Goal: Task Accomplishment & Management: Complete application form

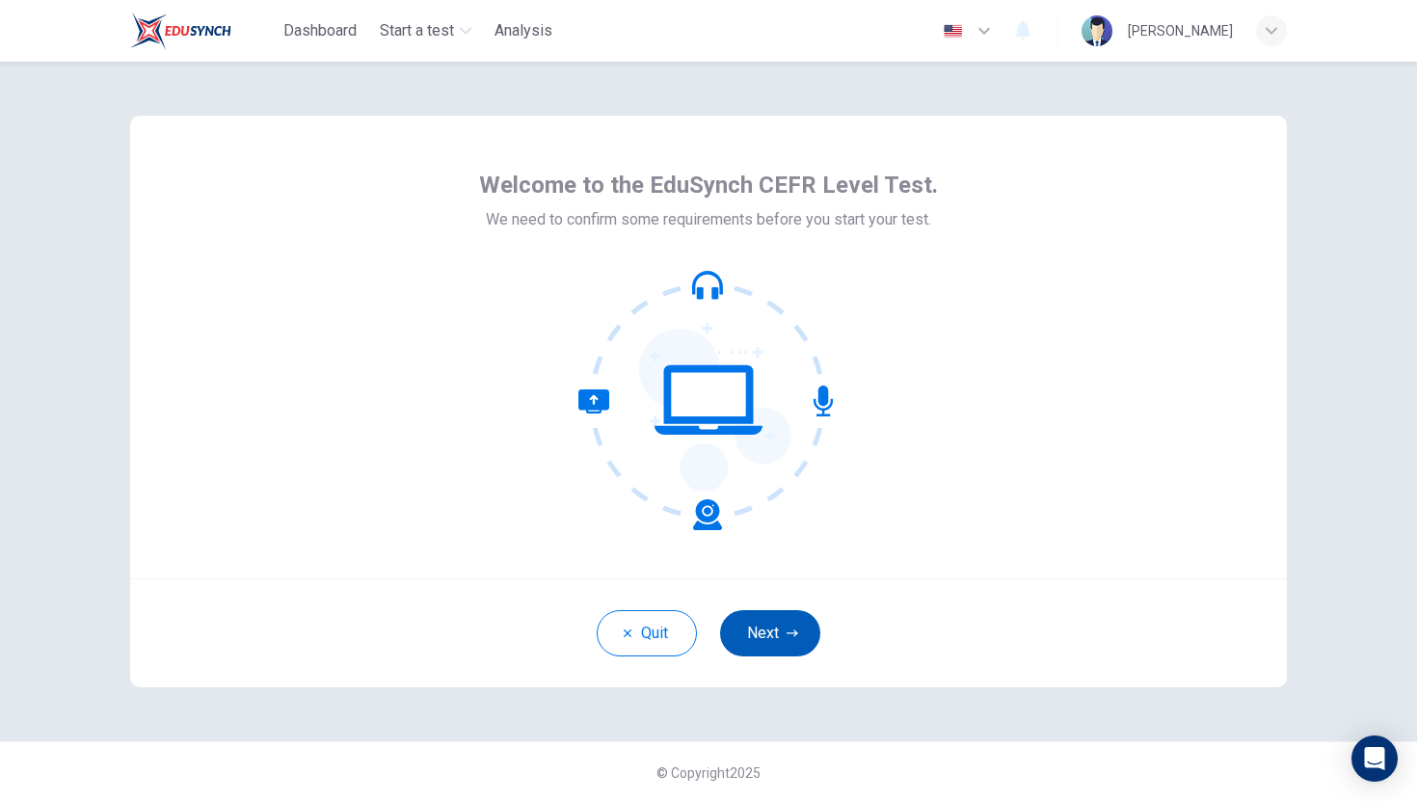
click at [780, 627] on button "Next" at bounding box center [770, 633] width 100 height 46
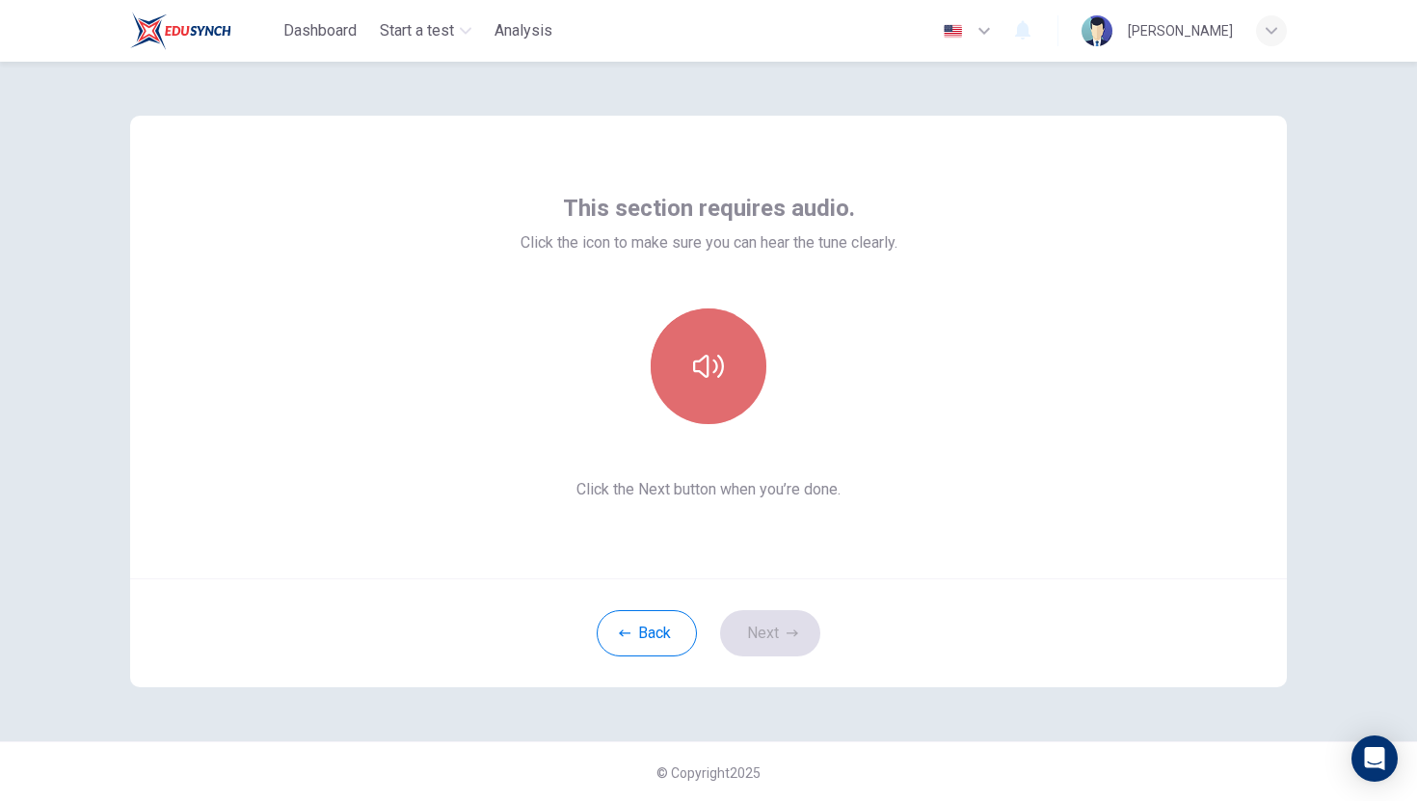
click at [702, 413] on button "button" at bounding box center [709, 367] width 116 height 116
click at [696, 374] on icon "button" at bounding box center [708, 366] width 31 height 23
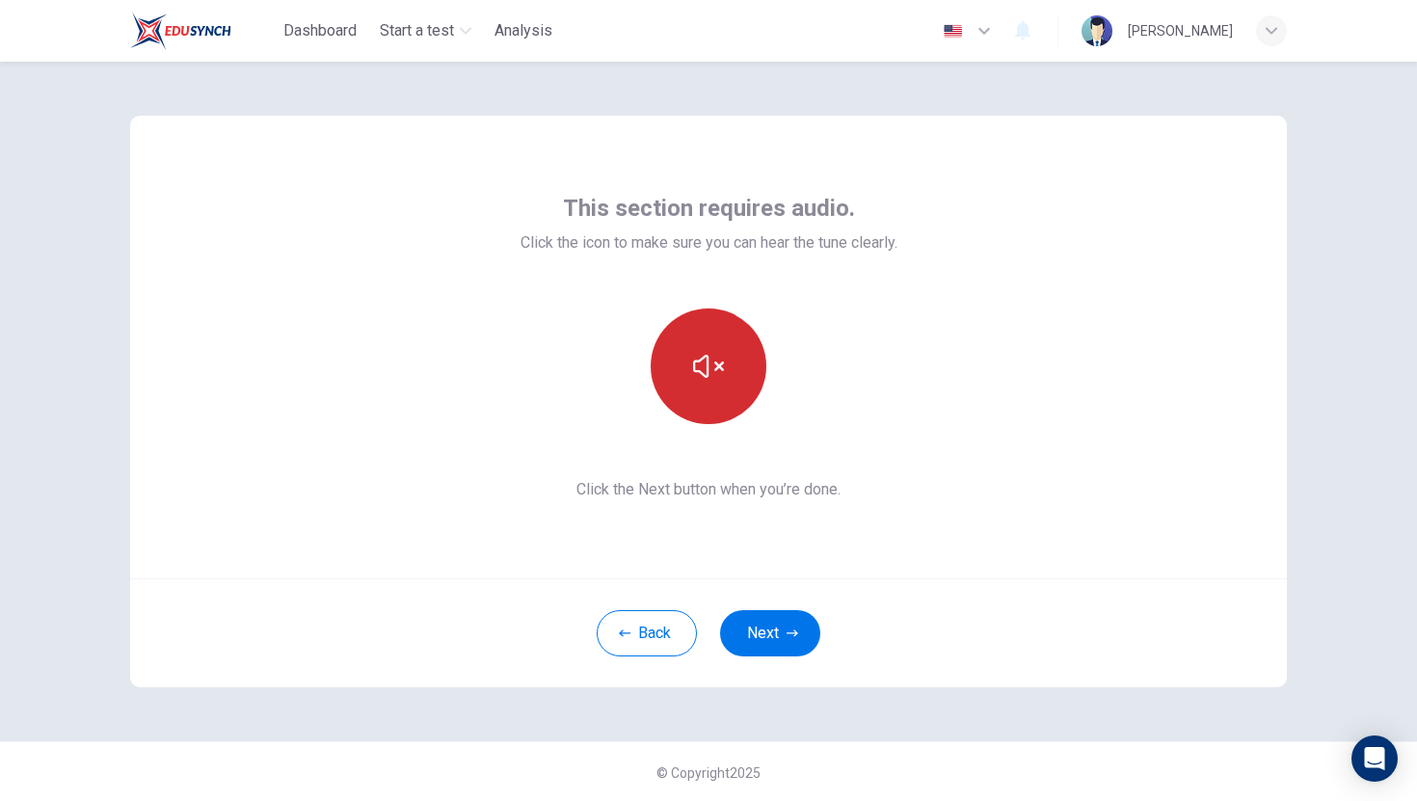
click at [693, 377] on icon "button" at bounding box center [708, 366] width 31 height 31
click at [710, 343] on button "button" at bounding box center [709, 367] width 116 height 116
click at [770, 643] on button "Next" at bounding box center [770, 633] width 100 height 46
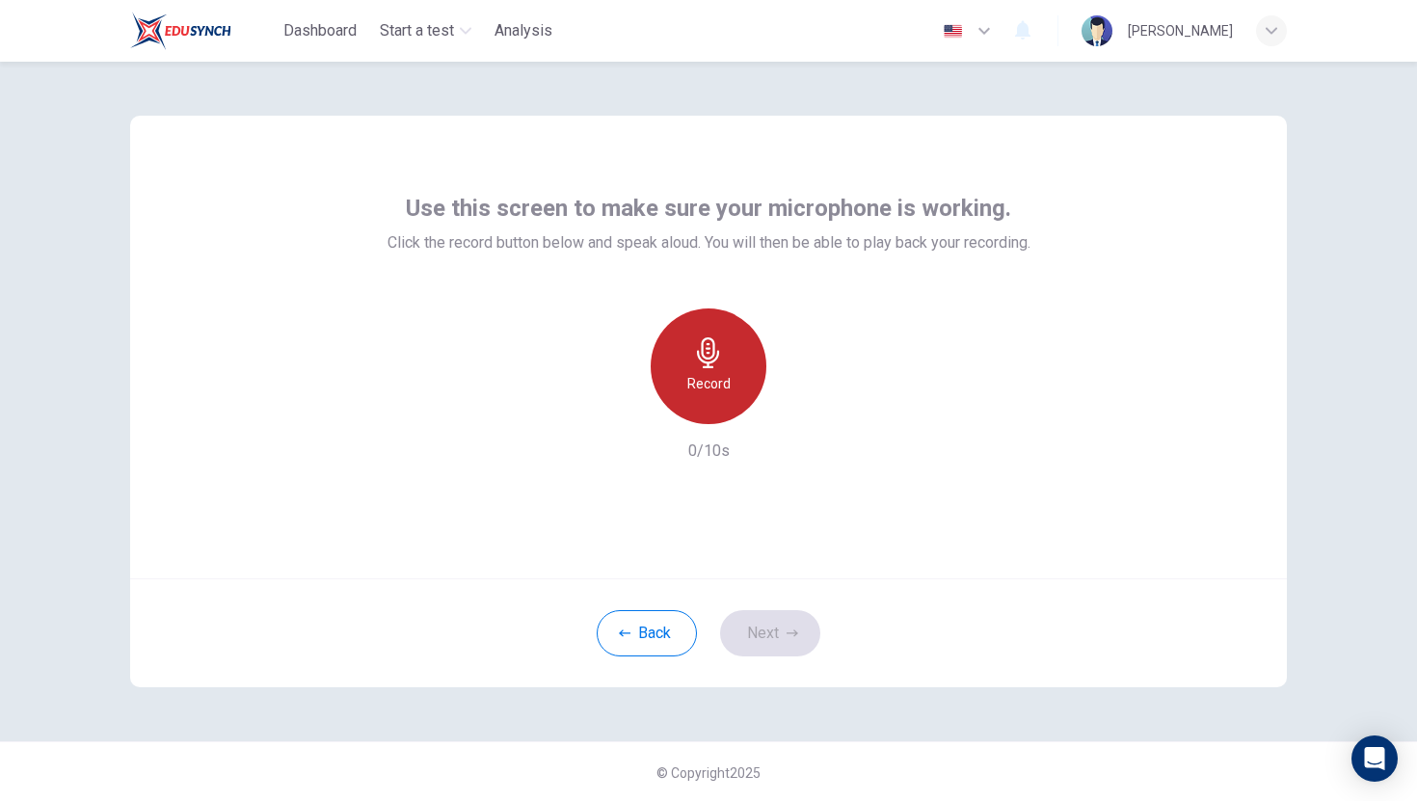
click at [692, 382] on h6 "Record" at bounding box center [708, 383] width 43 height 23
click at [694, 382] on h6 "Stop" at bounding box center [708, 383] width 29 height 23
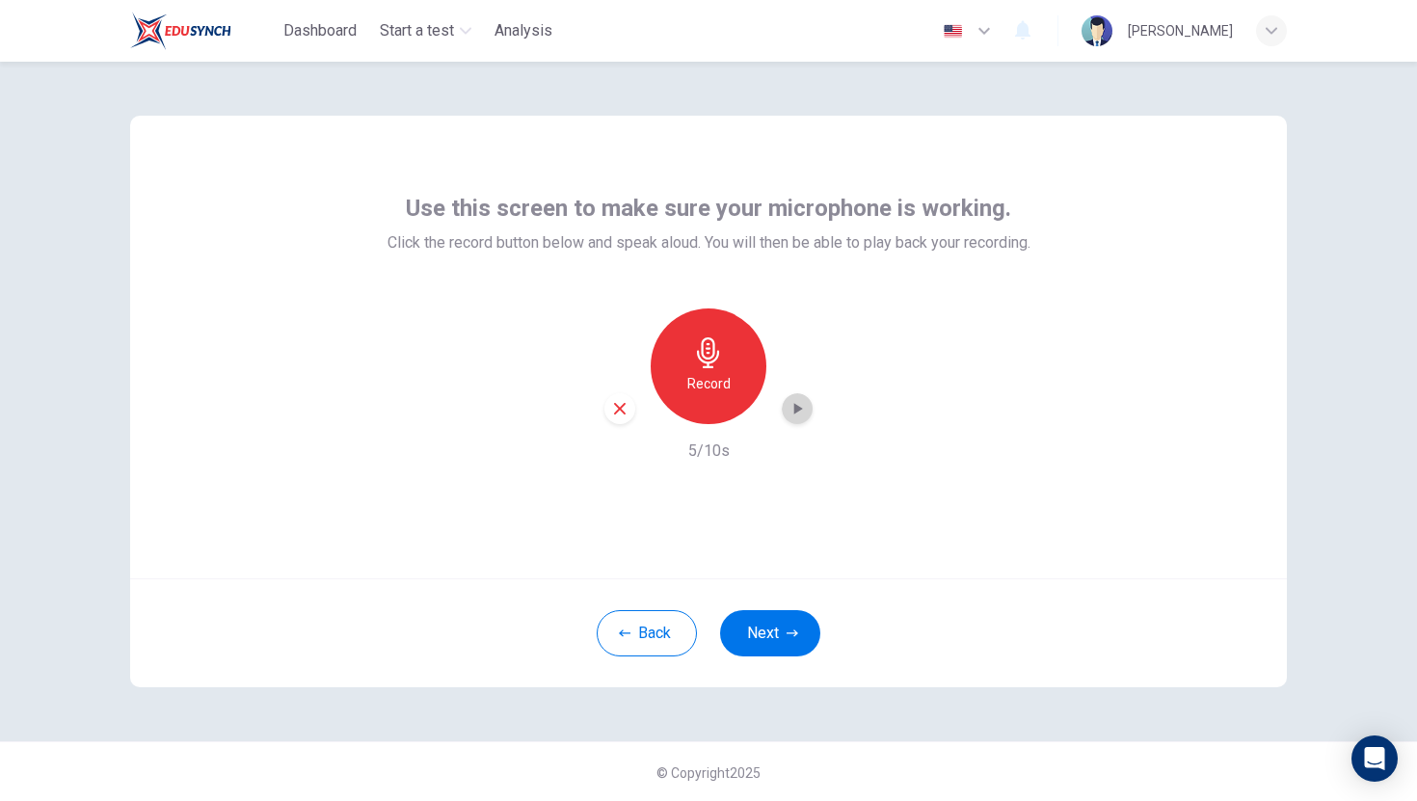
click at [788, 407] on icon "button" at bounding box center [797, 408] width 19 height 19
click at [792, 411] on icon "button" at bounding box center [797, 408] width 19 height 19
click at [794, 410] on icon "button" at bounding box center [798, 409] width 9 height 12
click at [693, 363] on icon "button" at bounding box center [708, 352] width 31 height 31
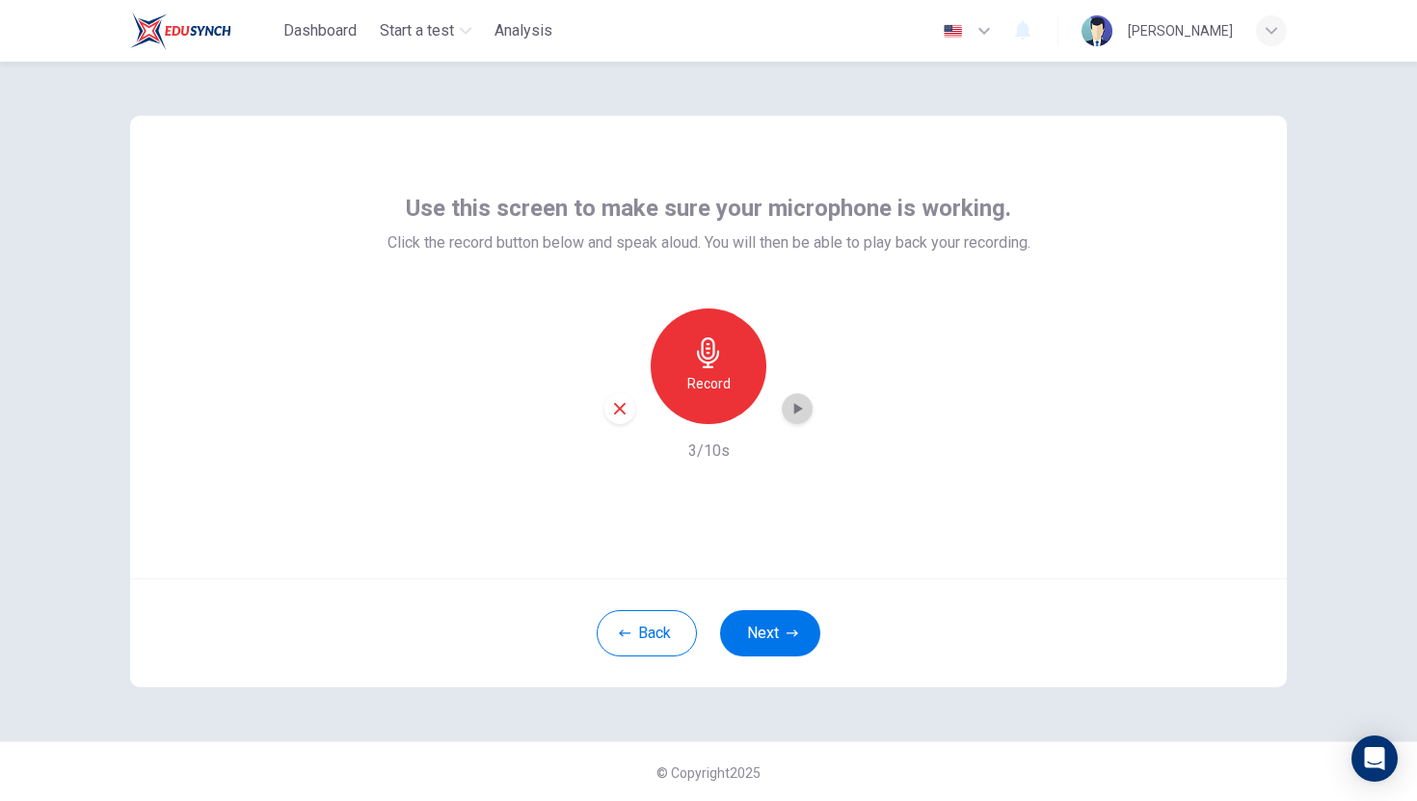
click at [788, 402] on icon "button" at bounding box center [797, 408] width 19 height 19
click at [717, 379] on h6 "Record" at bounding box center [708, 383] width 43 height 23
click at [717, 379] on div "Stop" at bounding box center [709, 367] width 116 height 116
click at [788, 405] on icon "button" at bounding box center [797, 408] width 19 height 19
click at [722, 382] on h6 "Record" at bounding box center [708, 383] width 43 height 23
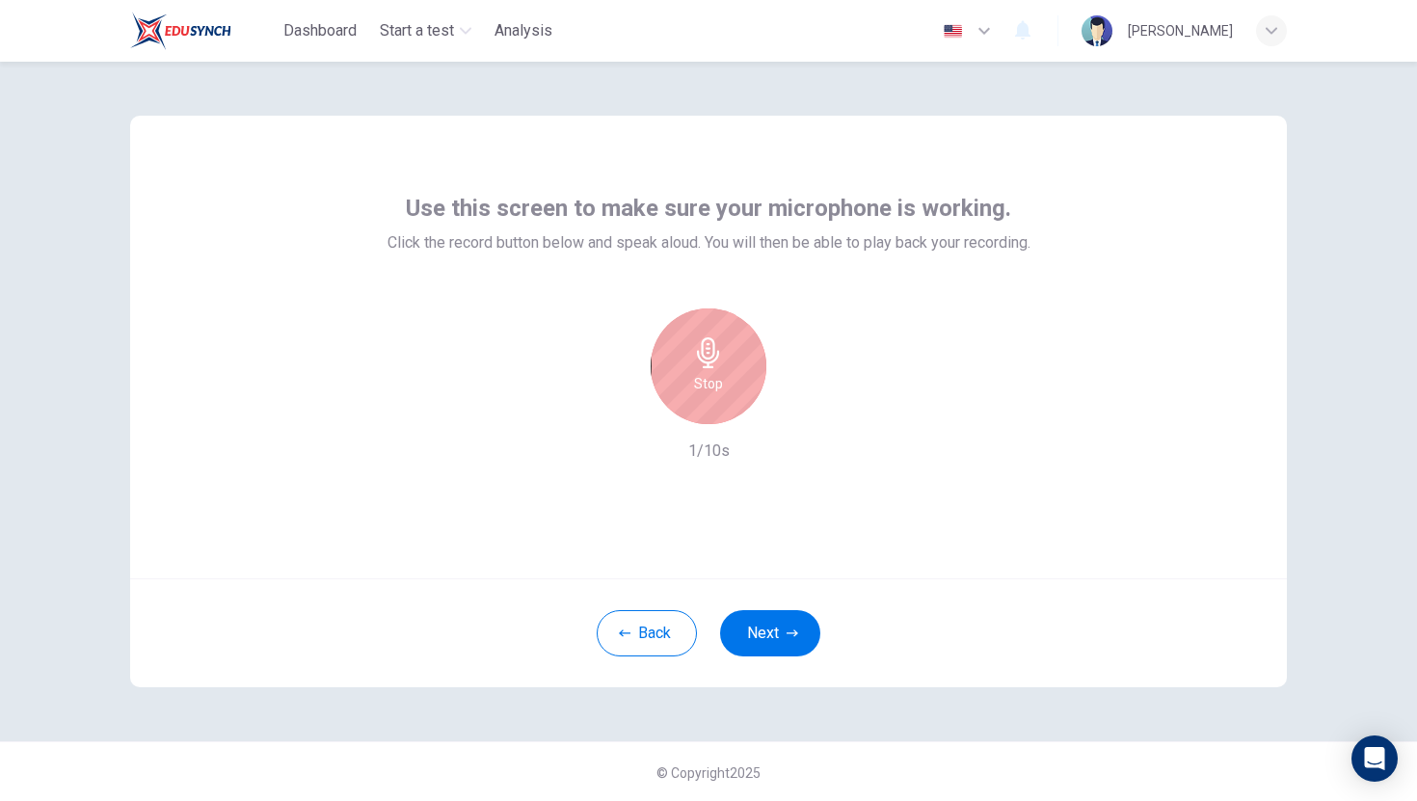
click at [722, 382] on div "Stop" at bounding box center [709, 367] width 116 height 116
click at [794, 405] on icon "button" at bounding box center [798, 409] width 9 height 12
click at [714, 373] on h6 "Record" at bounding box center [708, 383] width 43 height 23
click at [714, 373] on h6 "Stop" at bounding box center [708, 383] width 29 height 23
click at [797, 412] on icon "button" at bounding box center [797, 408] width 19 height 19
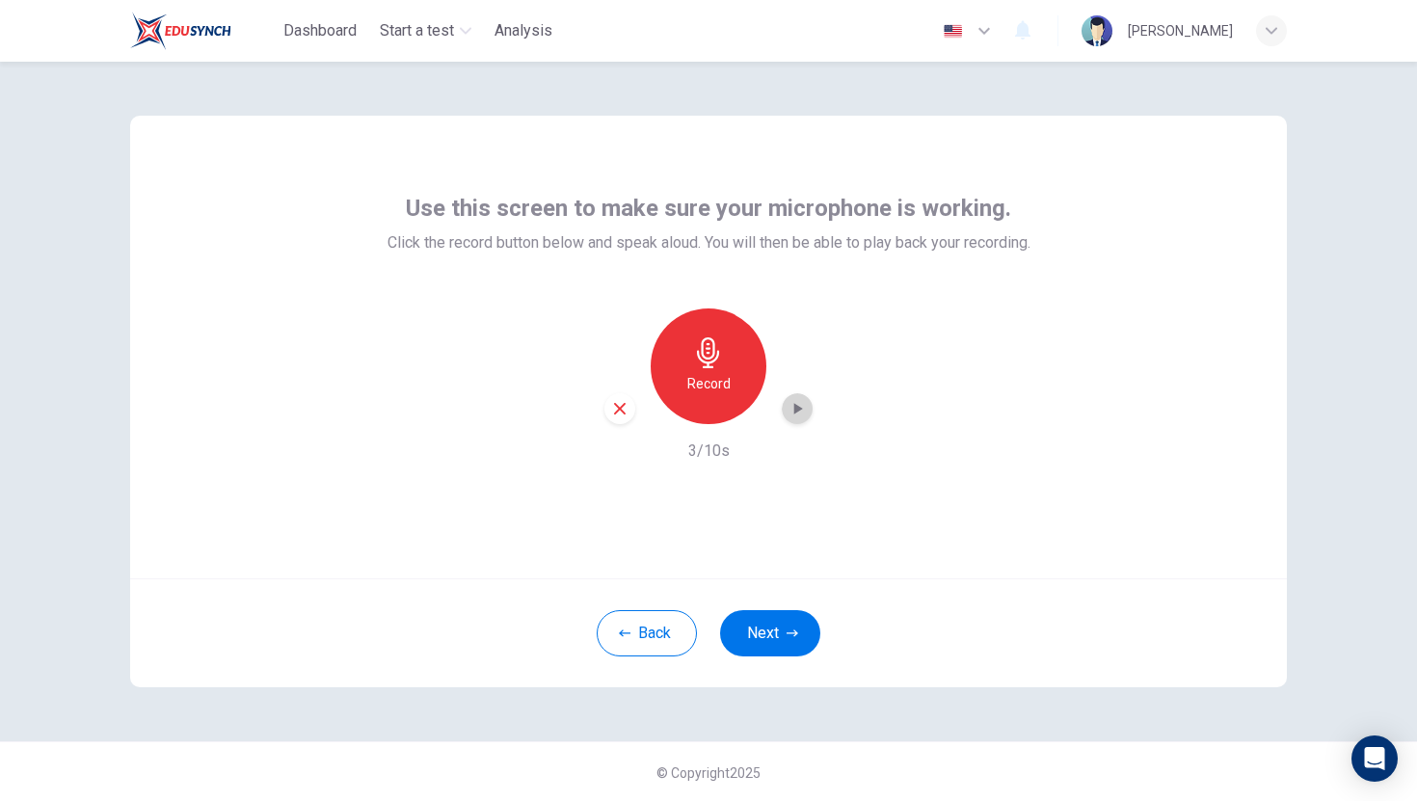
click at [788, 412] on icon "button" at bounding box center [797, 408] width 19 height 19
click at [767, 634] on button "Next" at bounding box center [770, 633] width 100 height 46
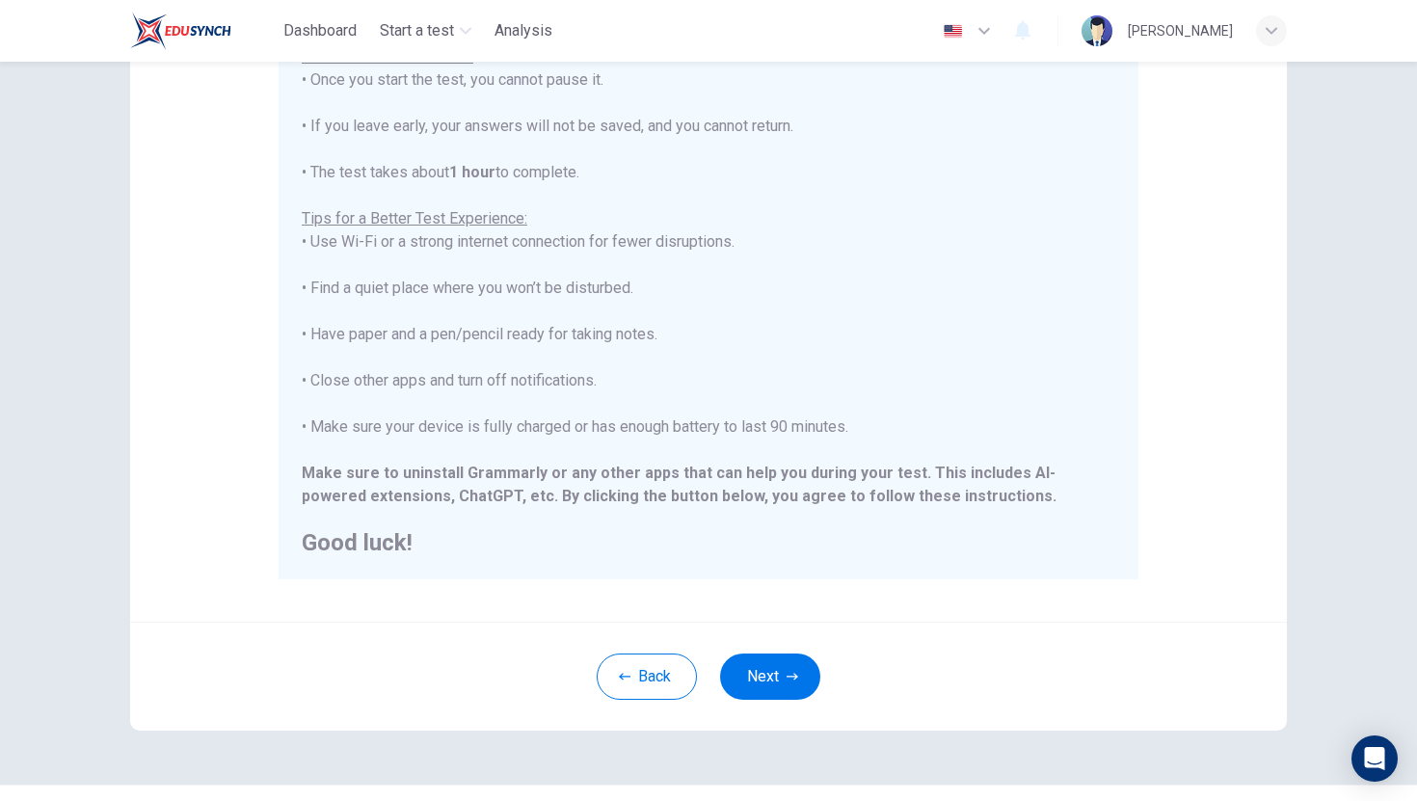
scroll to position [271, 0]
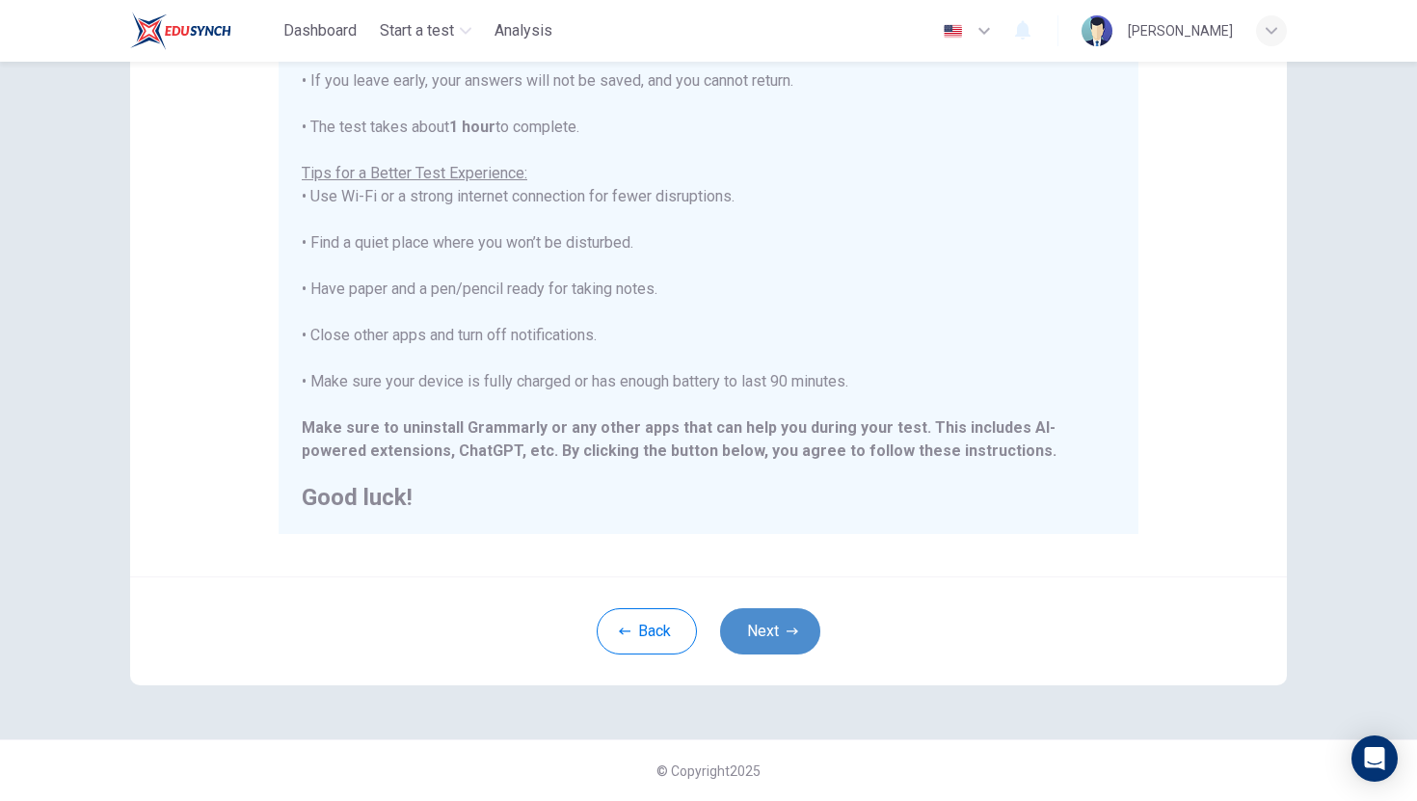
click at [766, 638] on button "Next" at bounding box center [770, 631] width 100 height 46
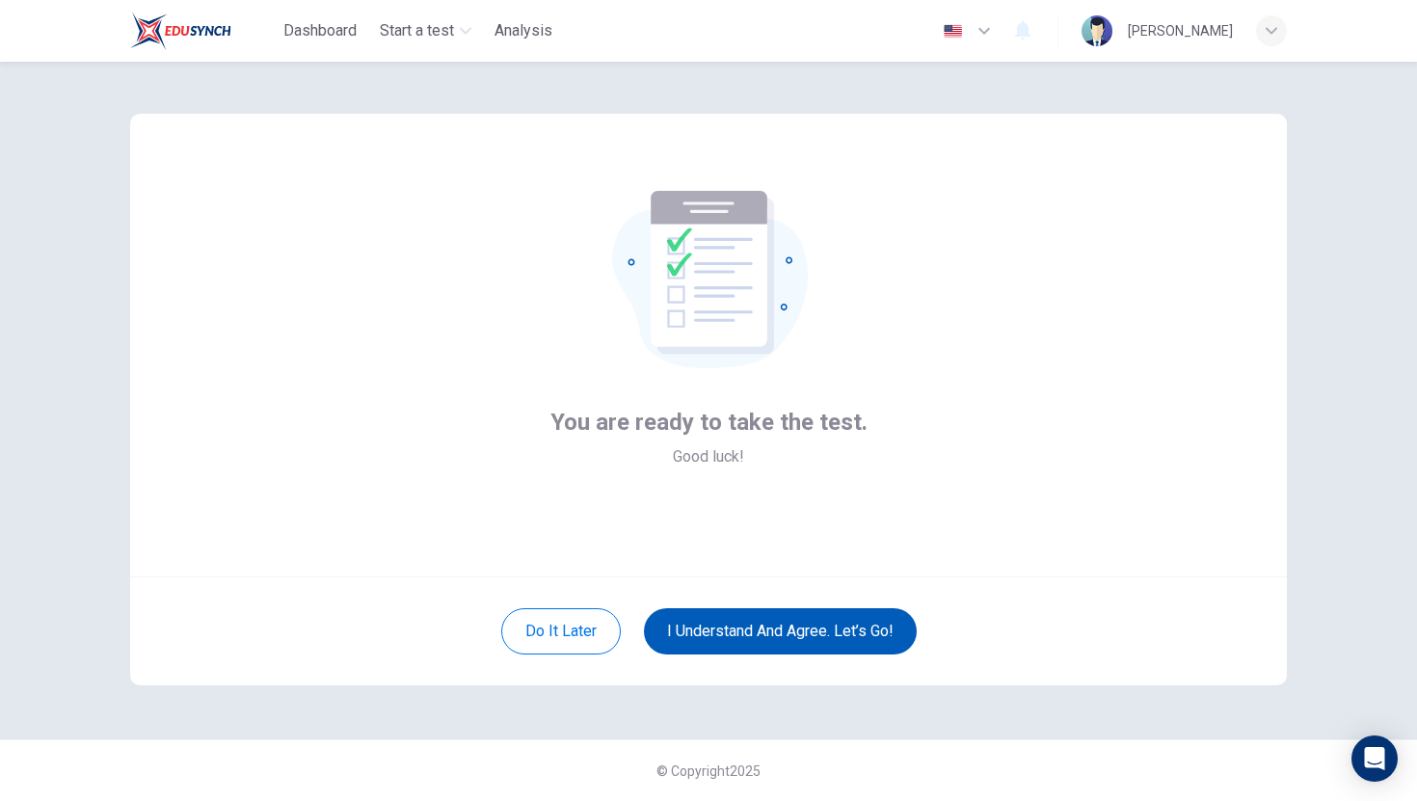
scroll to position [2, 0]
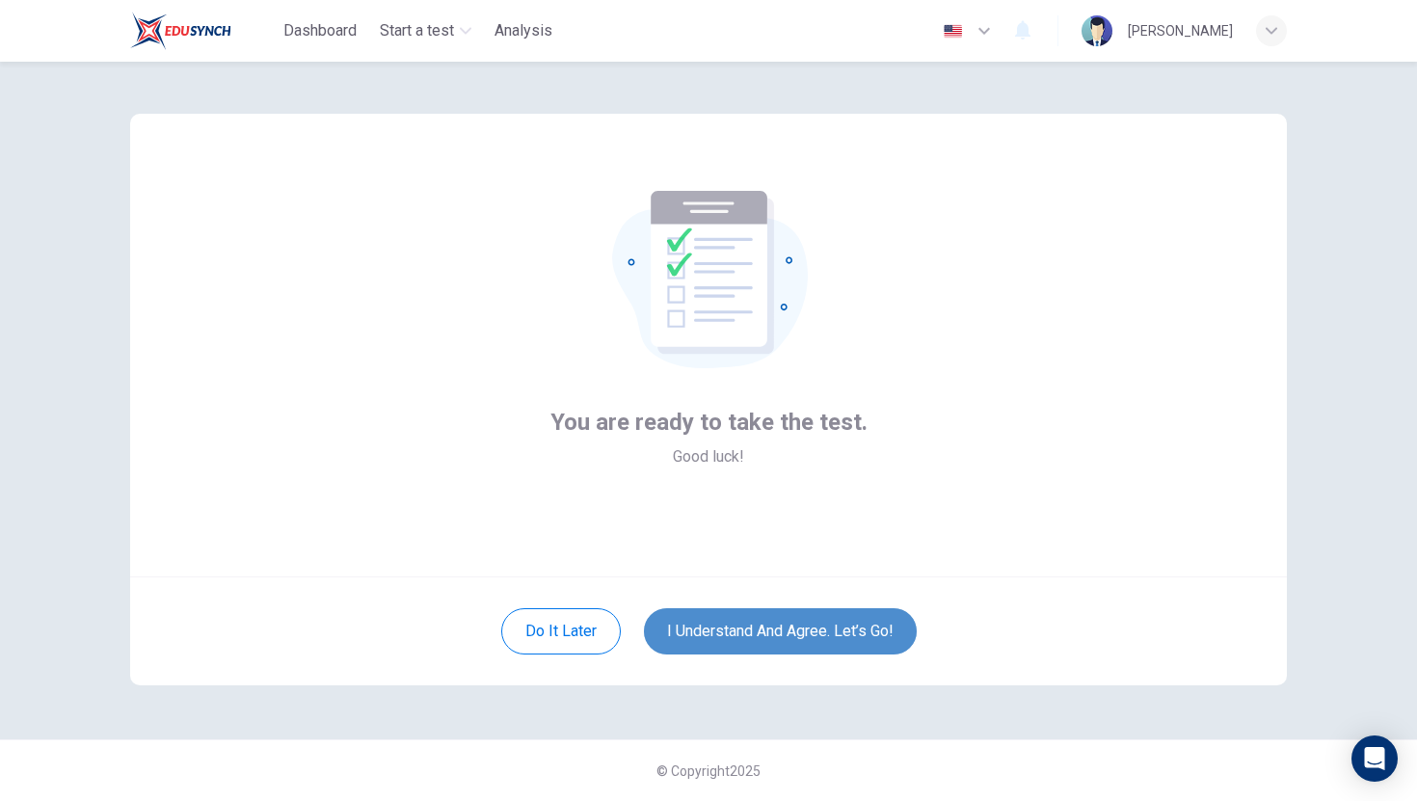
click at [766, 638] on button "I understand and agree. Let’s go!" at bounding box center [780, 631] width 273 height 46
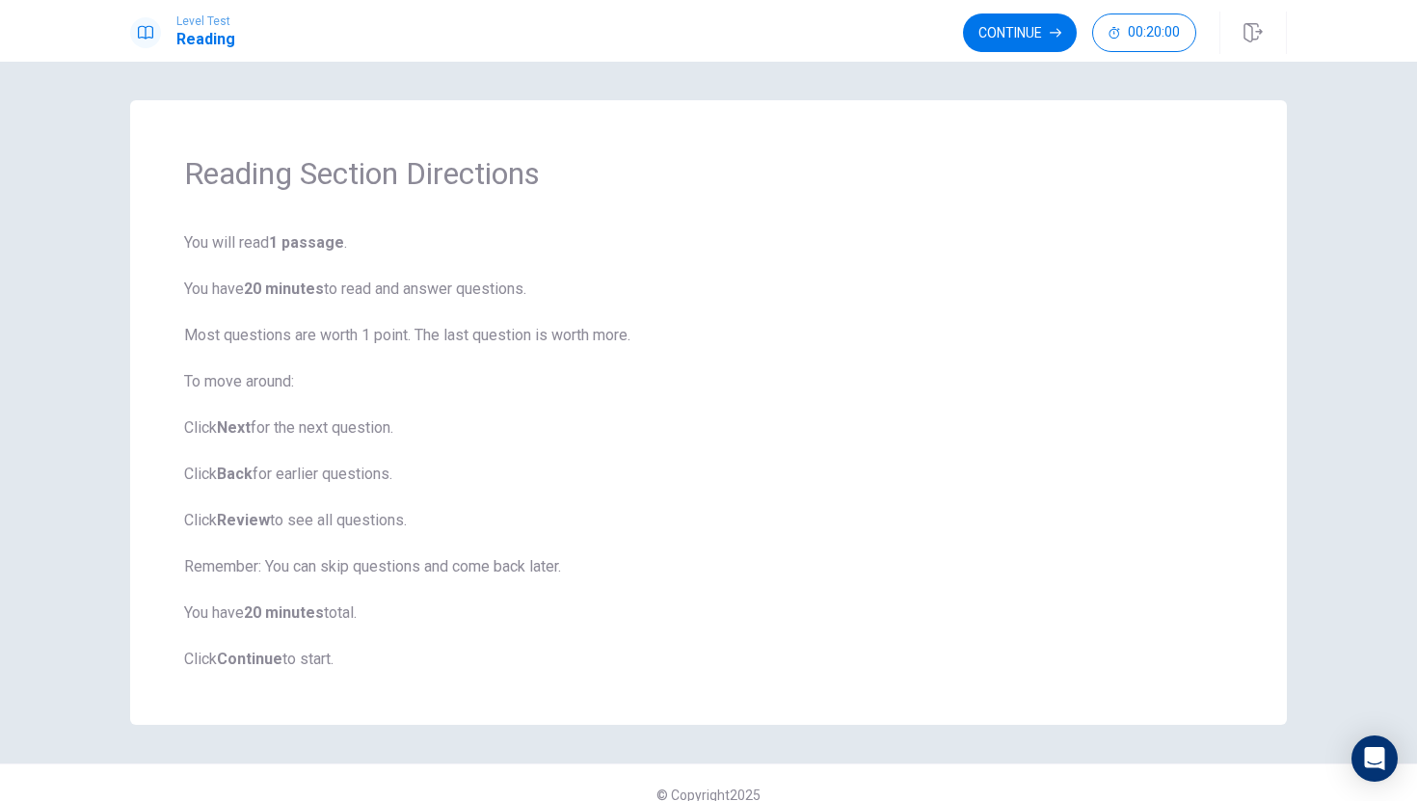
scroll to position [24, 0]
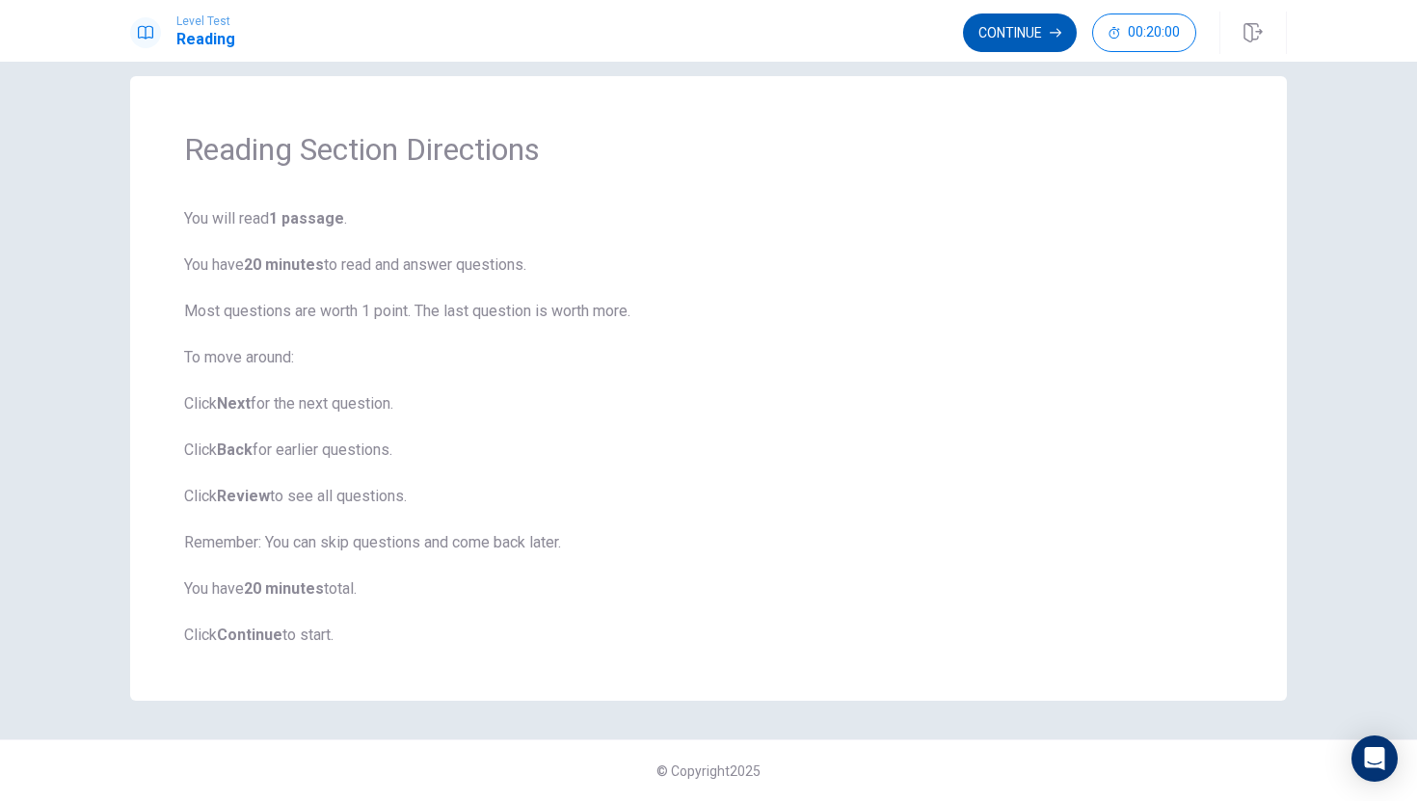
click at [979, 26] on button "Continue" at bounding box center [1020, 32] width 114 height 39
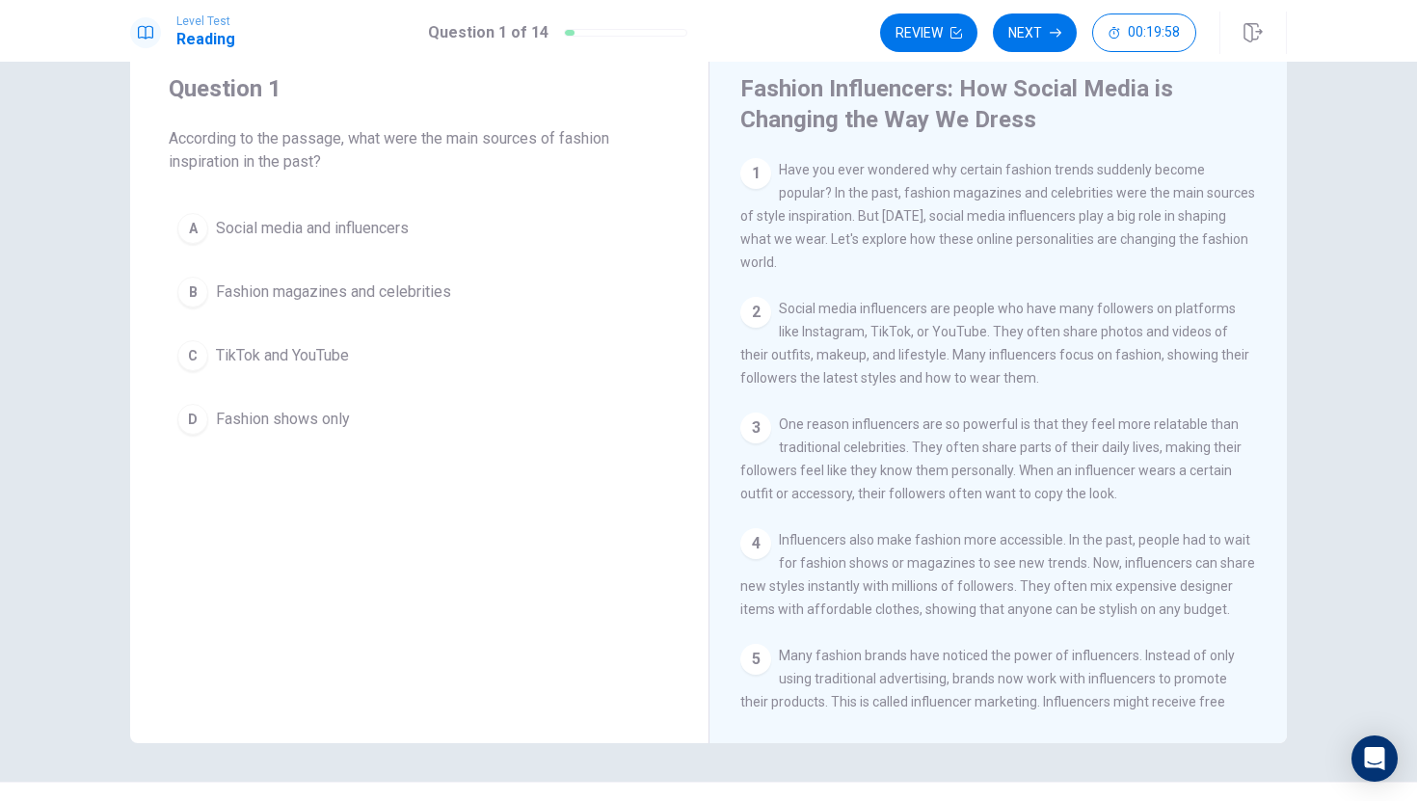
scroll to position [47, 0]
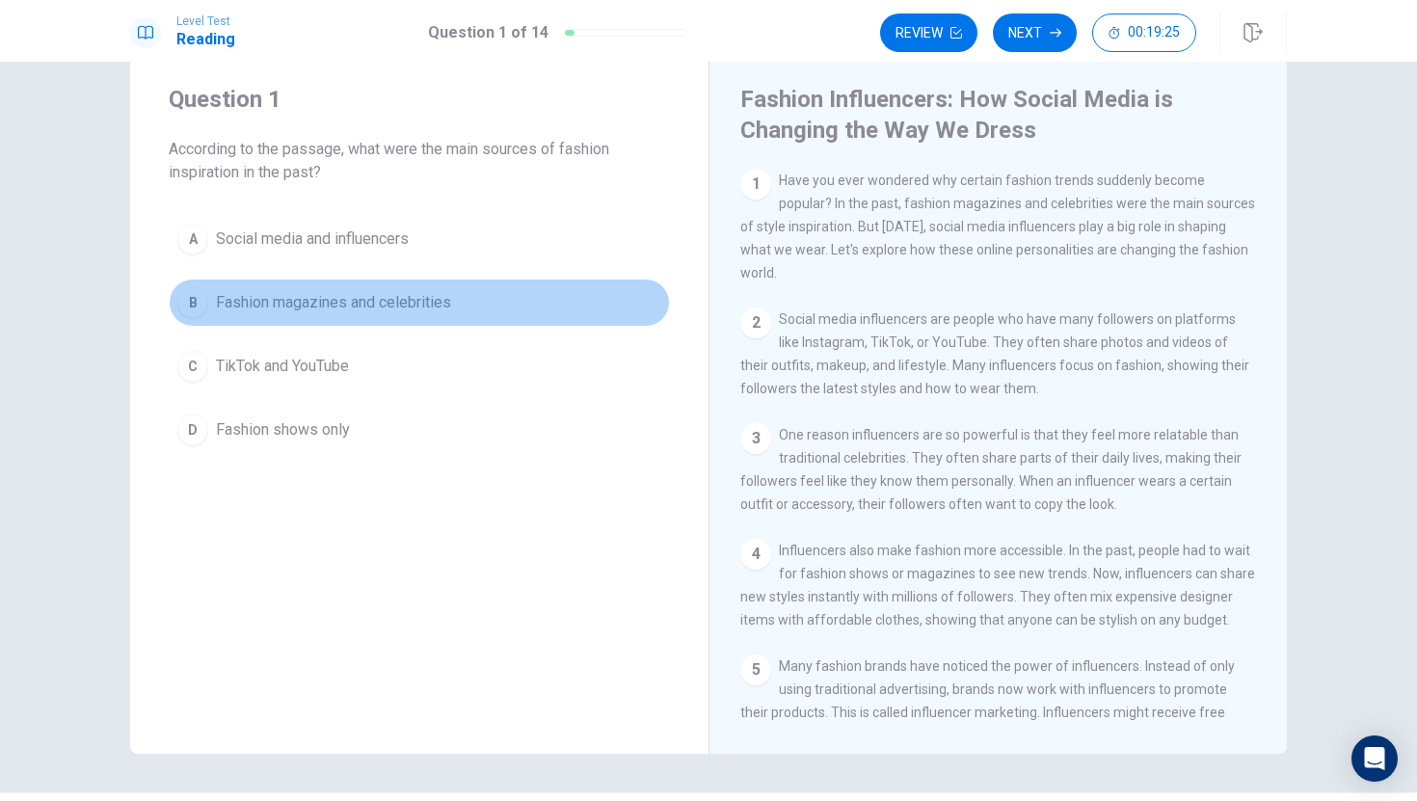
click at [189, 303] on div "B" at bounding box center [192, 302] width 31 height 31
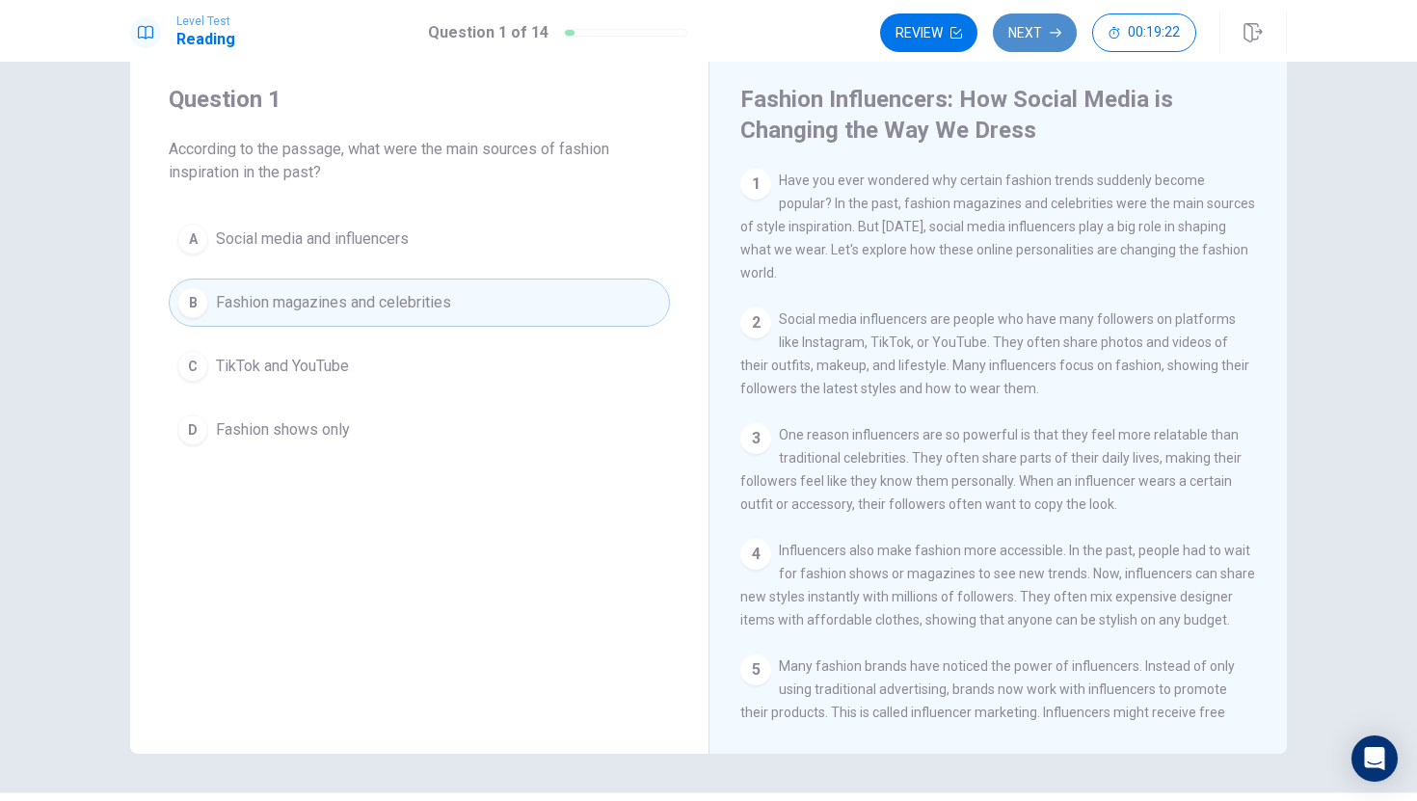
click at [1037, 30] on button "Next" at bounding box center [1035, 32] width 84 height 39
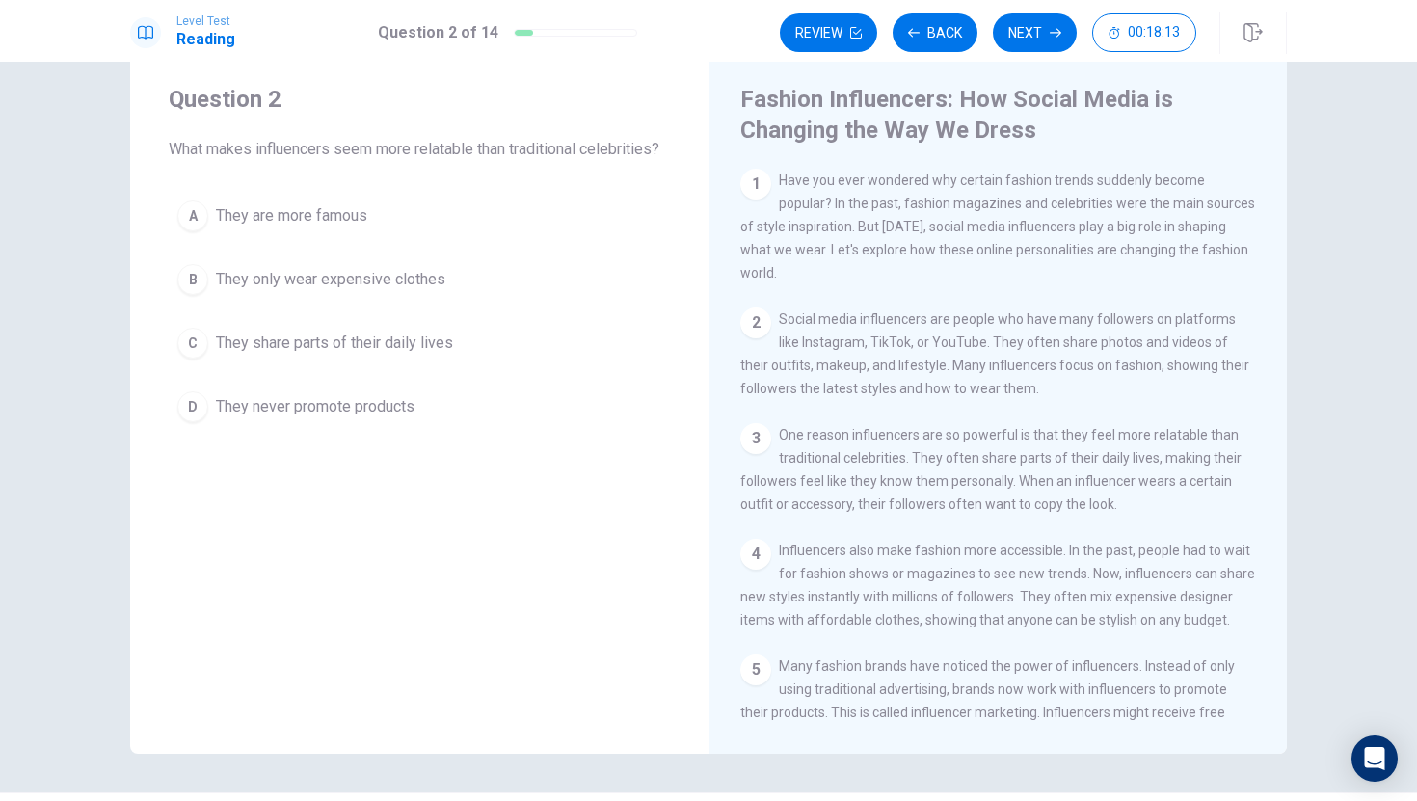
click at [193, 265] on div "B" at bounding box center [192, 279] width 31 height 31
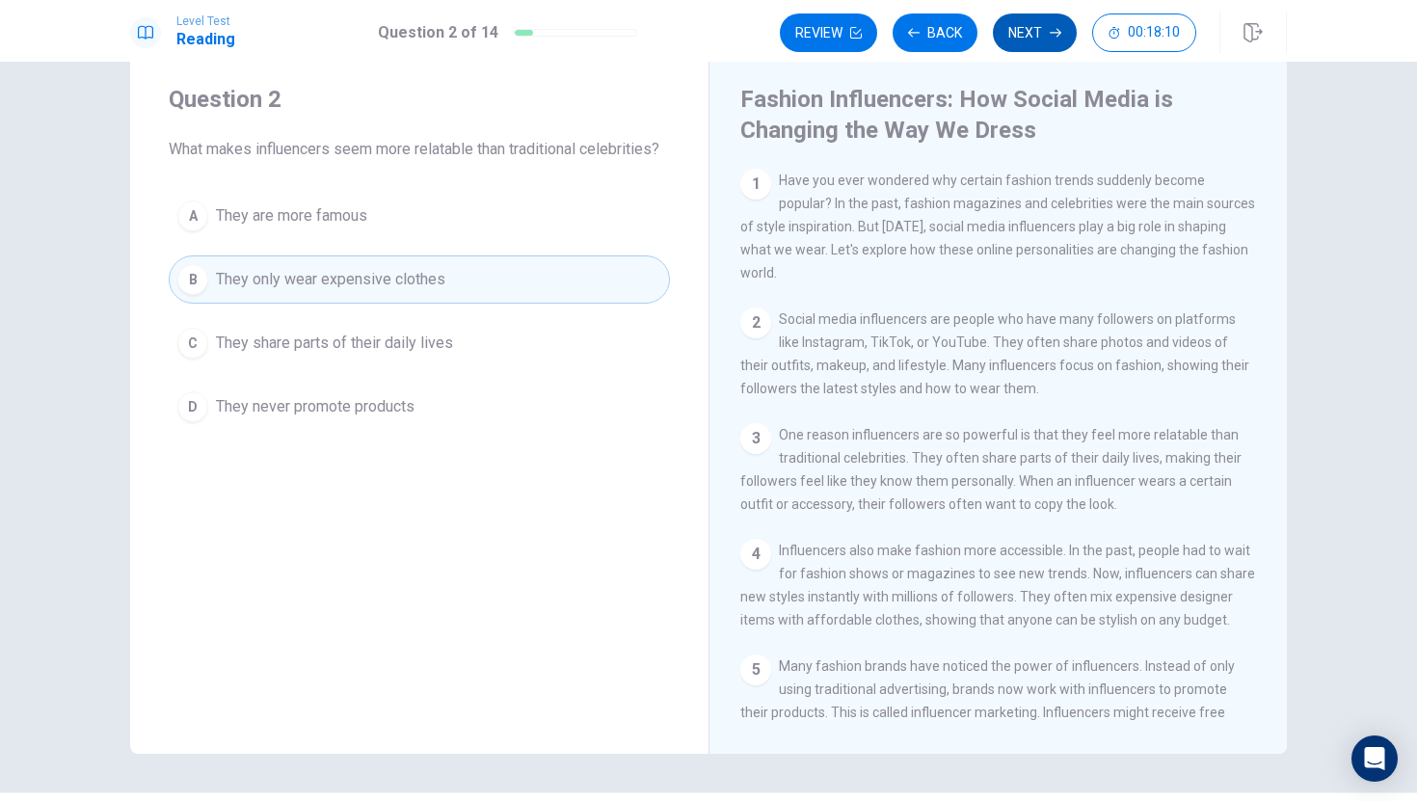
click at [1021, 35] on button "Next" at bounding box center [1035, 32] width 84 height 39
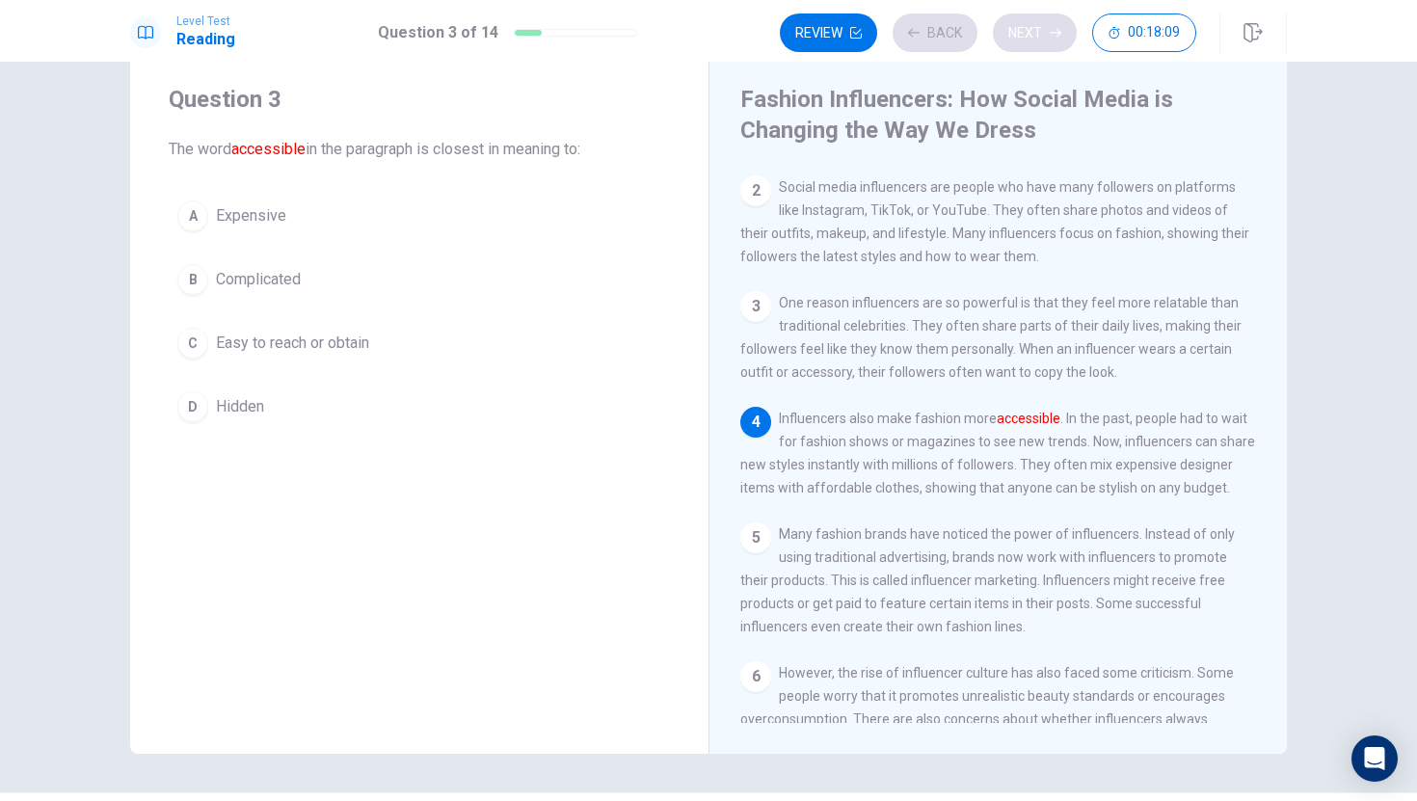
scroll to position [142, 0]
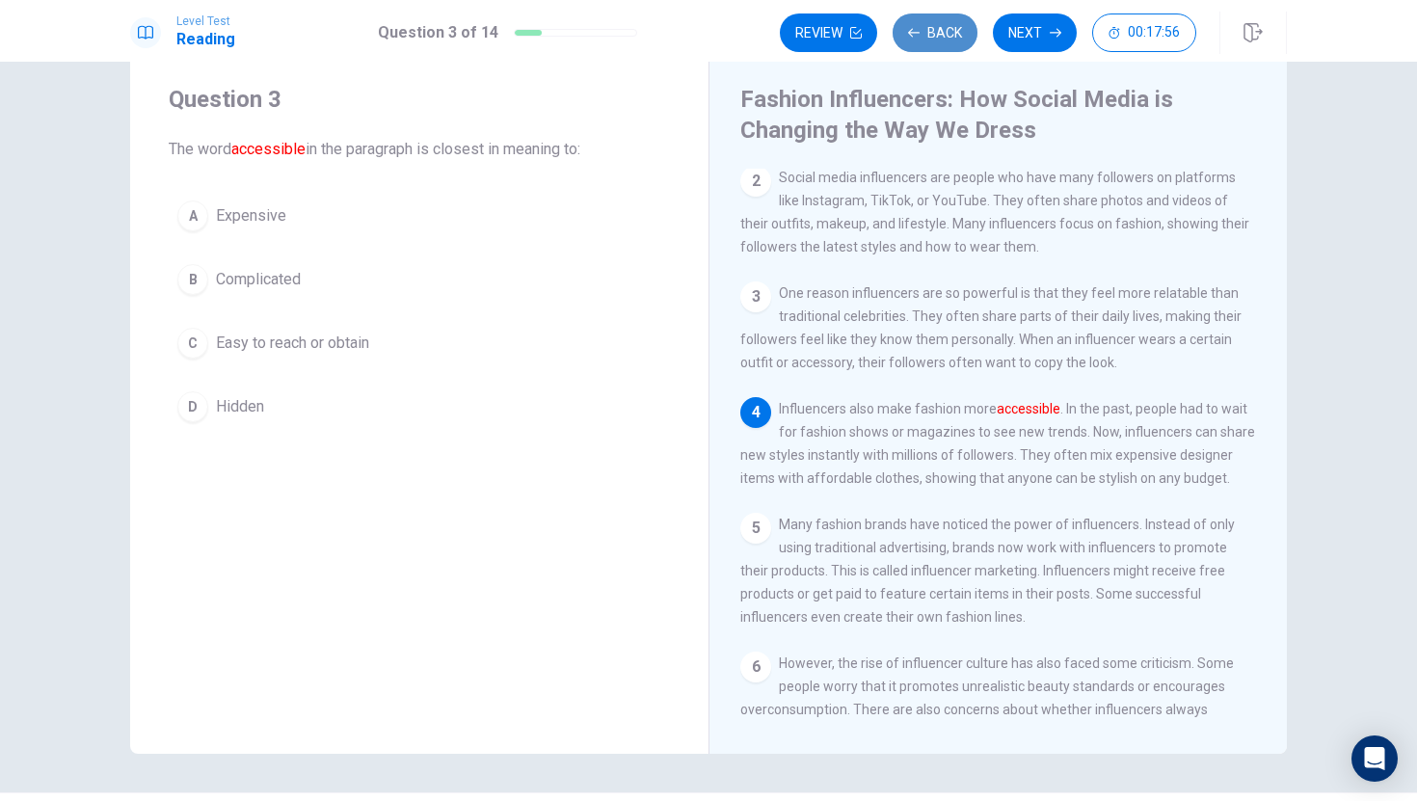
click at [934, 42] on button "Back" at bounding box center [935, 32] width 85 height 39
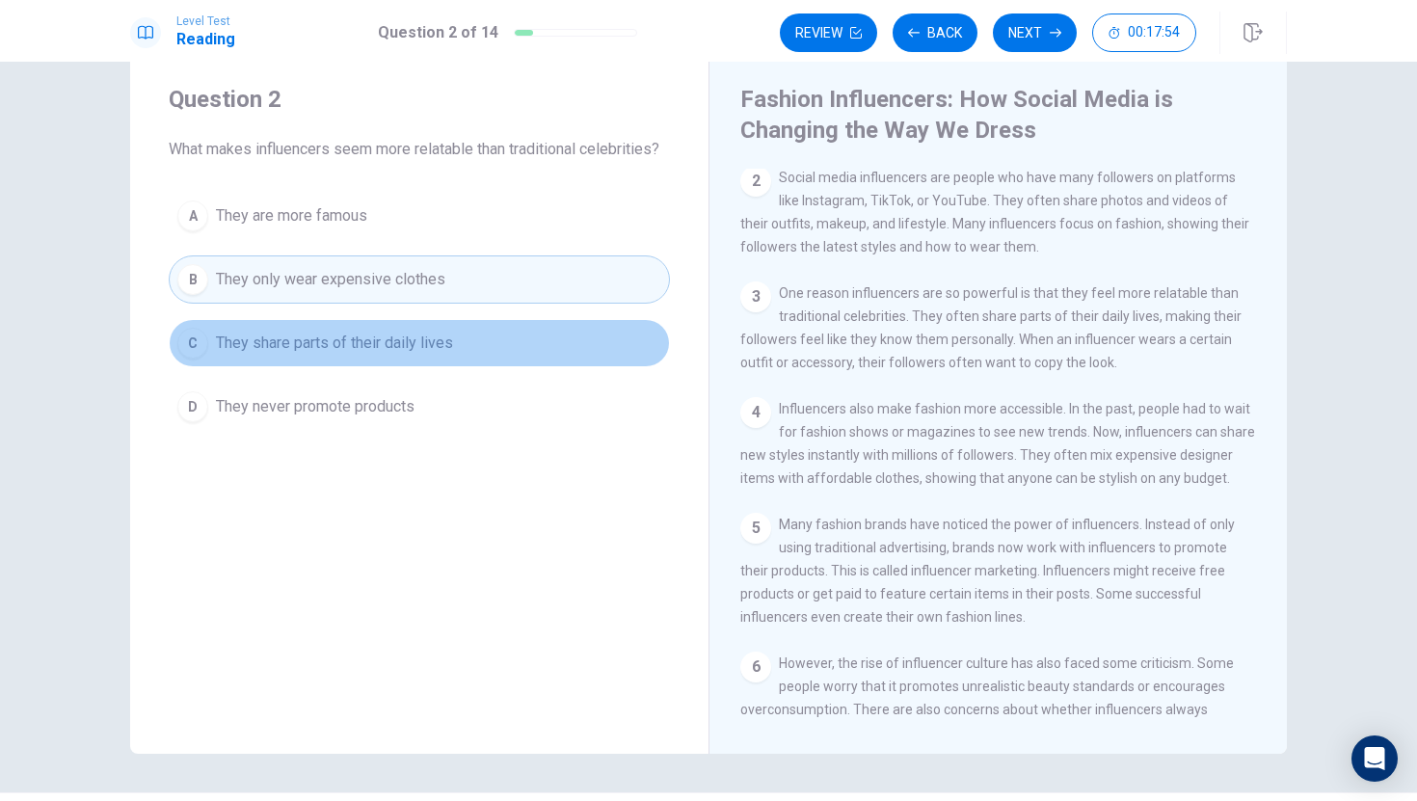
click at [518, 346] on button "C They share parts of their daily lives" at bounding box center [419, 343] width 501 height 48
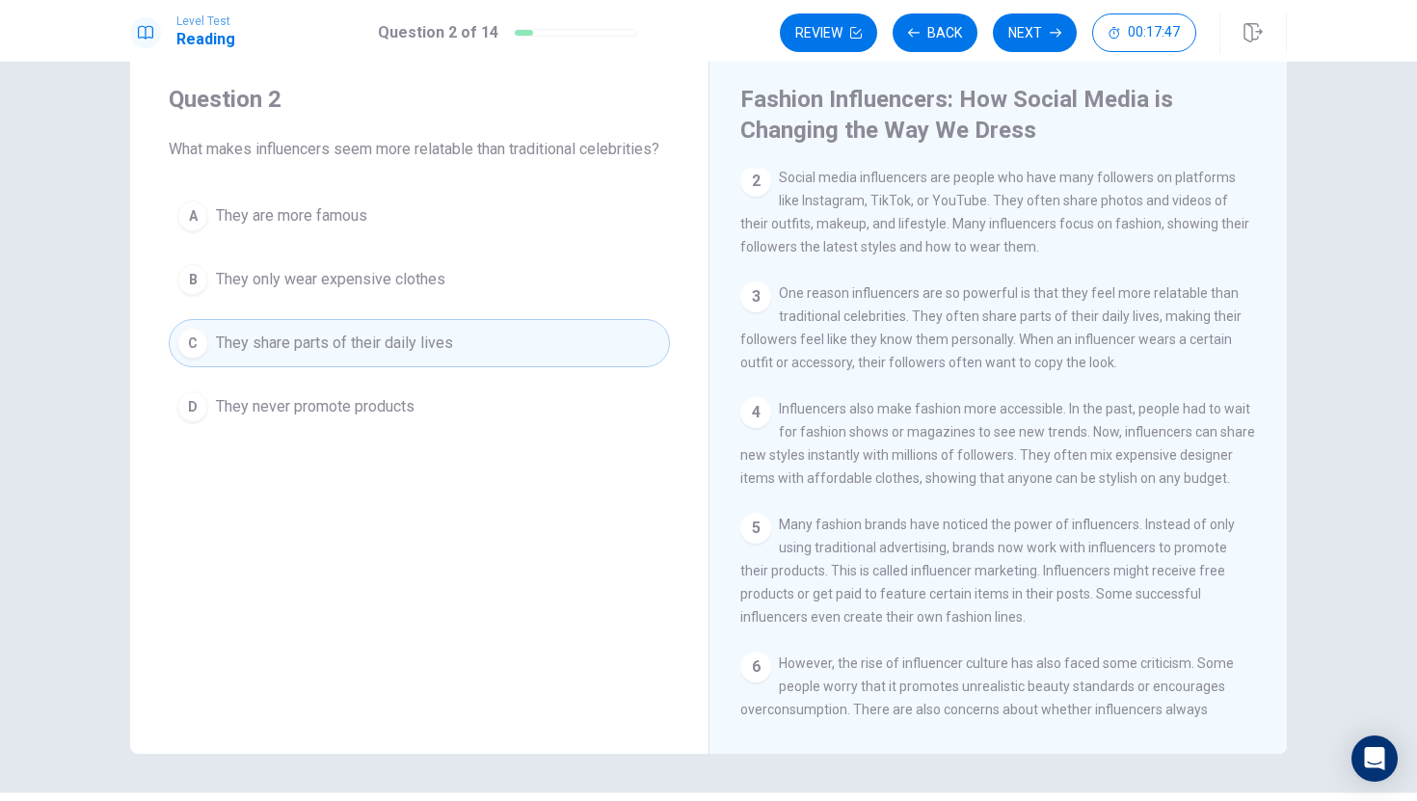
click at [407, 219] on button "A They are more famous" at bounding box center [419, 216] width 501 height 48
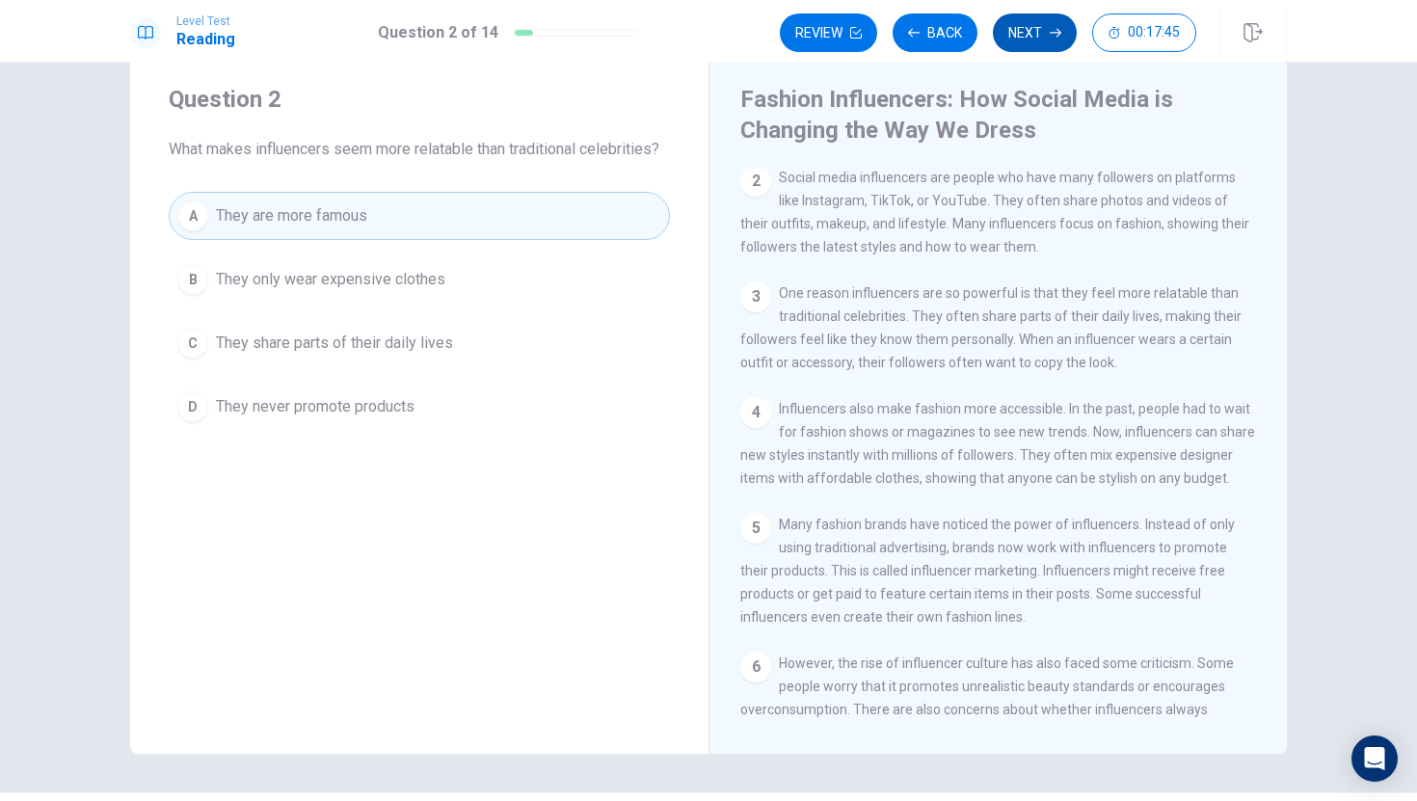
click at [1040, 38] on button "Next" at bounding box center [1035, 32] width 84 height 39
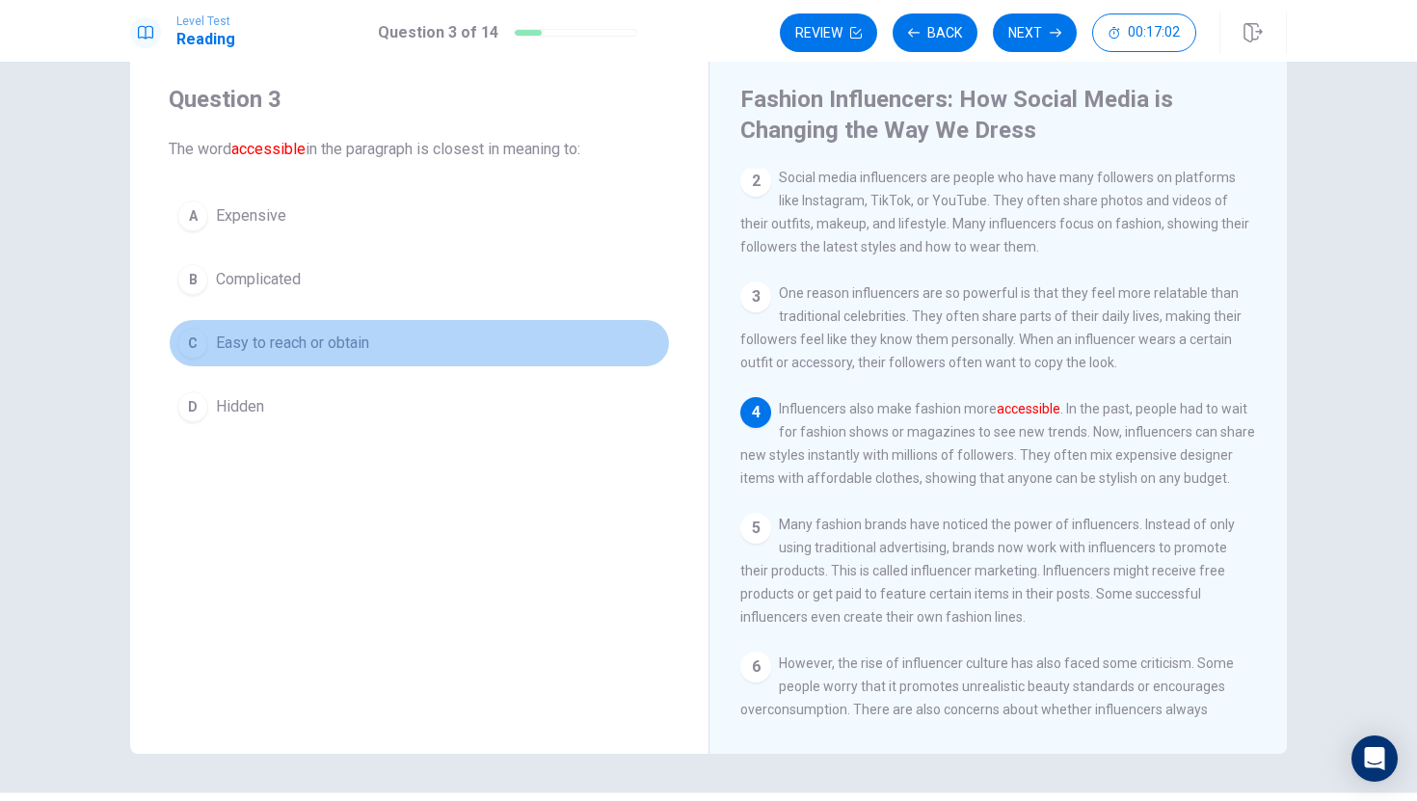
click at [197, 349] on div "C" at bounding box center [192, 343] width 31 height 31
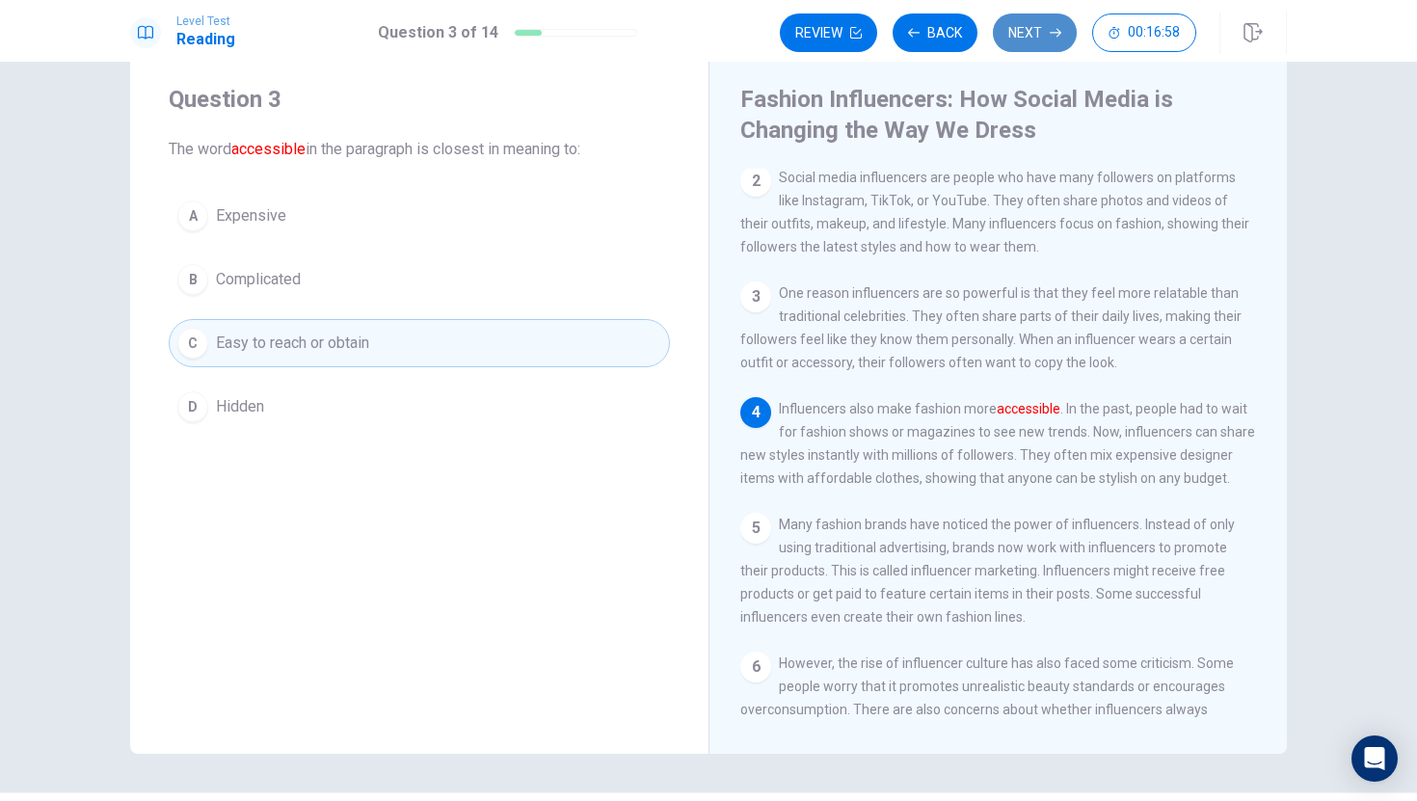
click at [1070, 24] on button "Next" at bounding box center [1035, 32] width 84 height 39
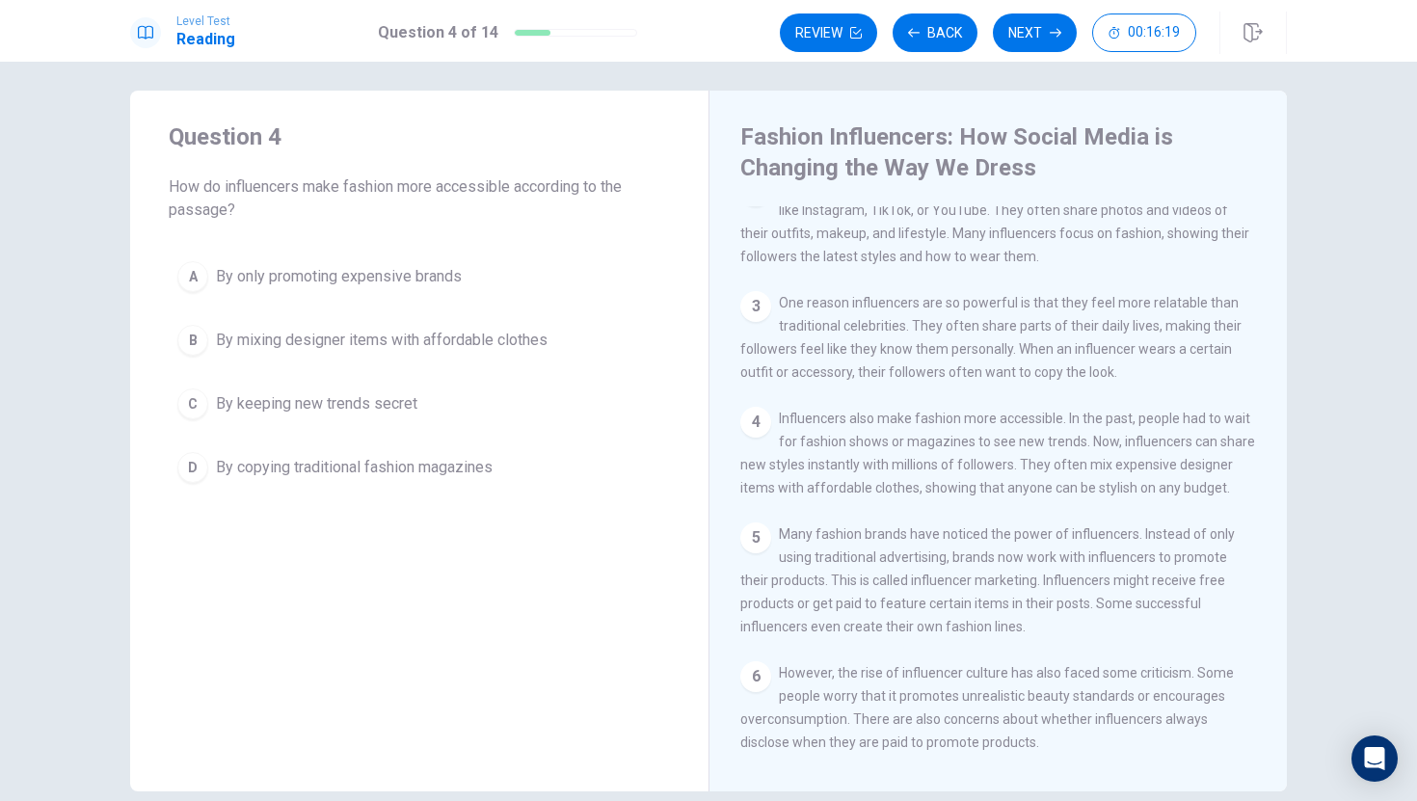
scroll to position [0, 0]
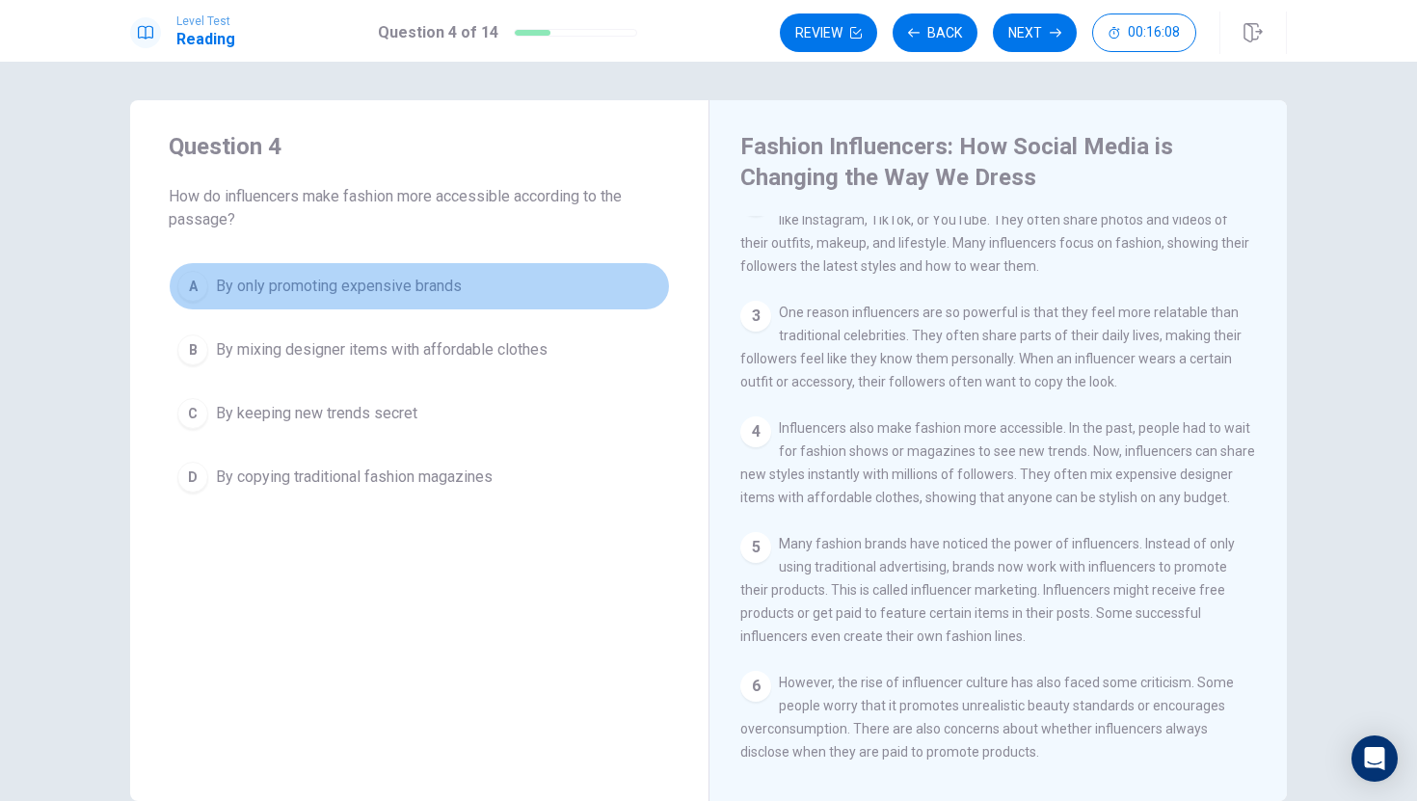
click at [189, 287] on div "A" at bounding box center [192, 286] width 31 height 31
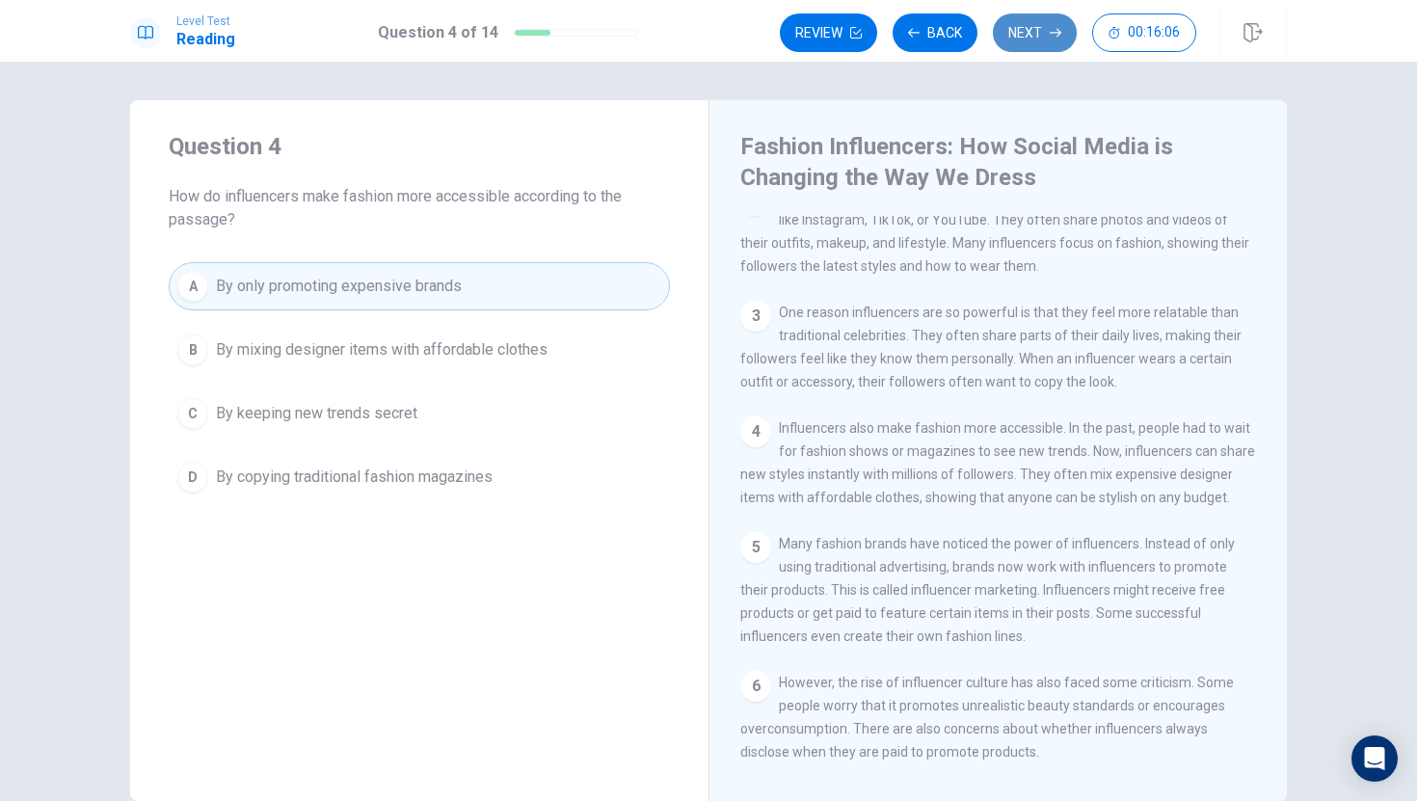
click at [1031, 30] on button "Next" at bounding box center [1035, 32] width 84 height 39
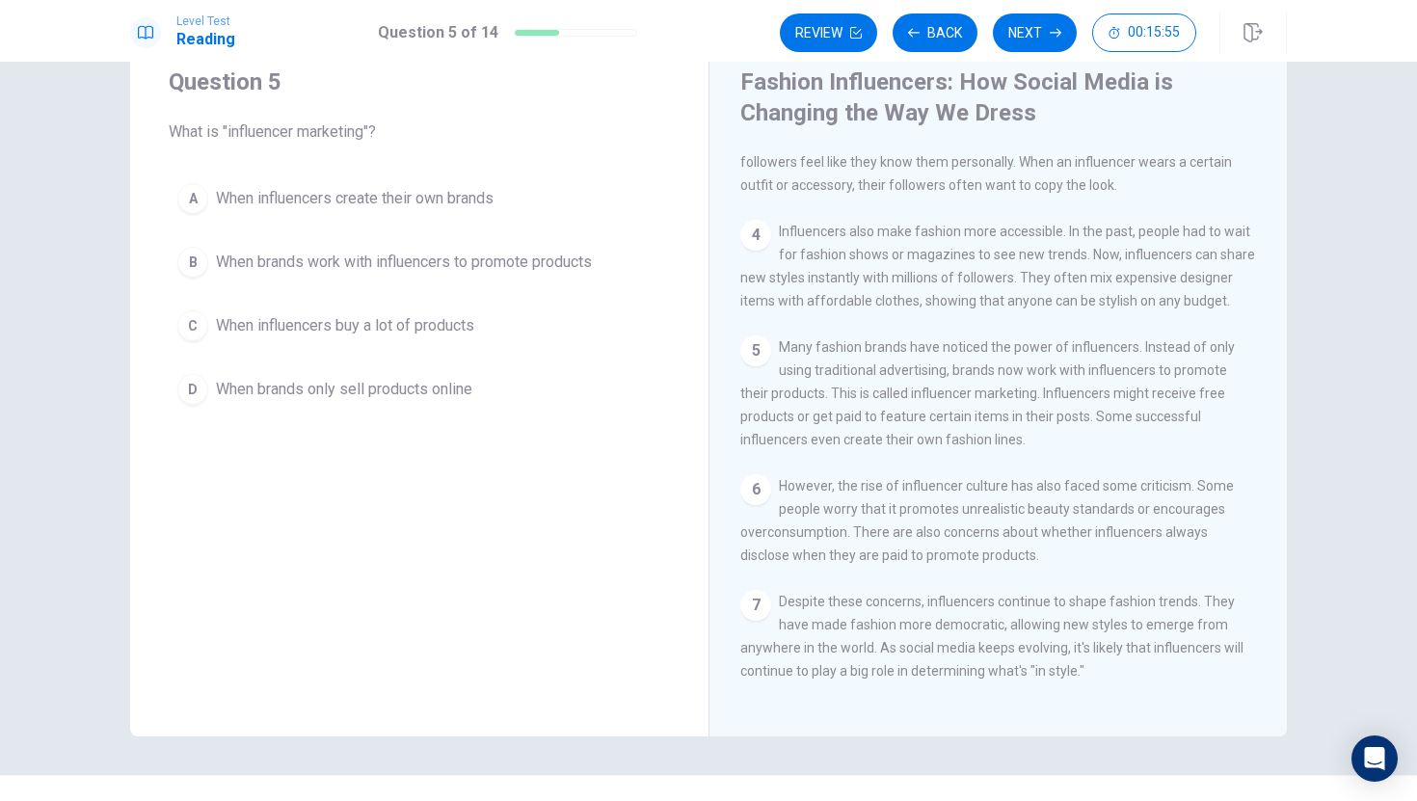
scroll to position [355, 0]
click at [189, 261] on div "B" at bounding box center [192, 262] width 31 height 31
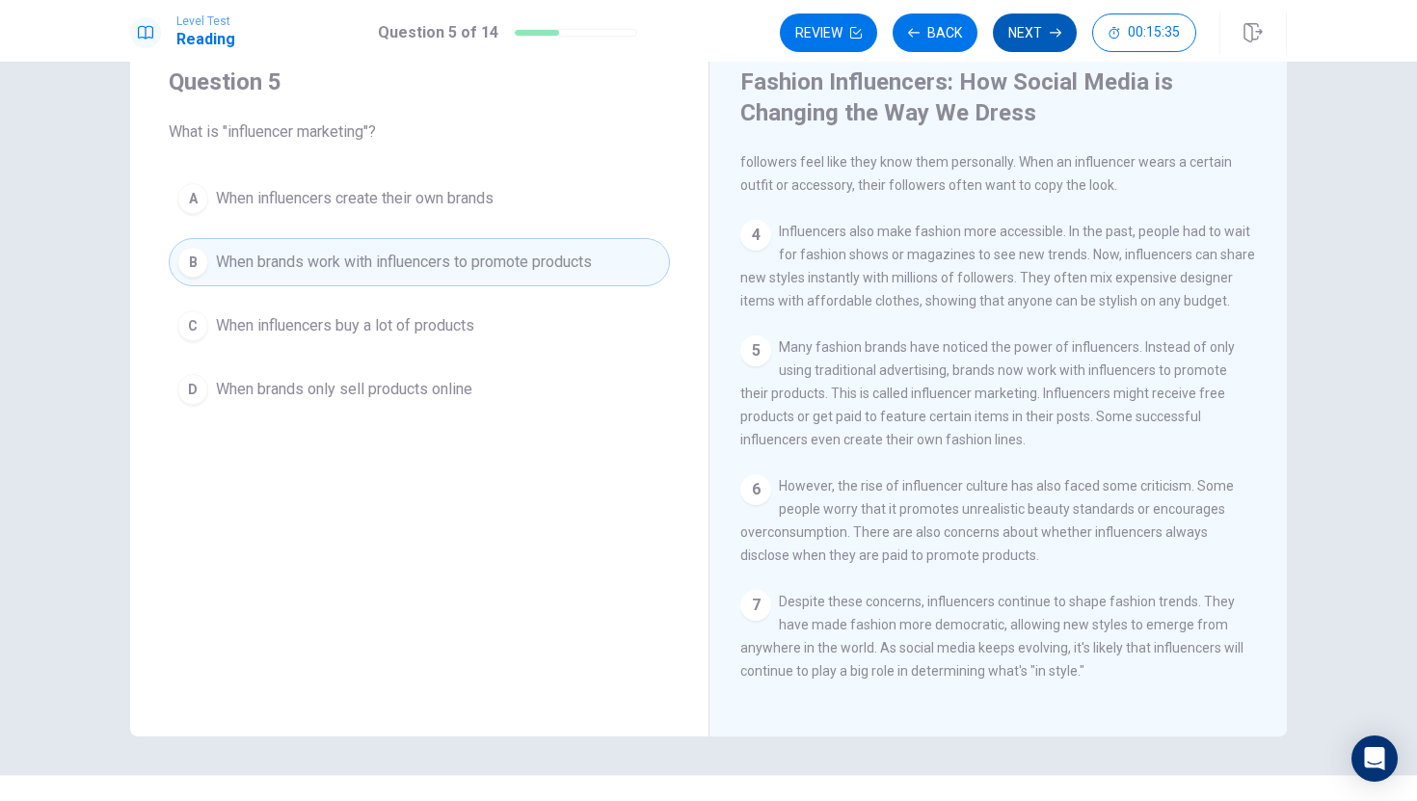
click at [1032, 35] on button "Next" at bounding box center [1035, 32] width 84 height 39
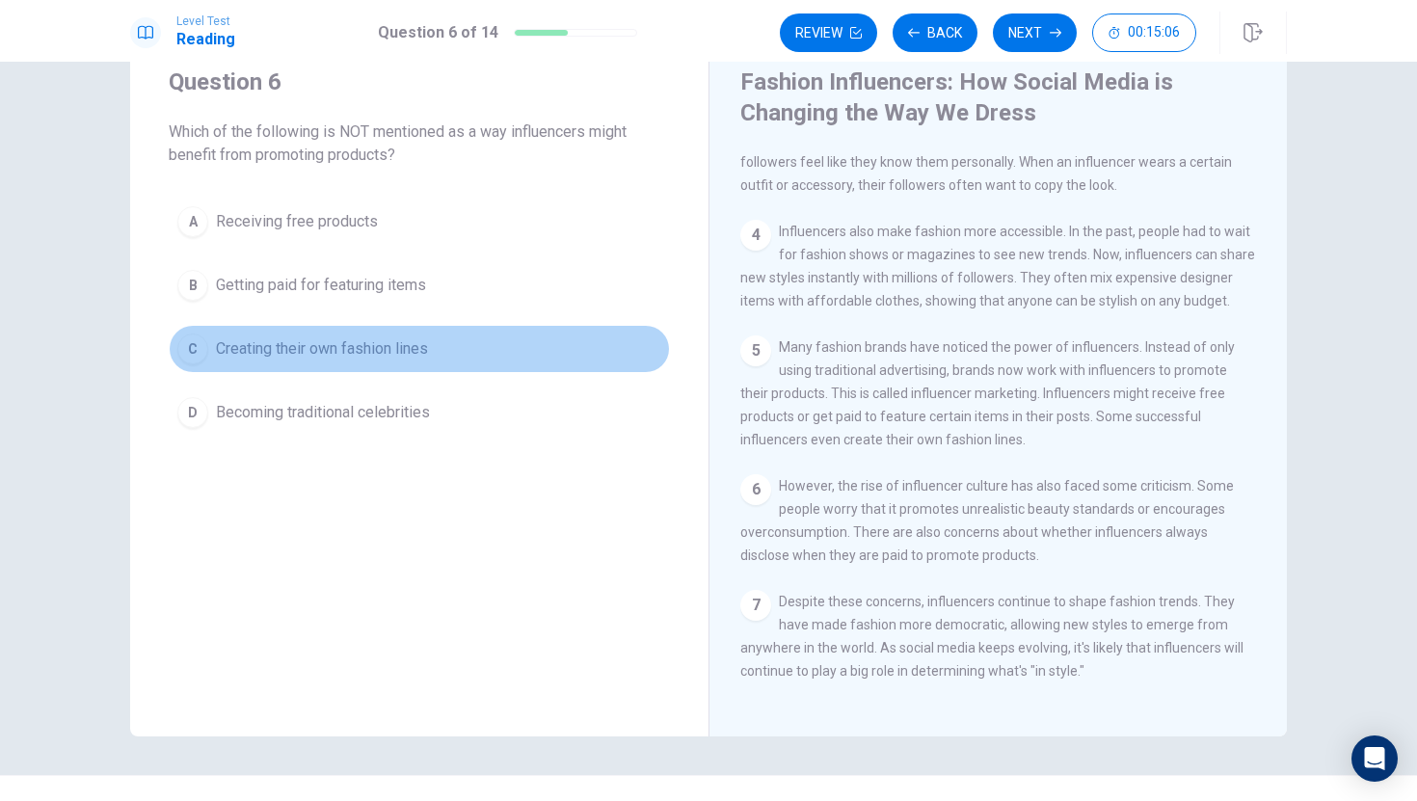
click at [183, 356] on div "C" at bounding box center [192, 349] width 31 height 31
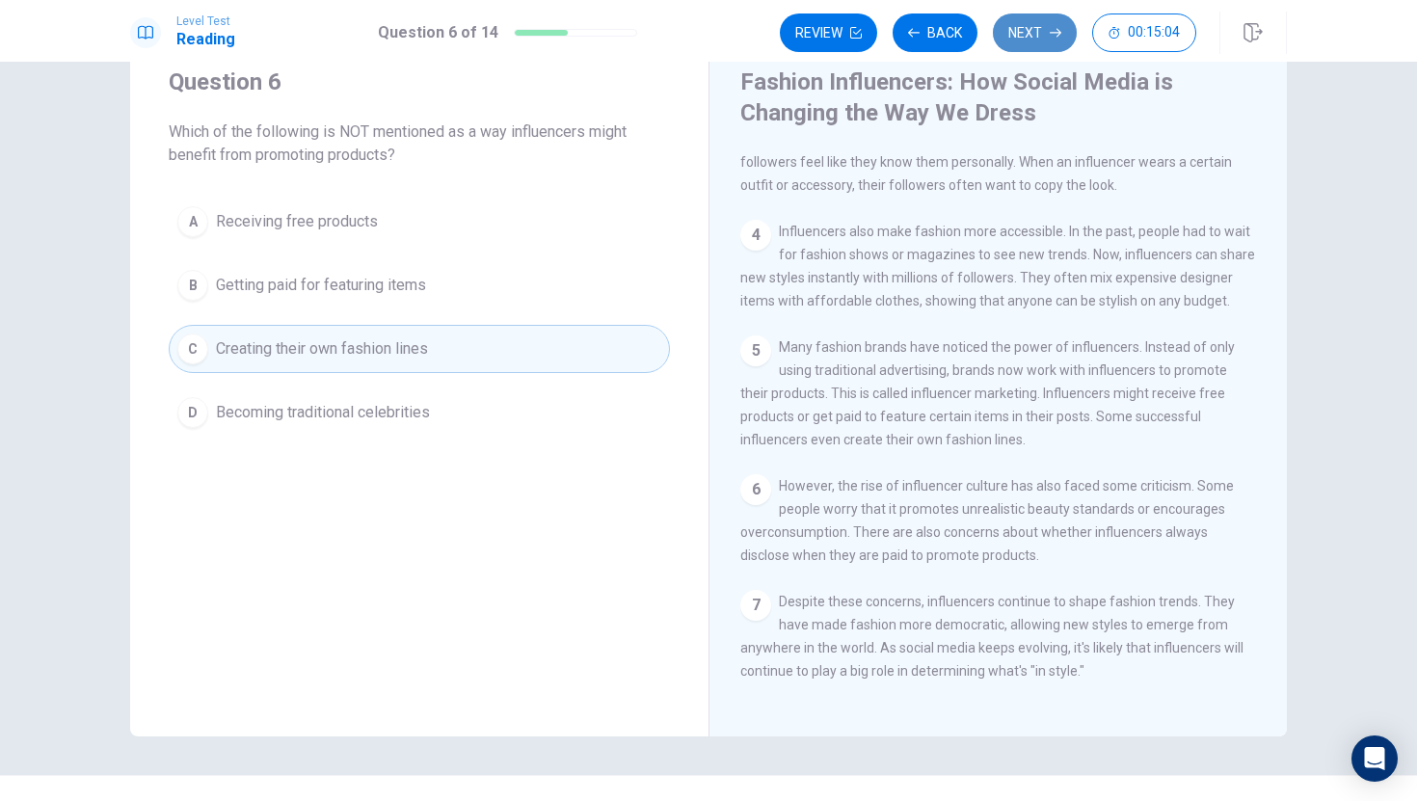
click at [1057, 31] on icon "button" at bounding box center [1056, 33] width 12 height 12
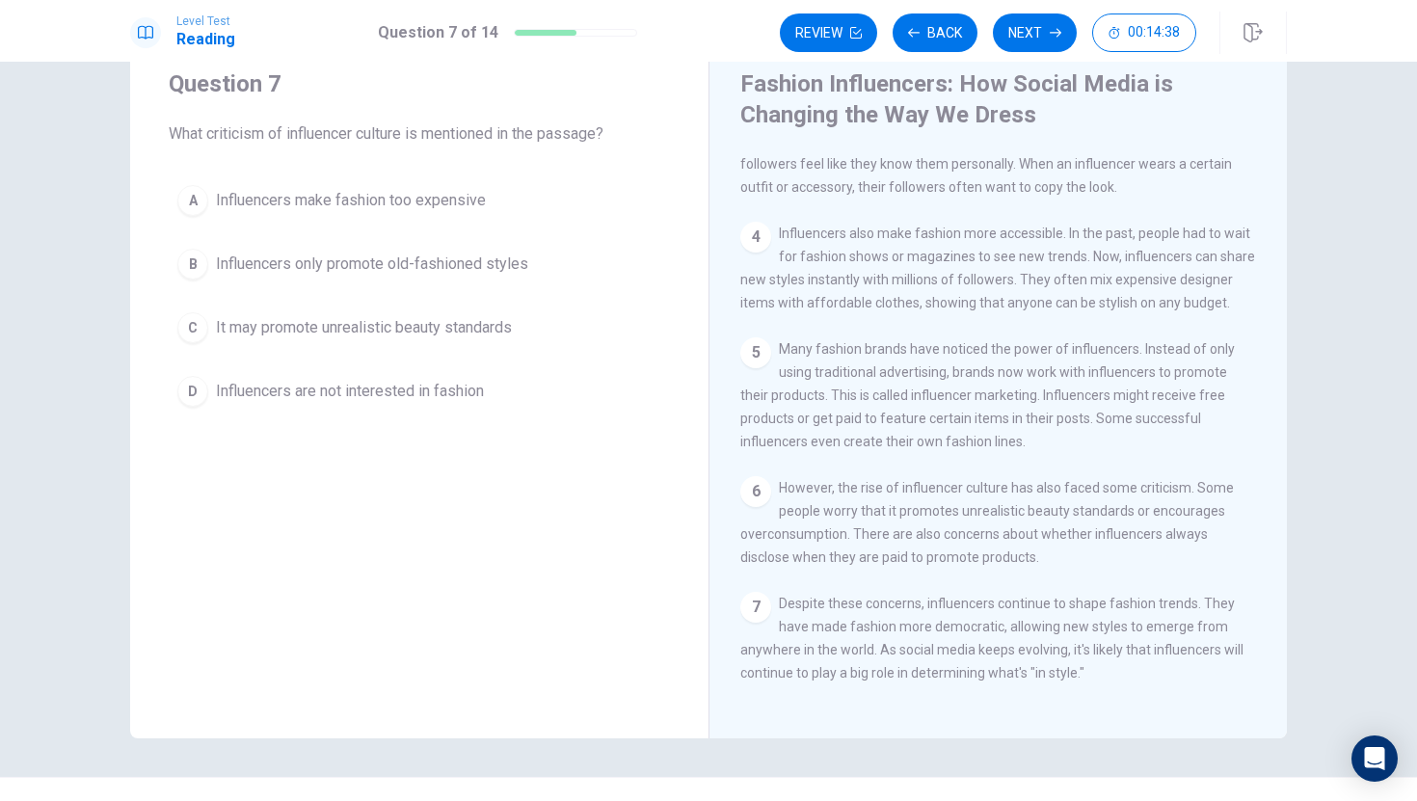
scroll to position [100, 0]
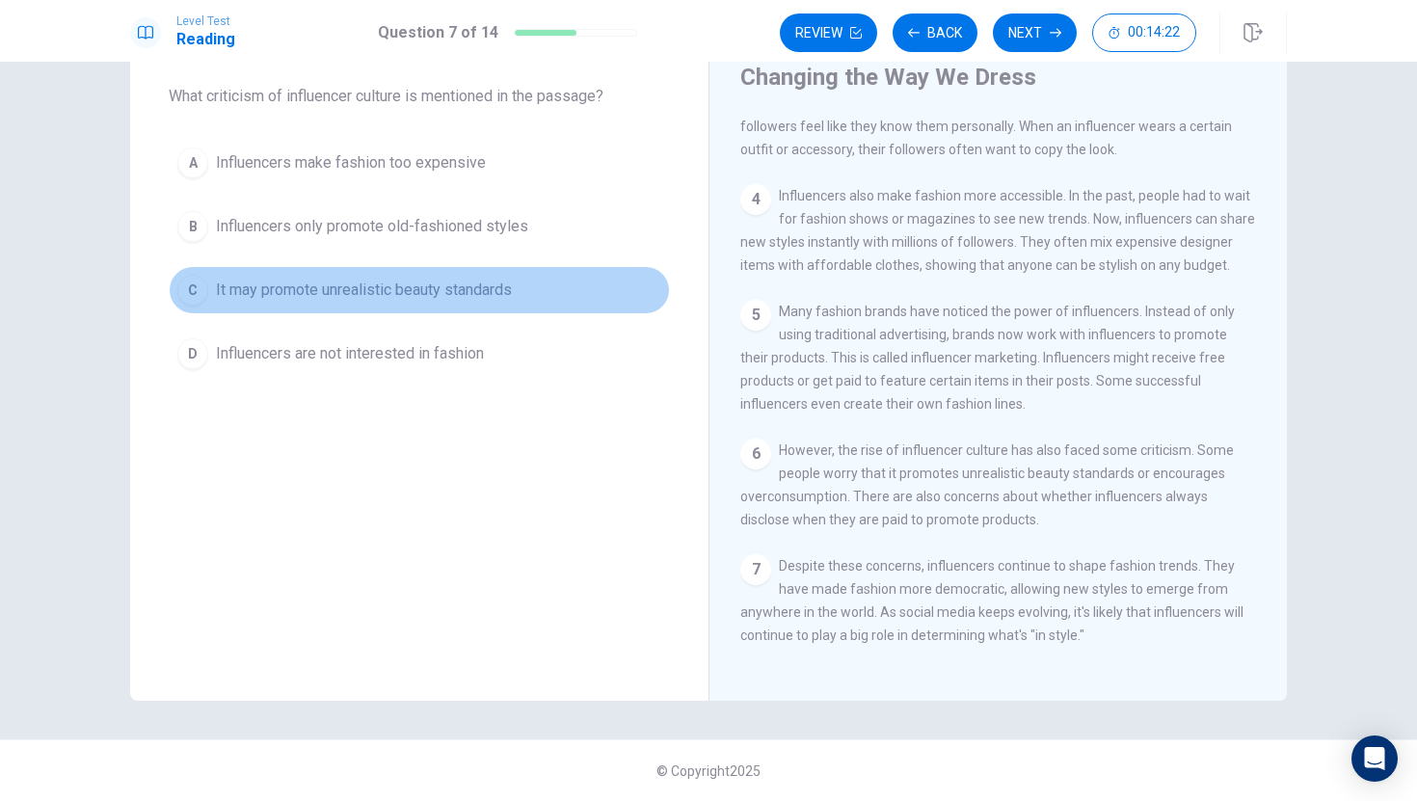
click at [192, 294] on div "C" at bounding box center [192, 290] width 31 height 31
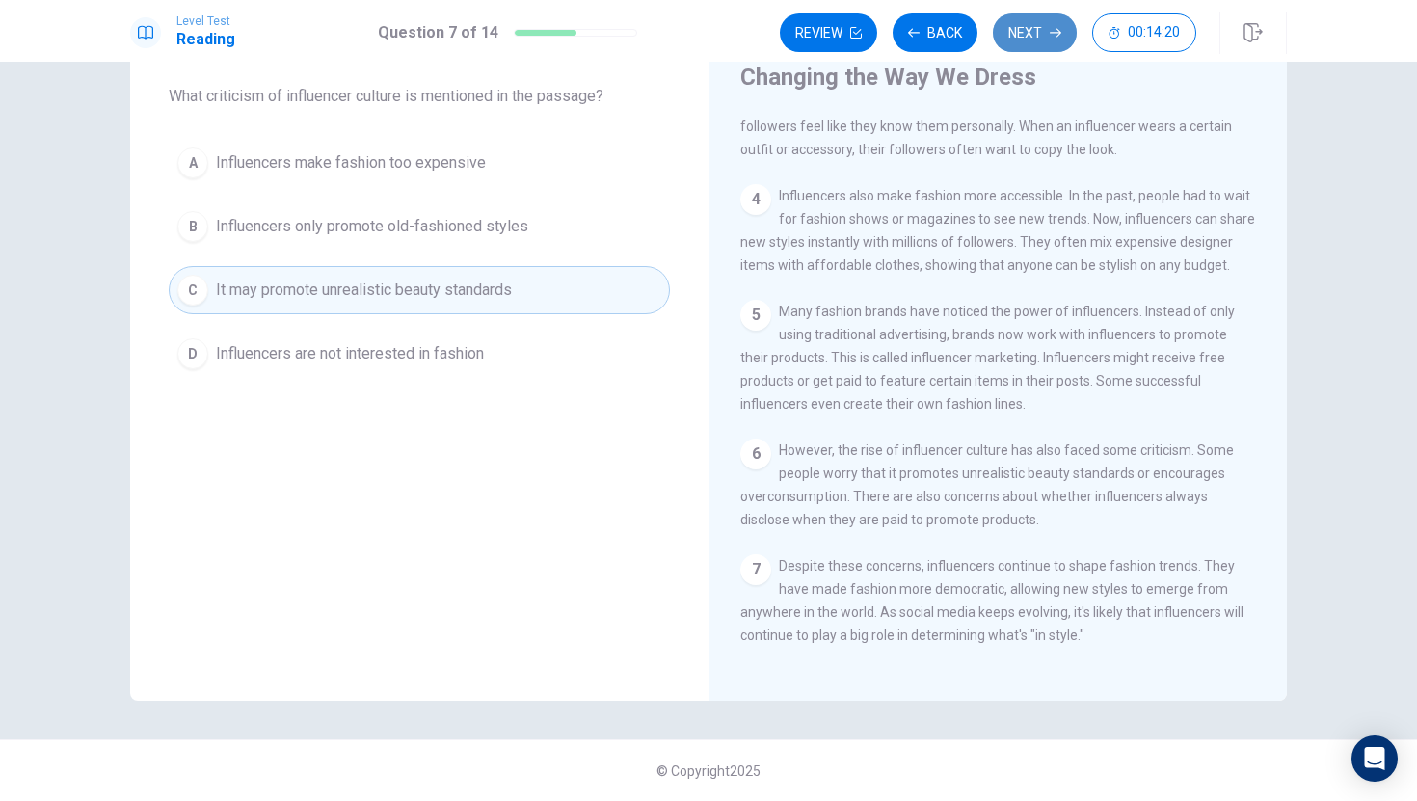
click at [1038, 37] on button "Next" at bounding box center [1035, 32] width 84 height 39
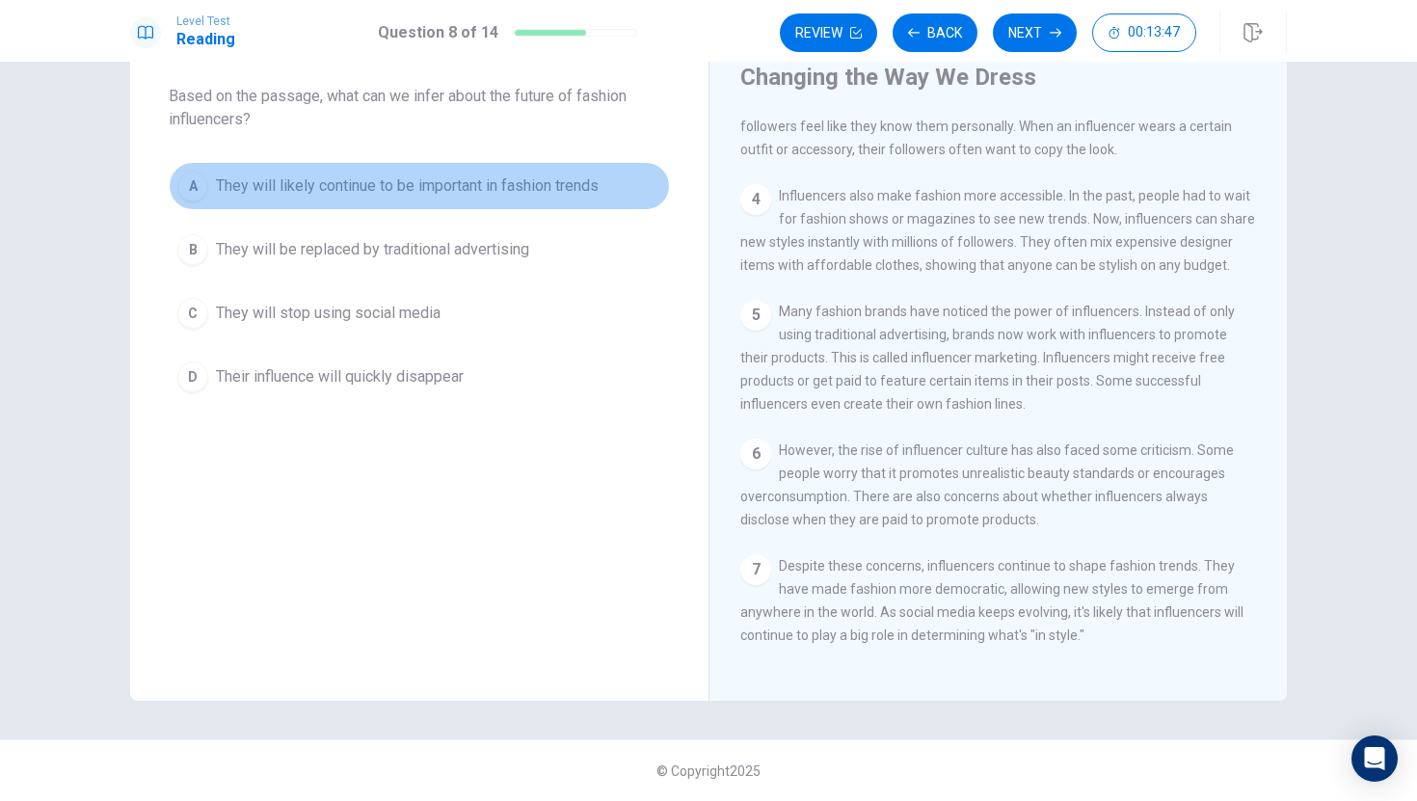
click at [209, 180] on button "A They will likely continue to be important in fashion trends" at bounding box center [419, 186] width 501 height 48
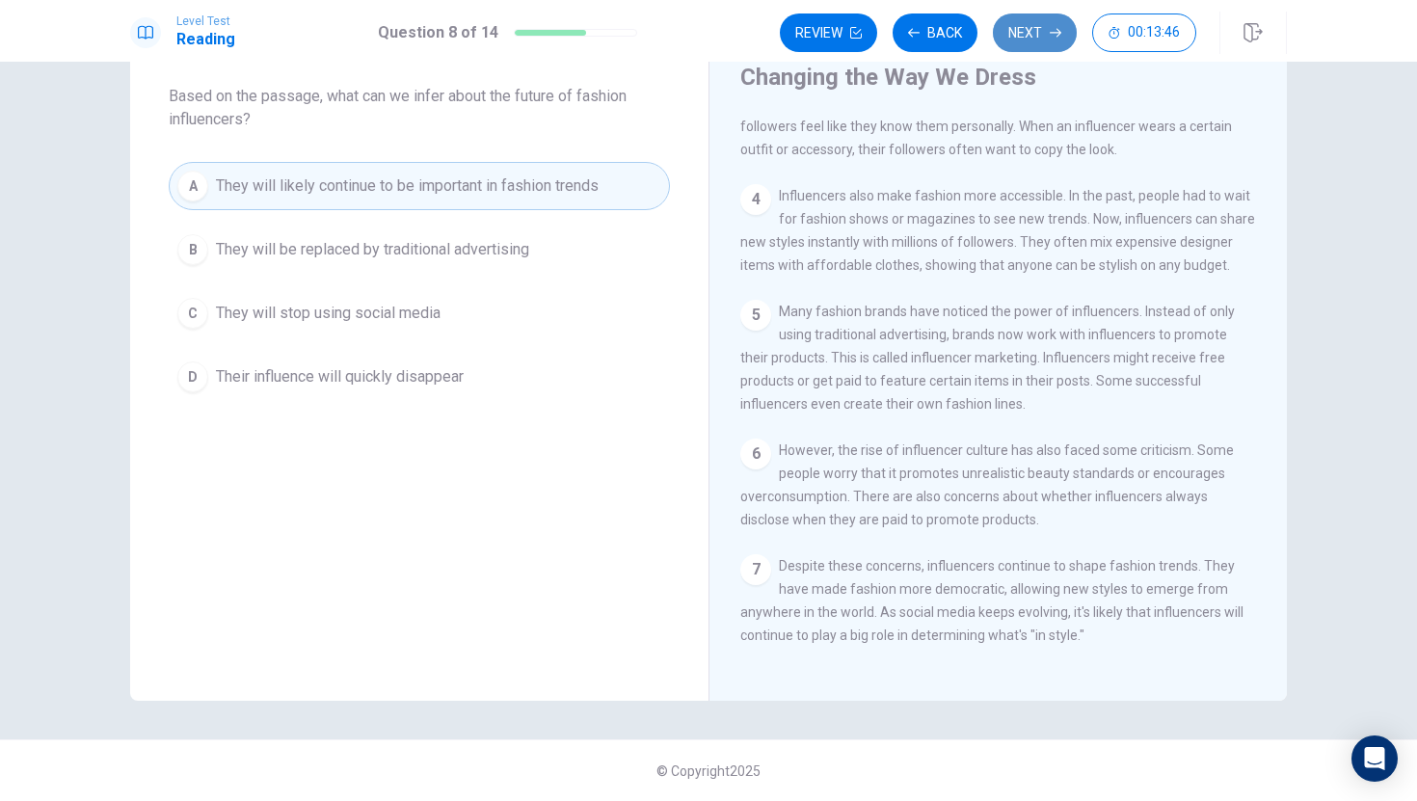
click at [1049, 28] on button "Next" at bounding box center [1035, 32] width 84 height 39
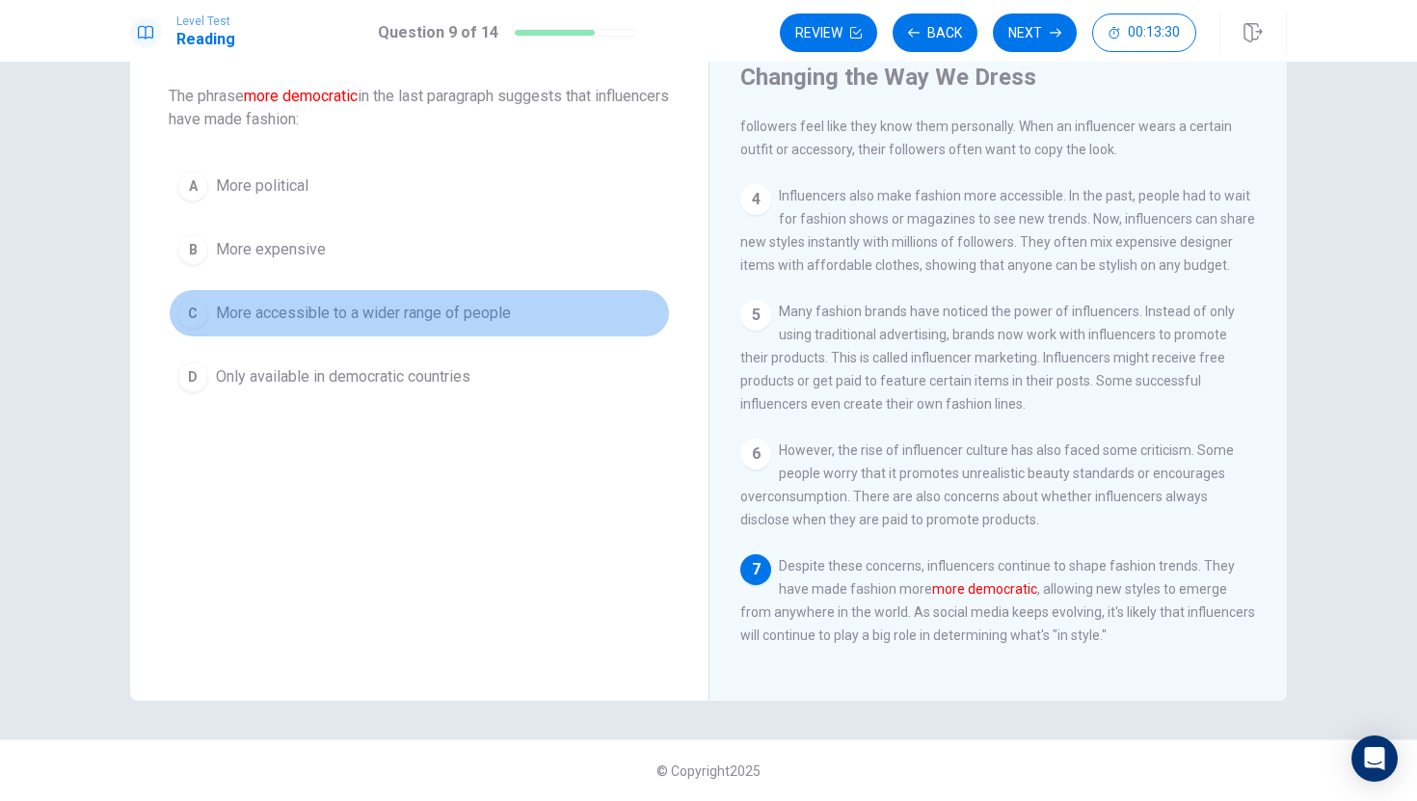
click at [181, 311] on div "C" at bounding box center [192, 313] width 31 height 31
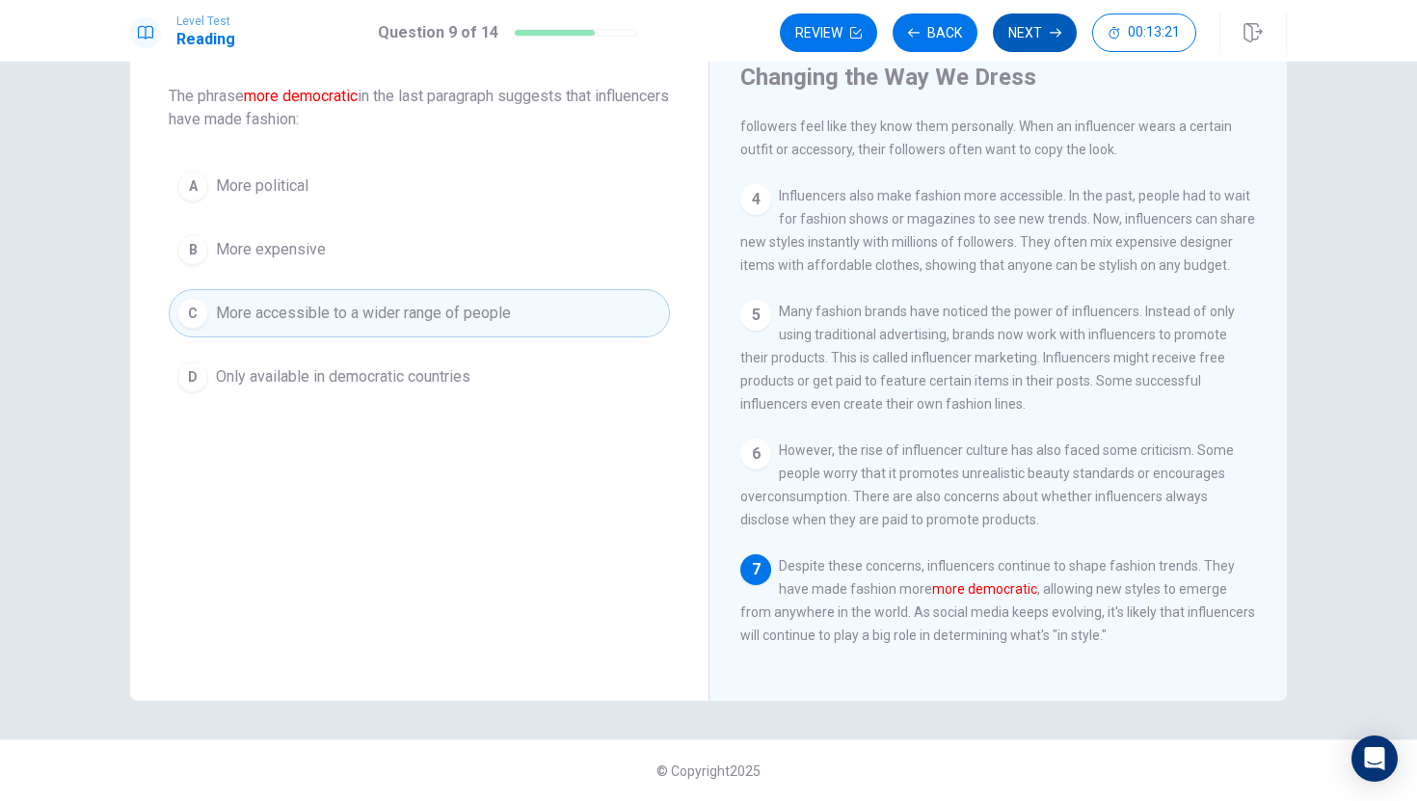
click at [1051, 28] on icon "button" at bounding box center [1056, 33] width 12 height 12
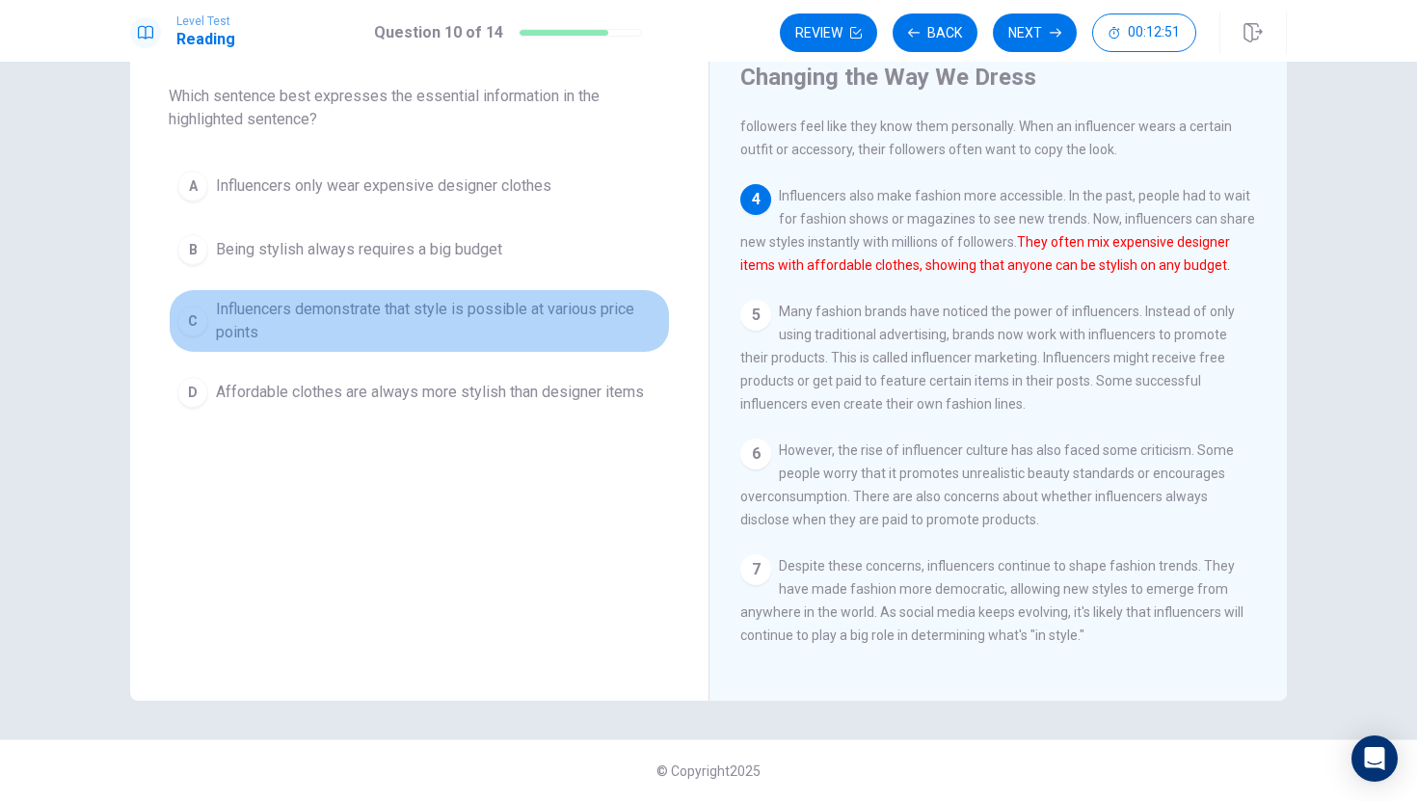
click at [188, 322] on div "C" at bounding box center [192, 321] width 31 height 31
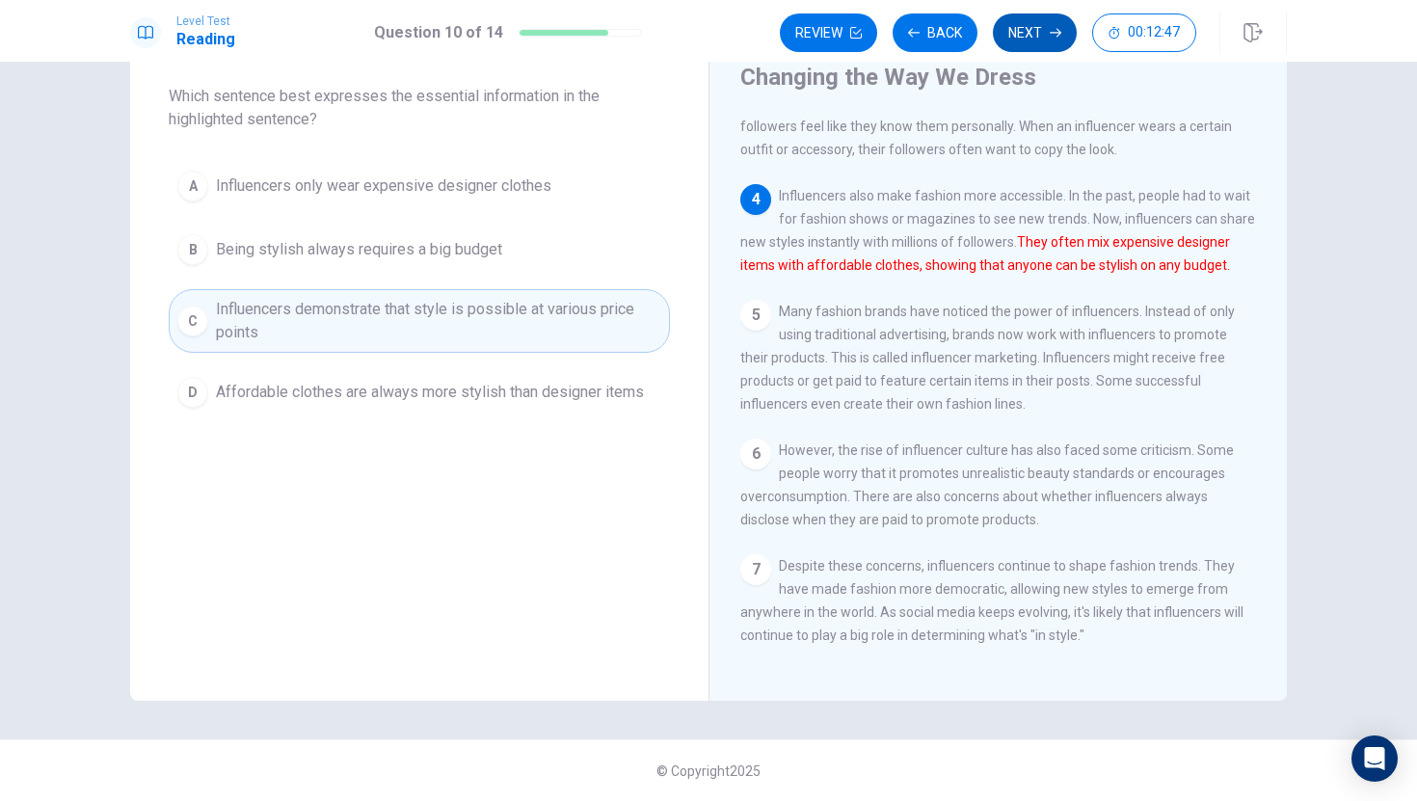
click at [1042, 31] on button "Next" at bounding box center [1035, 32] width 84 height 39
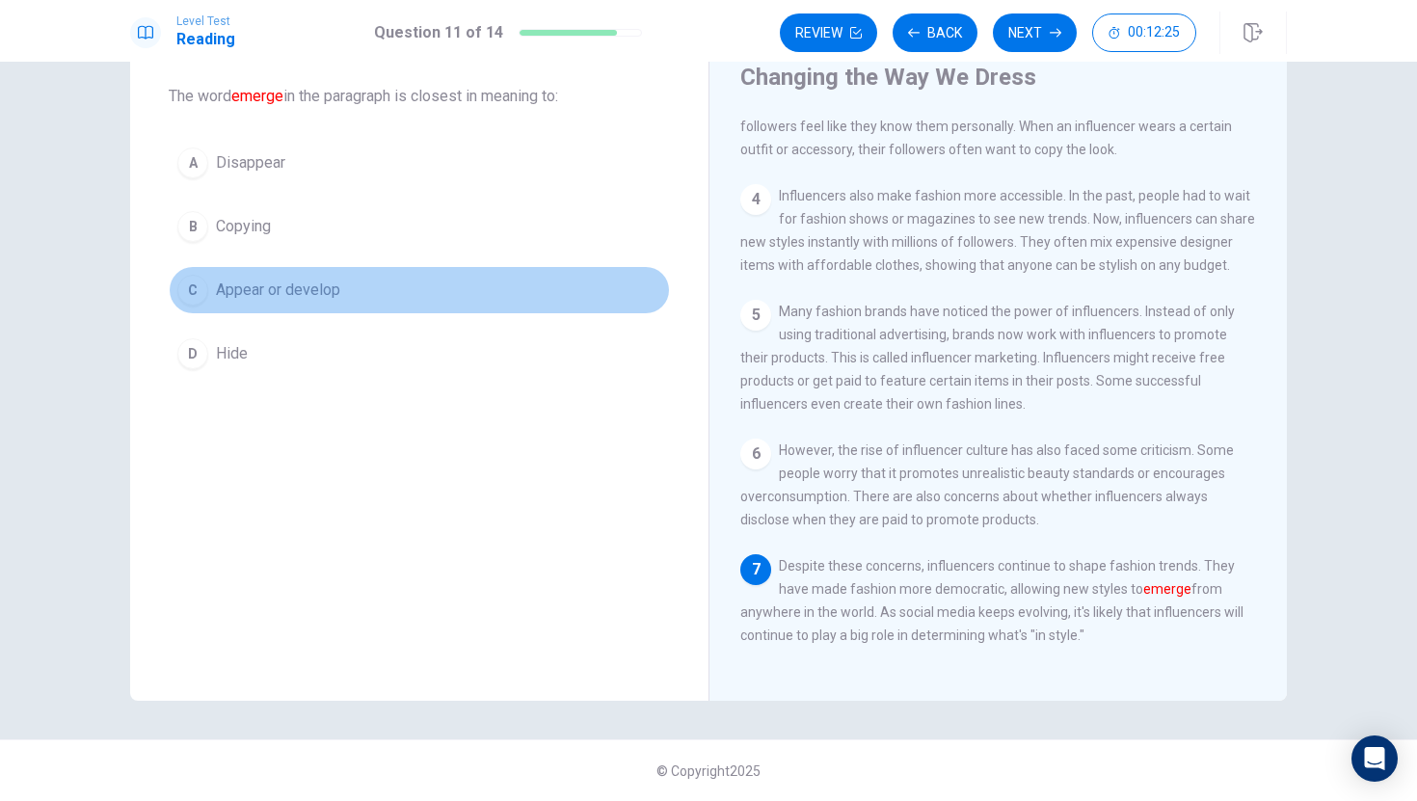
click at [177, 282] on div "C" at bounding box center [192, 290] width 31 height 31
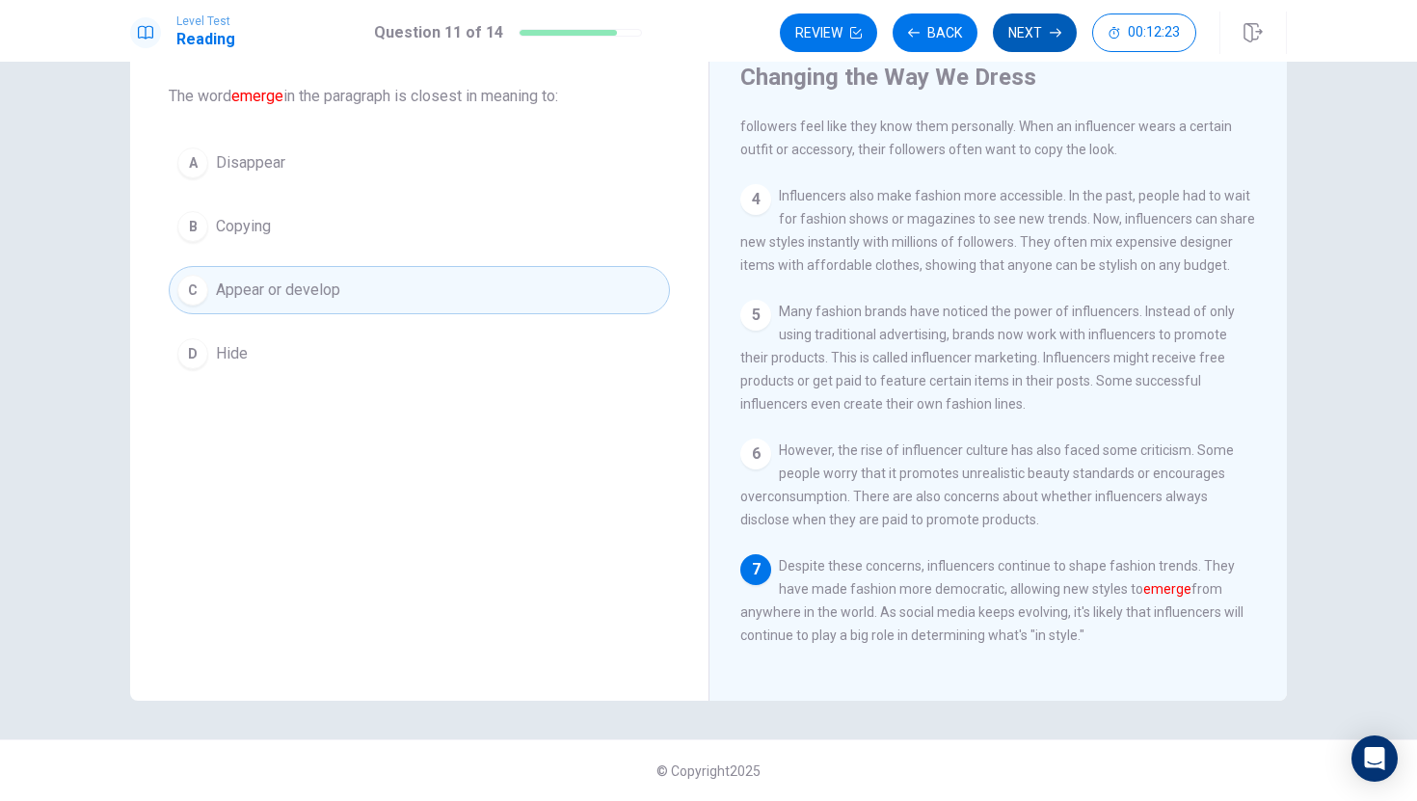
click at [1021, 28] on button "Next" at bounding box center [1035, 32] width 84 height 39
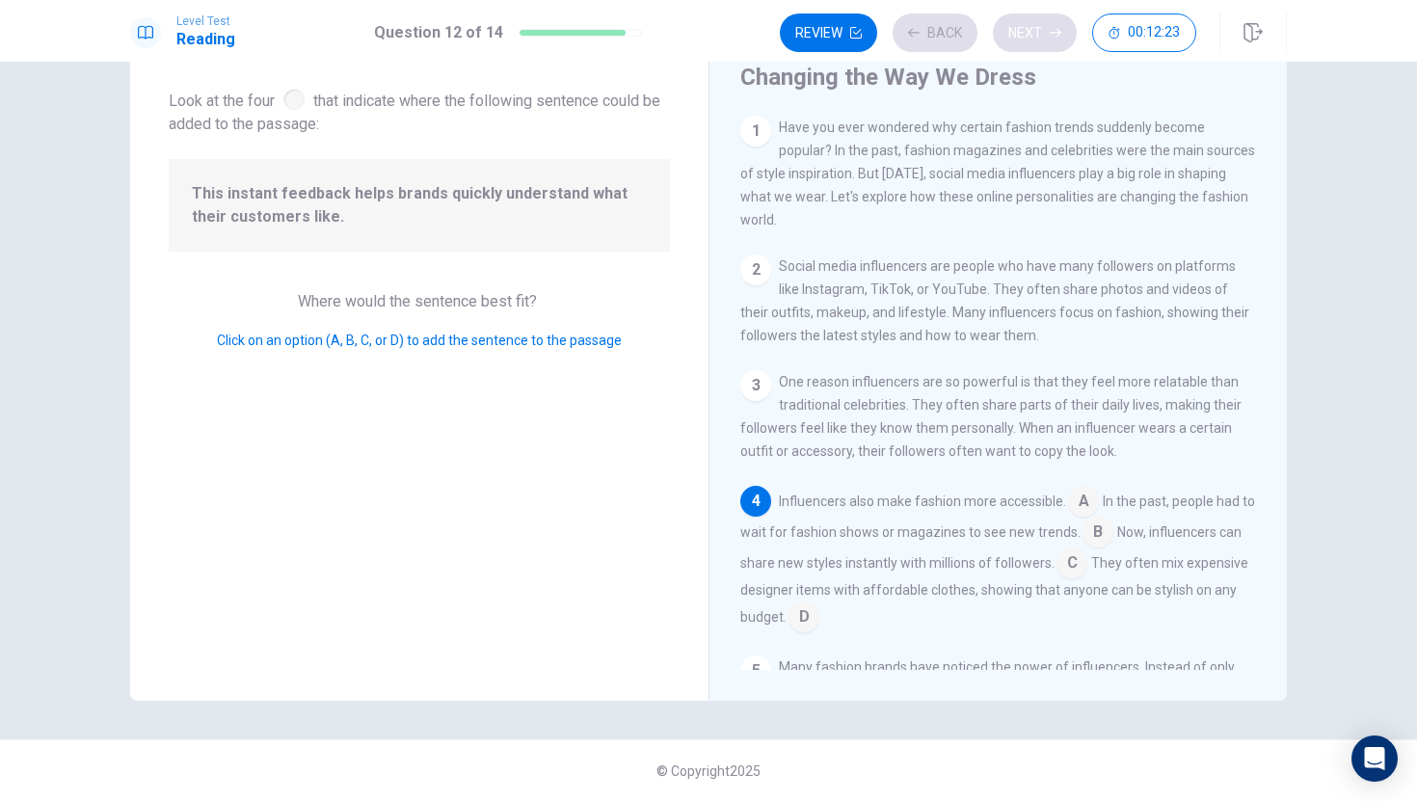
scroll to position [168, 0]
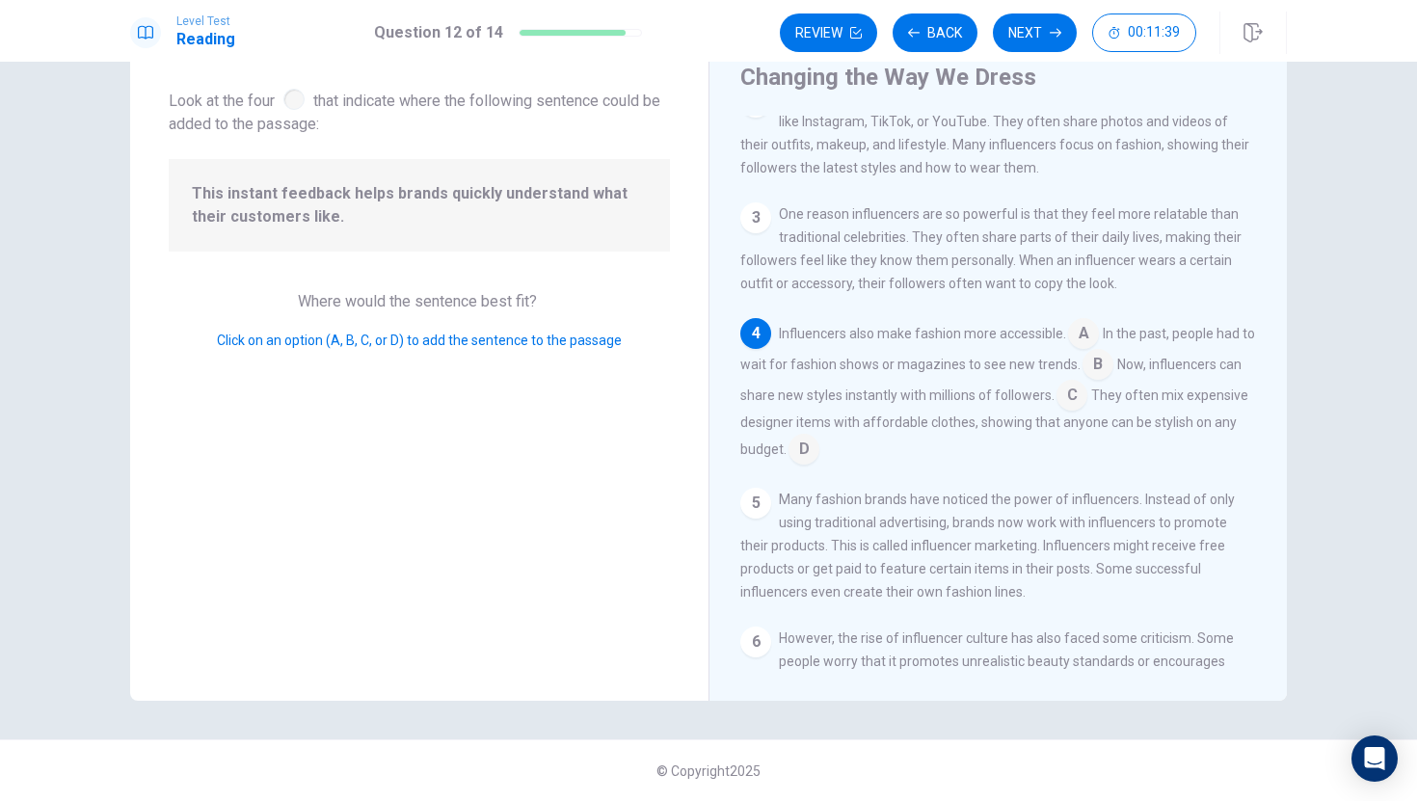
click at [1102, 376] on input at bounding box center [1098, 366] width 31 height 31
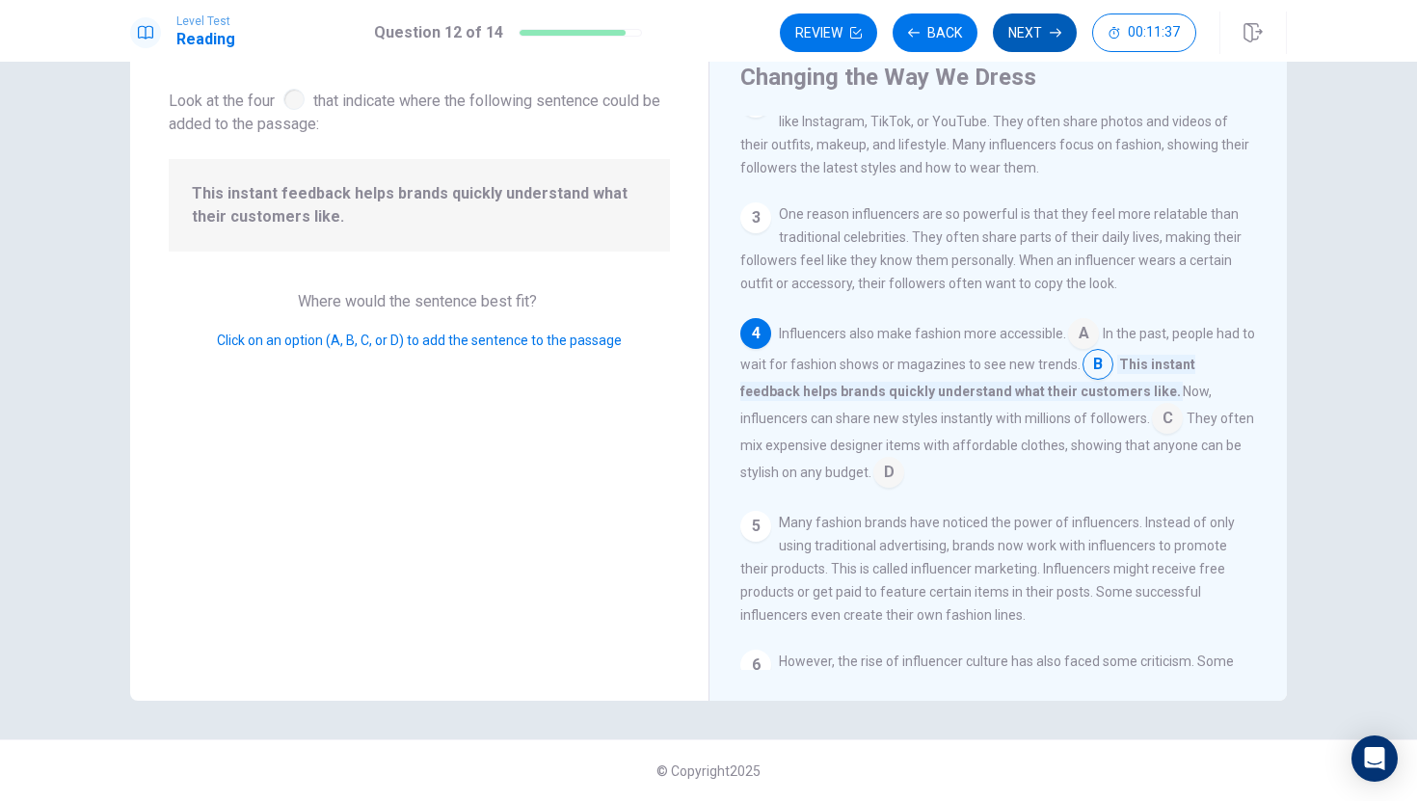
click at [1045, 33] on button "Next" at bounding box center [1035, 32] width 84 height 39
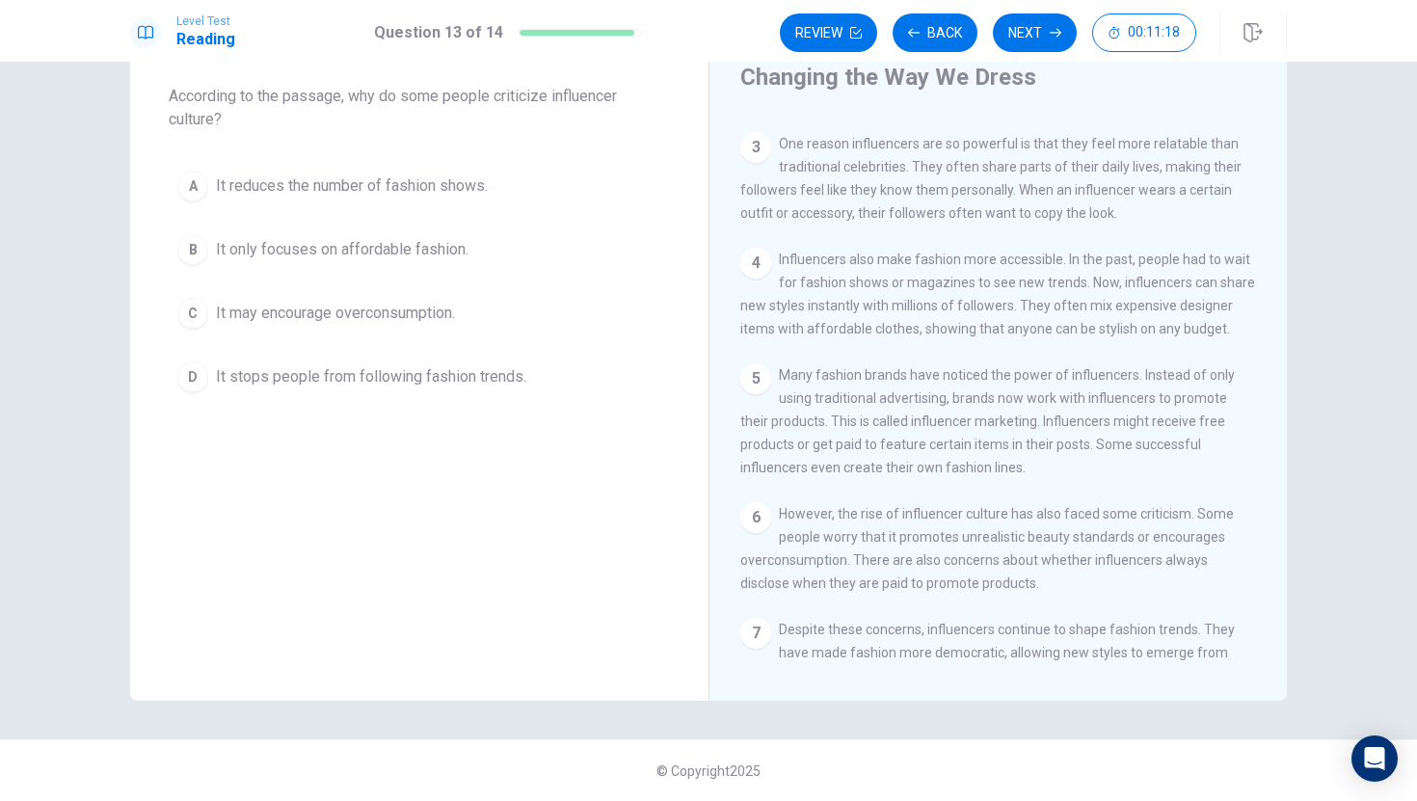
scroll to position [355, 0]
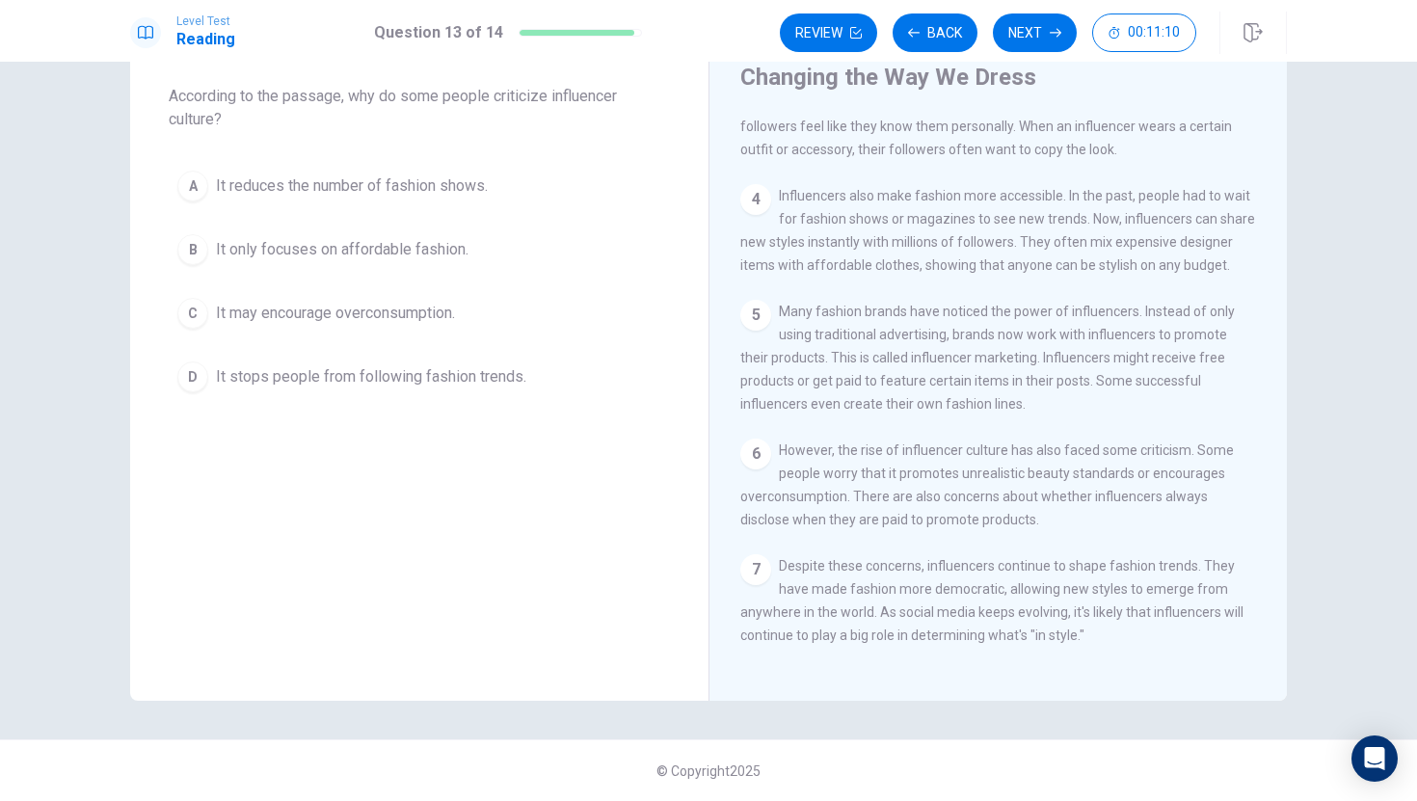
click at [190, 375] on div "D" at bounding box center [192, 377] width 31 height 31
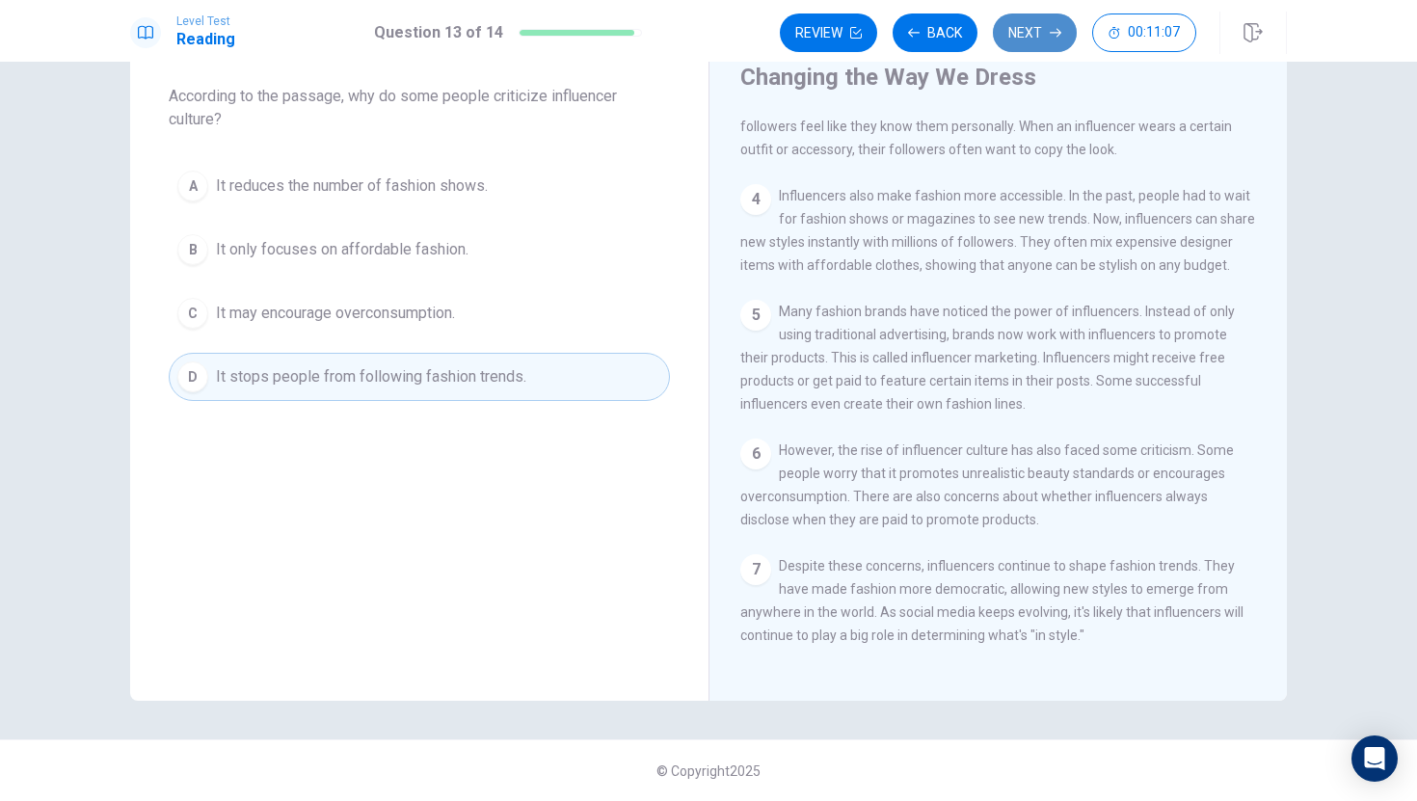
click at [1045, 38] on button "Next" at bounding box center [1035, 32] width 84 height 39
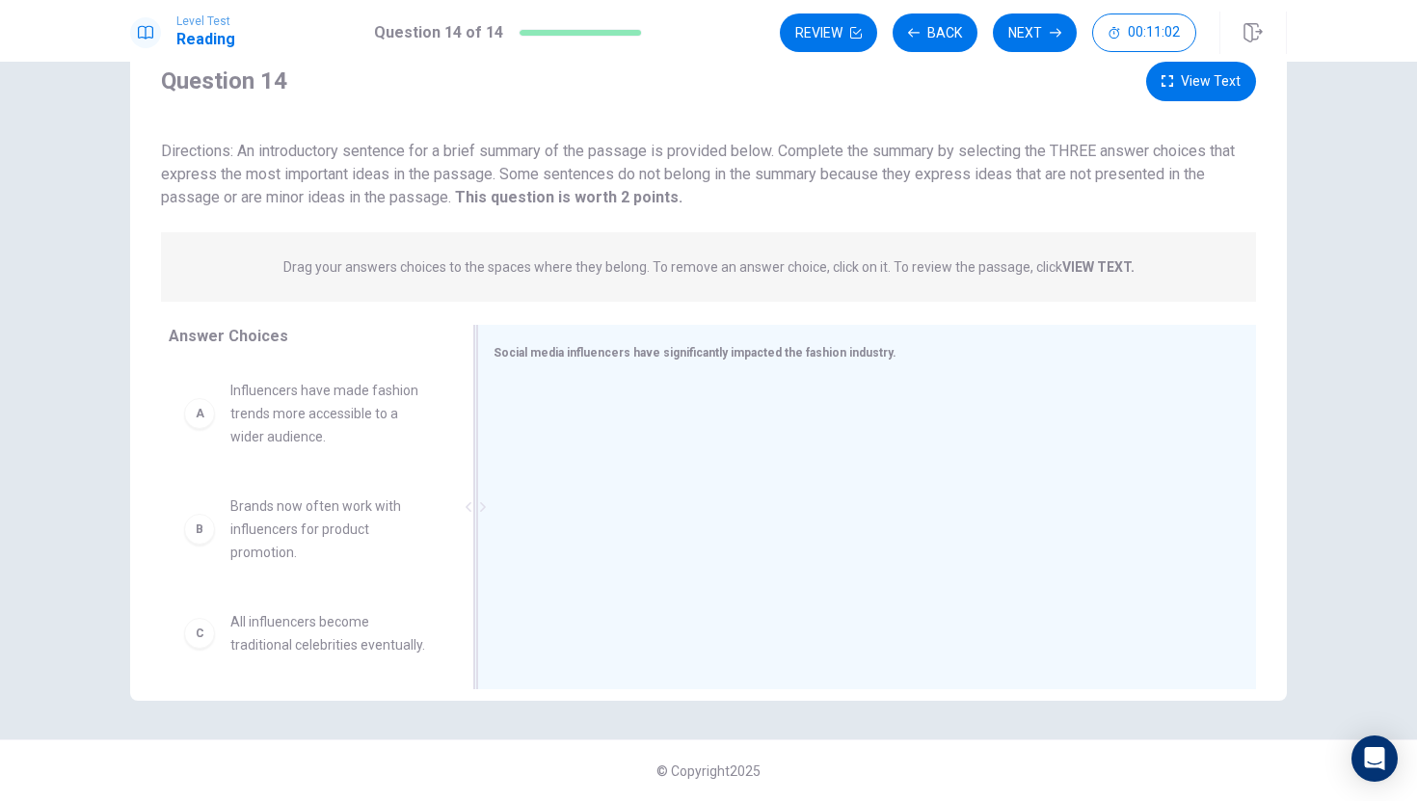
drag, startPoint x: 464, startPoint y: 393, endPoint x: 464, endPoint y: 419, distance: 26.0
click at [464, 419] on div at bounding box center [476, 507] width 24 height 364
drag, startPoint x: 443, startPoint y: 409, endPoint x: 450, endPoint y: 497, distance: 88.1
click at [450, 497] on div "A Influencers have made fashion trends more accessible to a wider audience. B B…" at bounding box center [315, 511] width 293 height 297
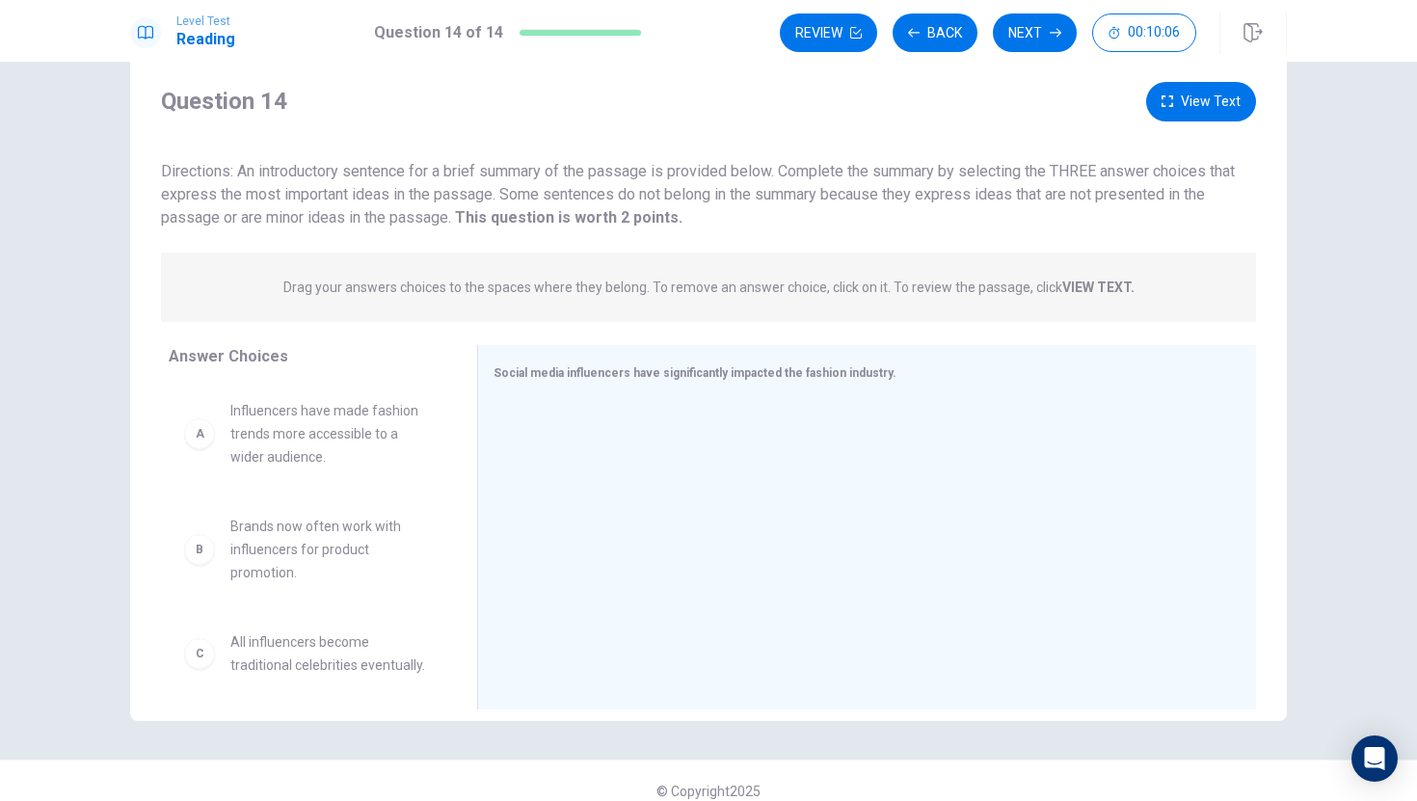
scroll to position [34, 0]
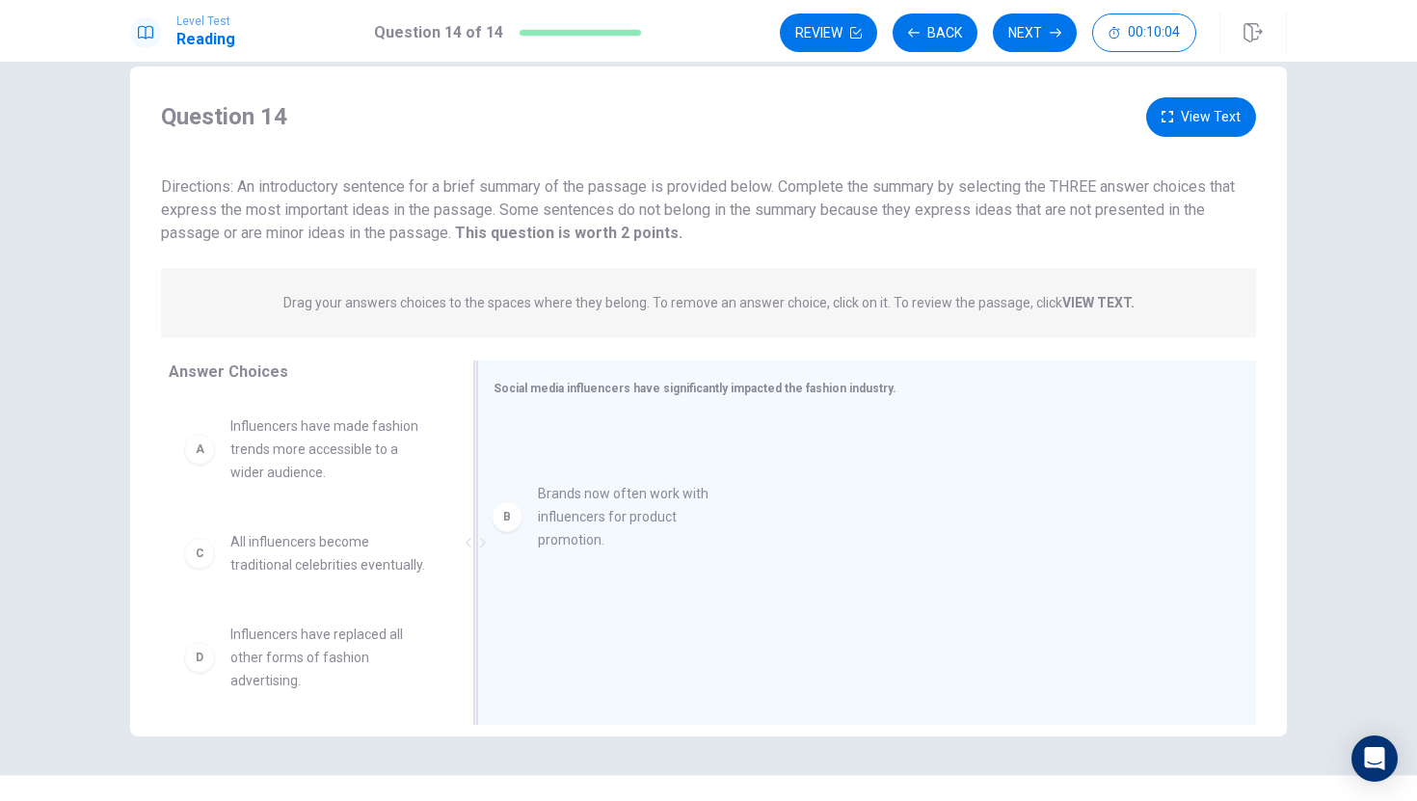
drag, startPoint x: 197, startPoint y: 577, endPoint x: 522, endPoint y: 528, distance: 328.5
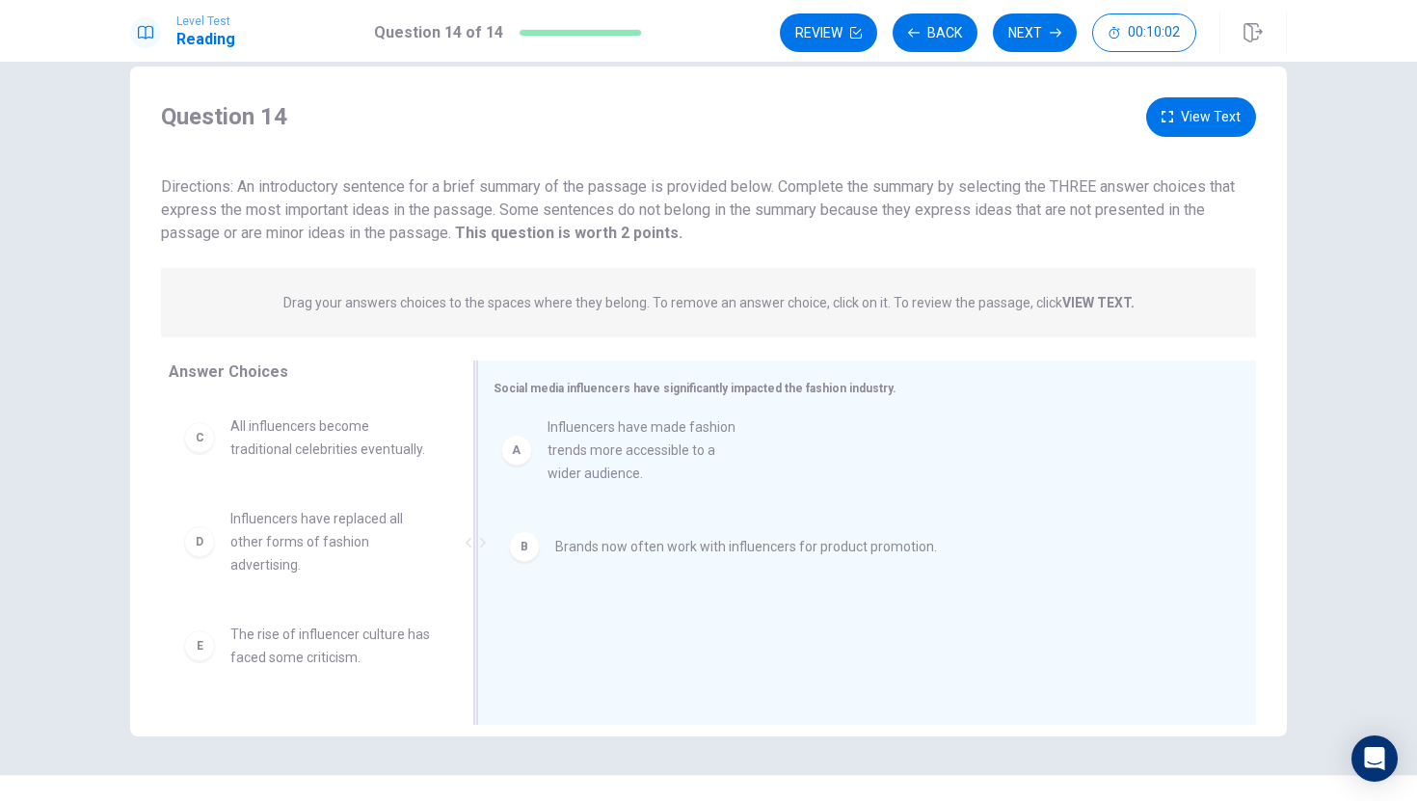
drag, startPoint x: 200, startPoint y: 456, endPoint x: 527, endPoint y: 457, distance: 327.8
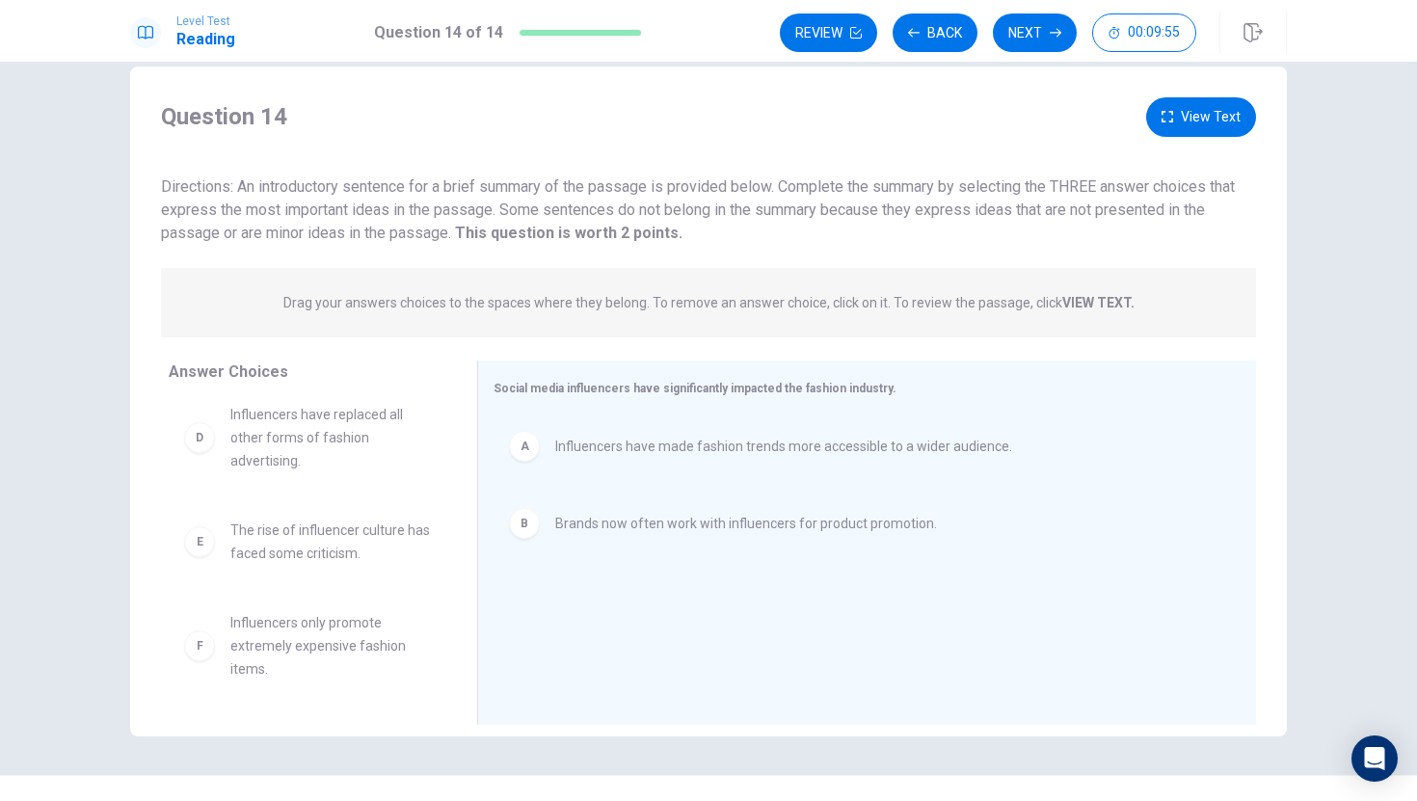
scroll to position [69, 0]
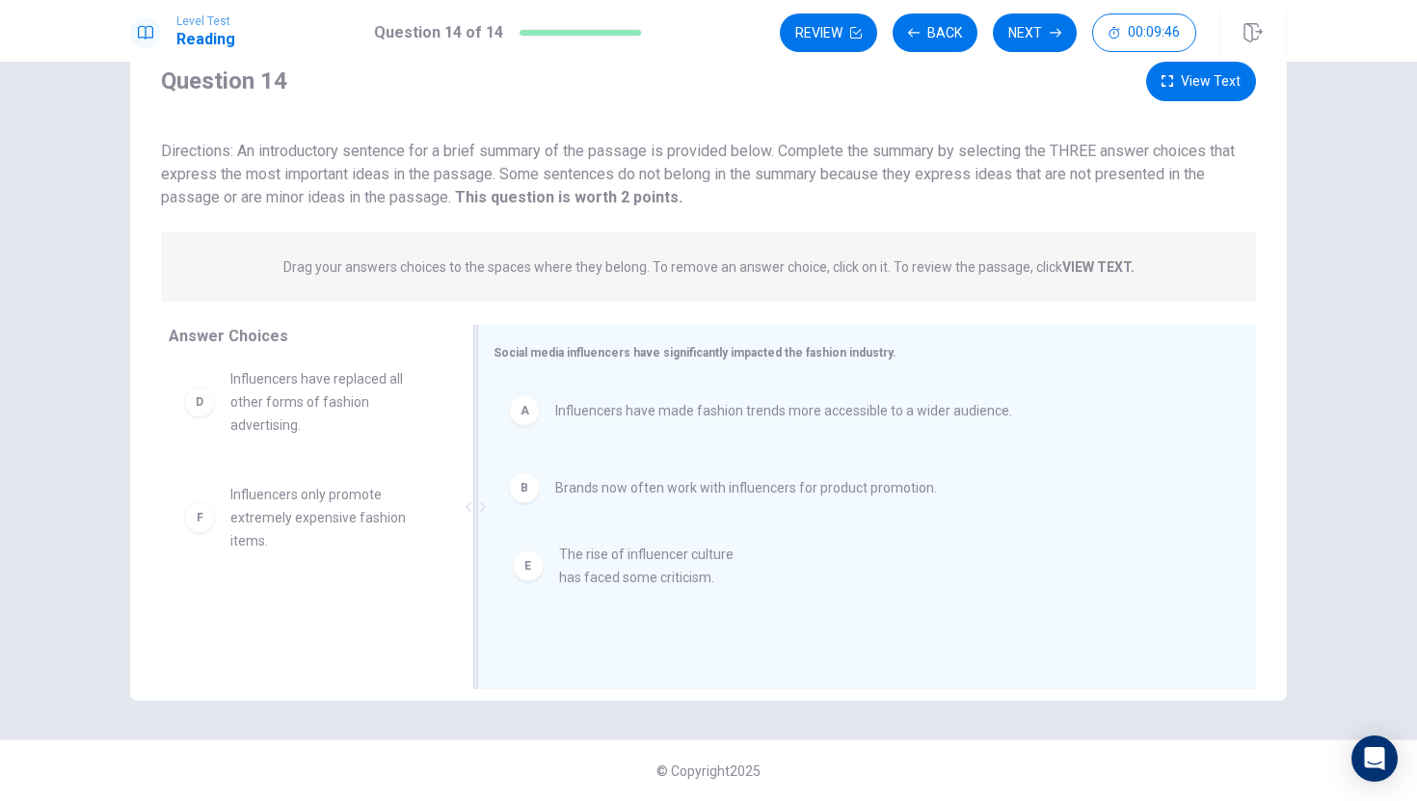
drag, startPoint x: 216, startPoint y: 515, endPoint x: 546, endPoint y: 567, distance: 333.8
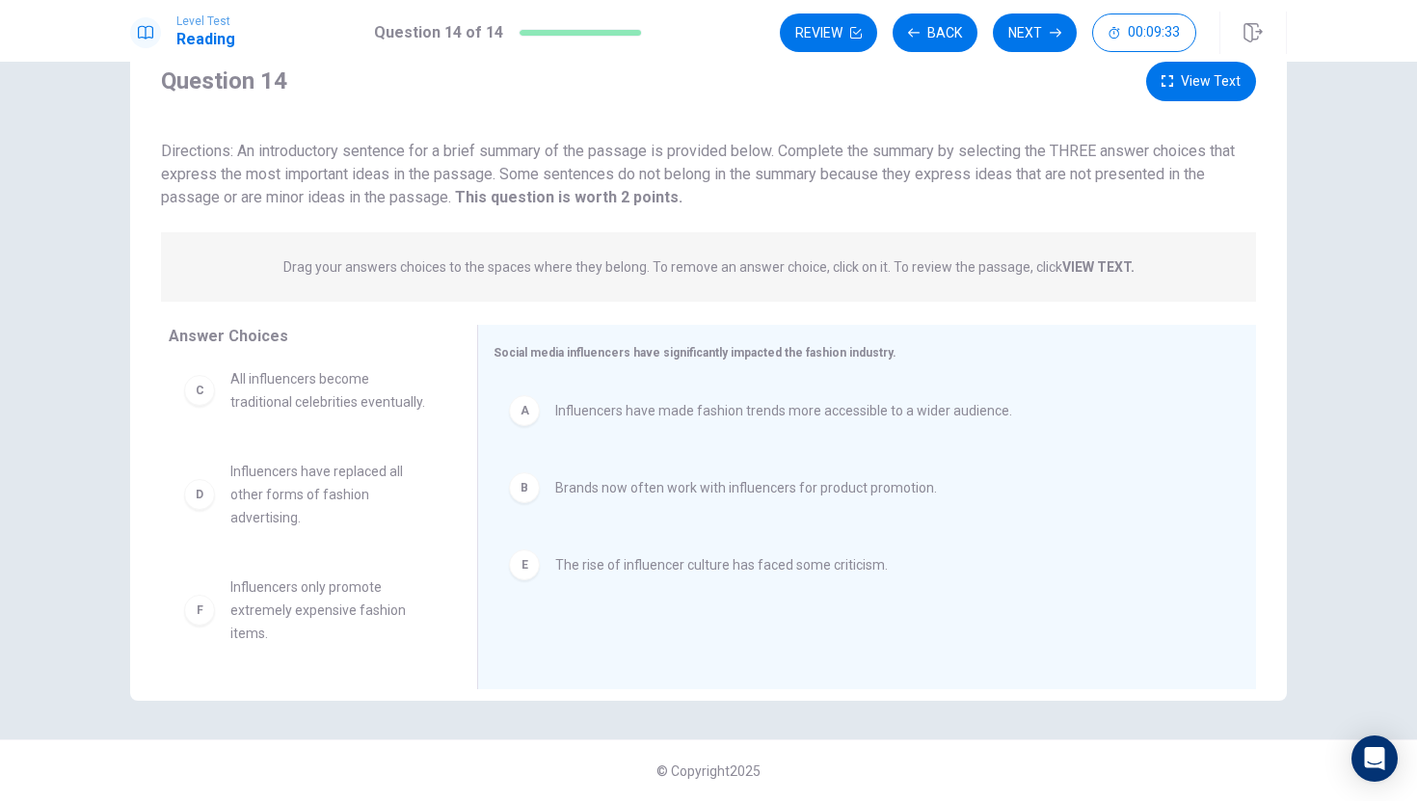
scroll to position [0, 0]
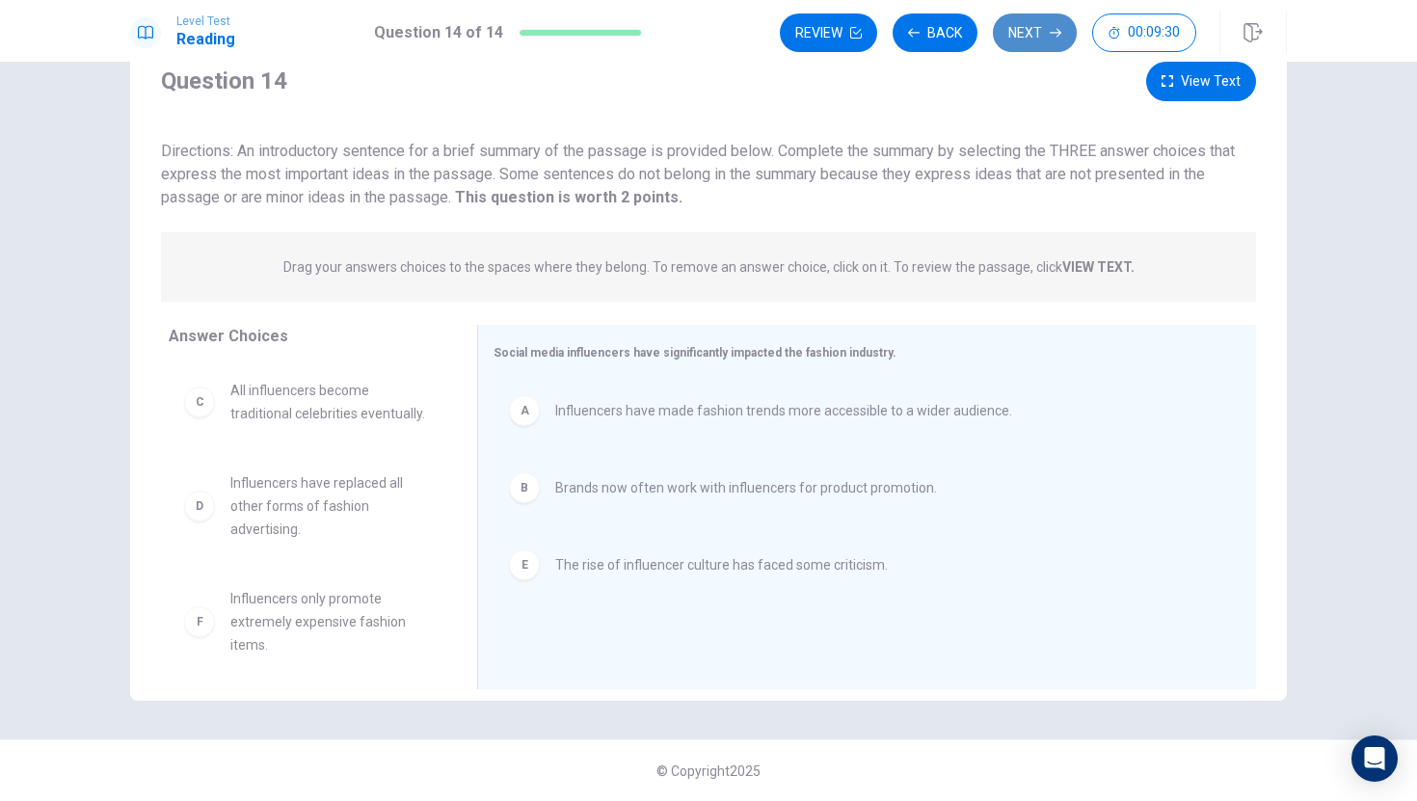
click at [1061, 31] on icon "button" at bounding box center [1056, 33] width 12 height 12
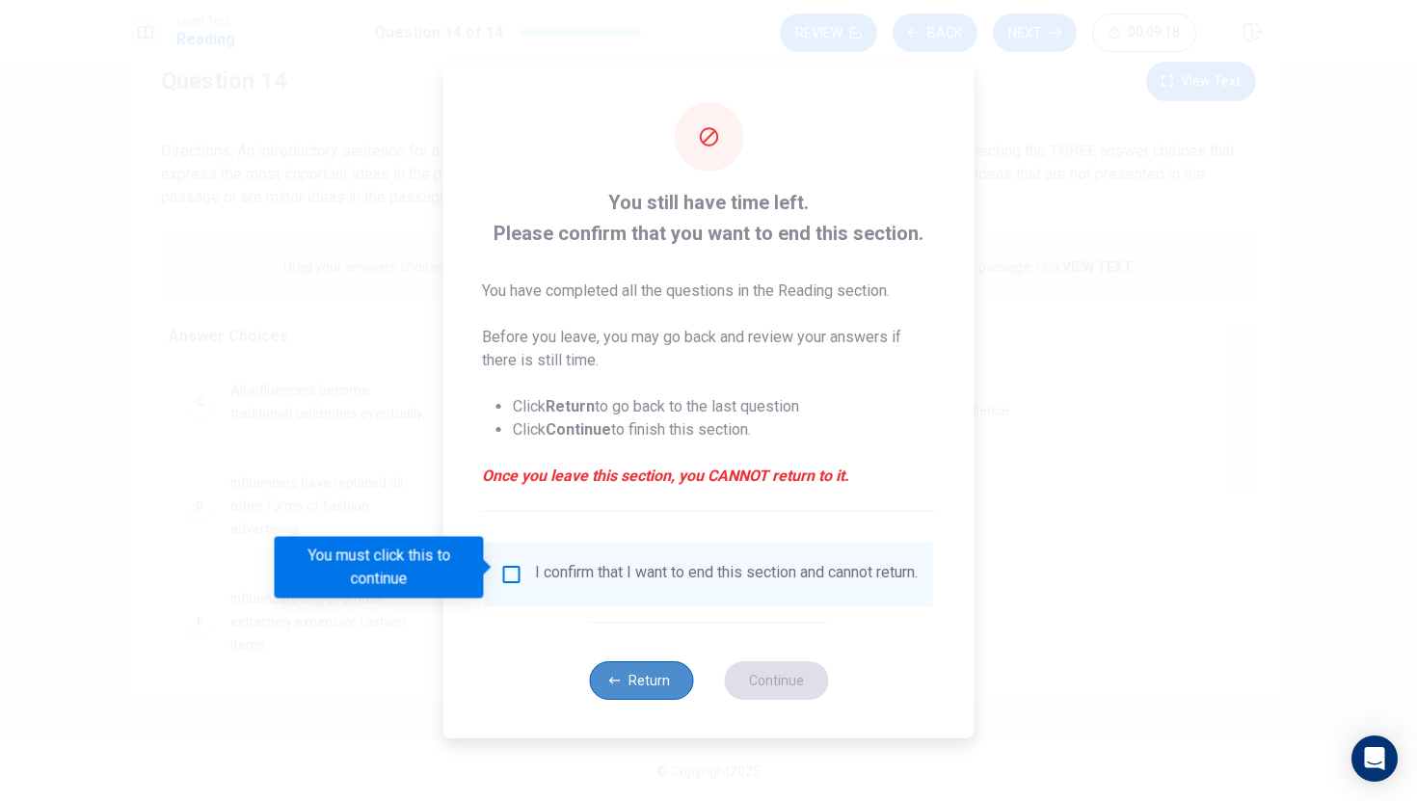
click at [619, 686] on icon "button" at bounding box center [615, 681] width 12 height 12
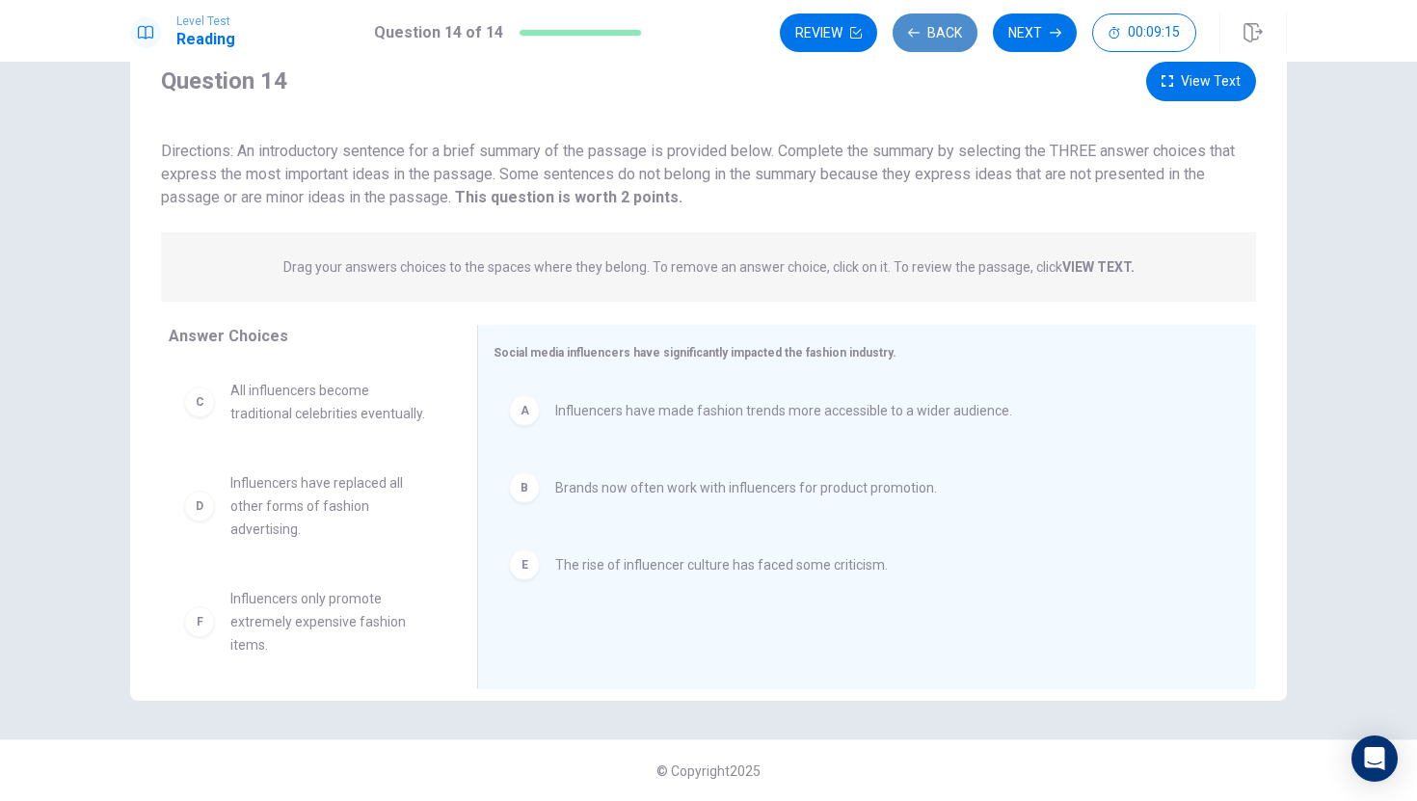
click at [934, 27] on button "Back" at bounding box center [935, 32] width 85 height 39
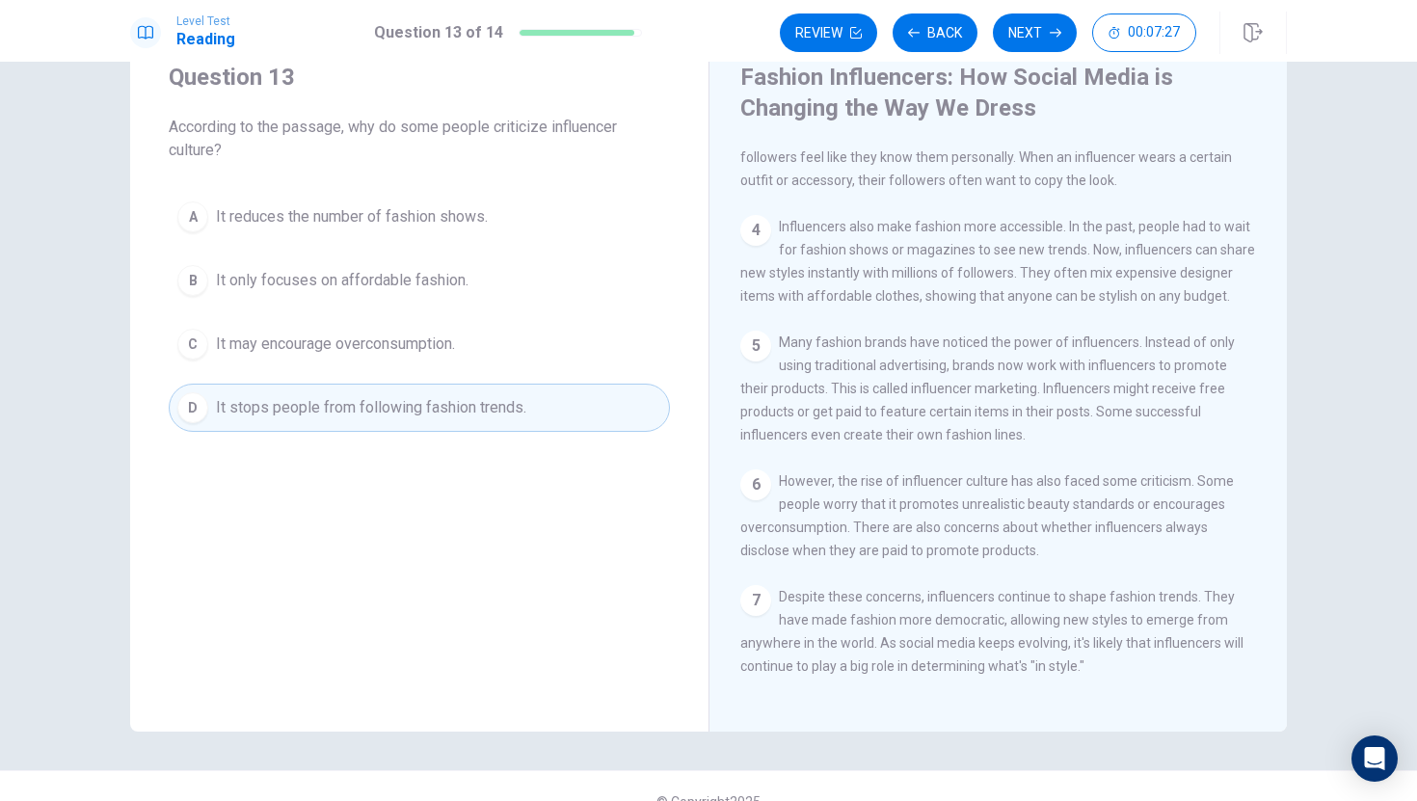
scroll to position [355, 0]
click at [929, 26] on button "Back" at bounding box center [935, 32] width 85 height 39
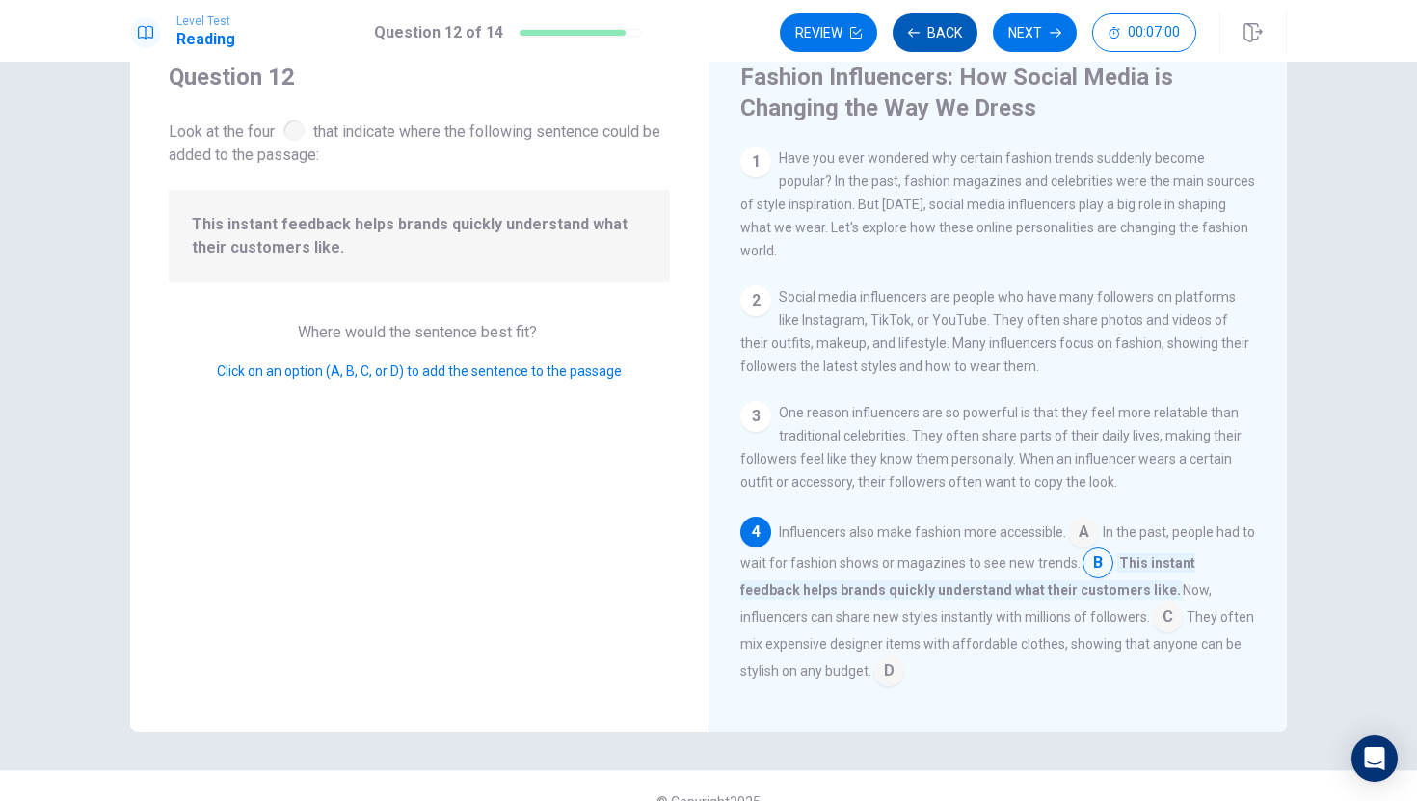
scroll to position [191, 0]
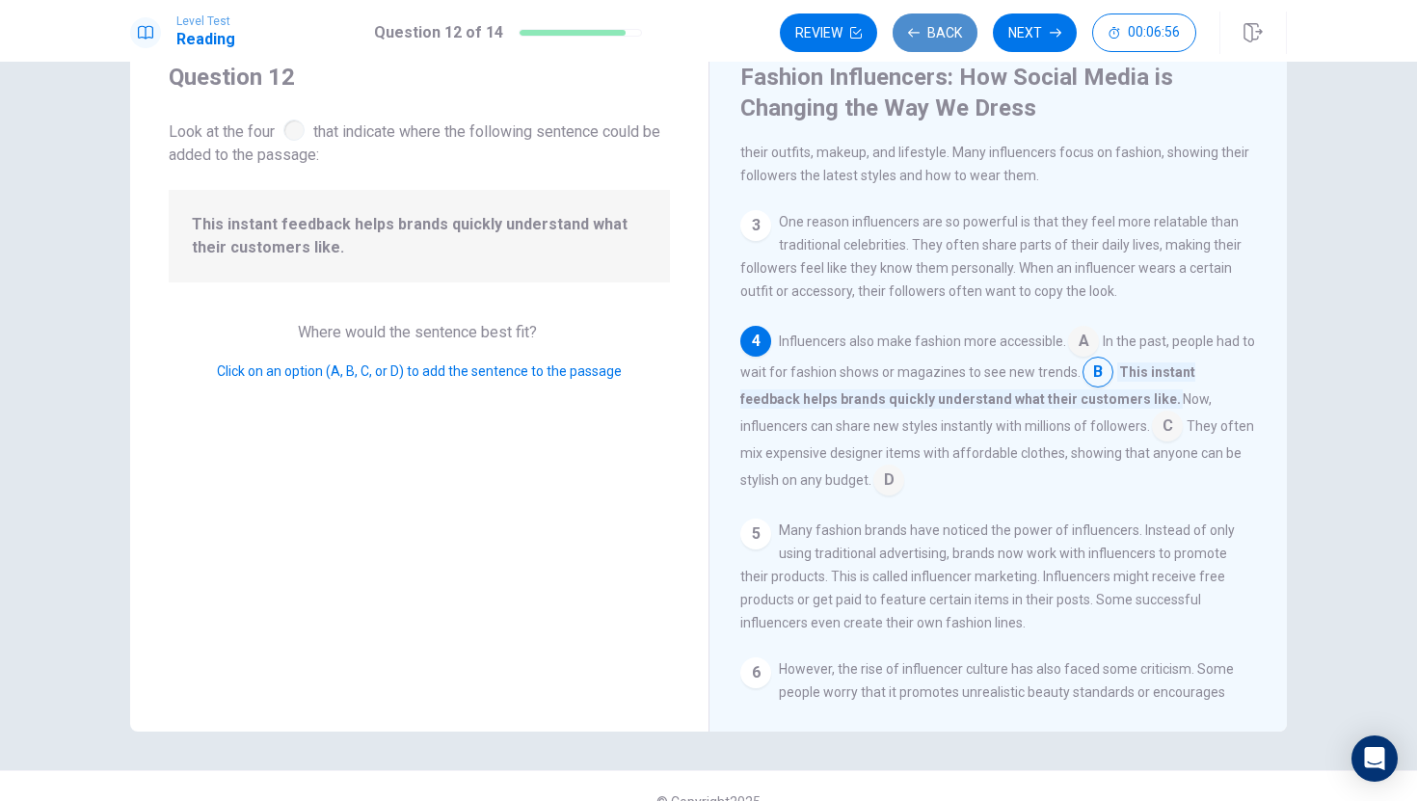
click at [951, 25] on button "Back" at bounding box center [935, 32] width 85 height 39
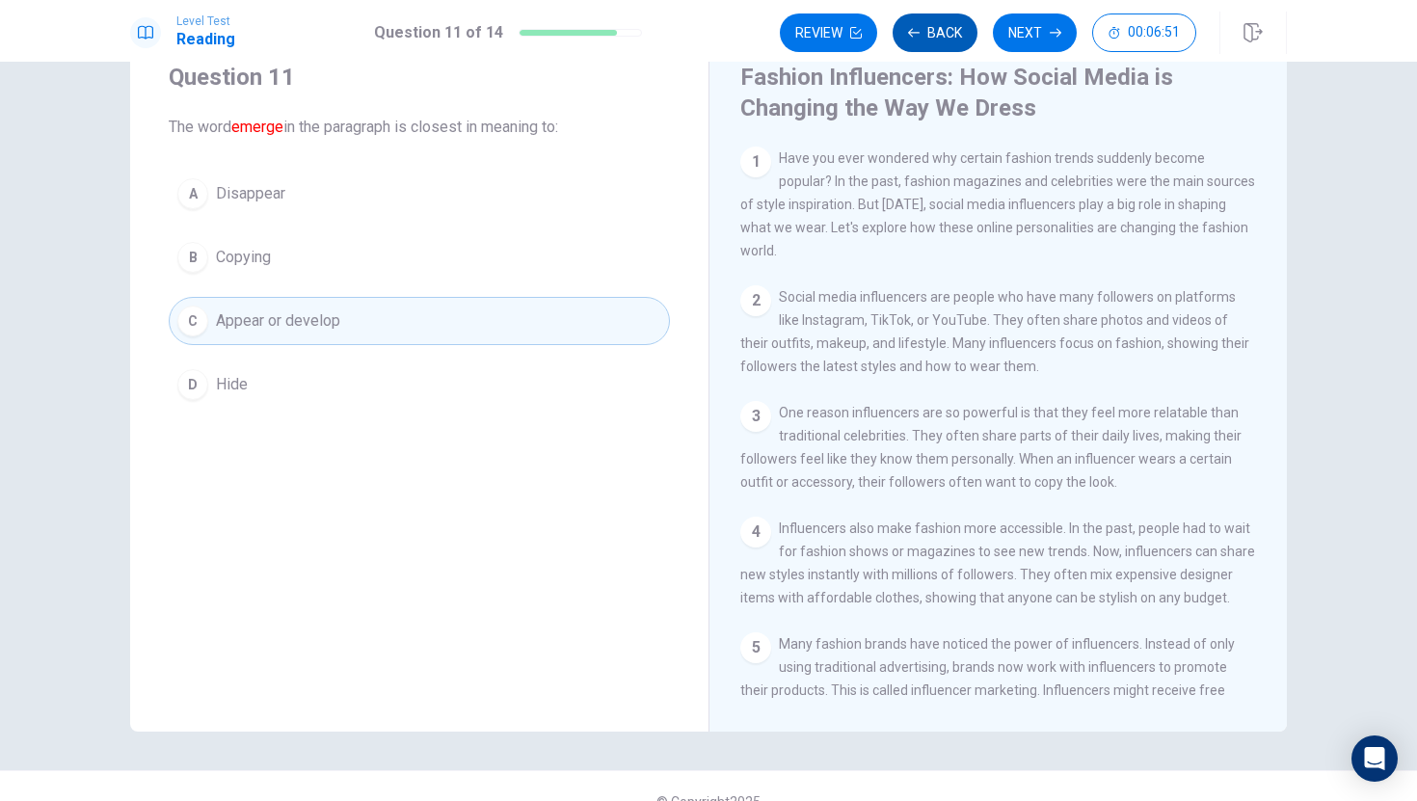
click at [951, 25] on button "Back" at bounding box center [935, 32] width 85 height 39
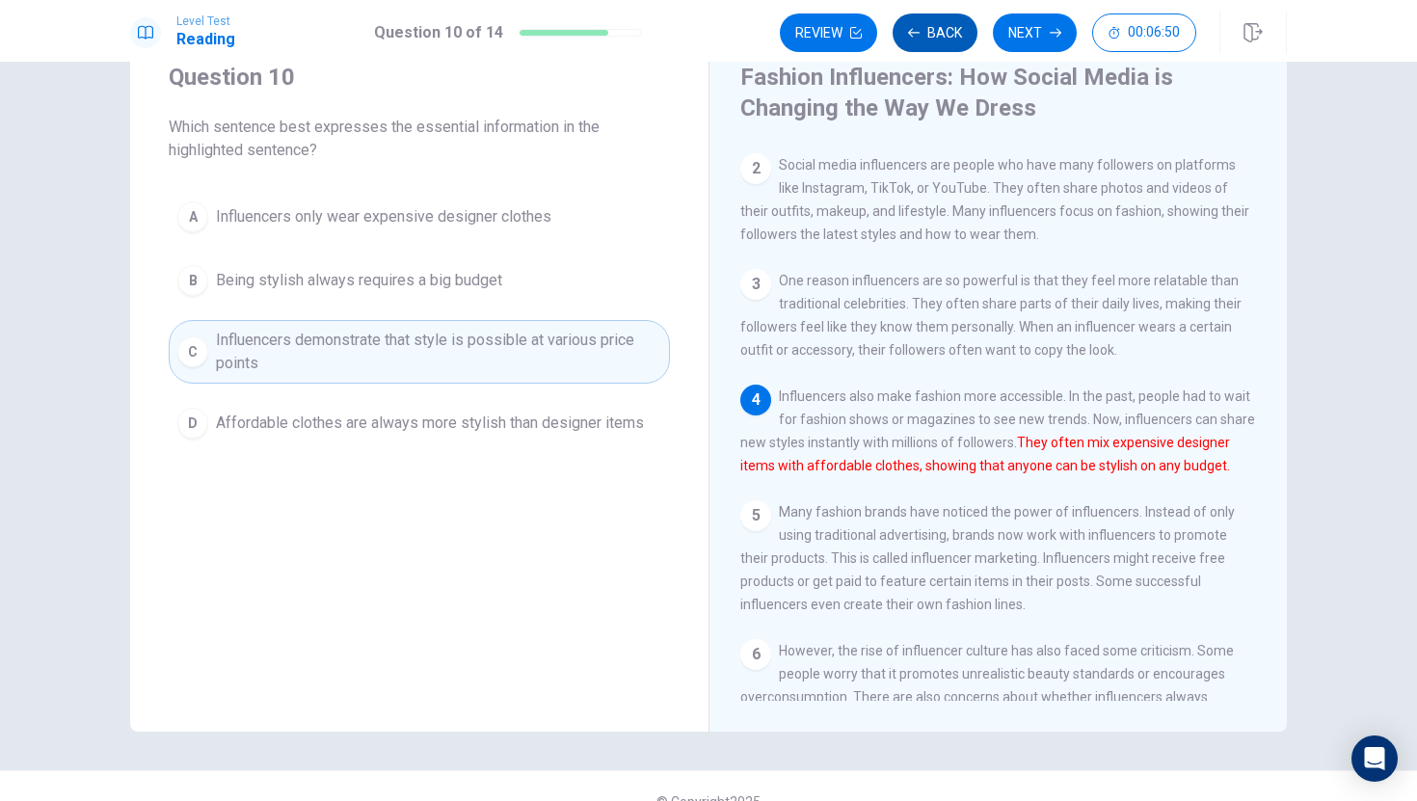
scroll to position [142, 0]
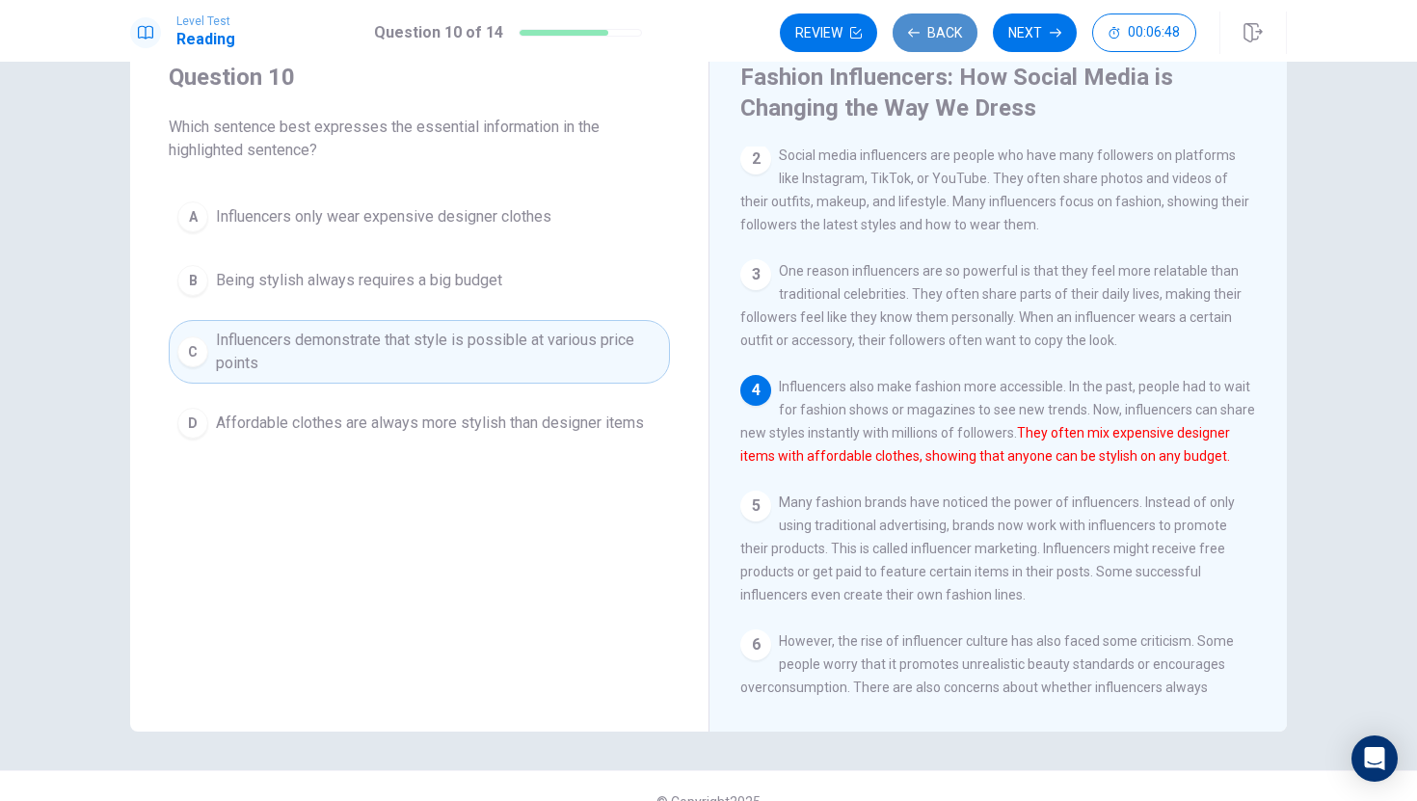
click at [951, 25] on button "Back" at bounding box center [935, 32] width 85 height 39
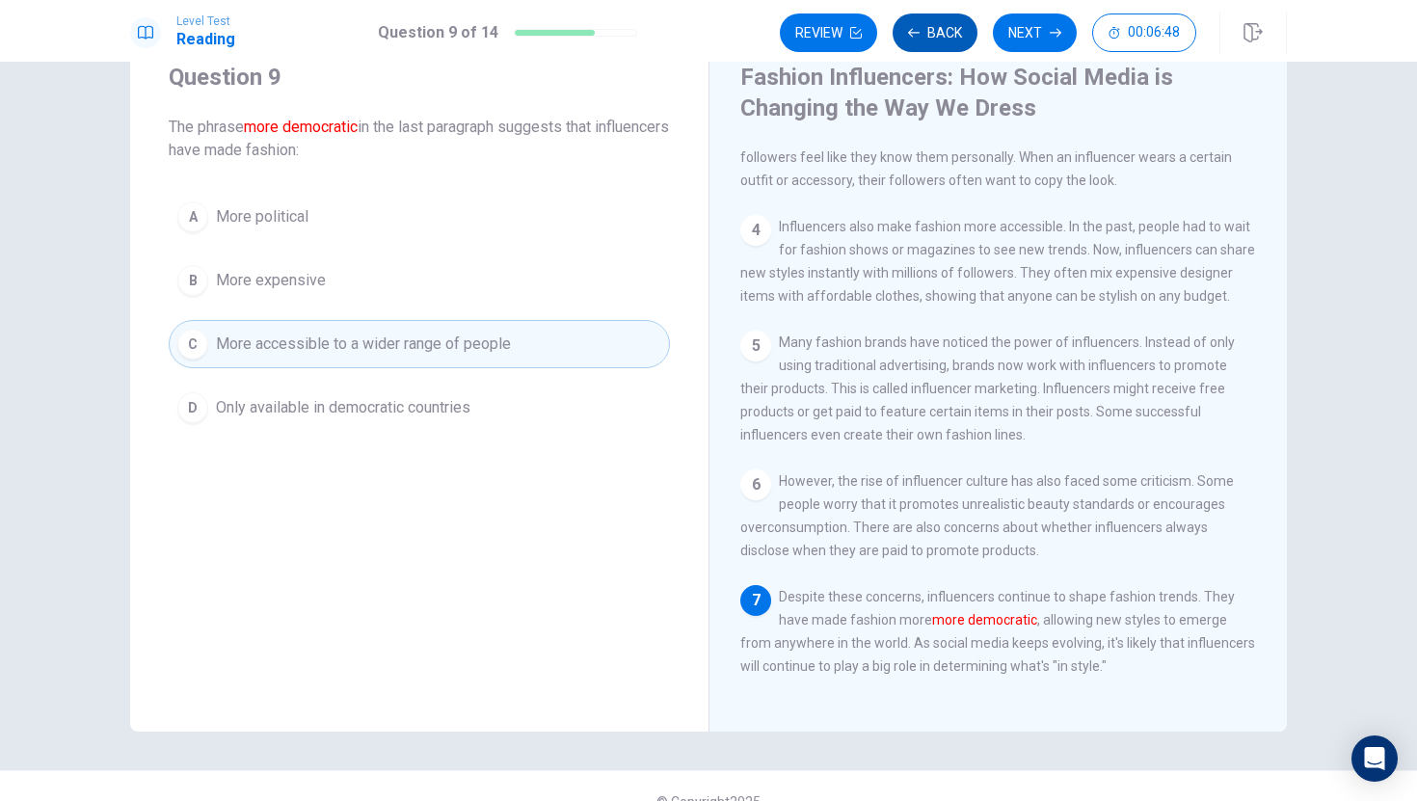
scroll to position [355, 0]
click at [951, 25] on button "Back" at bounding box center [935, 32] width 85 height 39
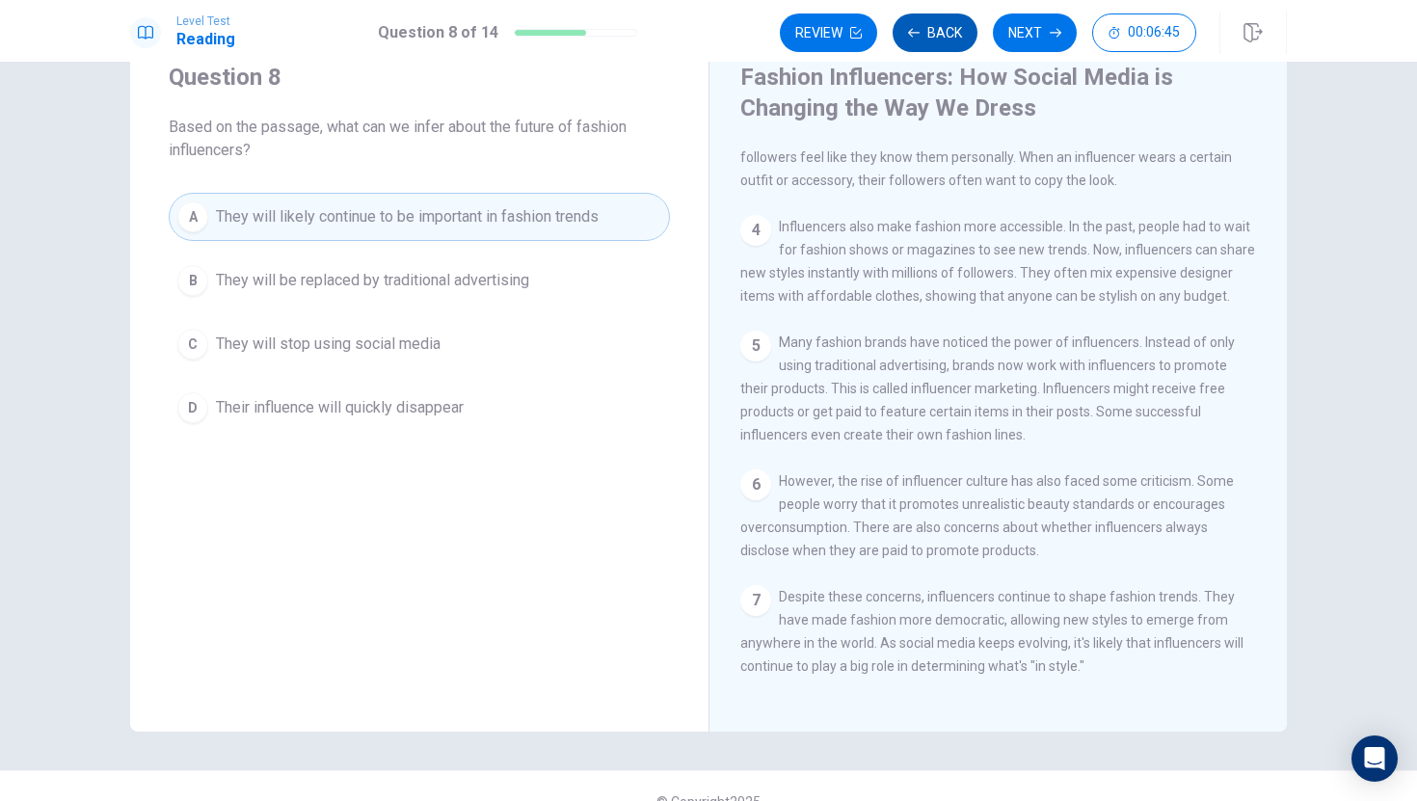
click at [951, 25] on button "Back" at bounding box center [935, 32] width 85 height 39
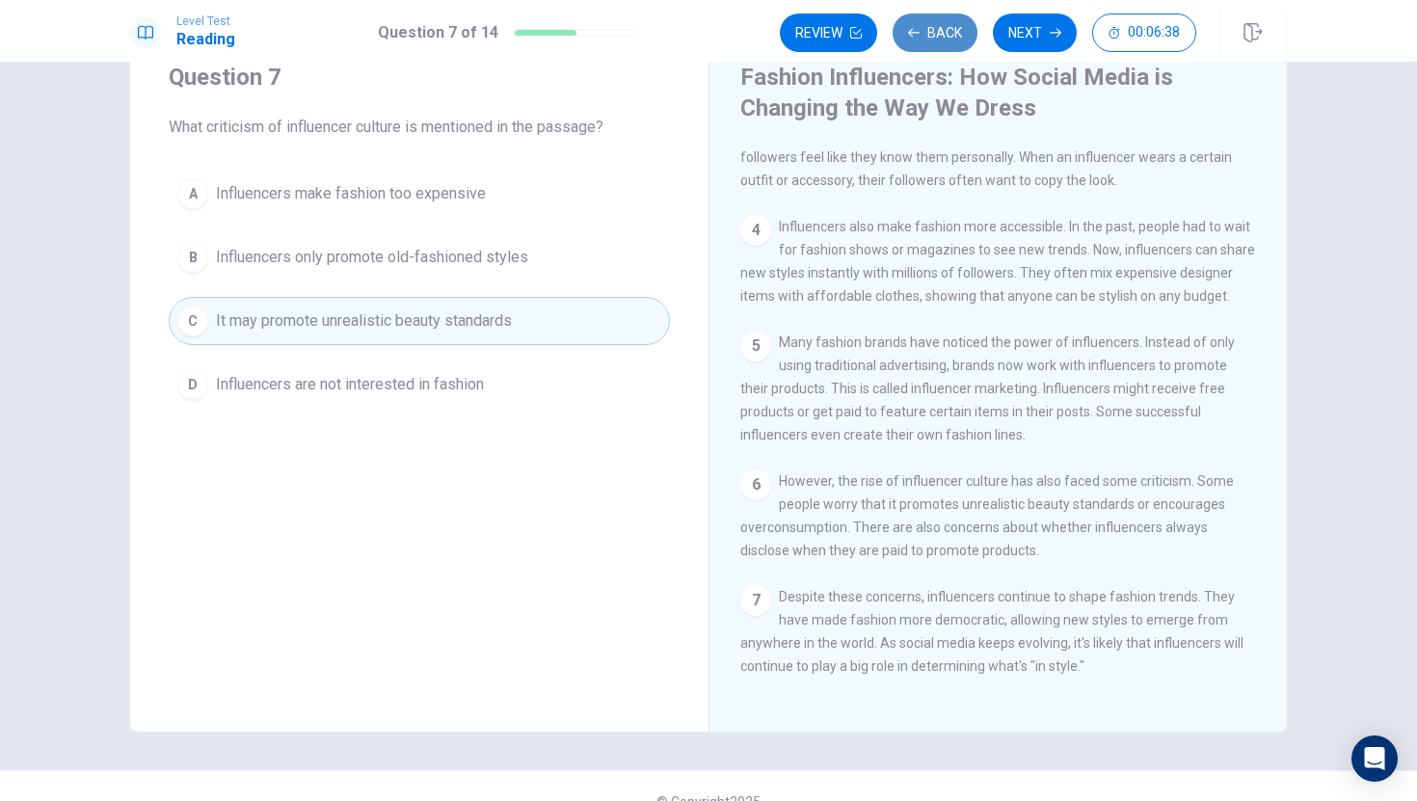
click at [951, 24] on button "Back" at bounding box center [935, 32] width 85 height 39
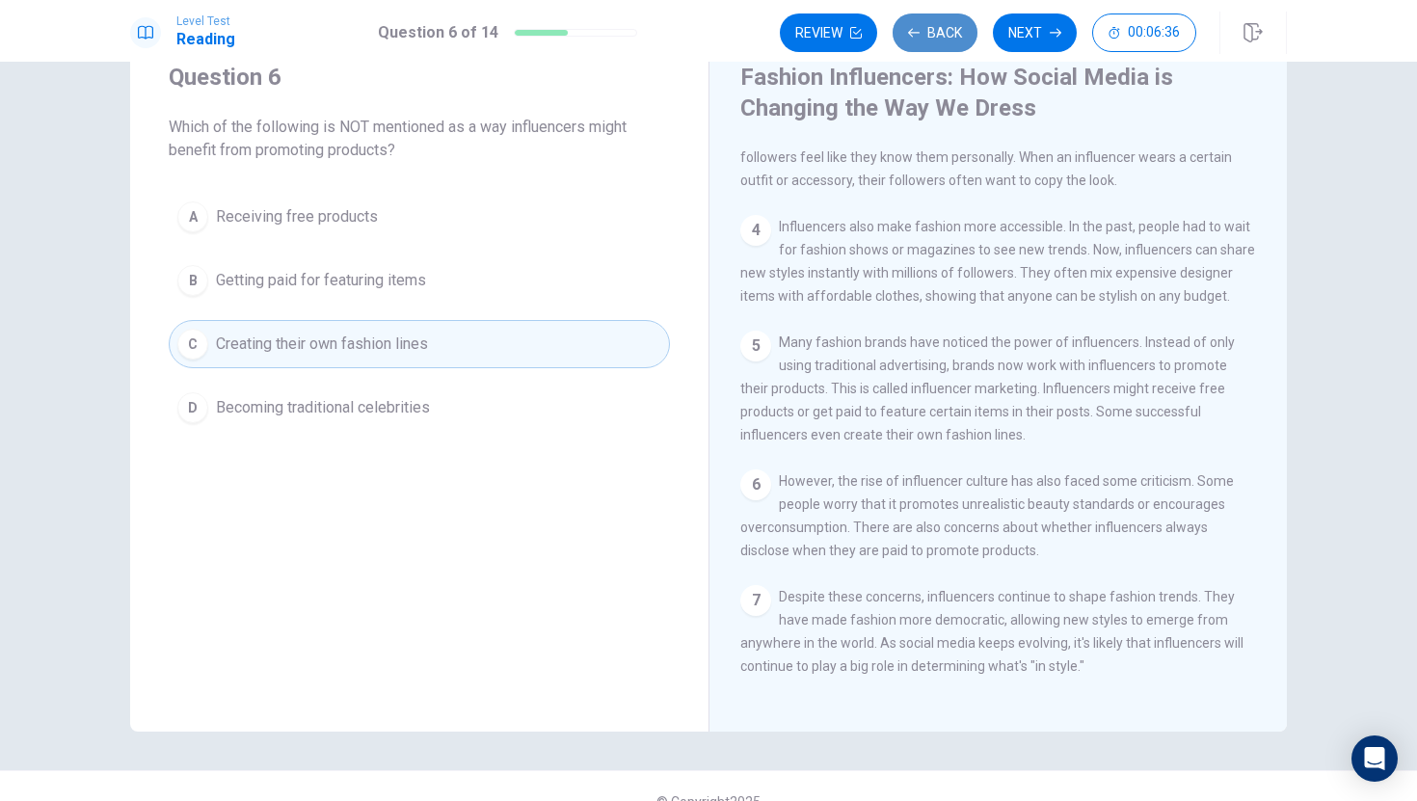
click at [951, 24] on button "Back" at bounding box center [935, 32] width 85 height 39
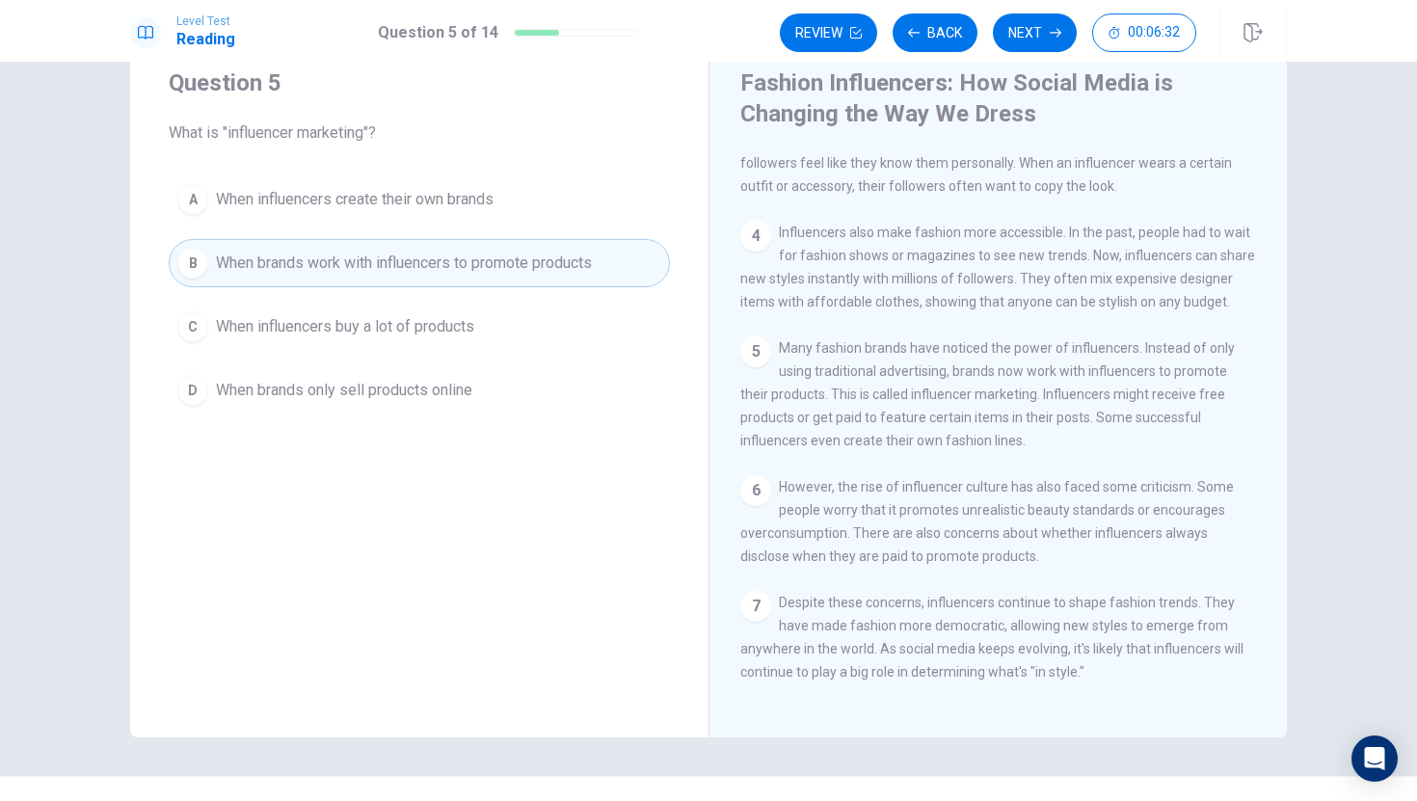
scroll to position [56, 0]
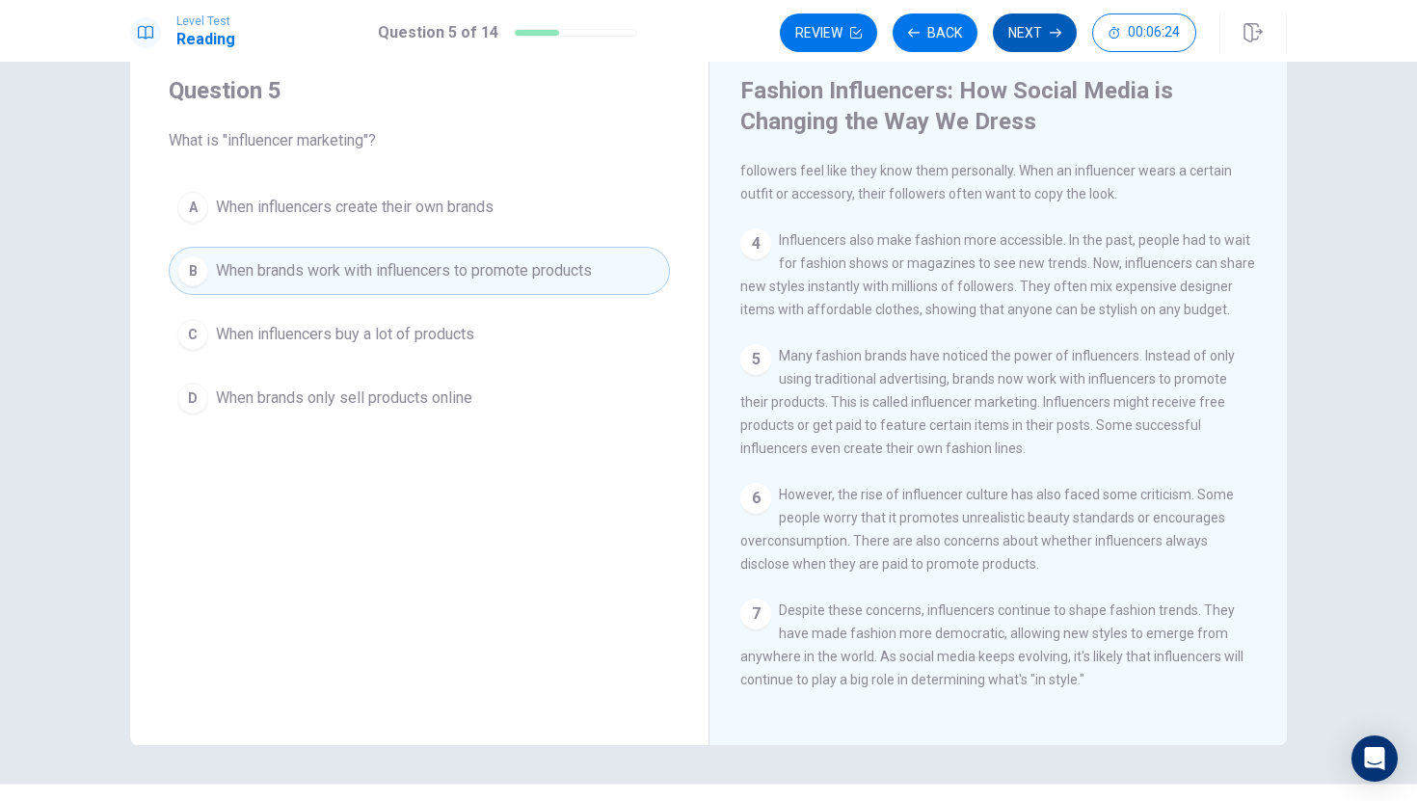
click at [1044, 40] on button "Next" at bounding box center [1035, 32] width 84 height 39
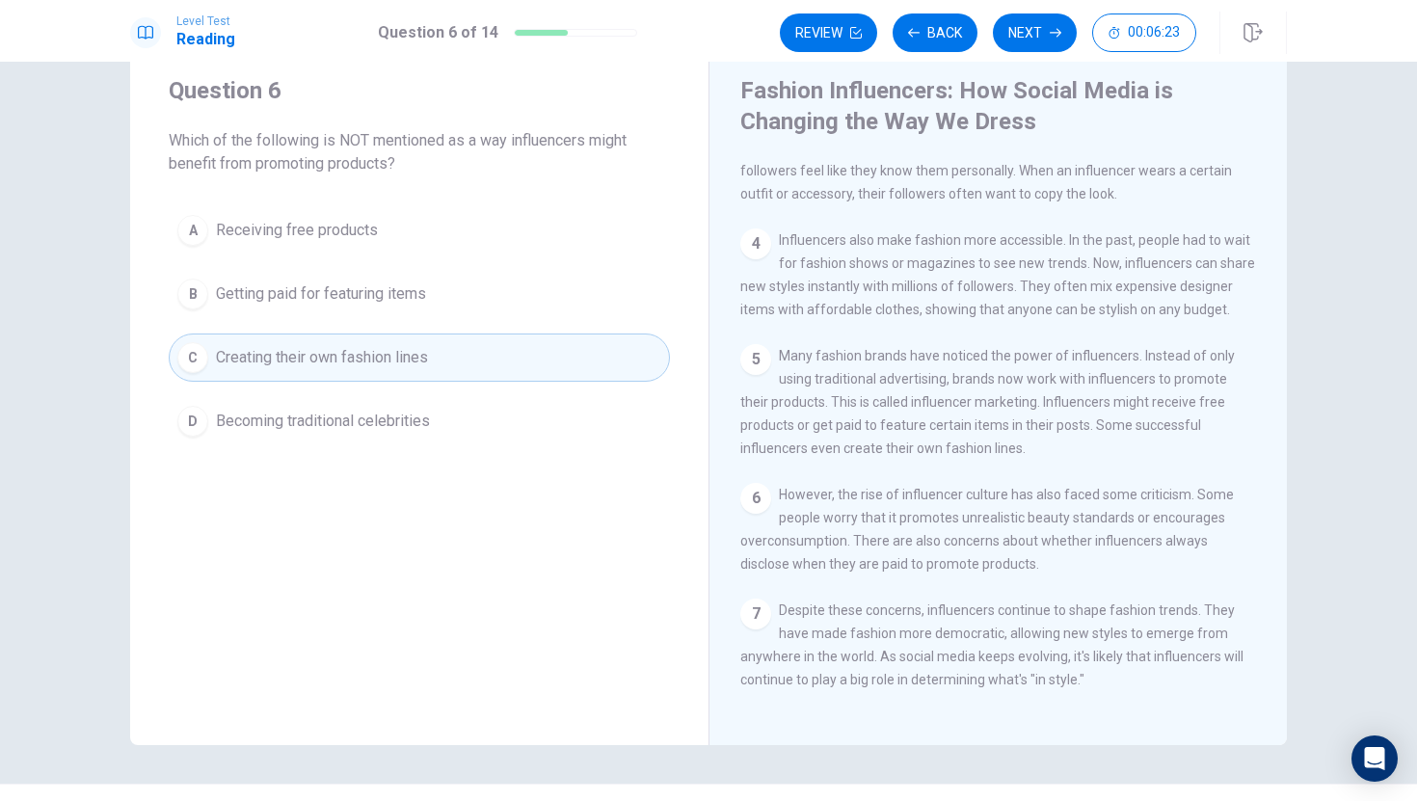
click at [1044, 40] on div "Review Back Next 00:06:23" at bounding box center [988, 32] width 416 height 39
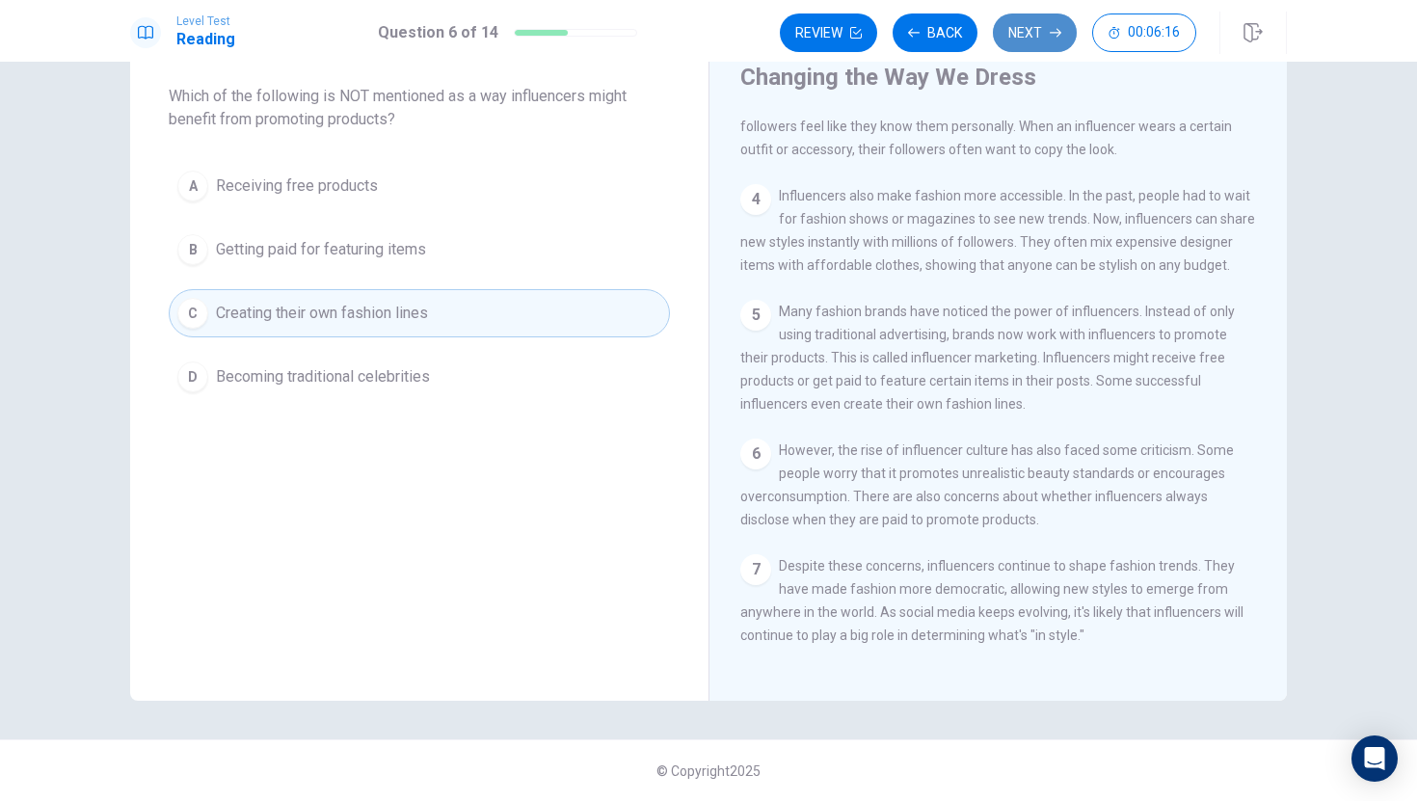
click at [1043, 45] on button "Next" at bounding box center [1035, 32] width 84 height 39
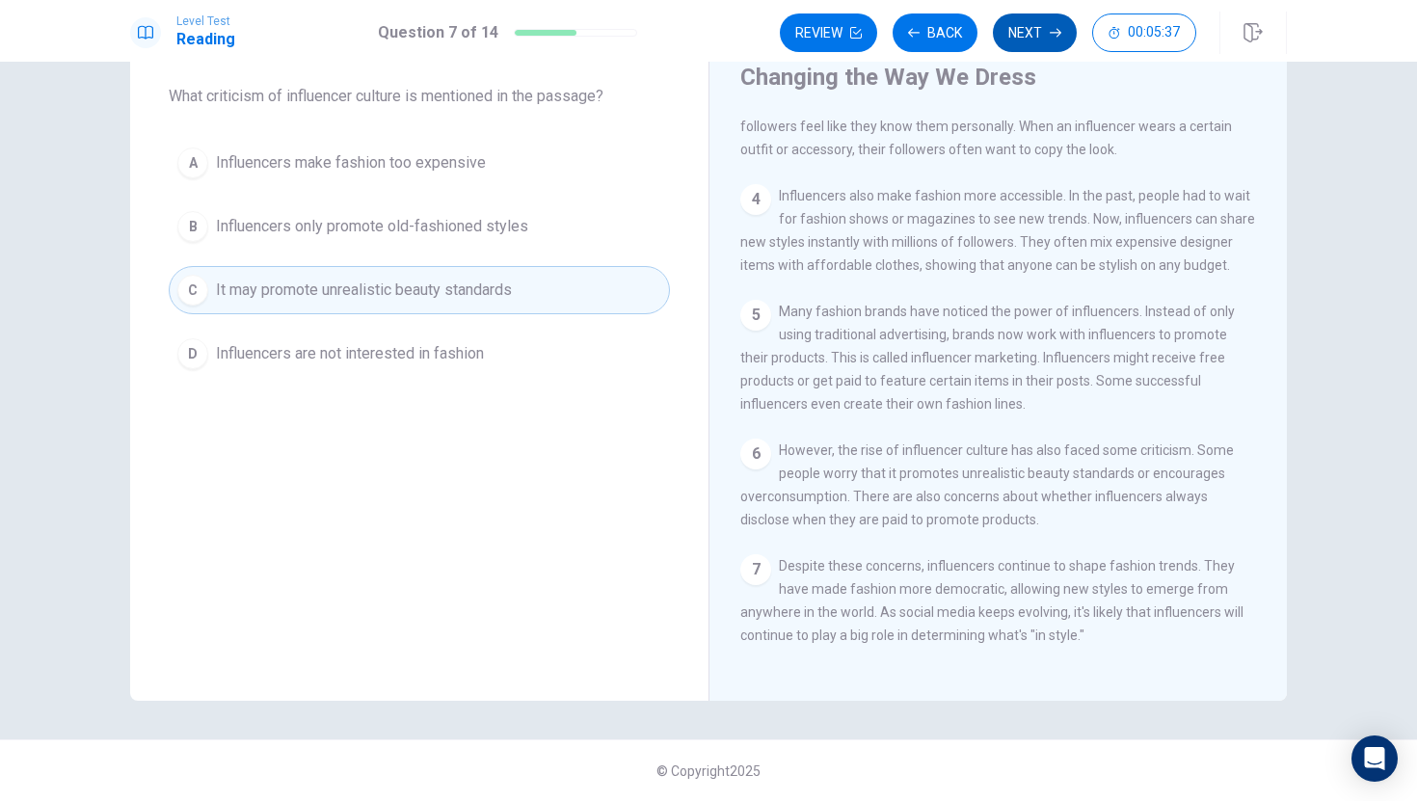
click at [1065, 42] on button "Next" at bounding box center [1035, 32] width 84 height 39
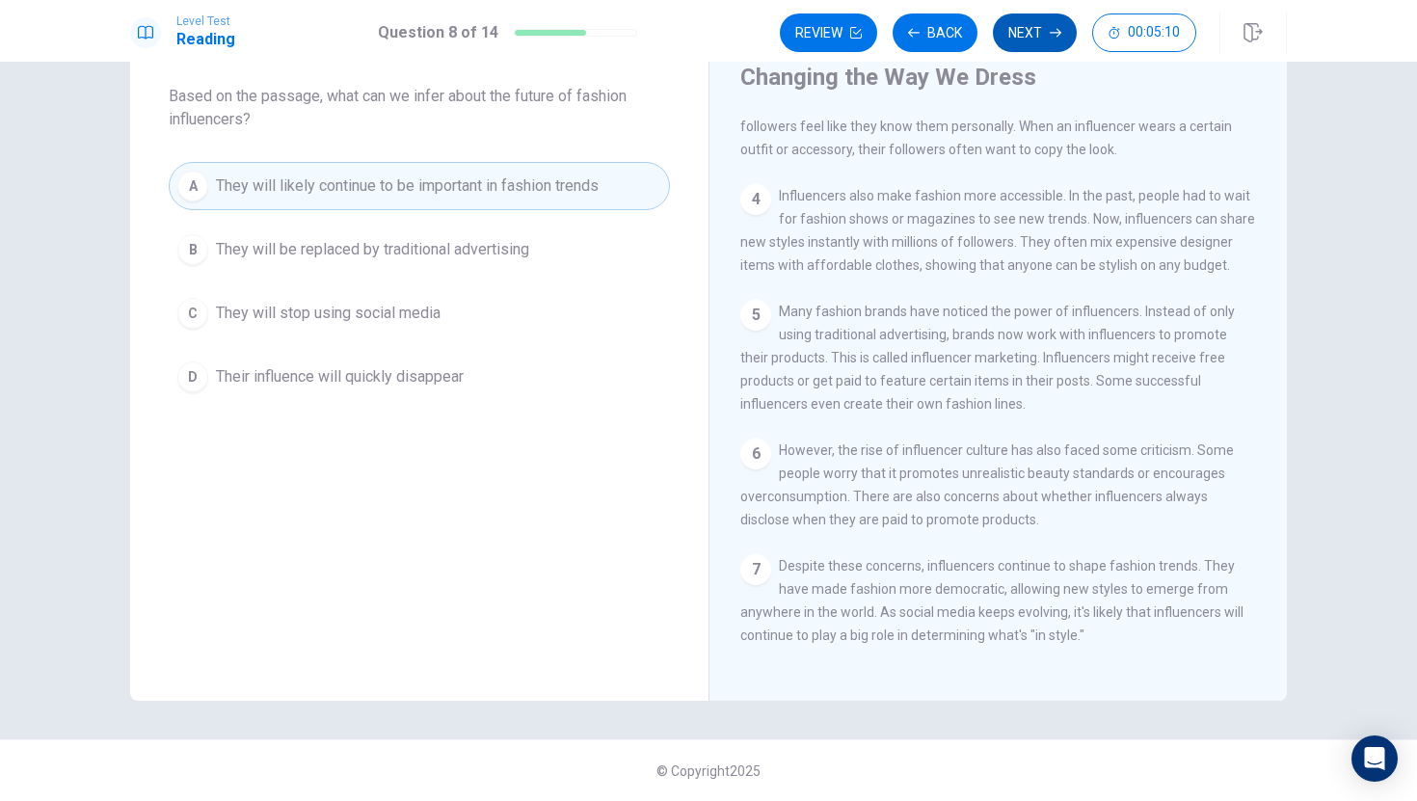
click at [1057, 27] on icon "button" at bounding box center [1056, 33] width 12 height 12
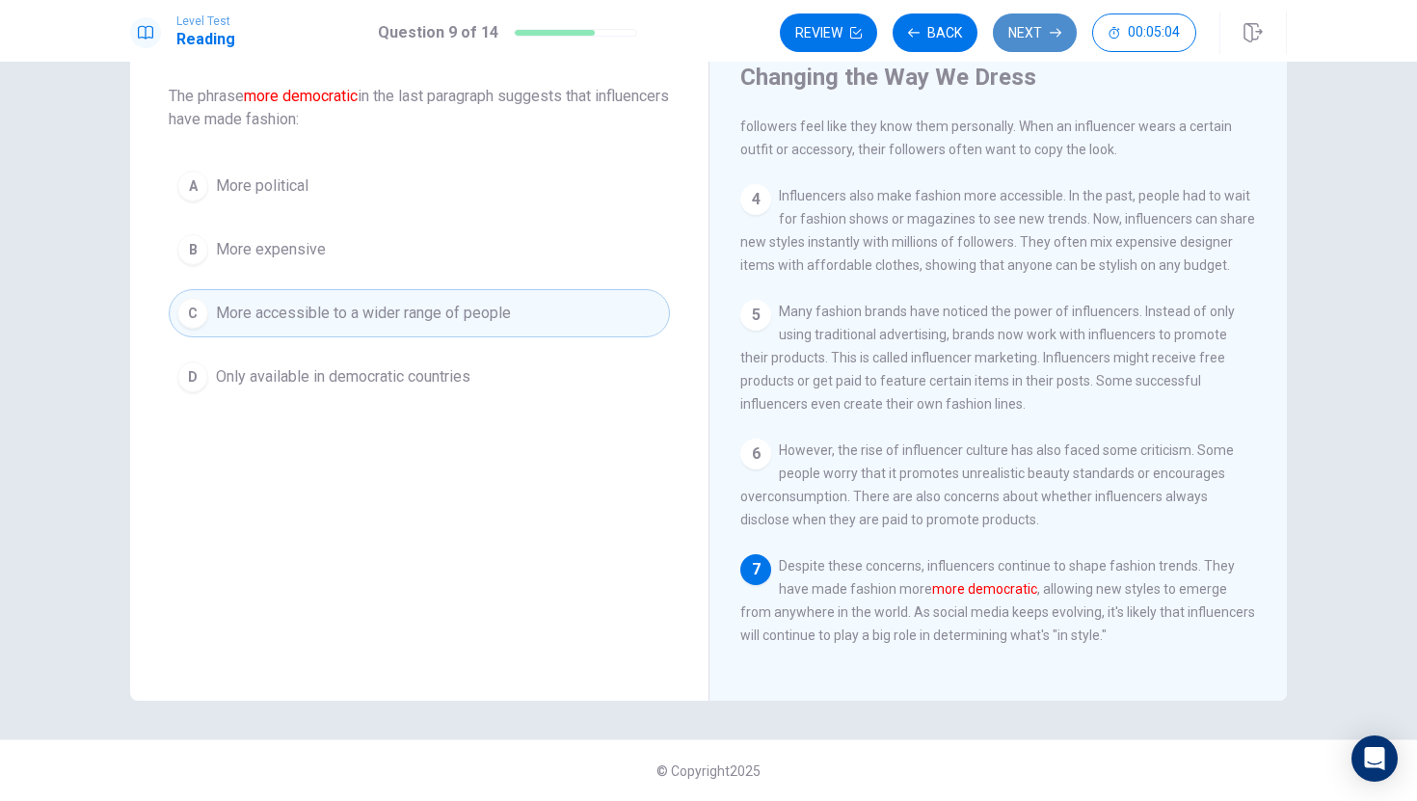
click at [1056, 27] on icon "button" at bounding box center [1056, 33] width 12 height 12
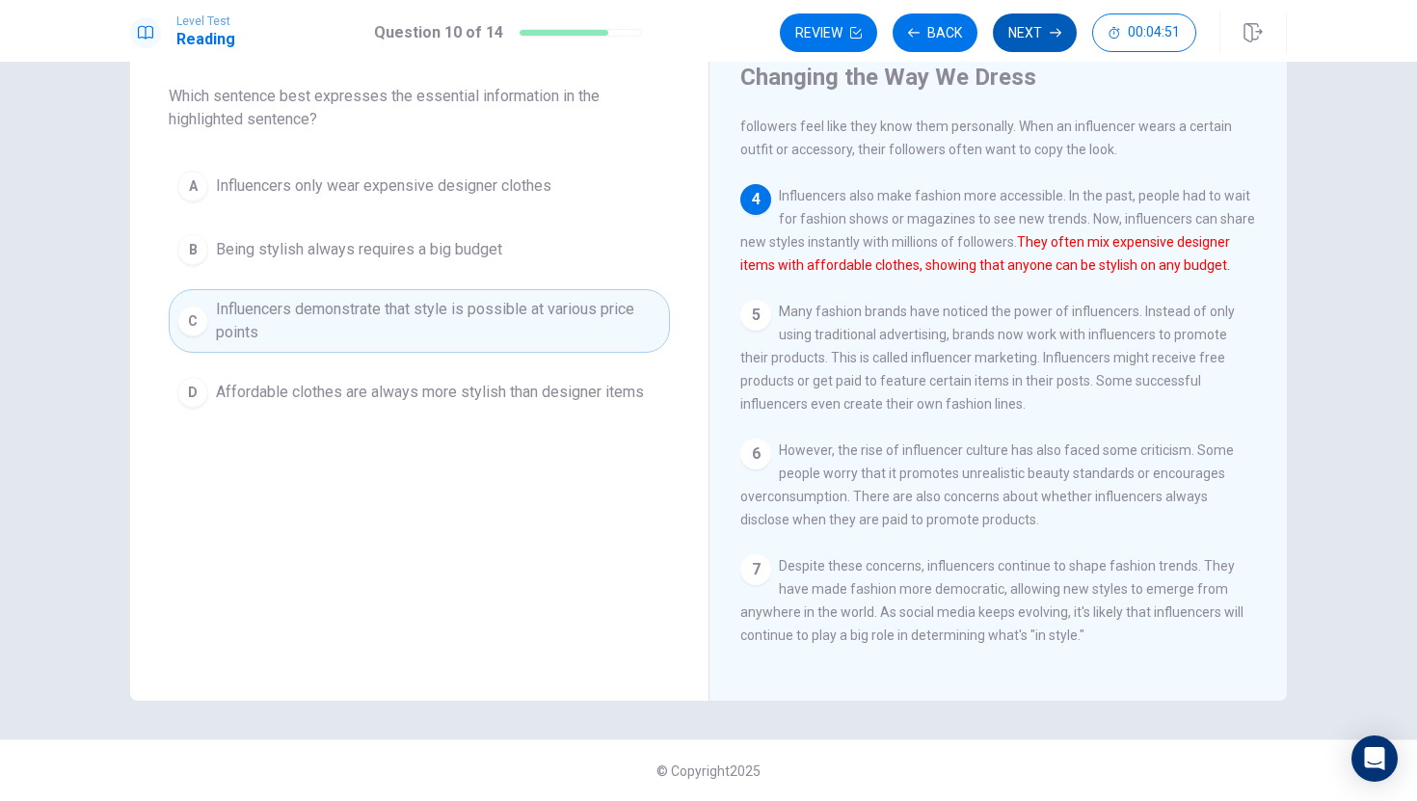
click at [1032, 19] on button "Next" at bounding box center [1035, 32] width 84 height 39
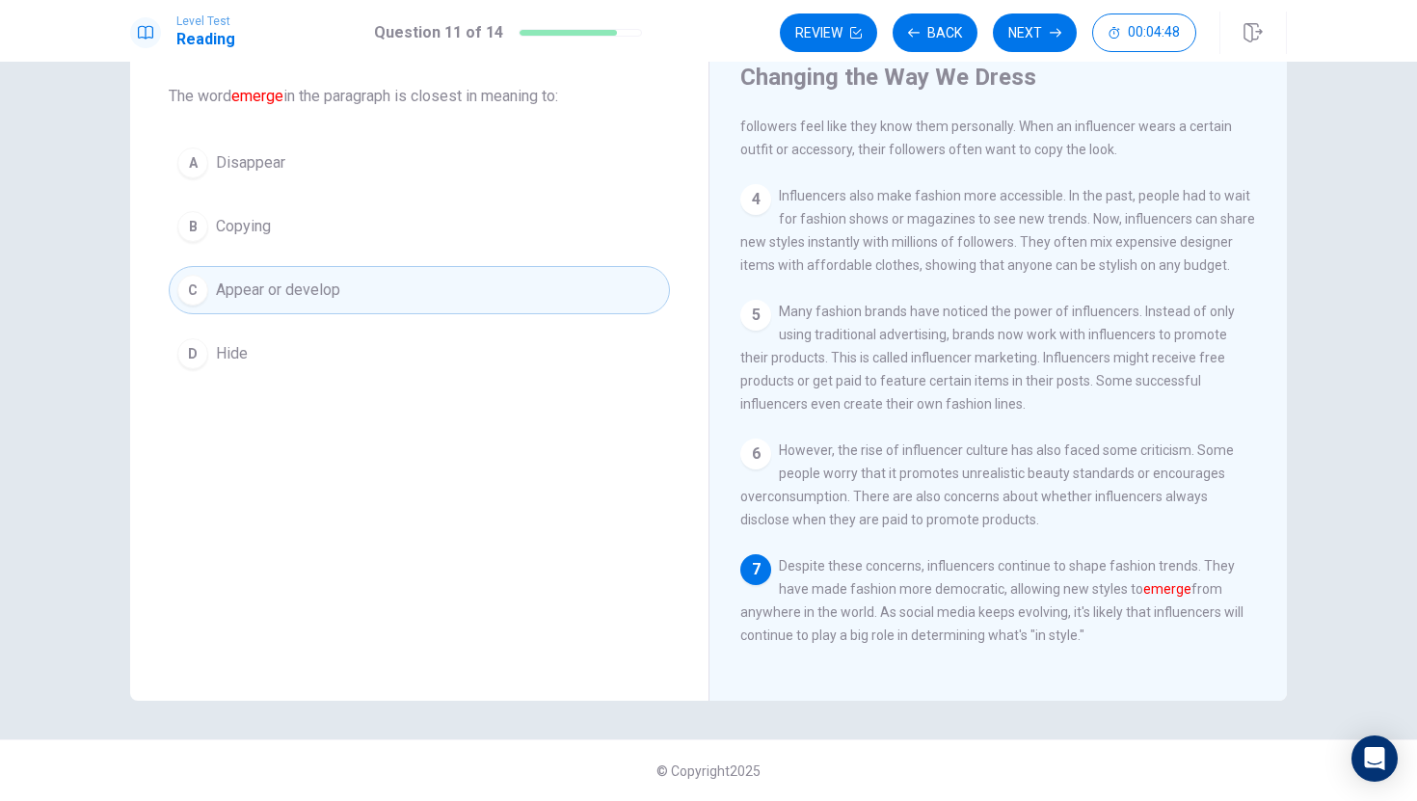
click at [1032, 20] on button "Next" at bounding box center [1035, 32] width 84 height 39
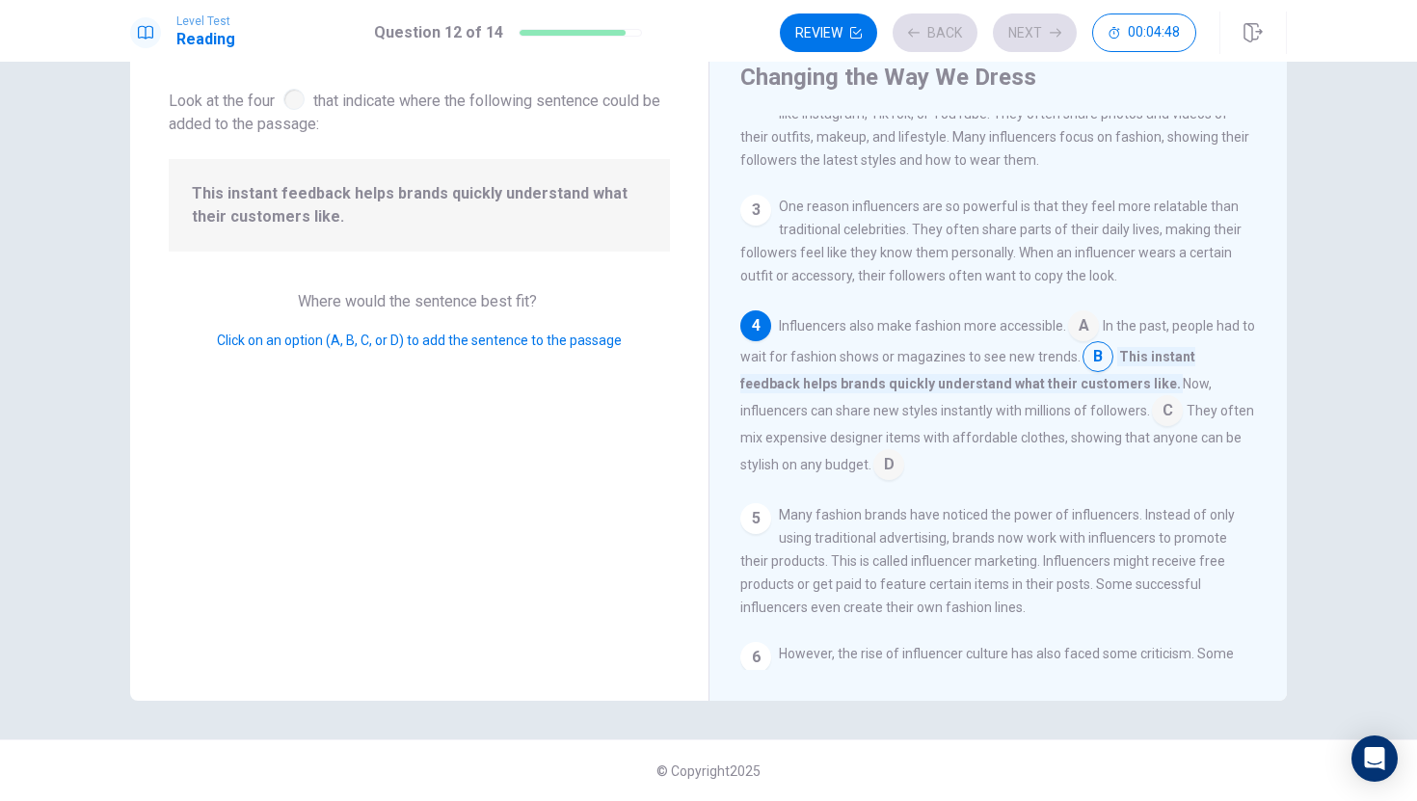
scroll to position [191, 0]
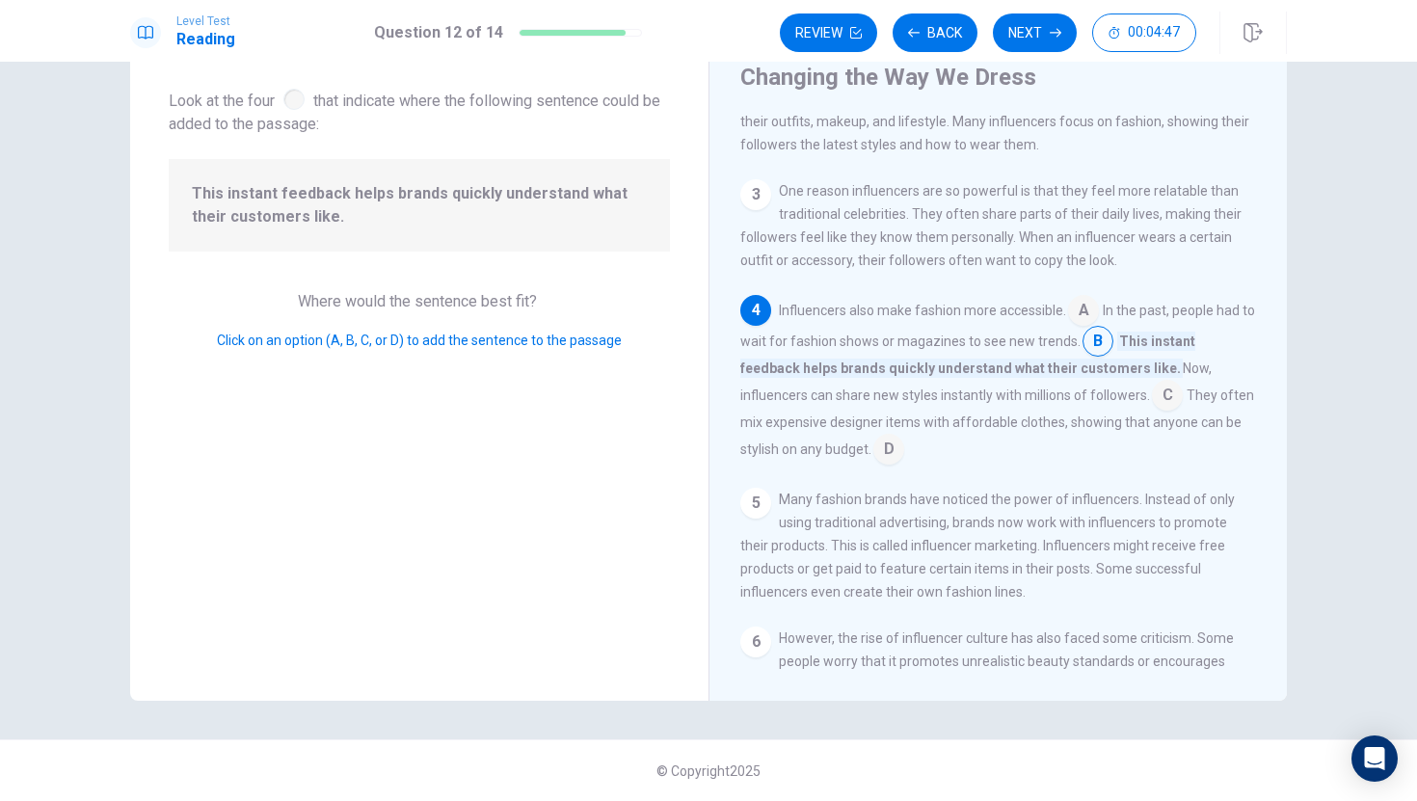
click at [1032, 20] on button "Next" at bounding box center [1035, 32] width 84 height 39
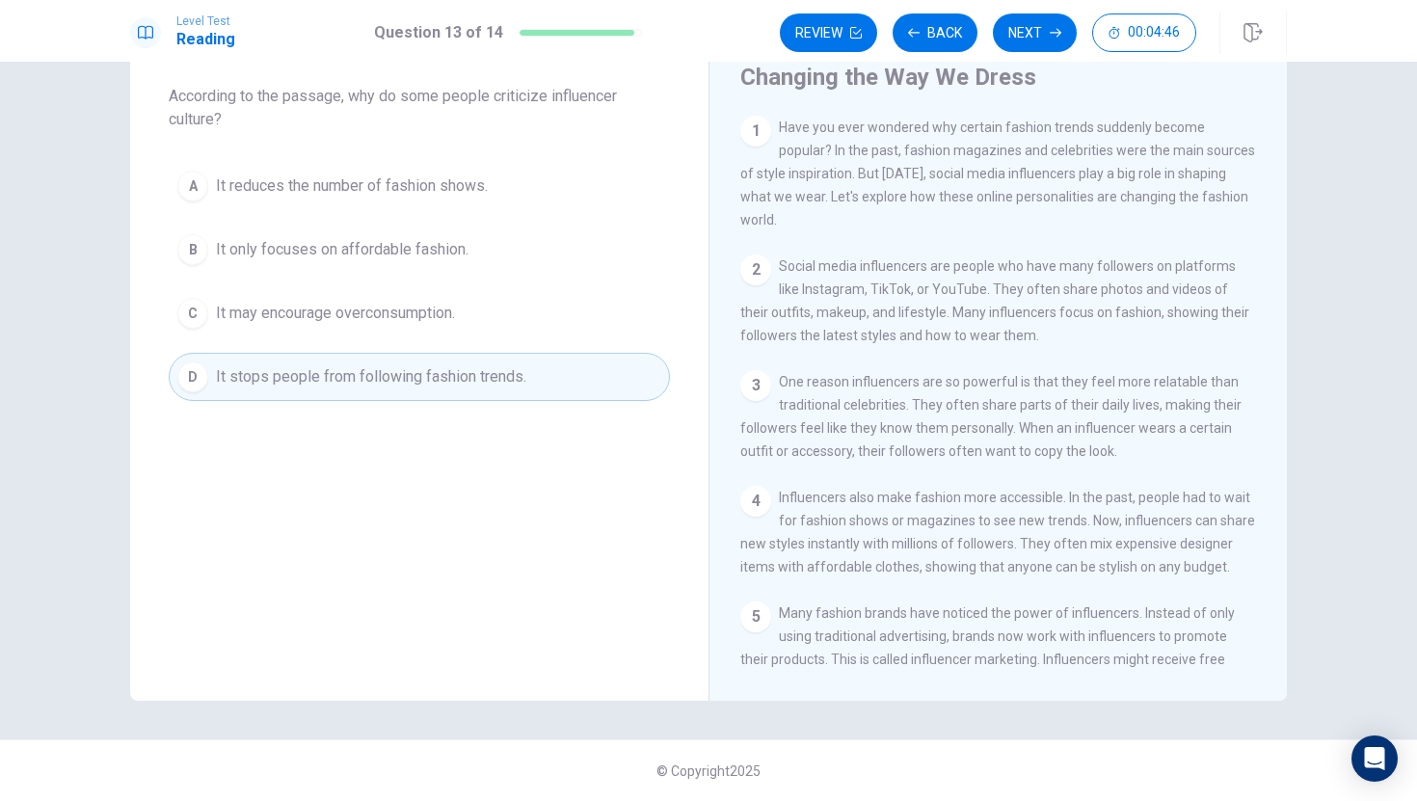
click at [1032, 20] on div "Review Back Next 00:04:46" at bounding box center [988, 32] width 416 height 39
click at [1032, 20] on button "Next" at bounding box center [1035, 32] width 84 height 39
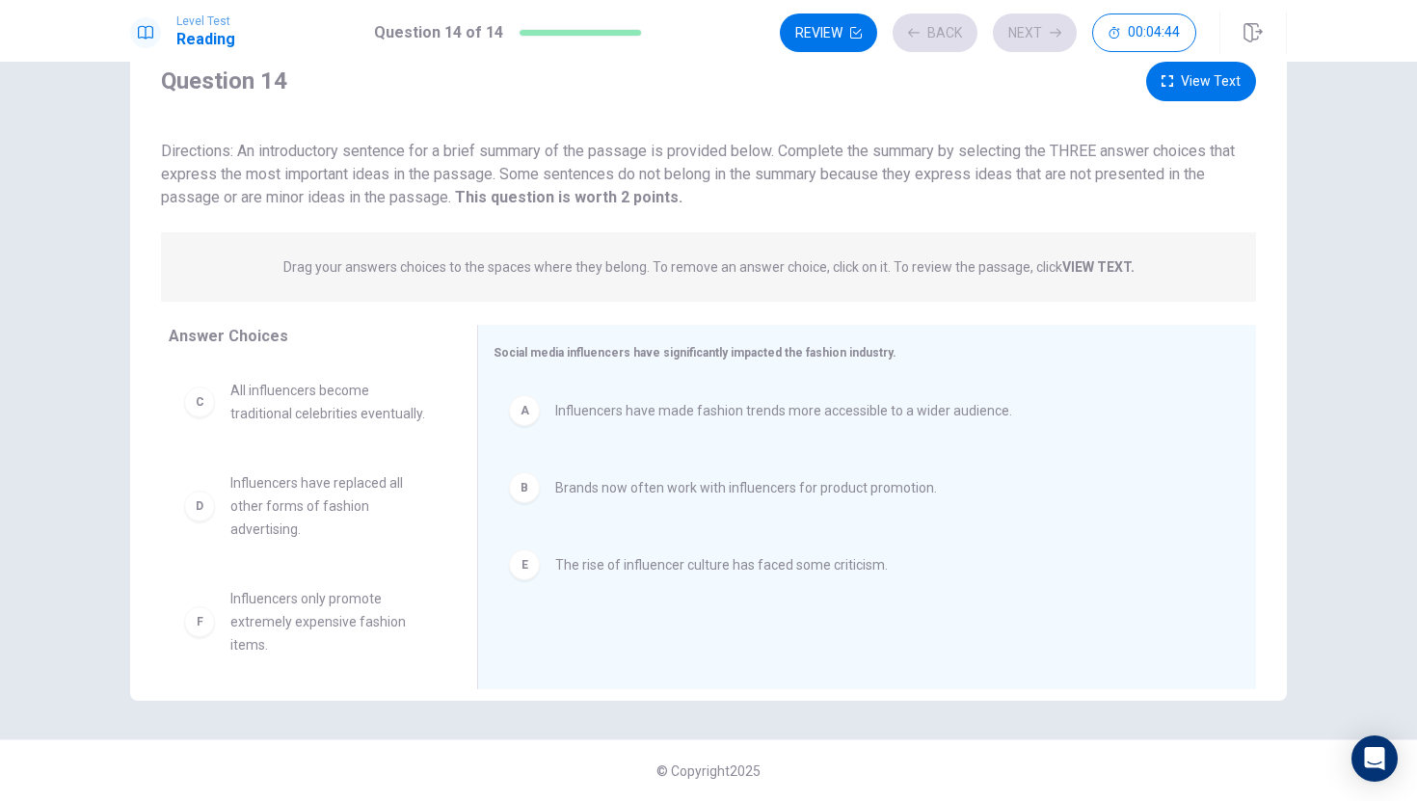
scroll to position [69, 0]
click at [1046, 37] on button "Next" at bounding box center [1035, 32] width 84 height 39
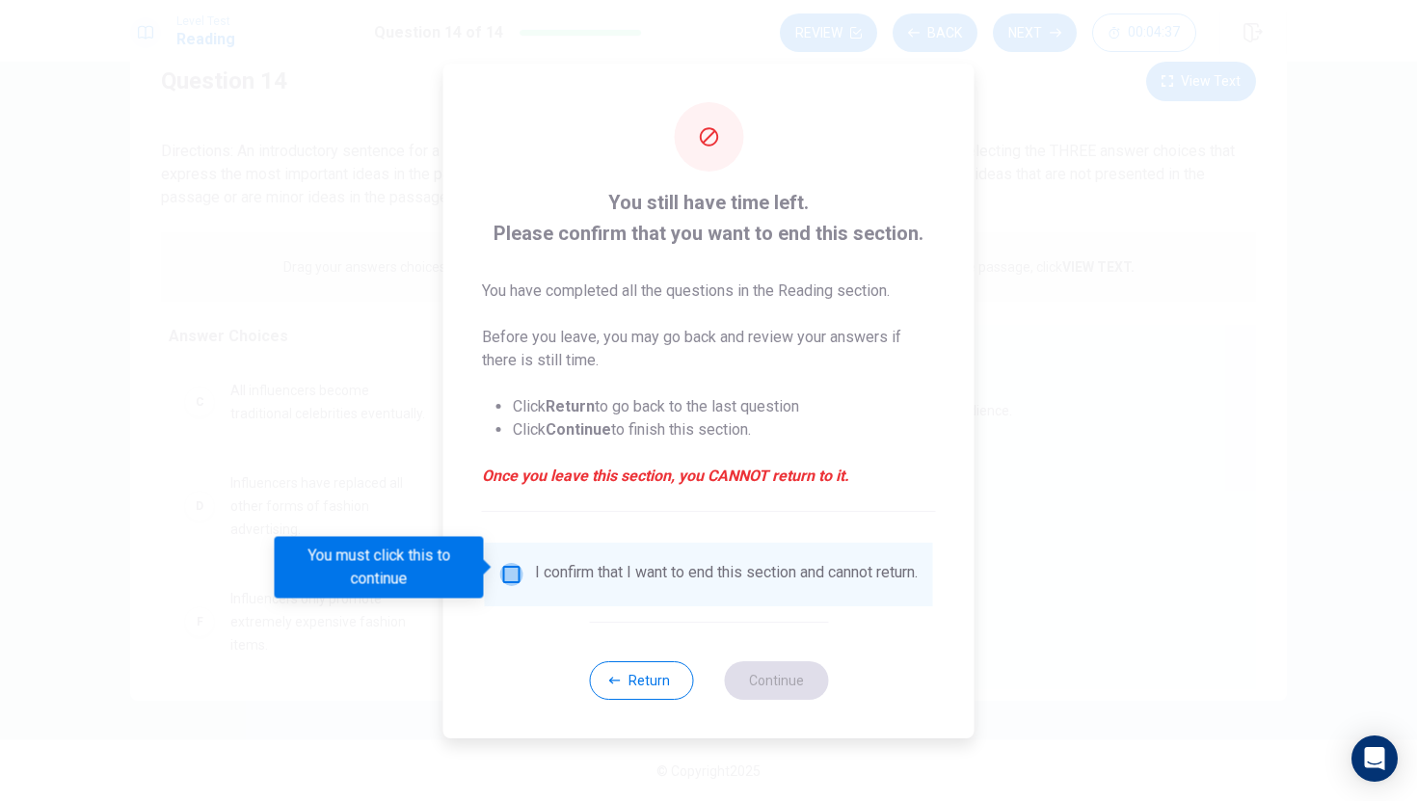
click at [514, 563] on input "You must click this to continue" at bounding box center [511, 574] width 23 height 23
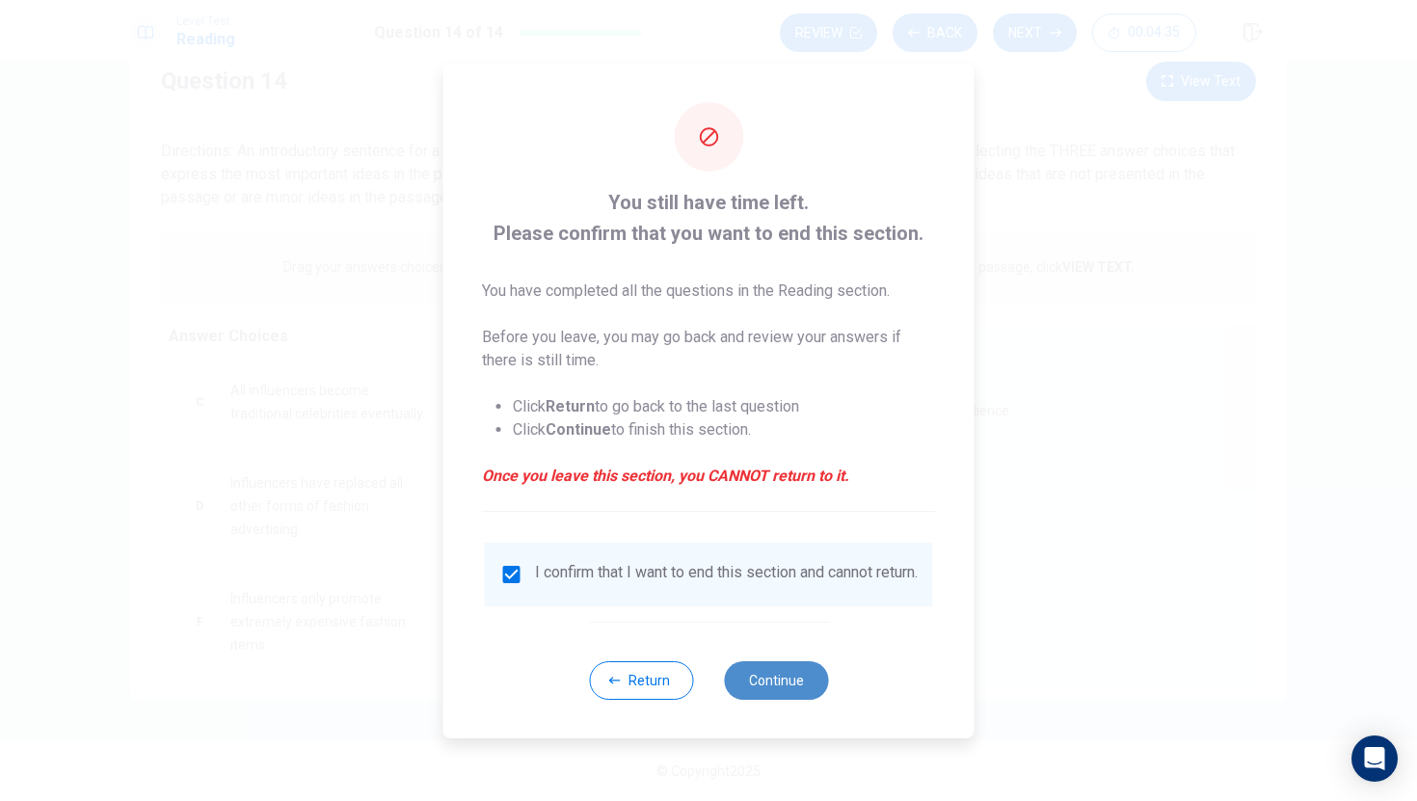
click at [780, 669] on button "Continue" at bounding box center [776, 680] width 104 height 39
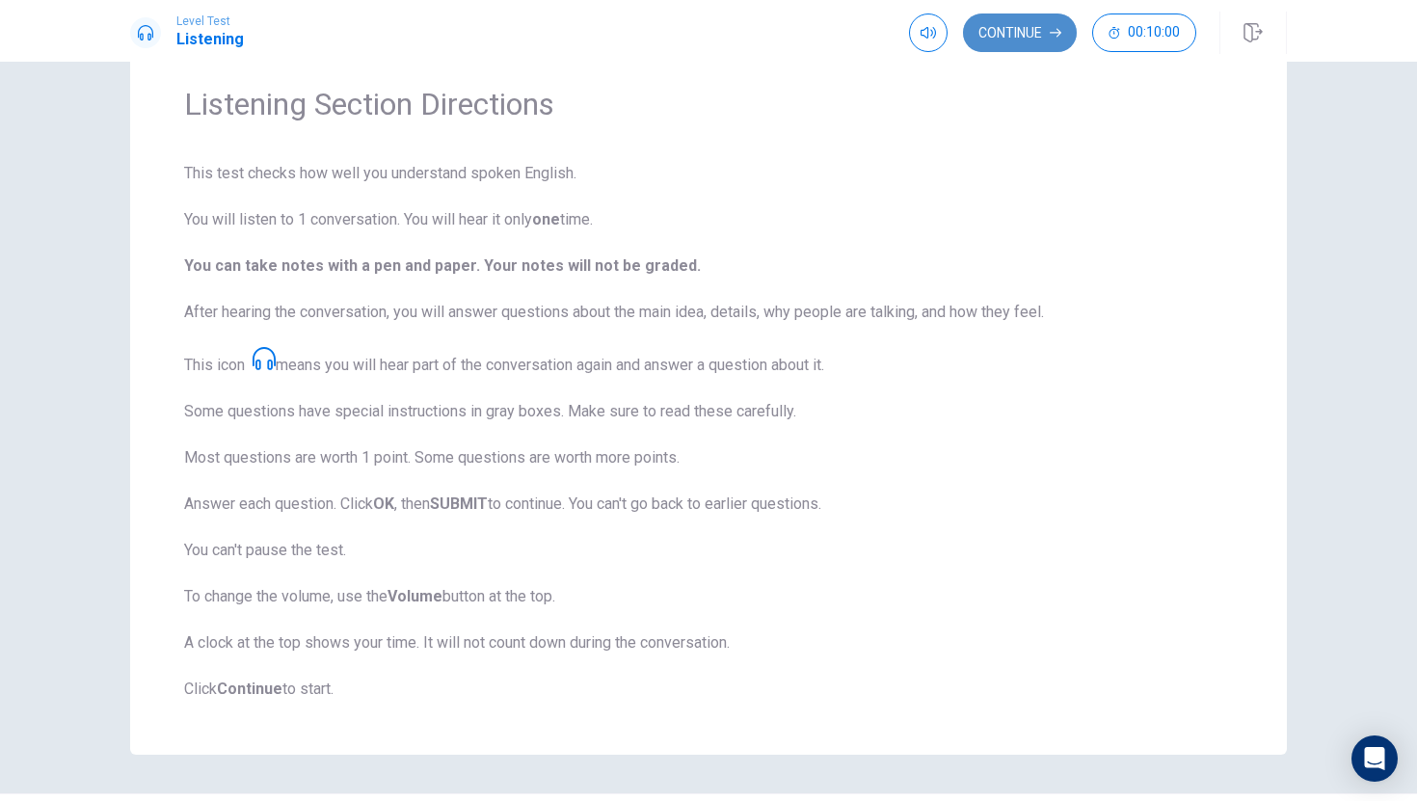
click at [1037, 28] on button "Continue" at bounding box center [1020, 32] width 114 height 39
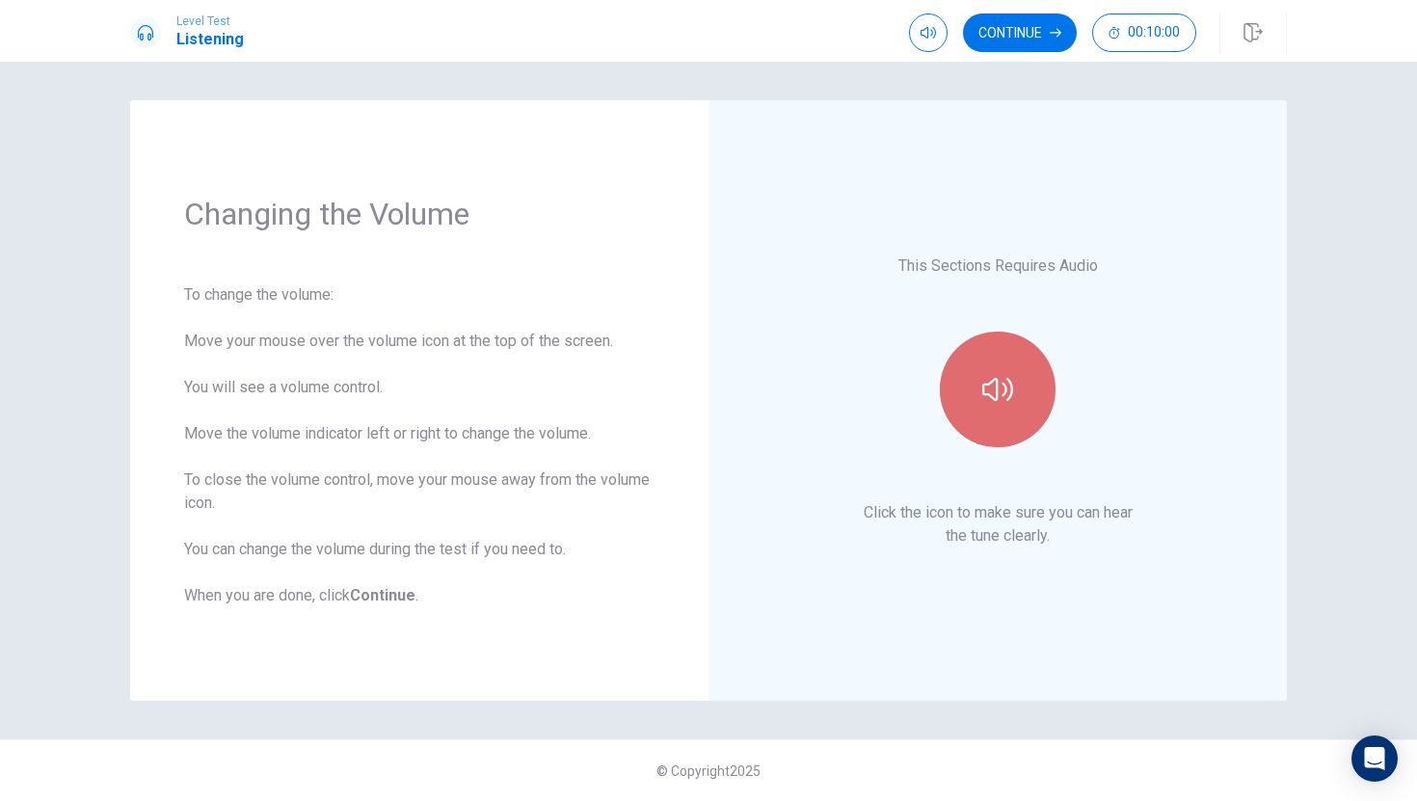
click at [1027, 389] on button "button" at bounding box center [998, 390] width 116 height 116
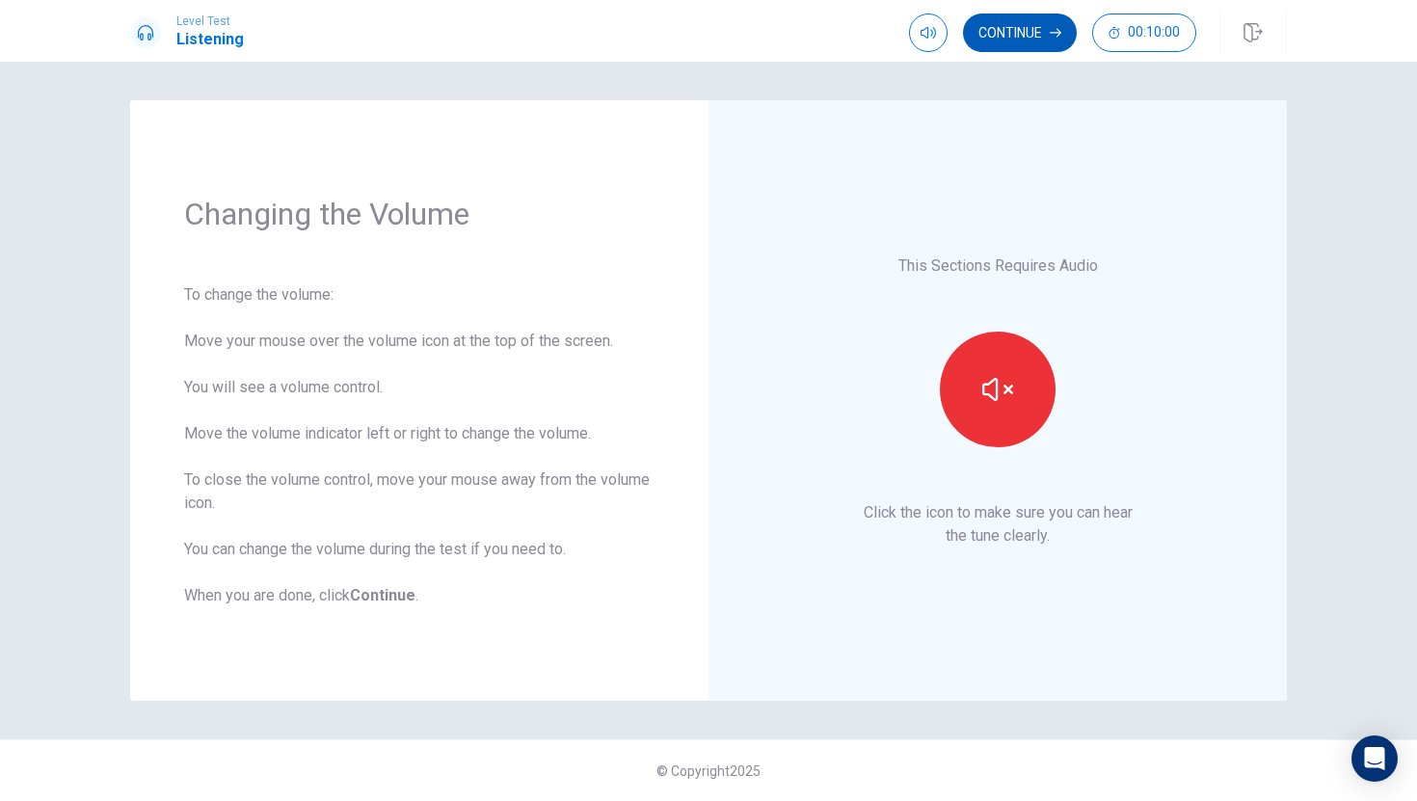
click at [1054, 22] on button "Continue" at bounding box center [1020, 32] width 114 height 39
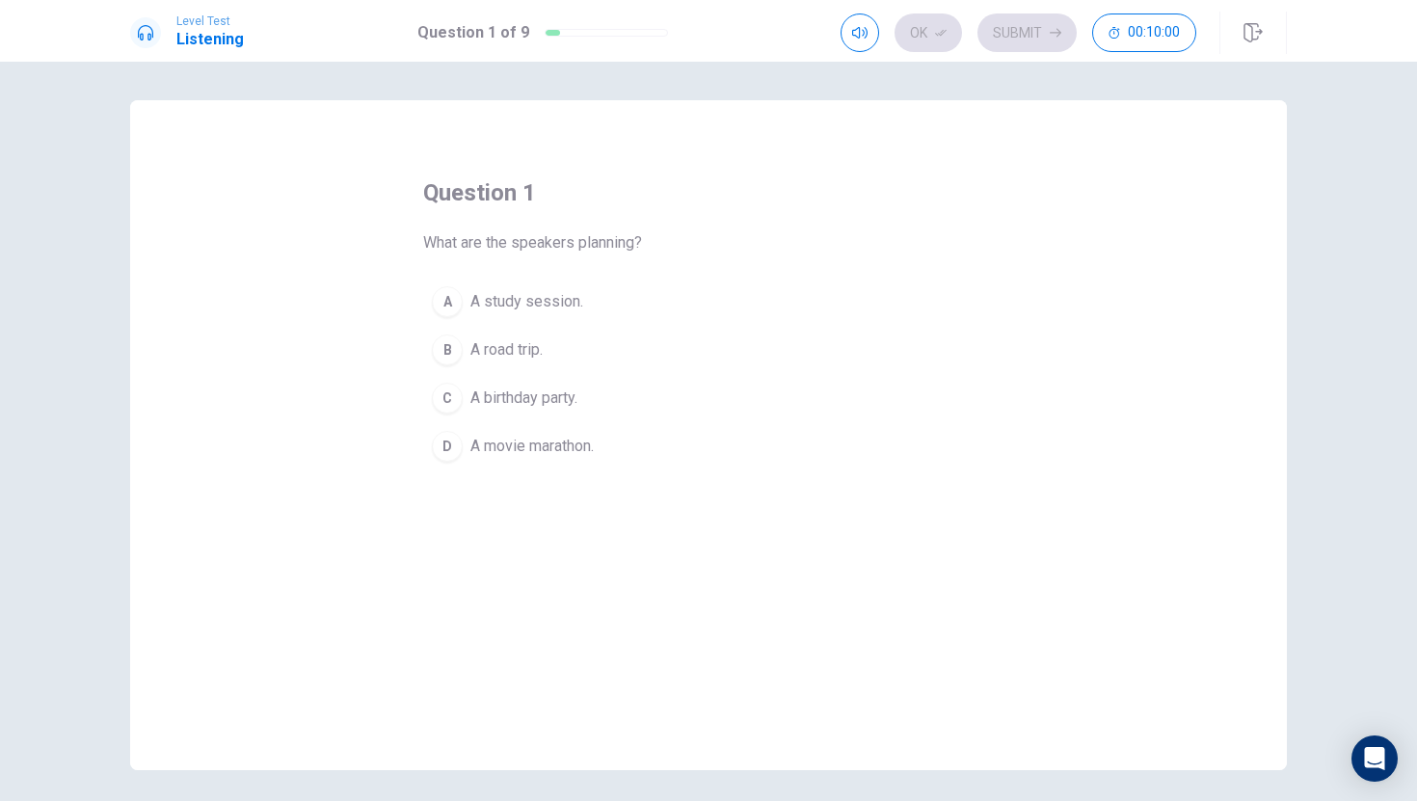
click at [931, 233] on div "question 1 What are the speakers planning? A A study session. B A road trip. C …" at bounding box center [708, 323] width 571 height 293
click at [446, 359] on div "B" at bounding box center [447, 350] width 31 height 31
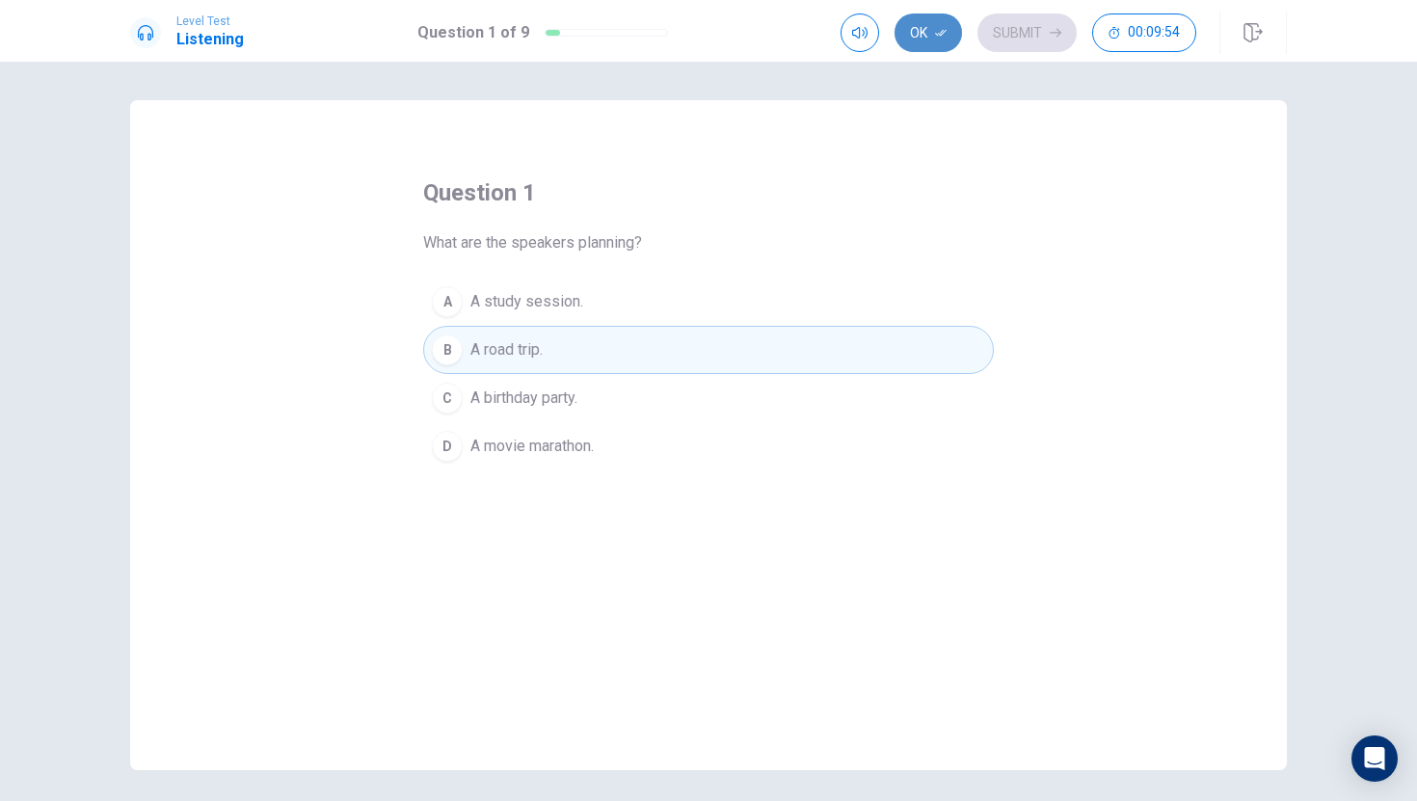
click at [942, 36] on icon "button" at bounding box center [941, 33] width 12 height 12
click at [1018, 31] on button "Submit" at bounding box center [1027, 32] width 99 height 39
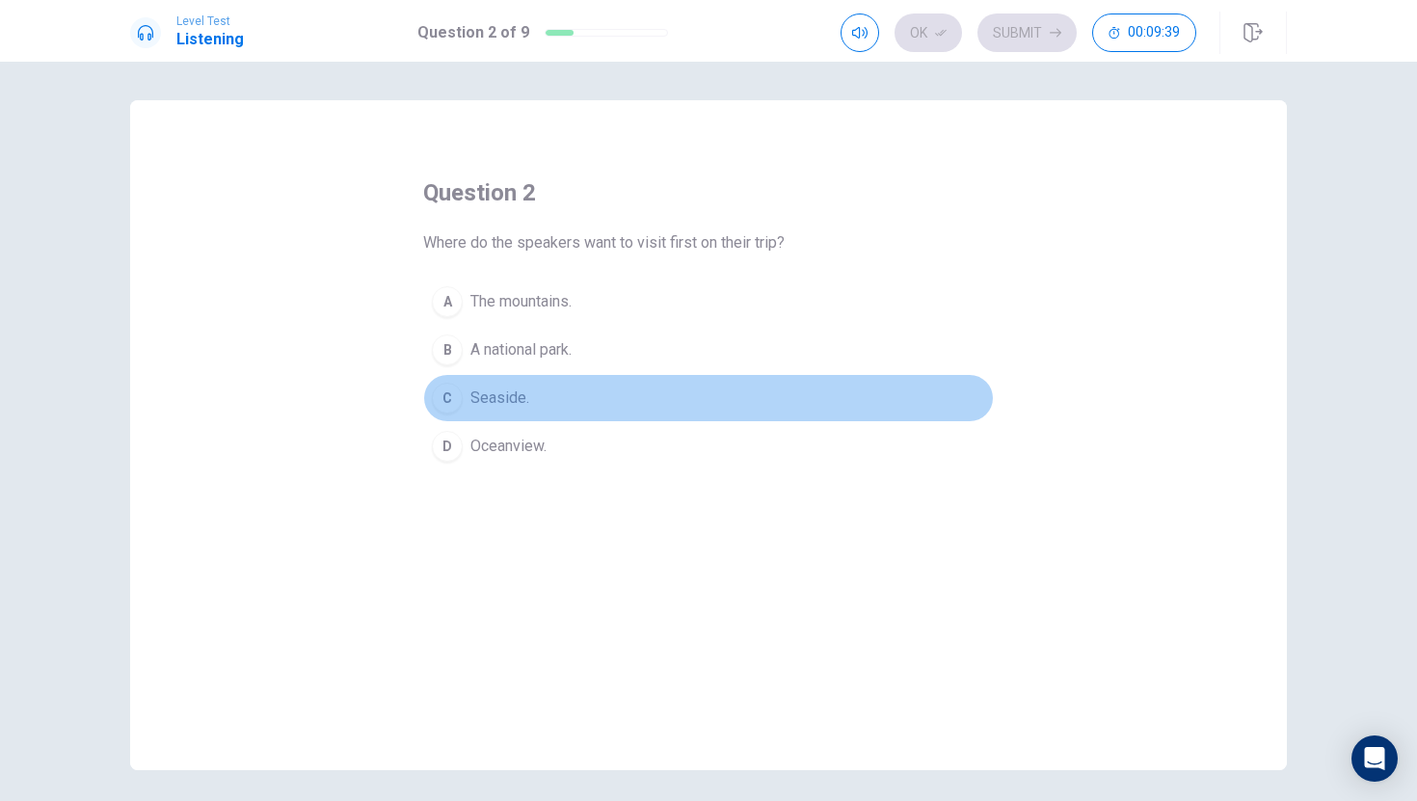
click at [451, 389] on div "C" at bounding box center [447, 398] width 31 height 31
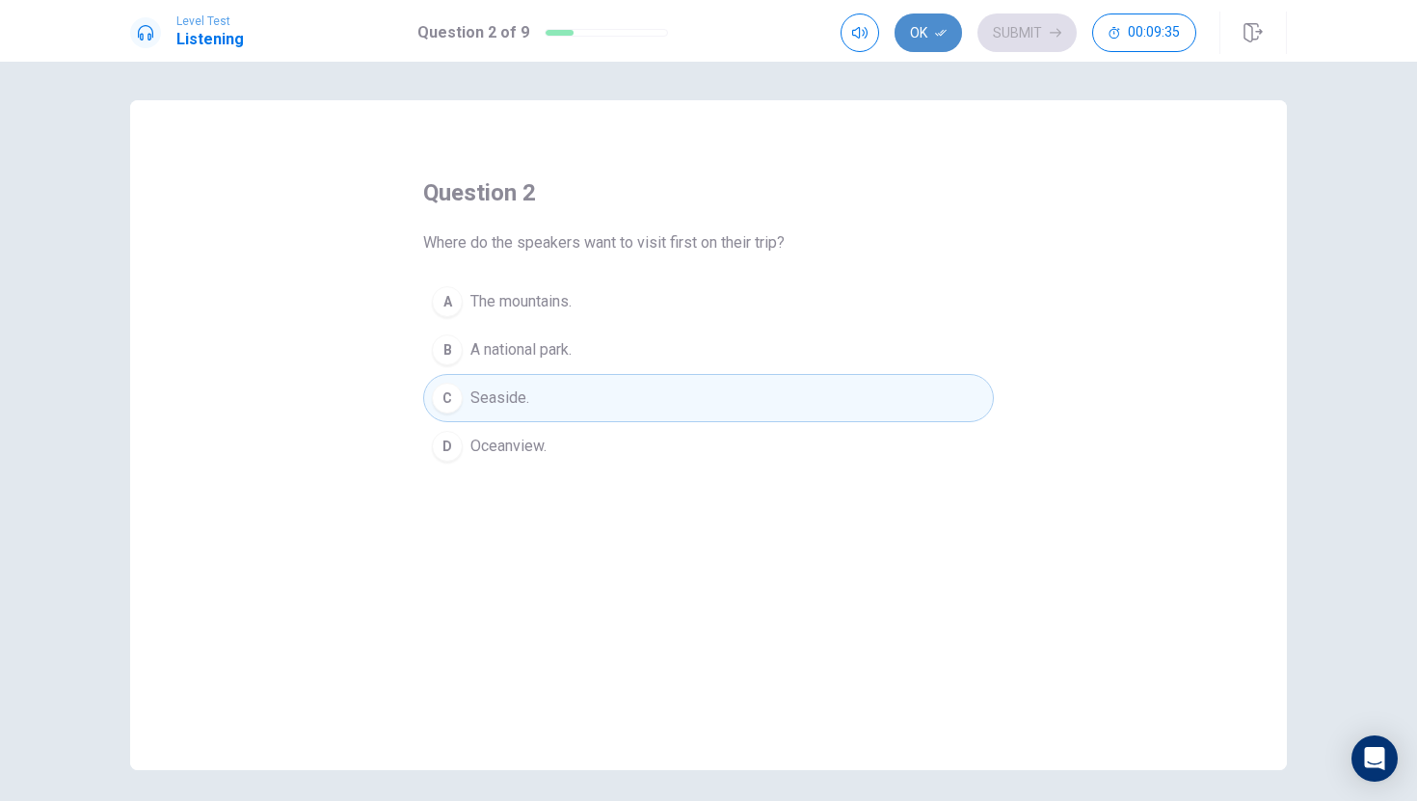
click at [923, 30] on button "Ok" at bounding box center [928, 32] width 67 height 39
click at [1012, 23] on button "Submit" at bounding box center [1027, 32] width 99 height 39
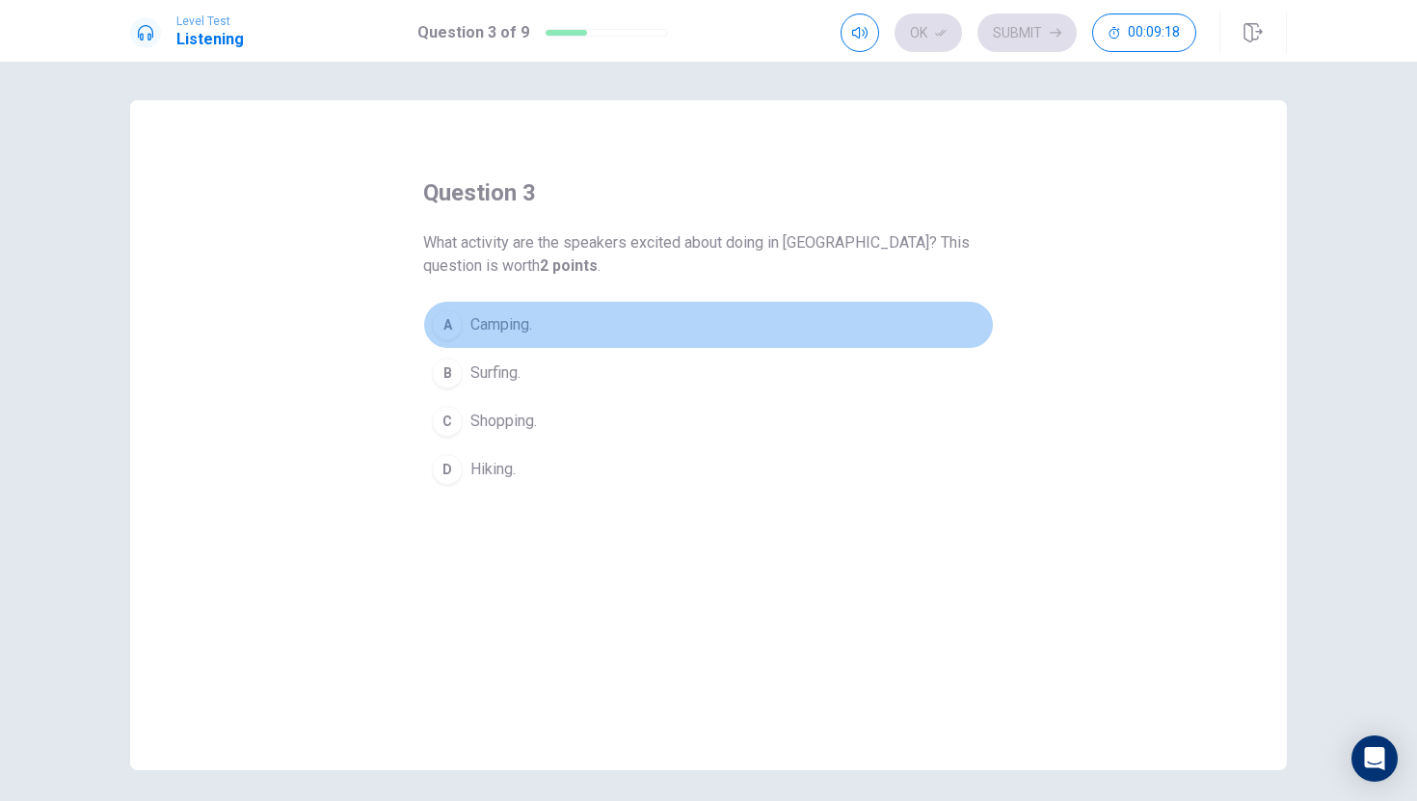
click at [452, 315] on div "A" at bounding box center [447, 324] width 31 height 31
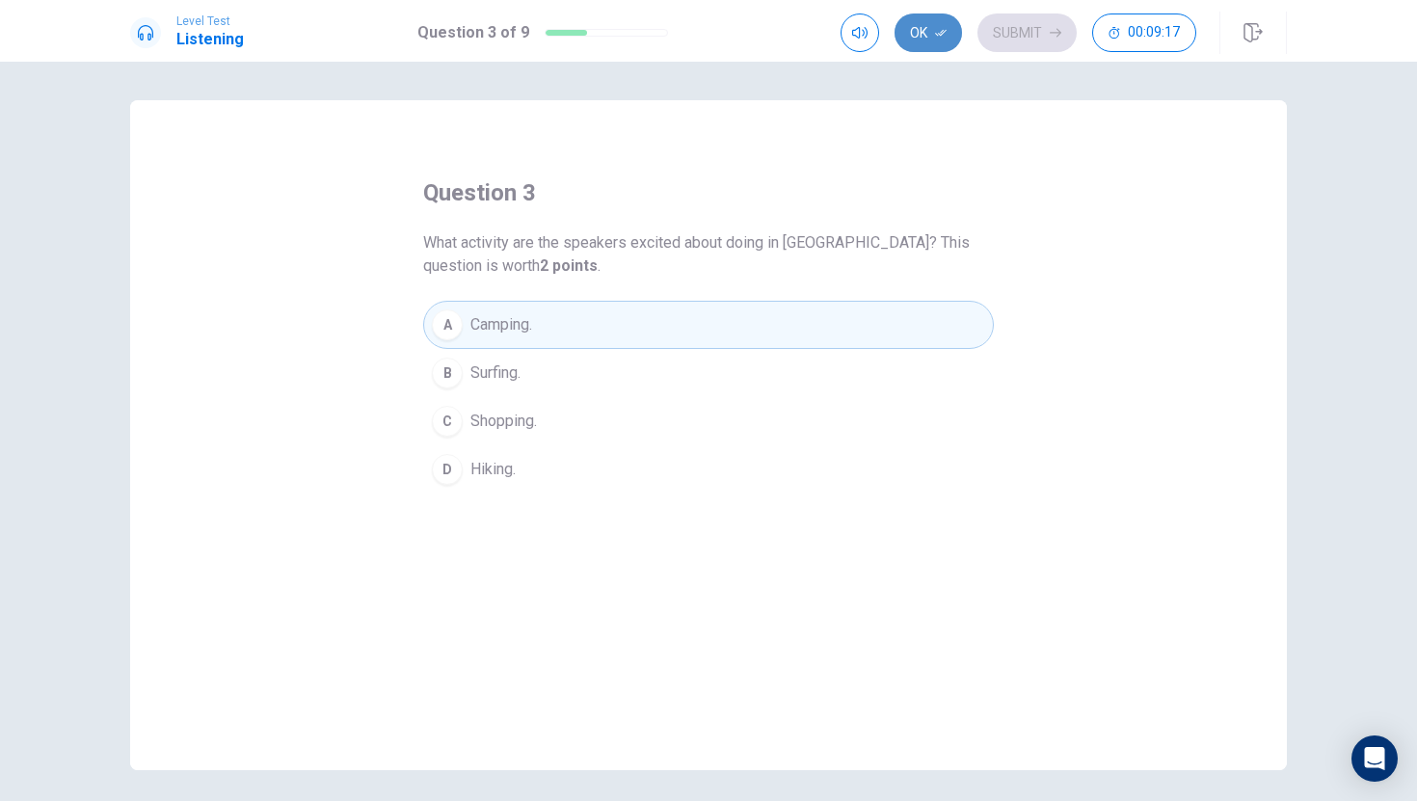
click at [908, 38] on button "Ok" at bounding box center [928, 32] width 67 height 39
click at [1034, 34] on button "Submit" at bounding box center [1027, 32] width 99 height 39
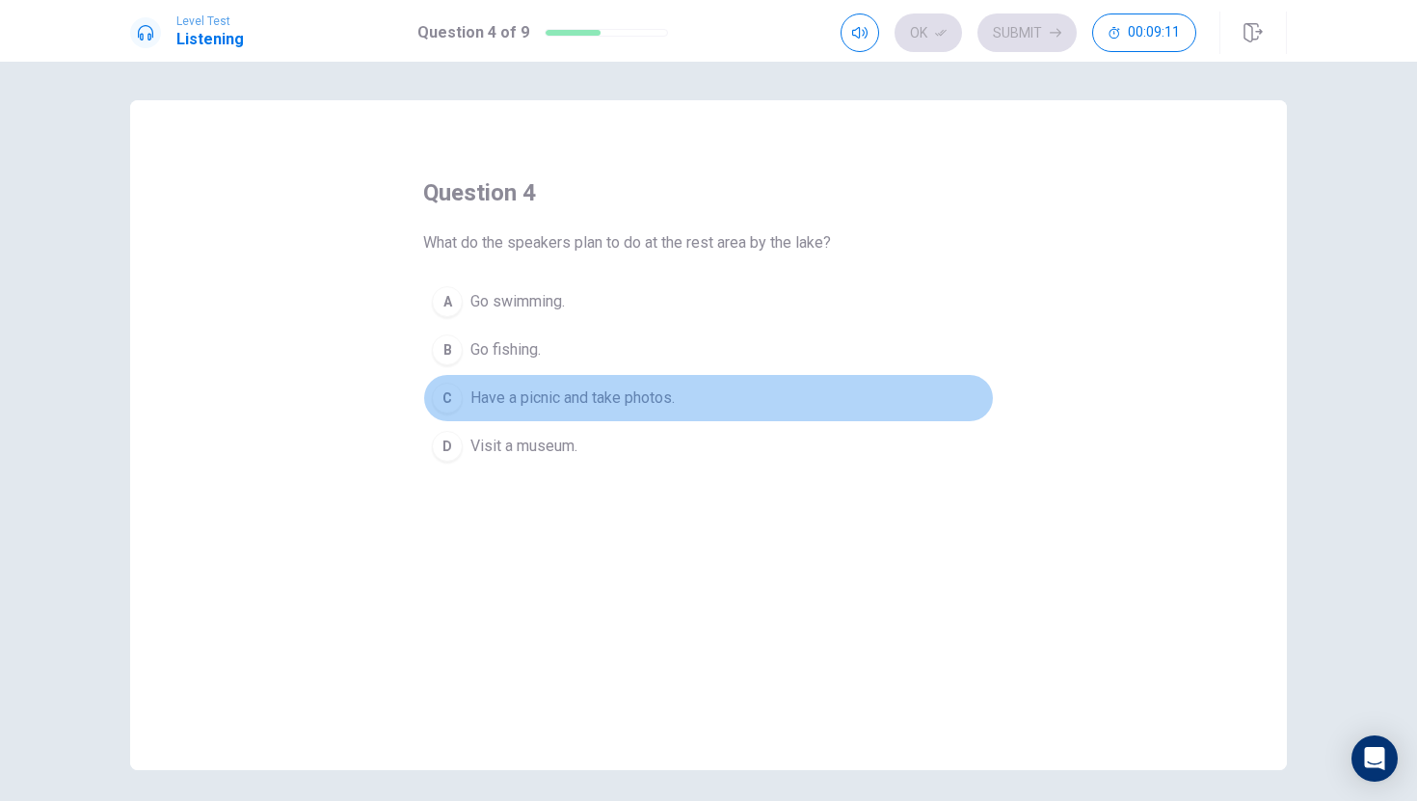
click at [451, 393] on div "C" at bounding box center [447, 398] width 31 height 31
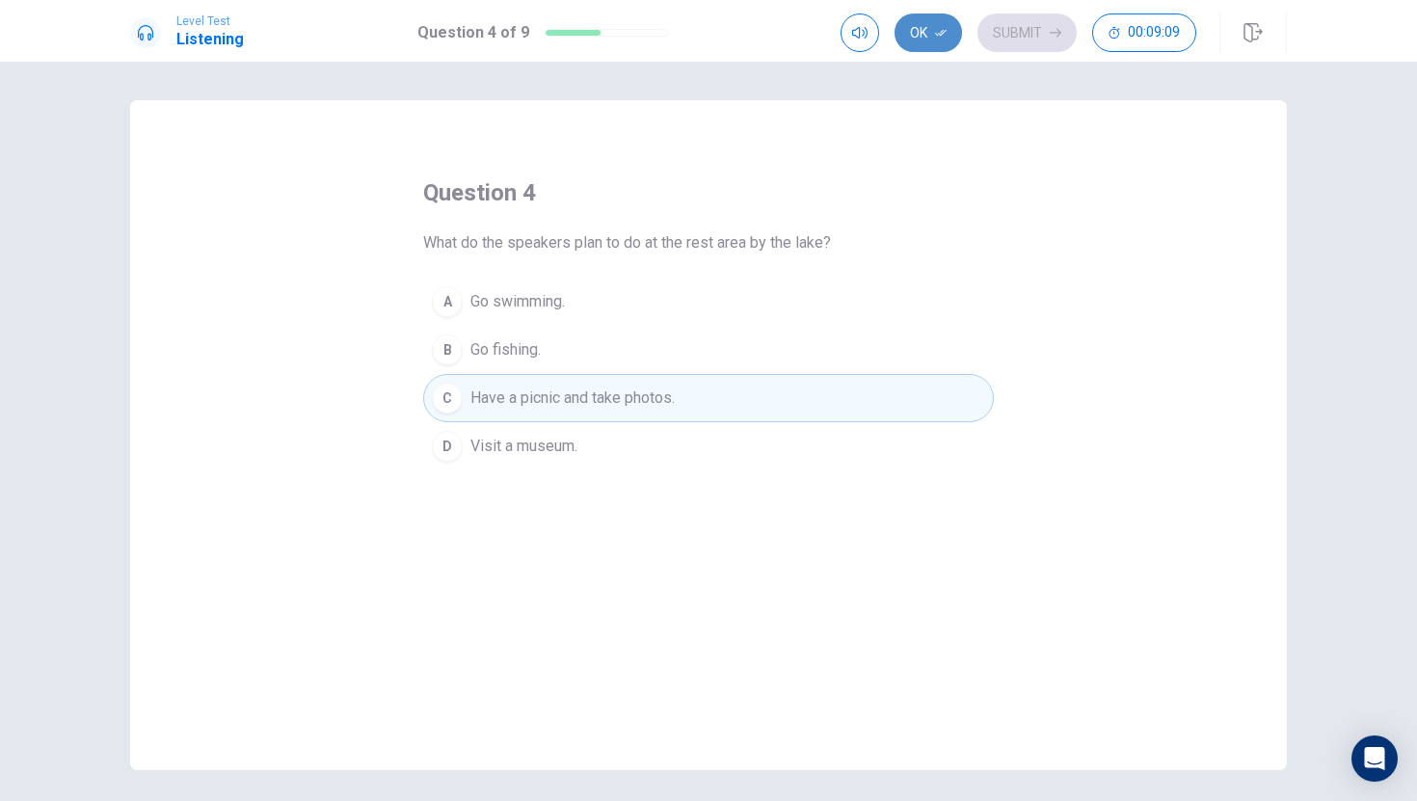
click at [918, 40] on button "Ok" at bounding box center [928, 32] width 67 height 39
click at [1026, 13] on div "Ok Submit 00:09:08" at bounding box center [1064, 33] width 446 height 42
click at [1021, 26] on button "Submit" at bounding box center [1027, 32] width 99 height 39
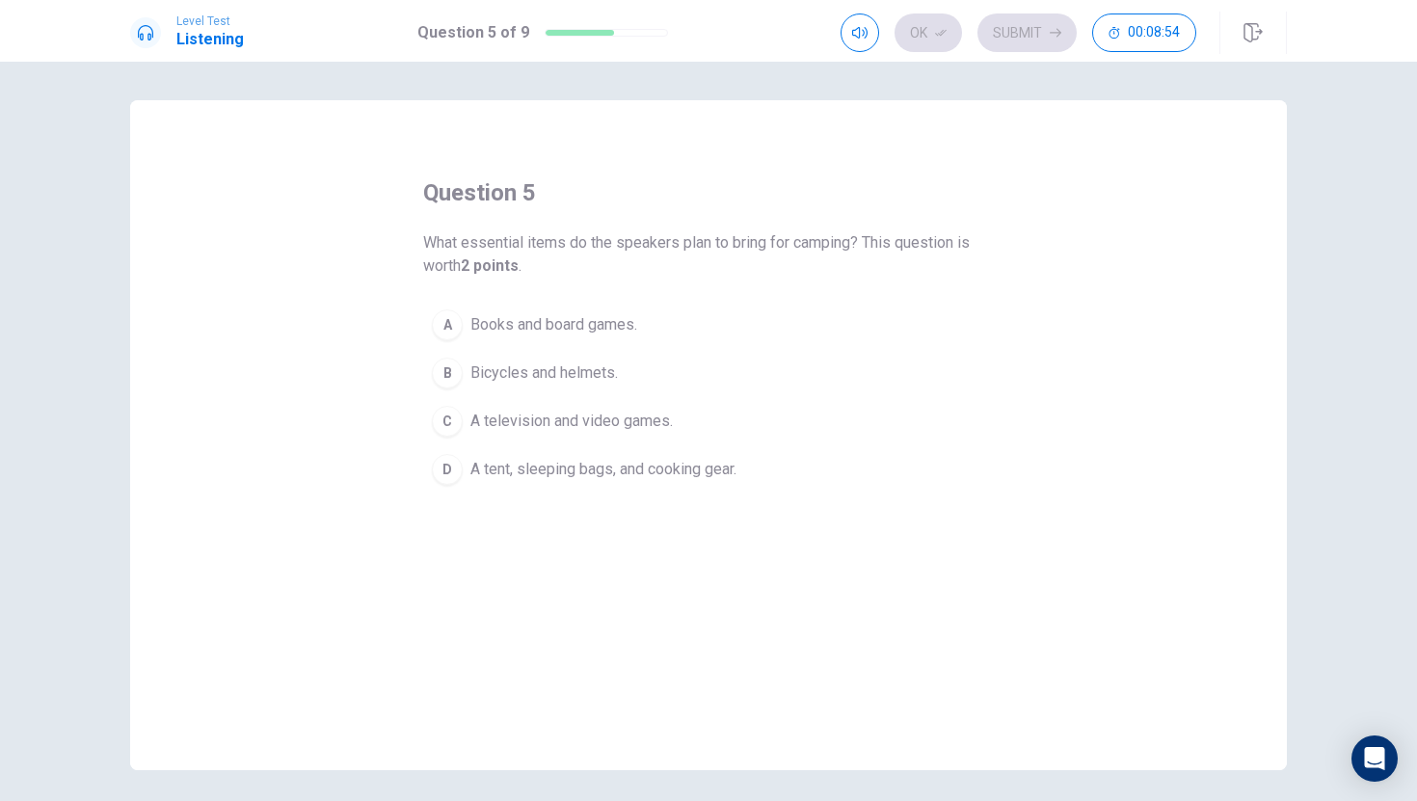
click at [461, 470] on button "D A tent, sleeping bags, and cooking gear." at bounding box center [708, 469] width 571 height 48
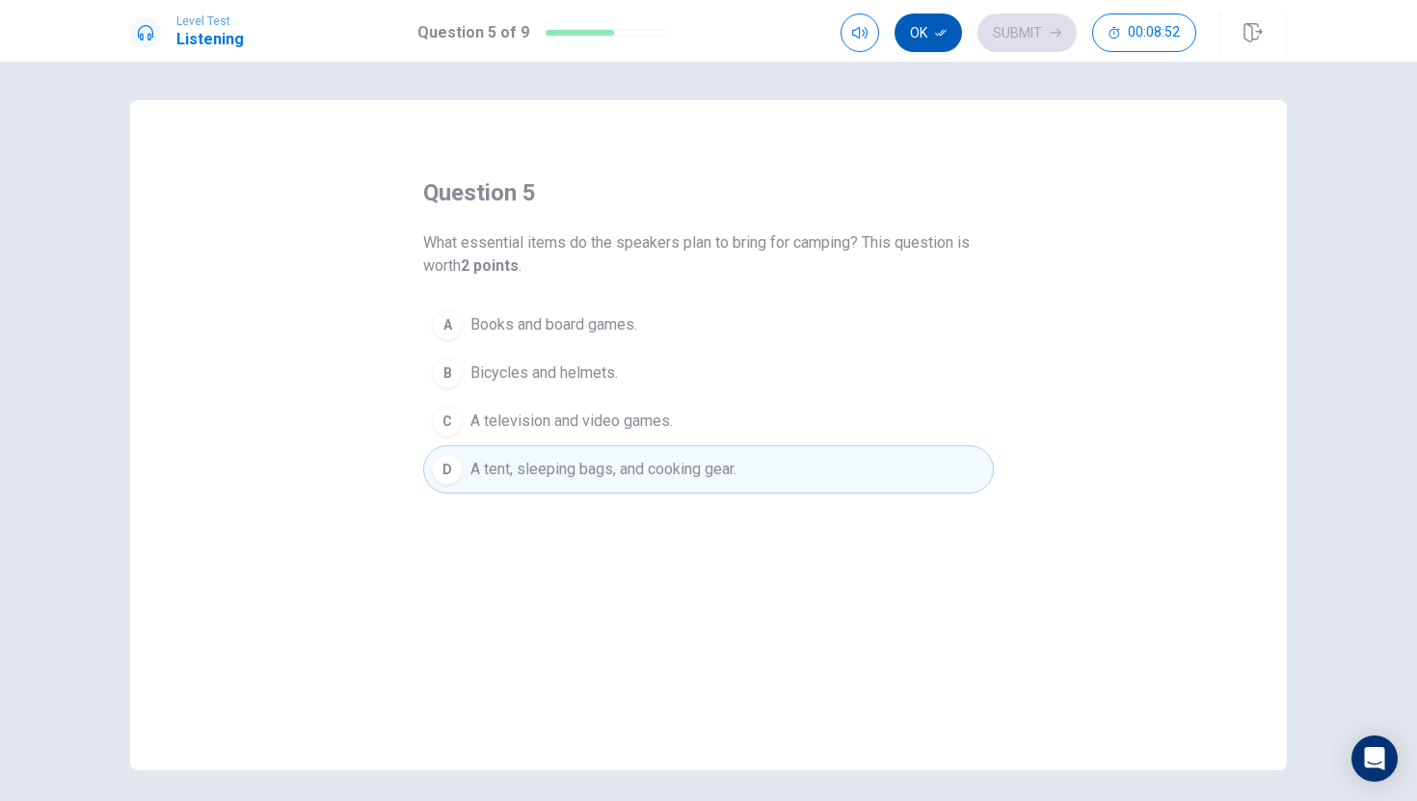
click at [941, 39] on button "Ok" at bounding box center [928, 32] width 67 height 39
click at [1008, 32] on button "Submit" at bounding box center [1027, 32] width 99 height 39
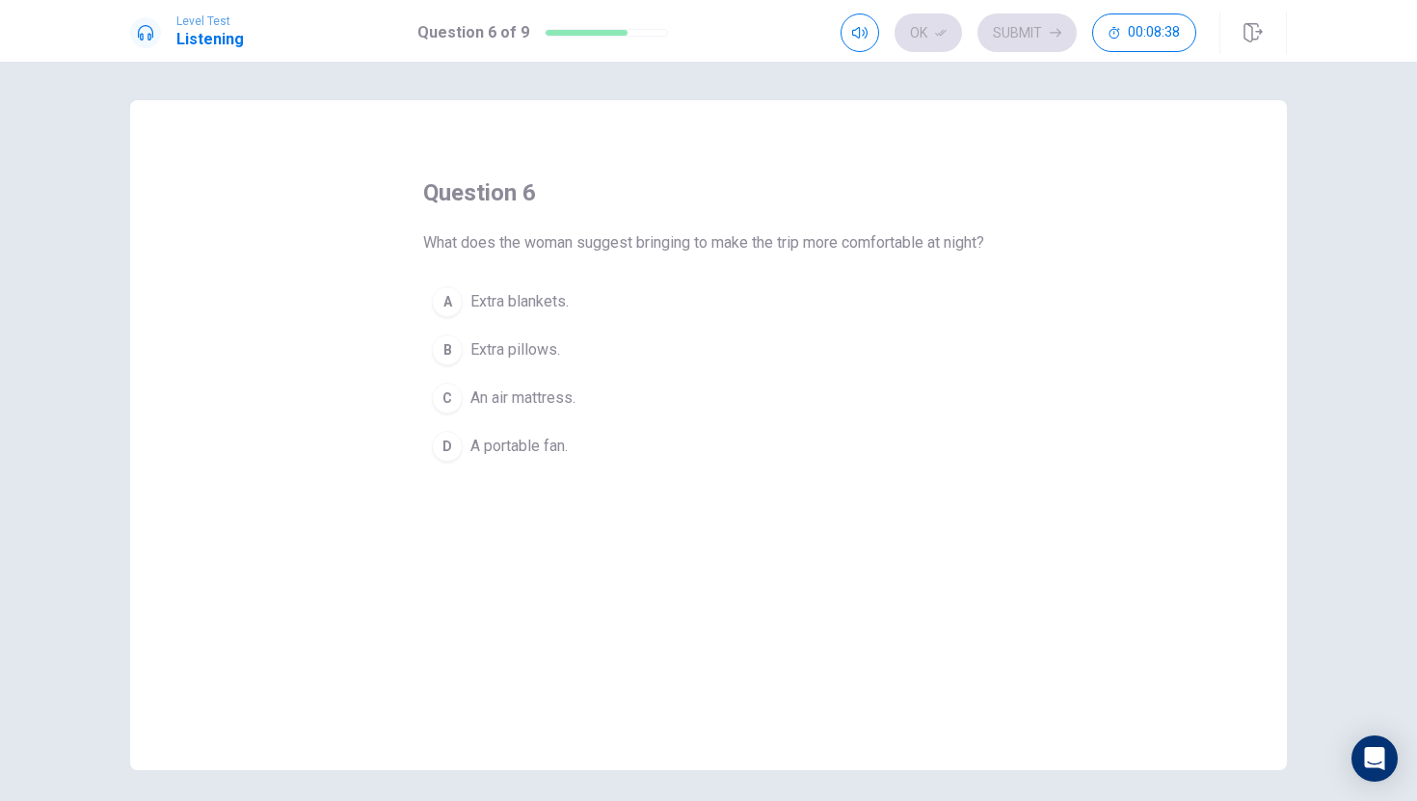
click at [439, 317] on div "A" at bounding box center [447, 301] width 31 height 31
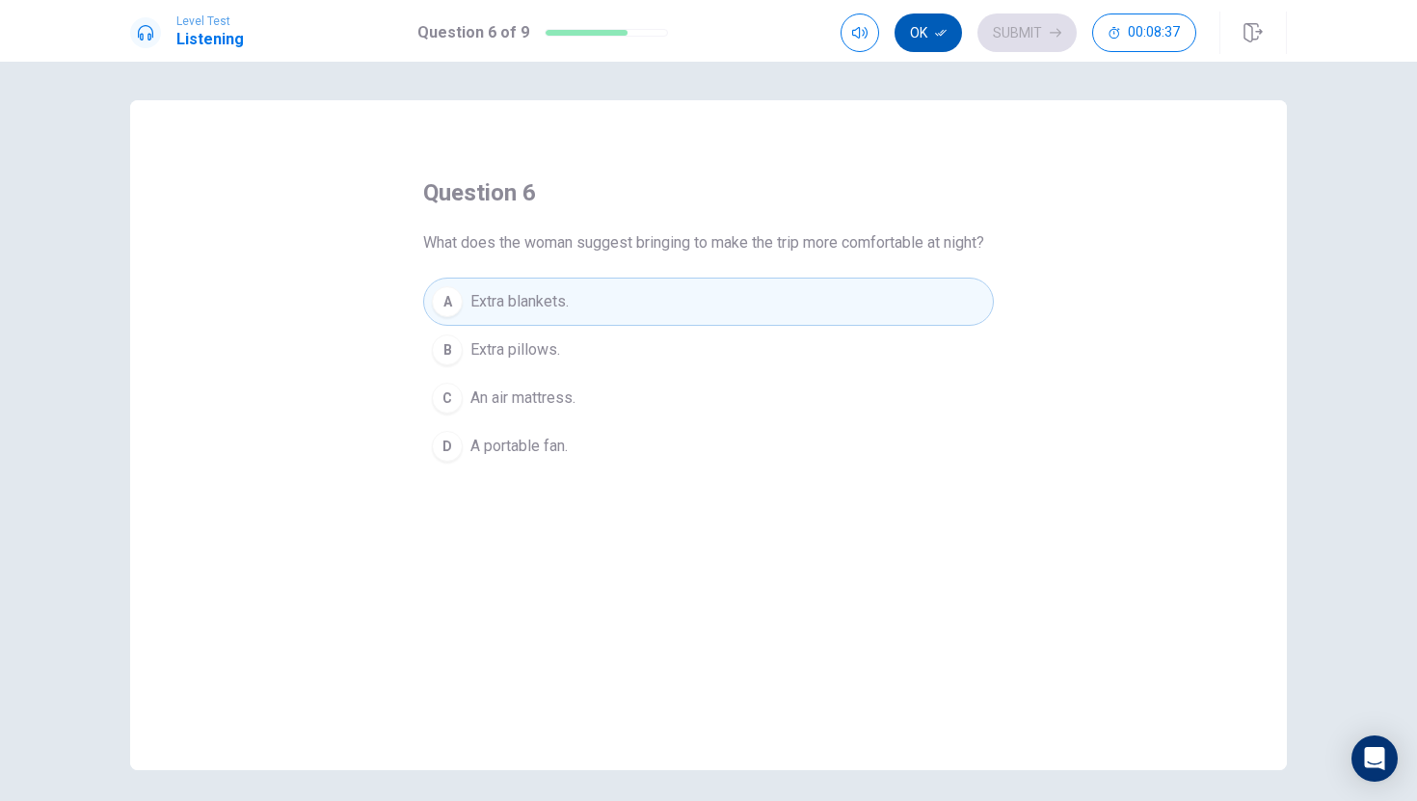
click at [922, 34] on button "Ok" at bounding box center [928, 32] width 67 height 39
click at [1041, 28] on button "Submit" at bounding box center [1027, 32] width 99 height 39
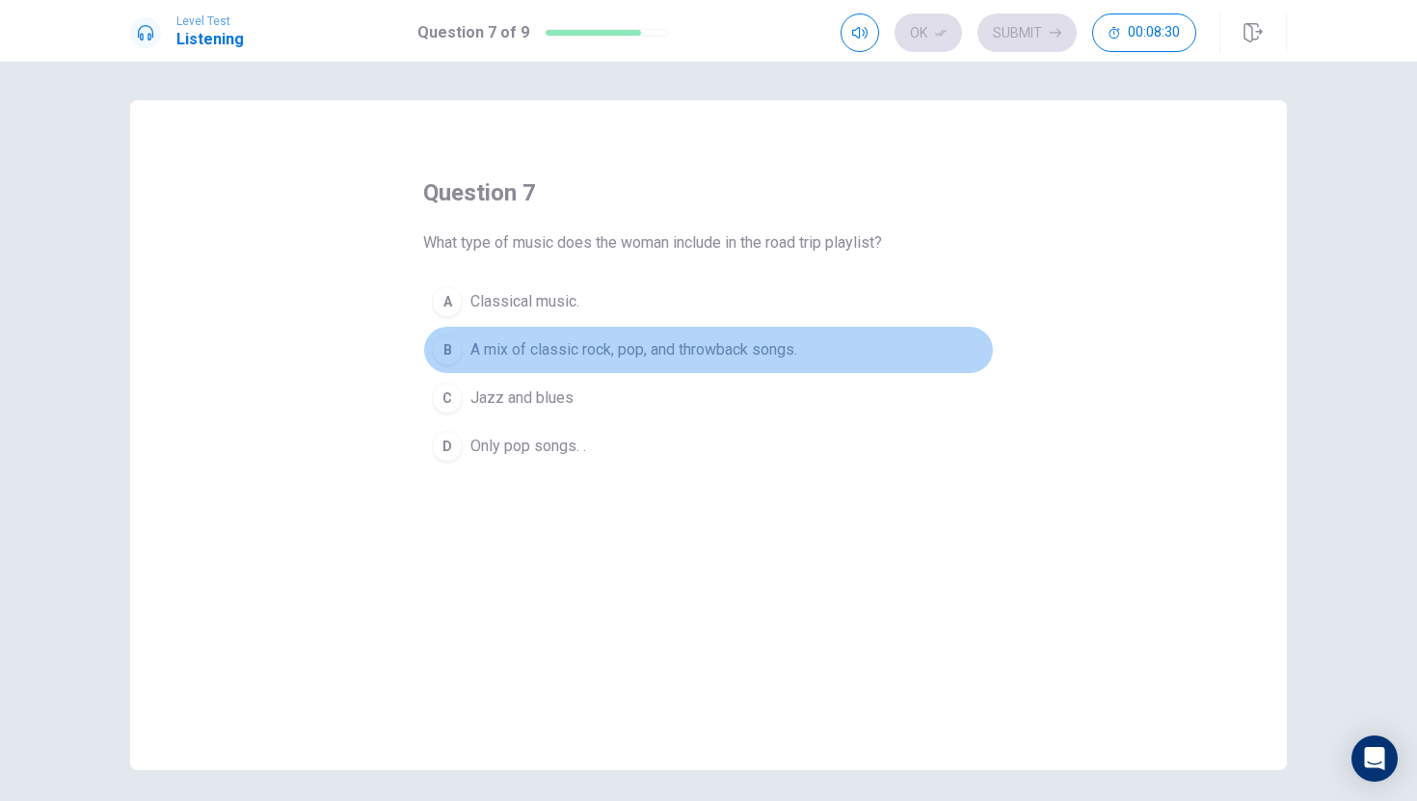
click at [452, 353] on div "B" at bounding box center [447, 350] width 31 height 31
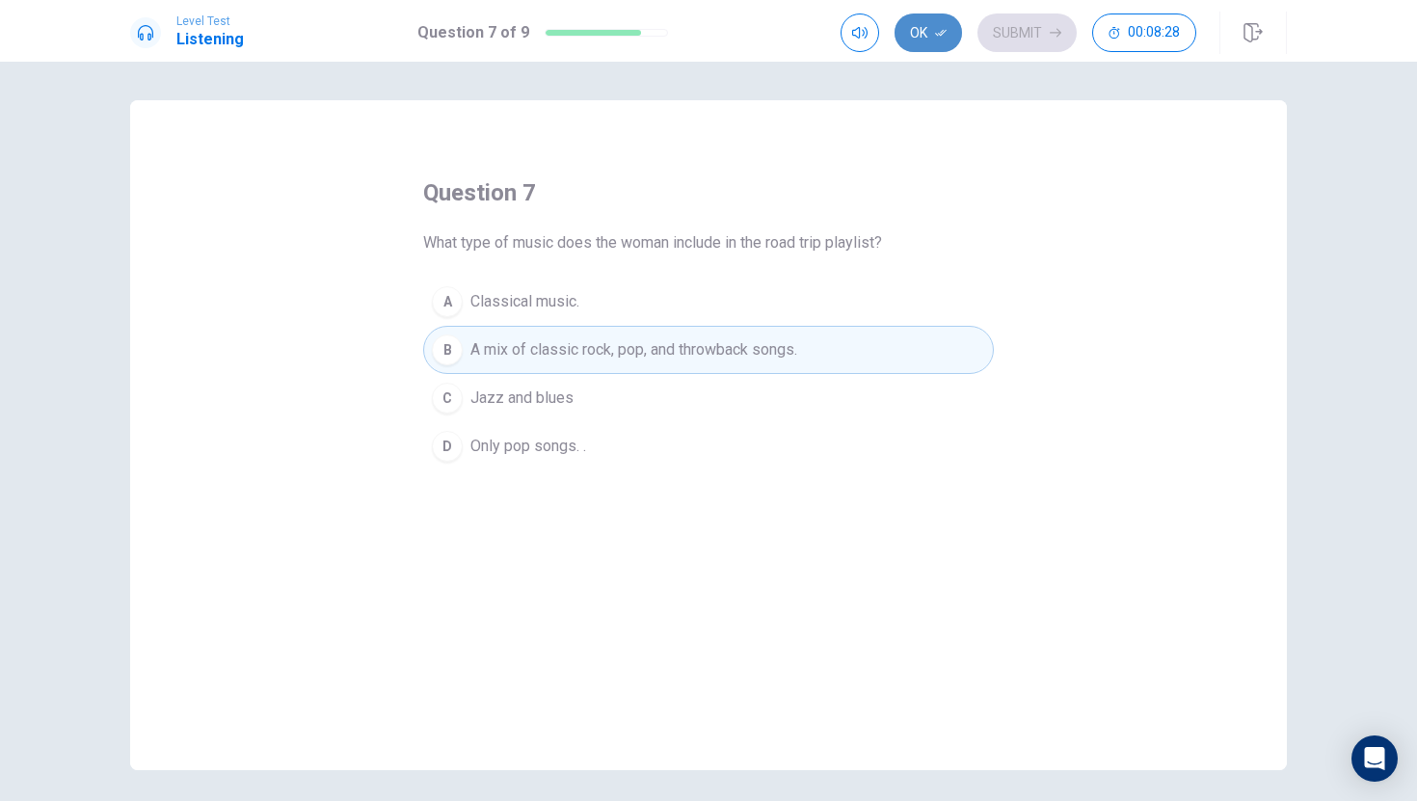
click at [929, 26] on button "Ok" at bounding box center [928, 32] width 67 height 39
click at [1020, 31] on button "Submit" at bounding box center [1027, 32] width 99 height 39
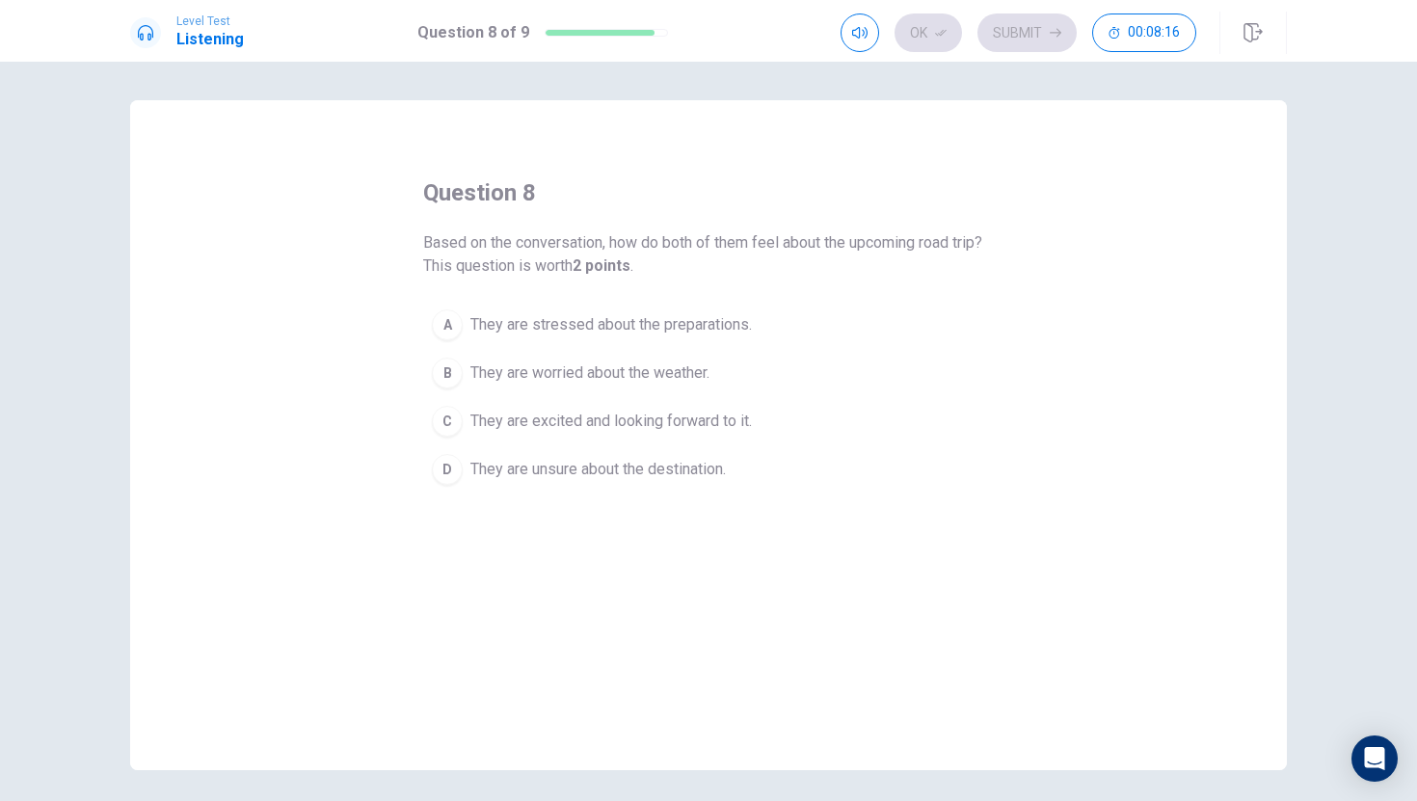
click at [435, 422] on div "C" at bounding box center [447, 421] width 31 height 31
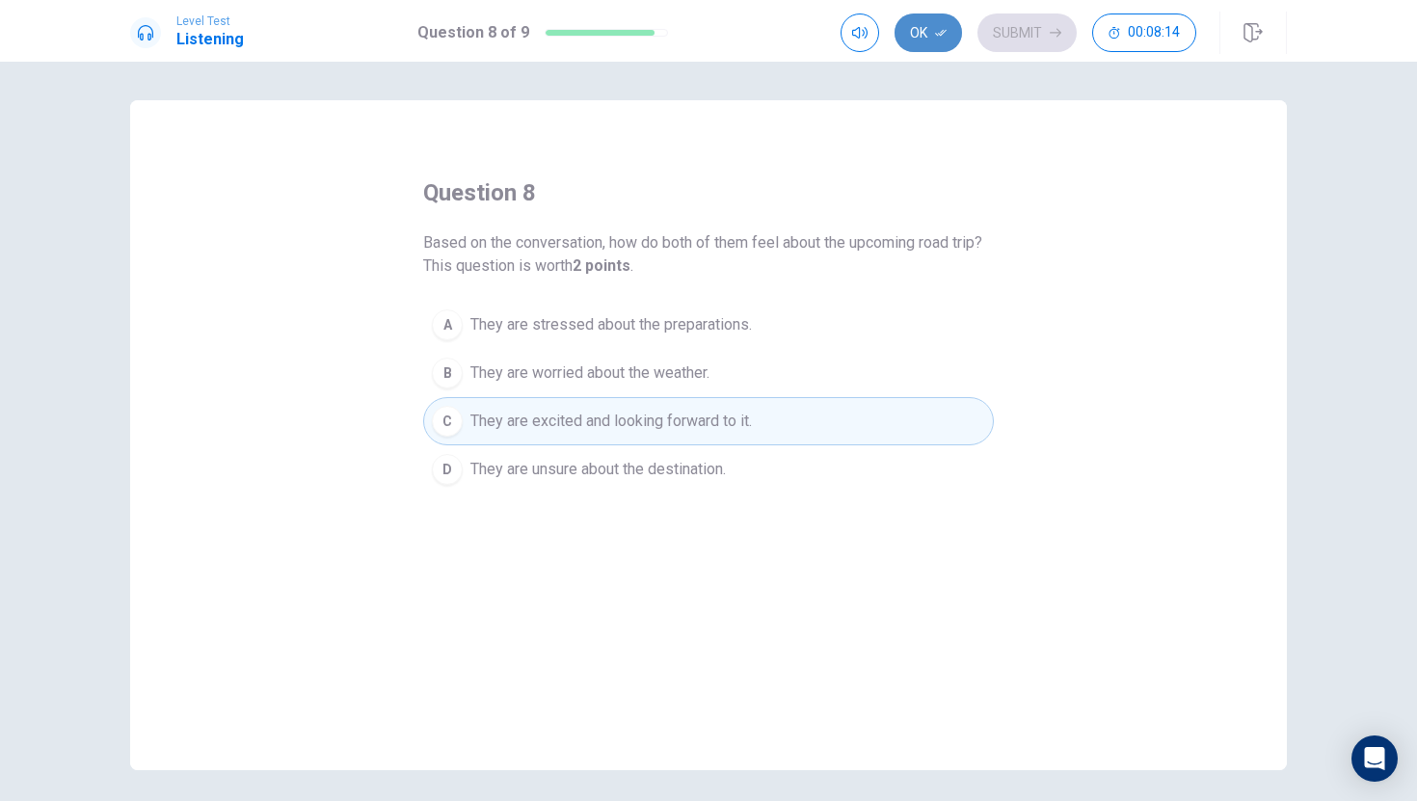
click at [918, 21] on button "Ok" at bounding box center [928, 32] width 67 height 39
click at [1037, 26] on button "Submit" at bounding box center [1027, 32] width 99 height 39
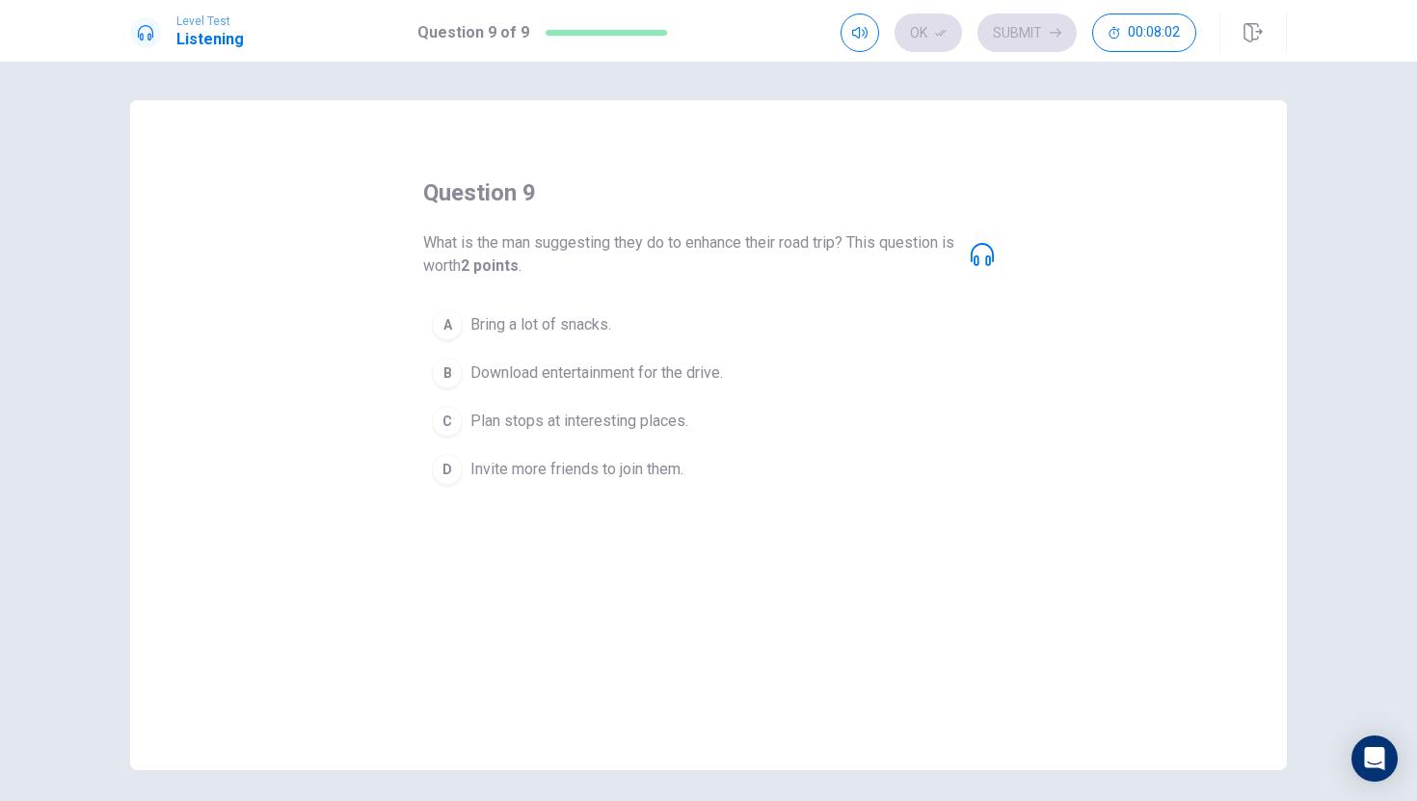
click at [448, 327] on div "A" at bounding box center [447, 324] width 31 height 31
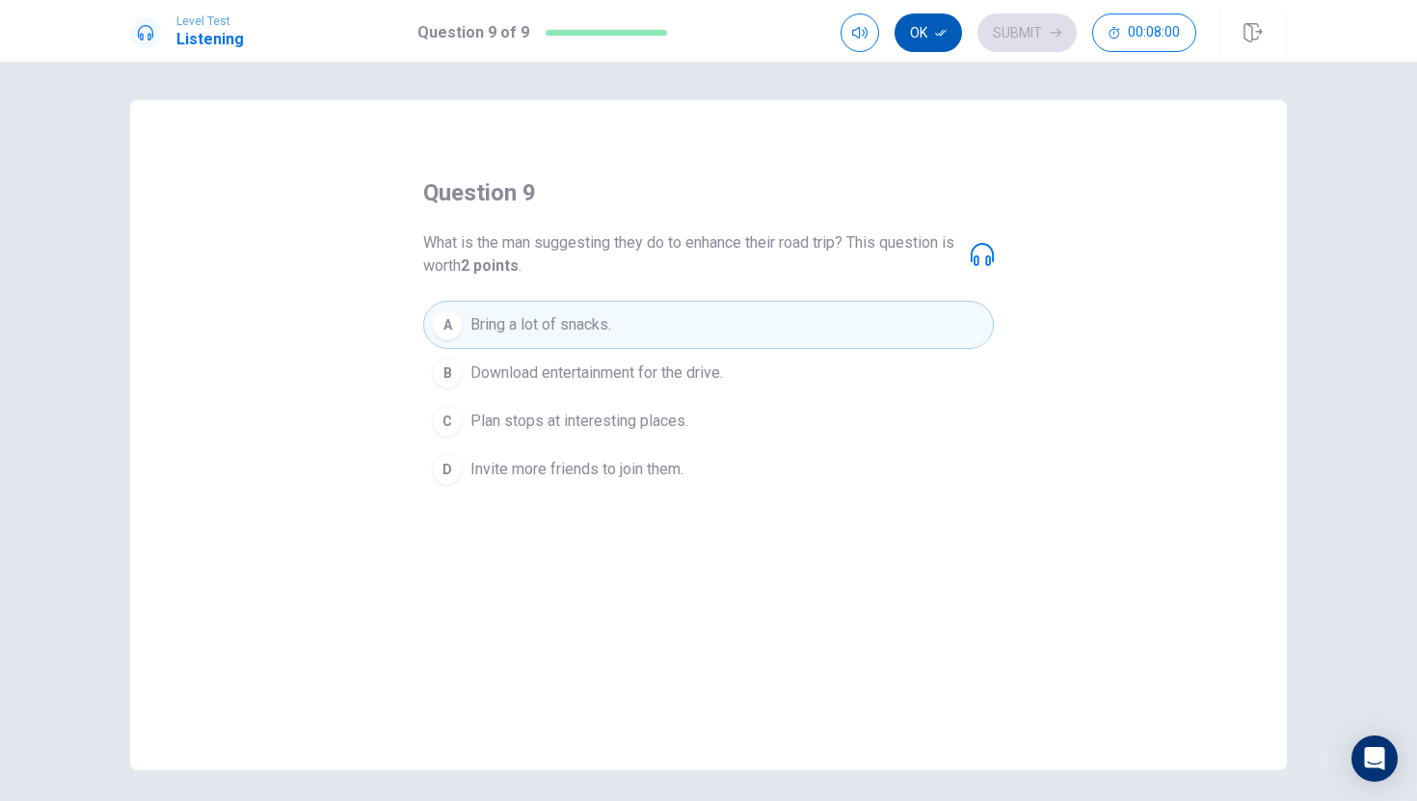
click at [931, 29] on button "Ok" at bounding box center [928, 32] width 67 height 39
click at [1018, 27] on button "Submit" at bounding box center [1027, 32] width 99 height 39
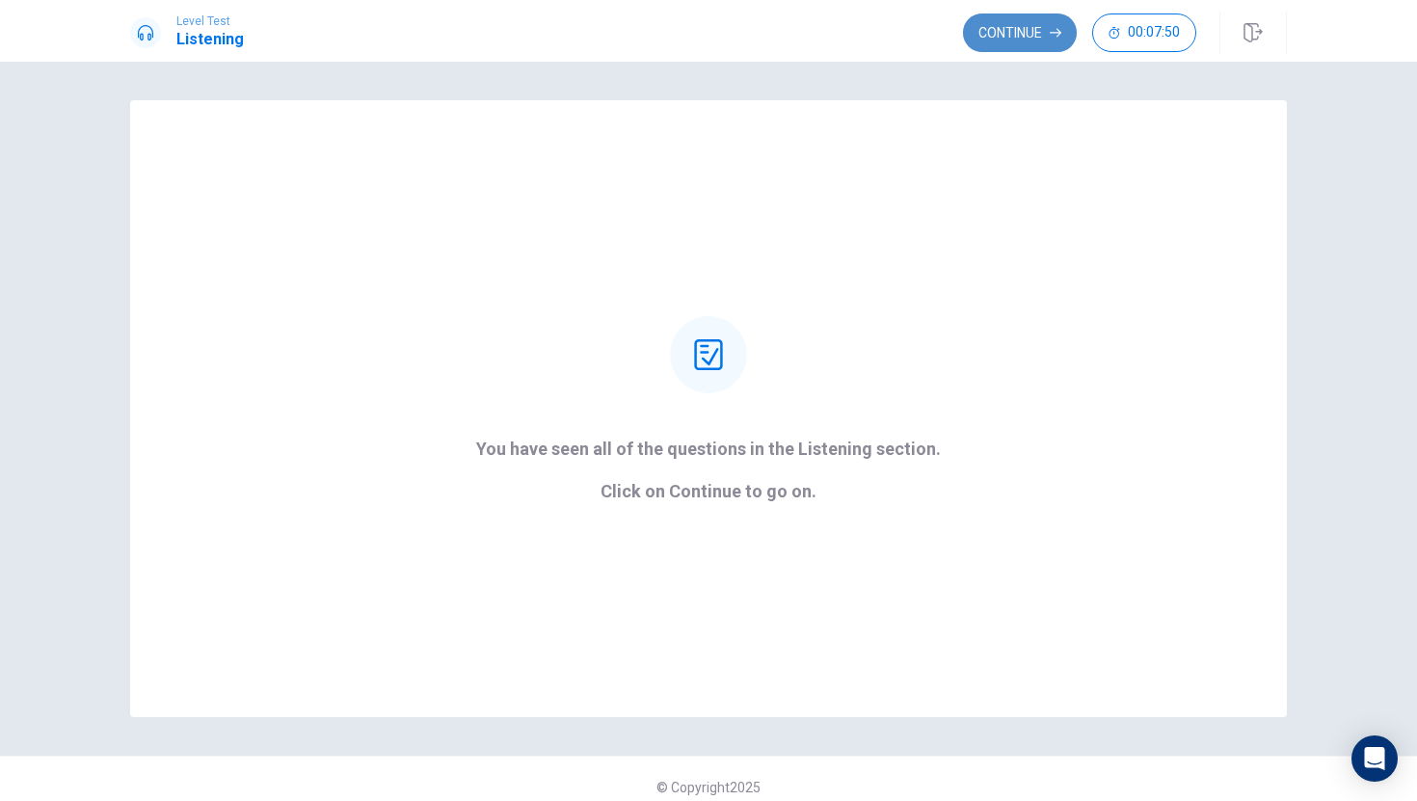
click at [1018, 26] on button "Continue" at bounding box center [1020, 32] width 114 height 39
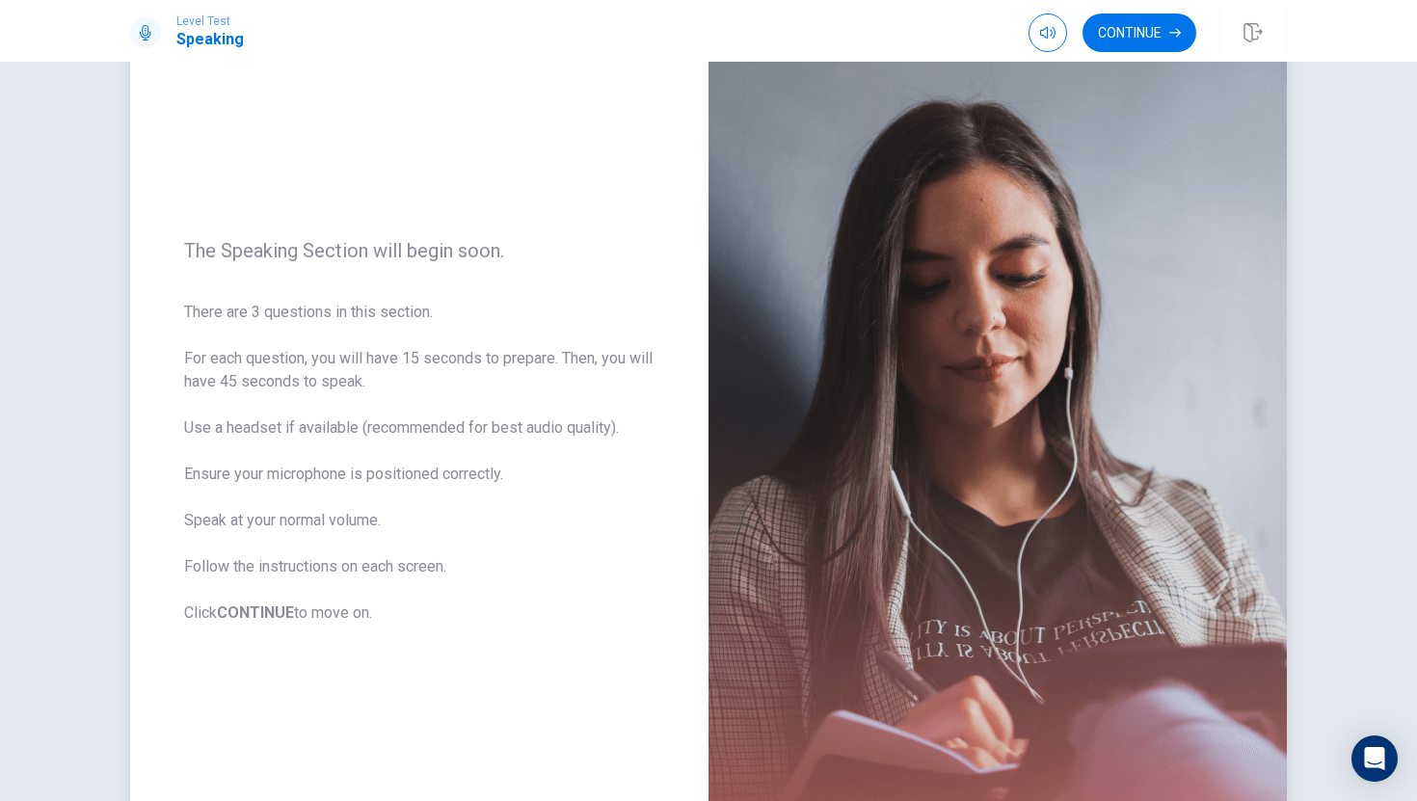
scroll to position [118, 0]
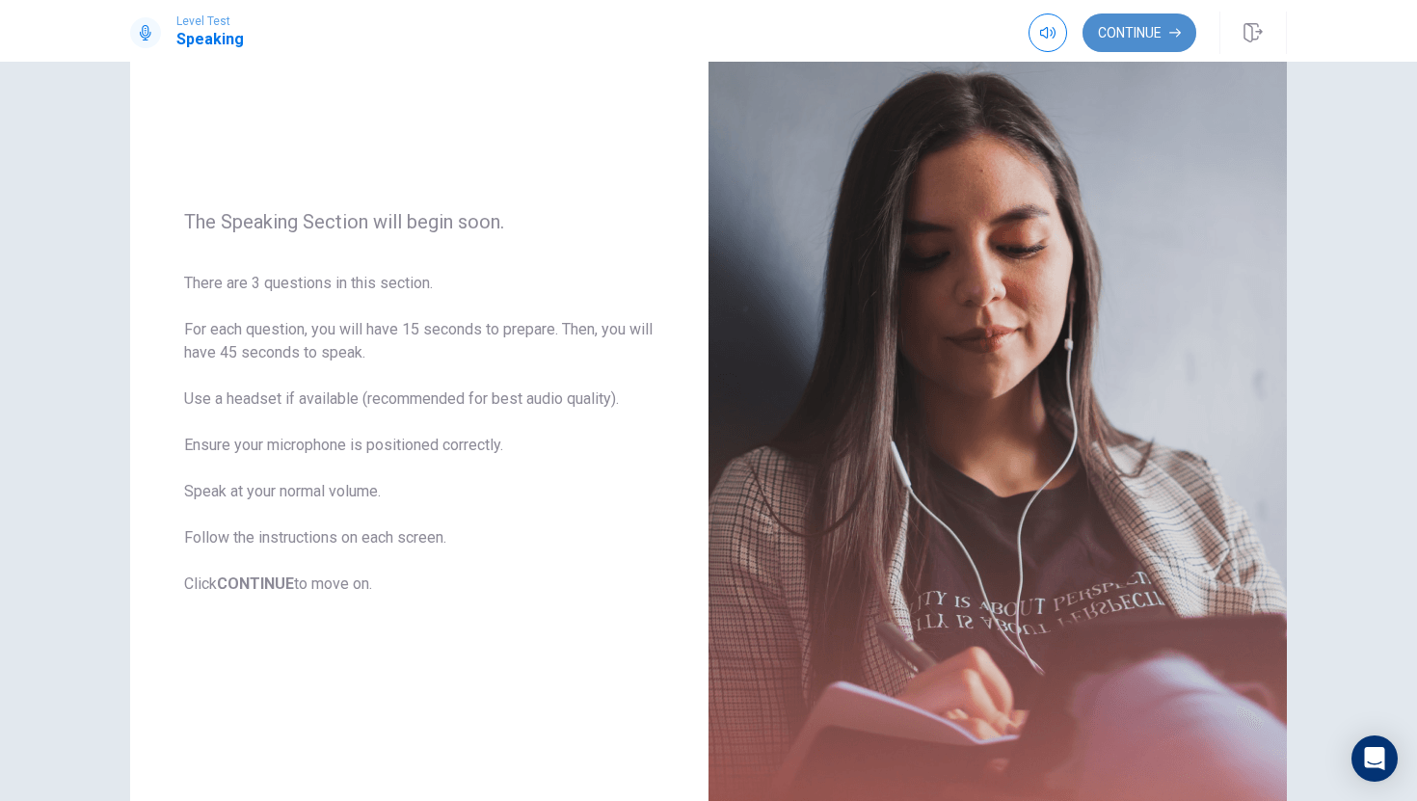
click at [1128, 43] on button "Continue" at bounding box center [1140, 32] width 114 height 39
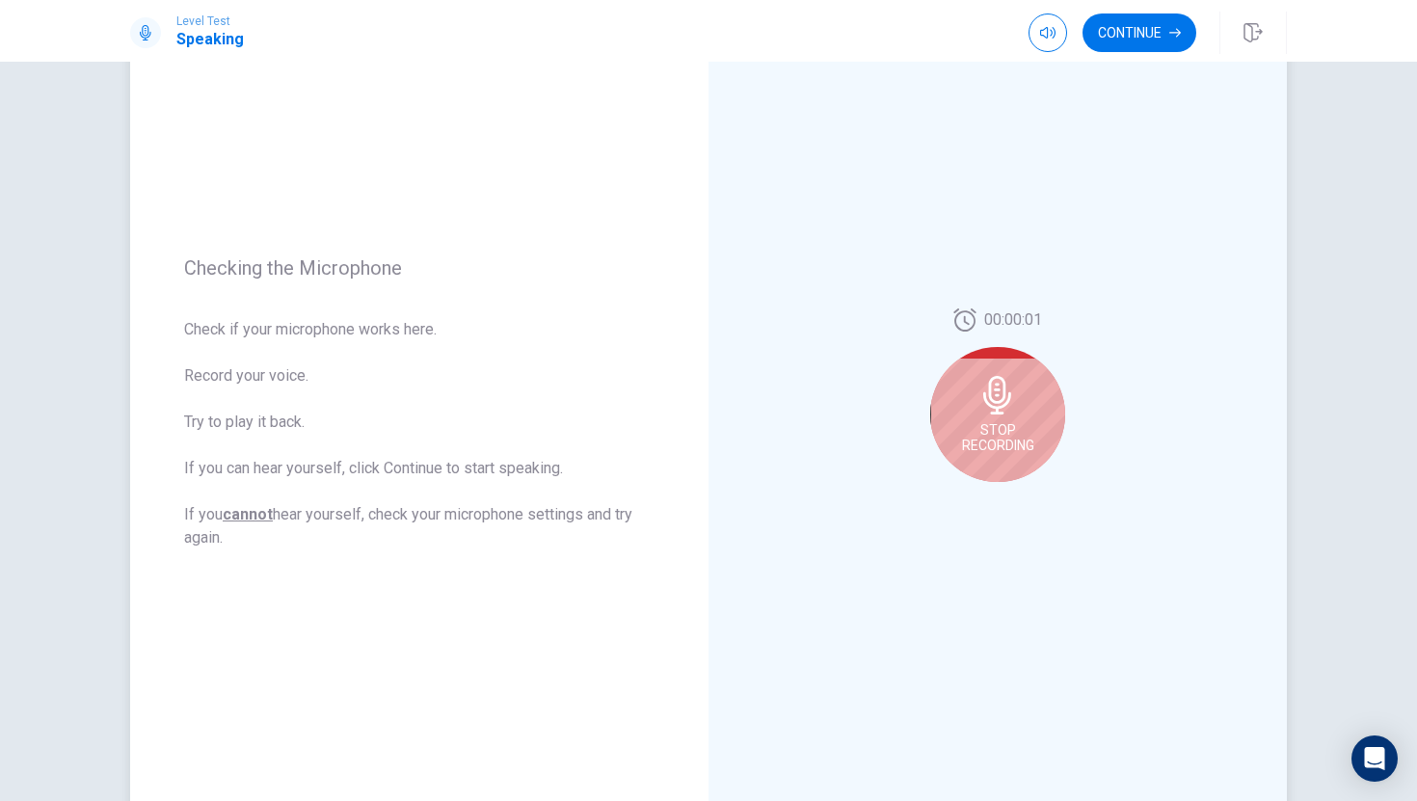
click at [1007, 407] on icon at bounding box center [998, 395] width 39 height 39
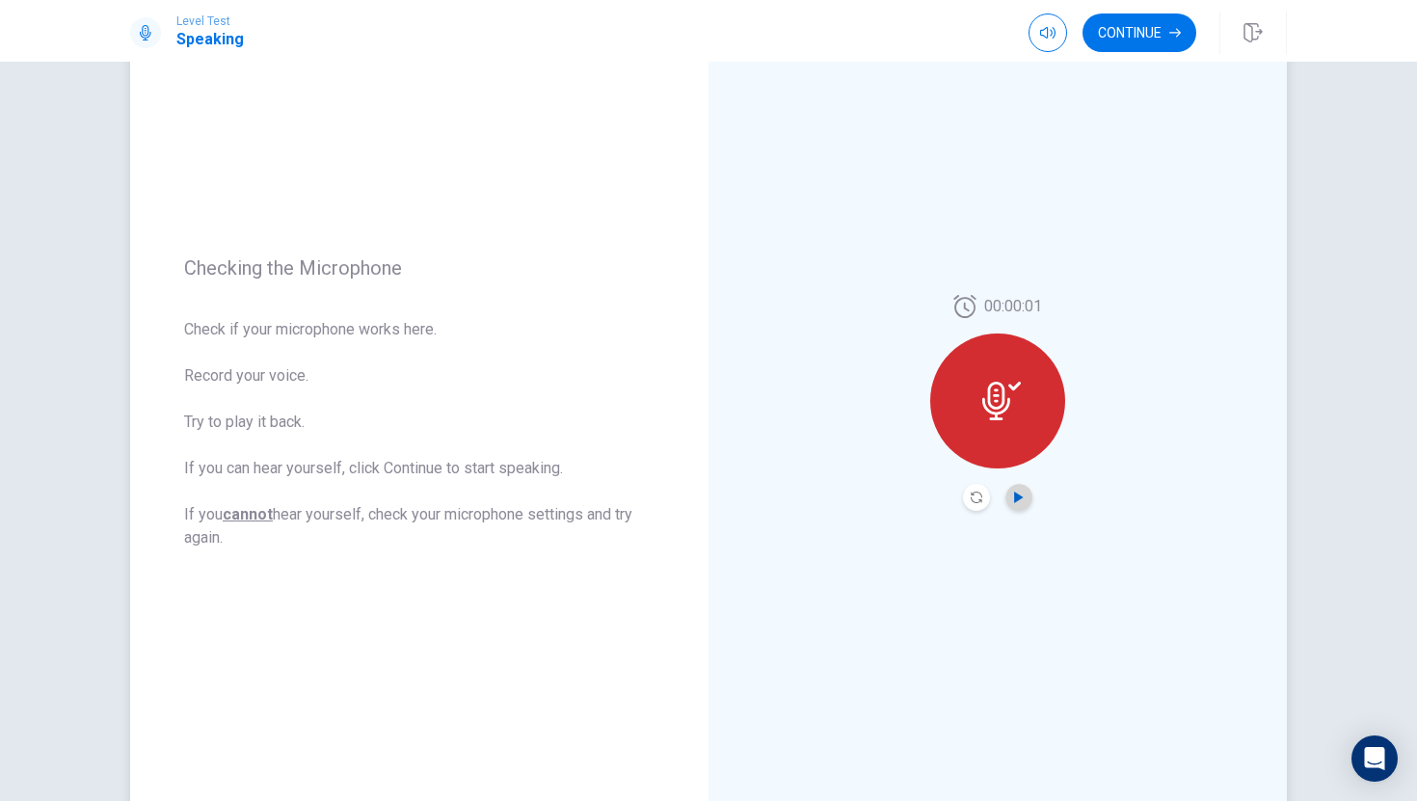
click at [1014, 497] on icon "Play Audio" at bounding box center [1018, 498] width 9 height 12
click at [996, 404] on icon at bounding box center [996, 401] width 28 height 39
click at [1157, 40] on button "Continue" at bounding box center [1140, 32] width 114 height 39
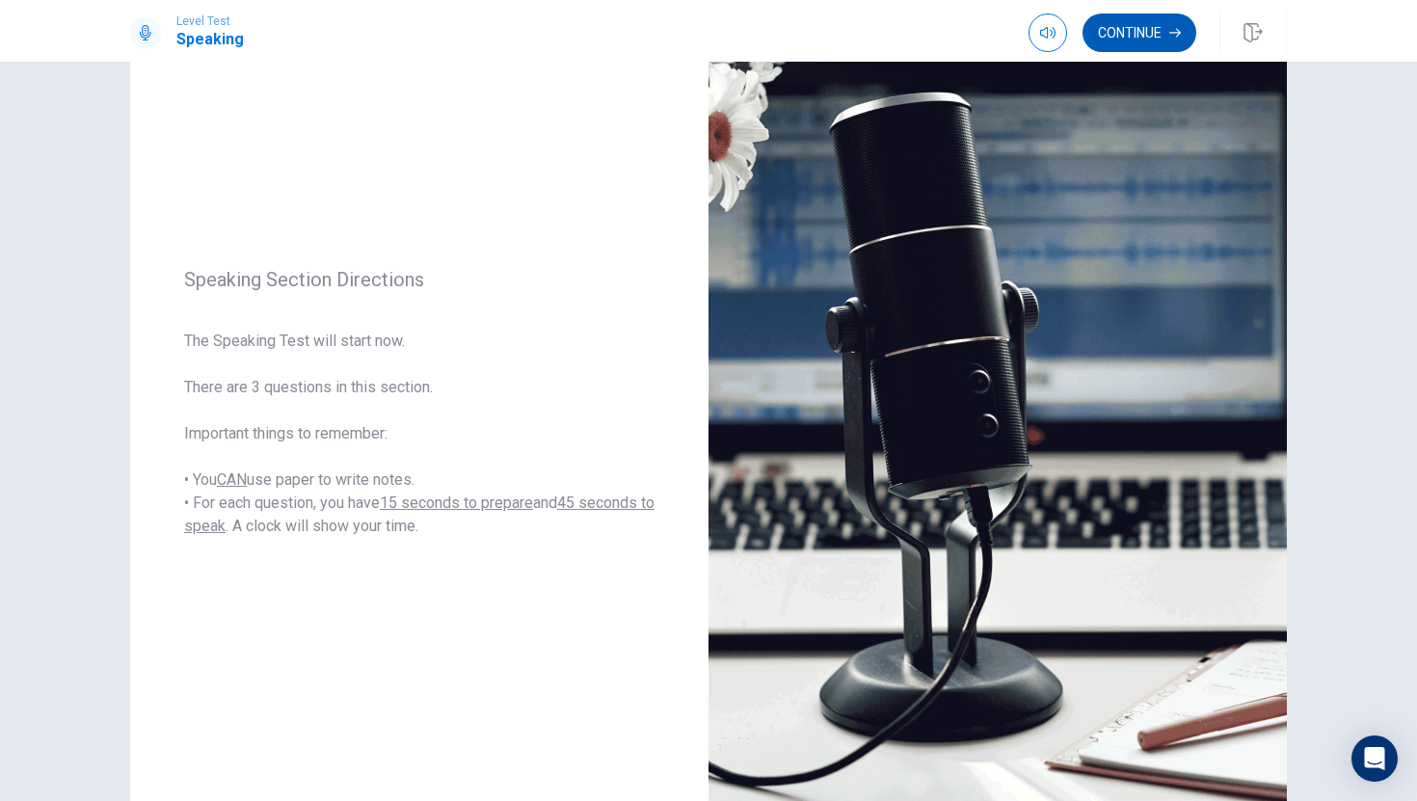
click at [1157, 40] on button "Continue" at bounding box center [1140, 32] width 114 height 39
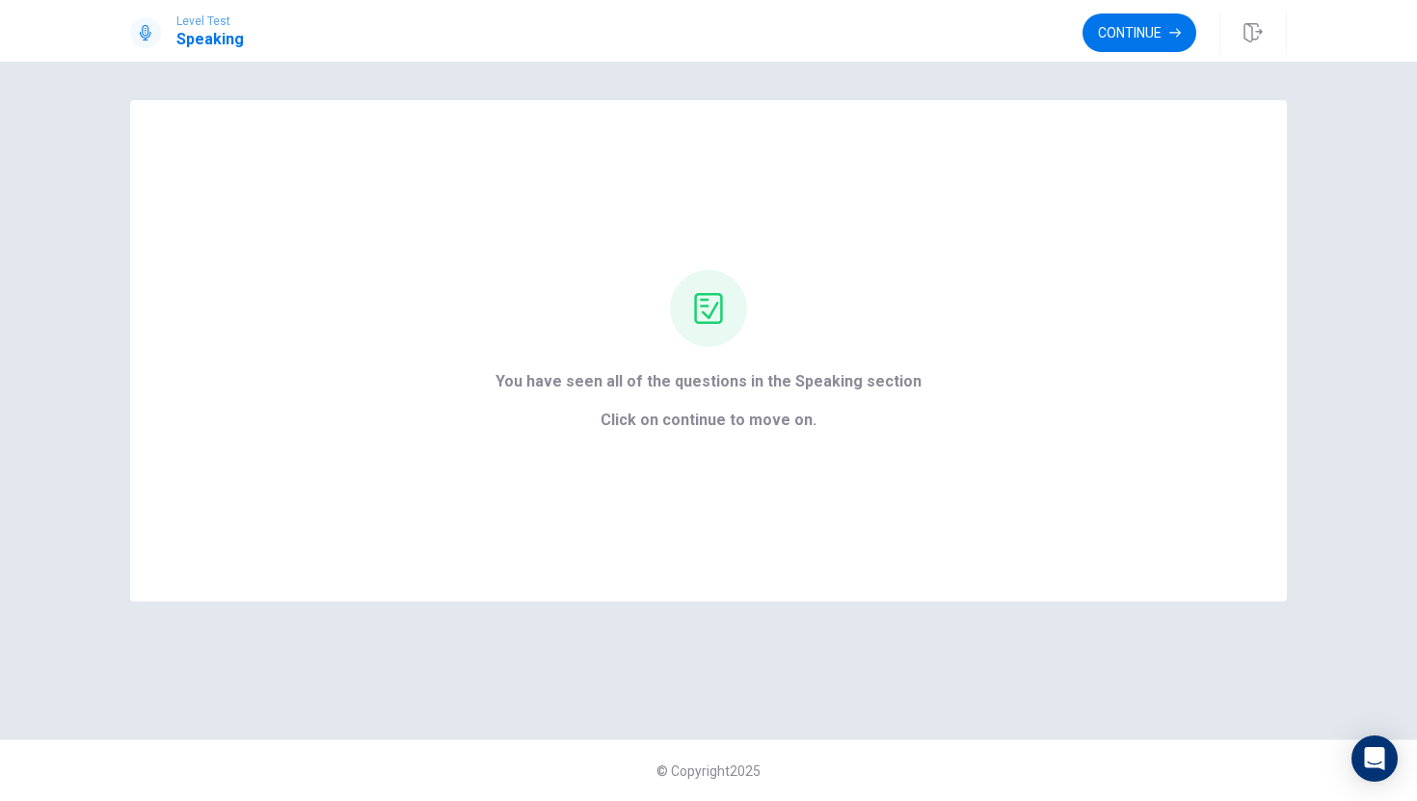
scroll to position [0, 0]
click at [1127, 43] on button "Continue" at bounding box center [1140, 32] width 114 height 39
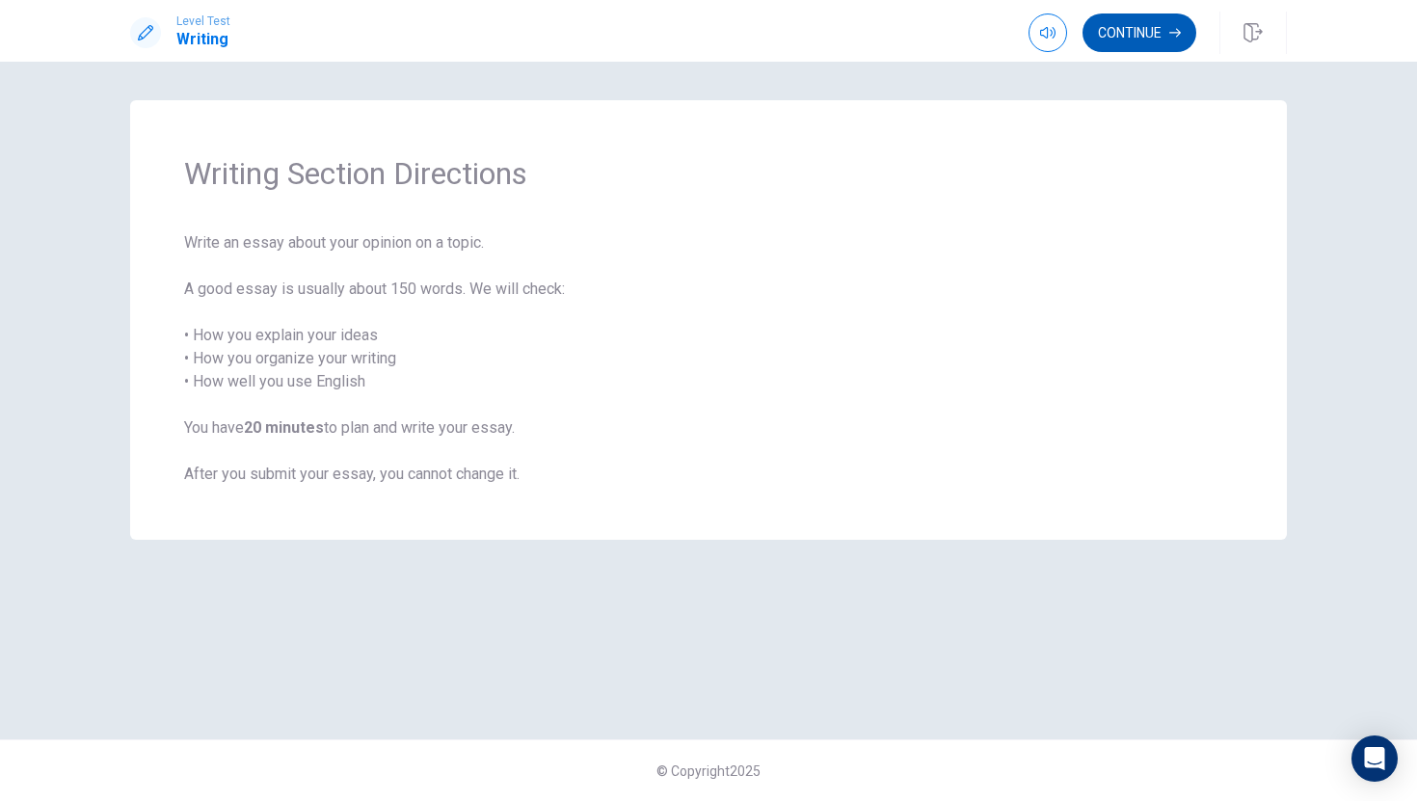
click at [1110, 38] on button "Continue" at bounding box center [1140, 32] width 114 height 39
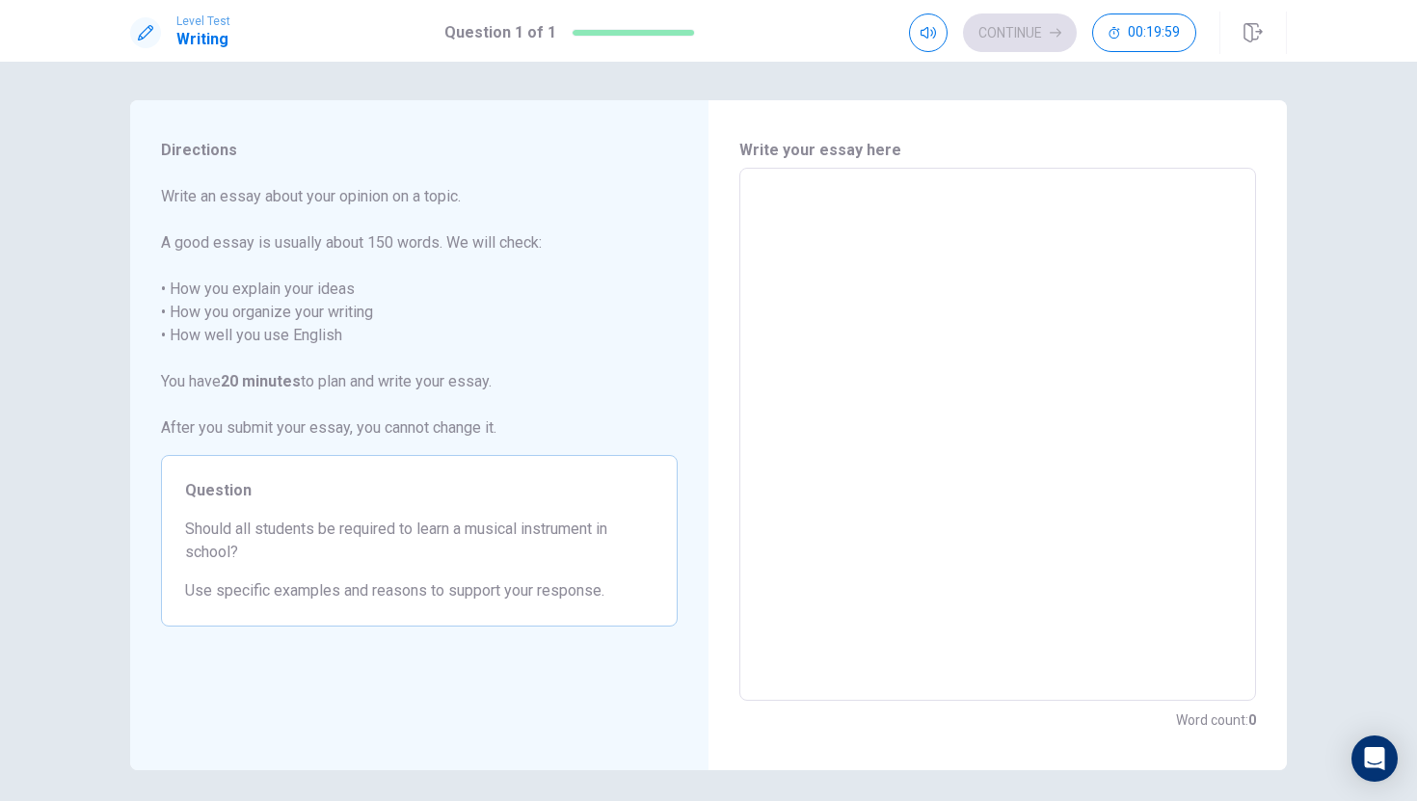
click at [822, 201] on textarea at bounding box center [998, 434] width 490 height 501
type textarea "I"
type textarea "x"
type textarea "In"
type textarea "x"
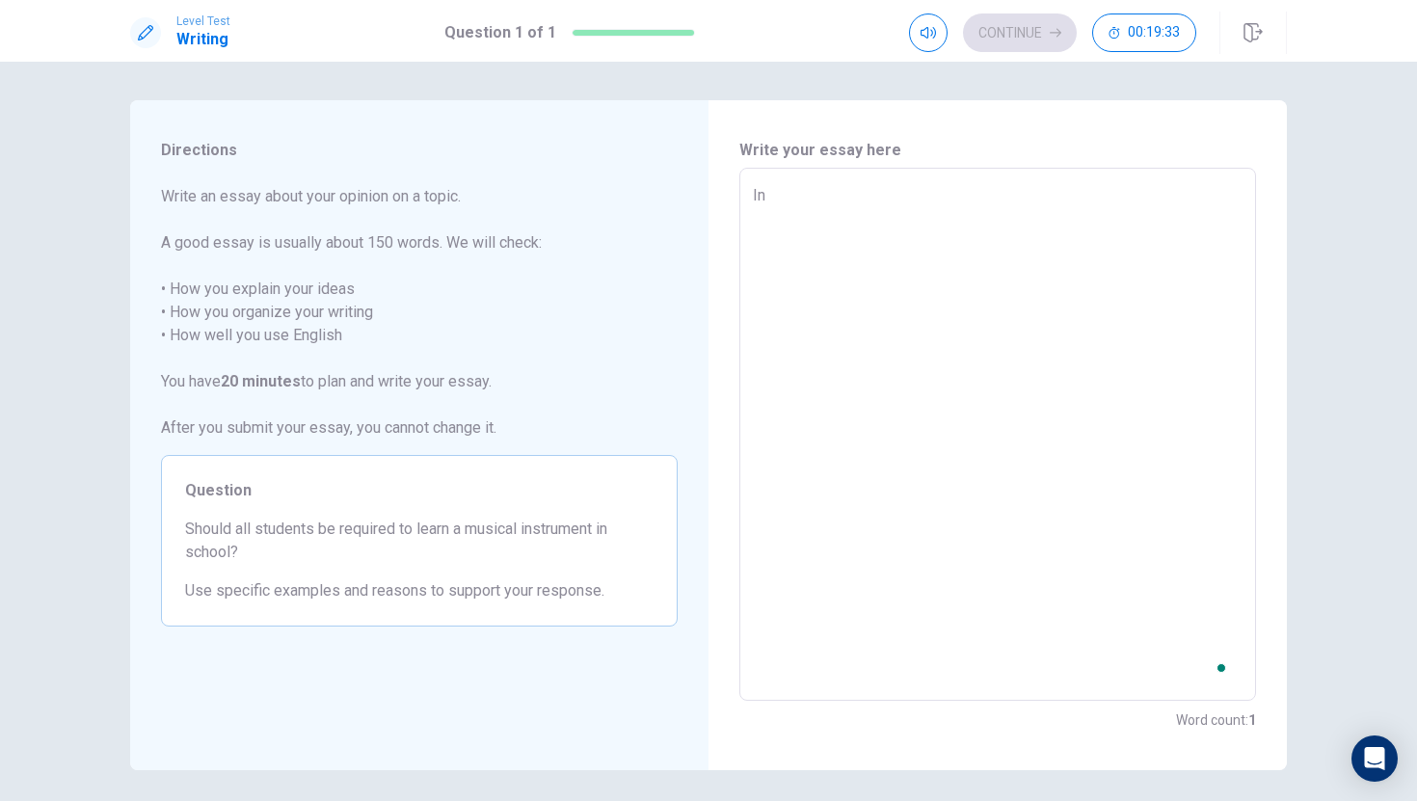
type textarea "In"
type textarea "x"
type textarea "In m"
type textarea "x"
type textarea "In my"
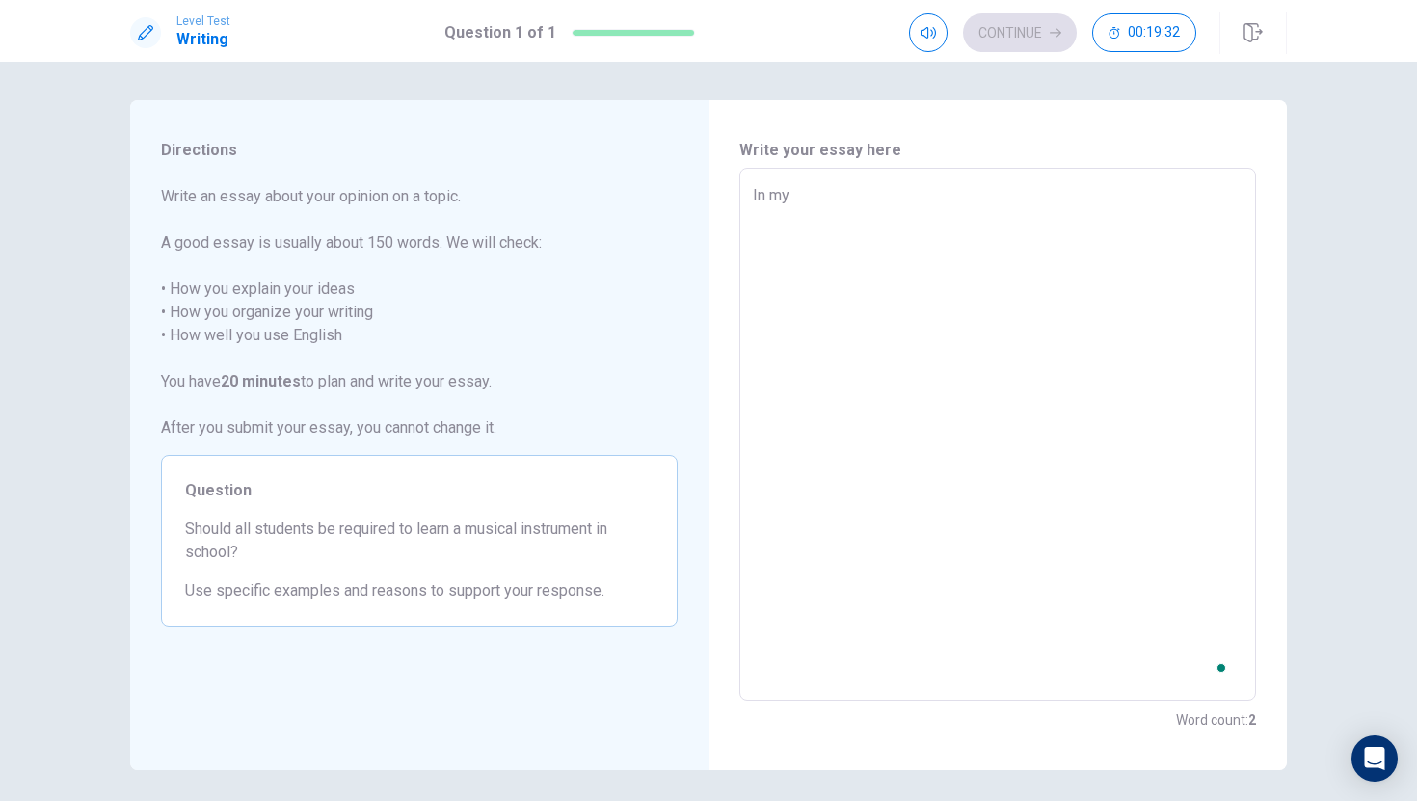
type textarea "x"
type textarea "In my"
type textarea "x"
type textarea "In my o"
type textarea "x"
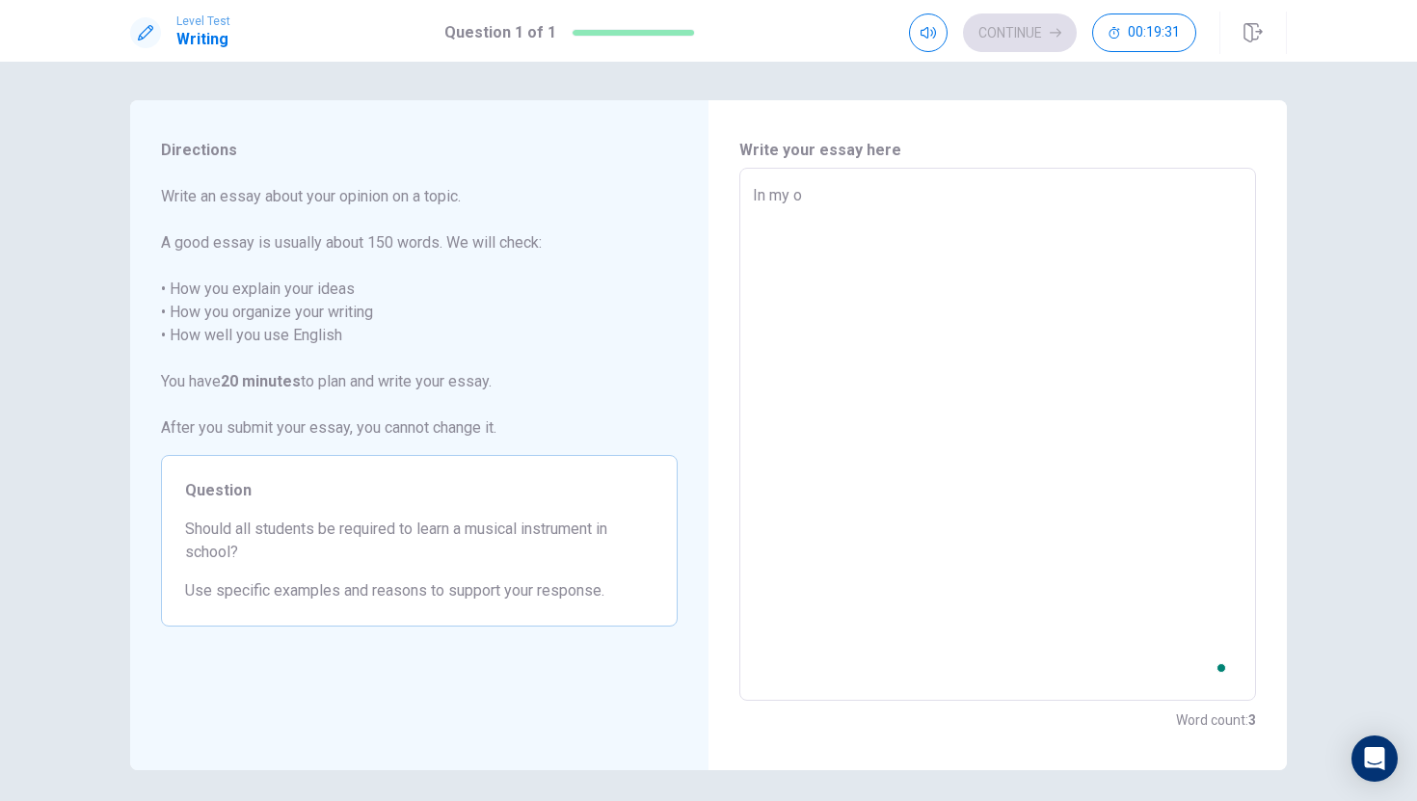
type textarea "In my op"
type textarea "x"
type textarea "In my opi"
type textarea "x"
type textarea "In my opin"
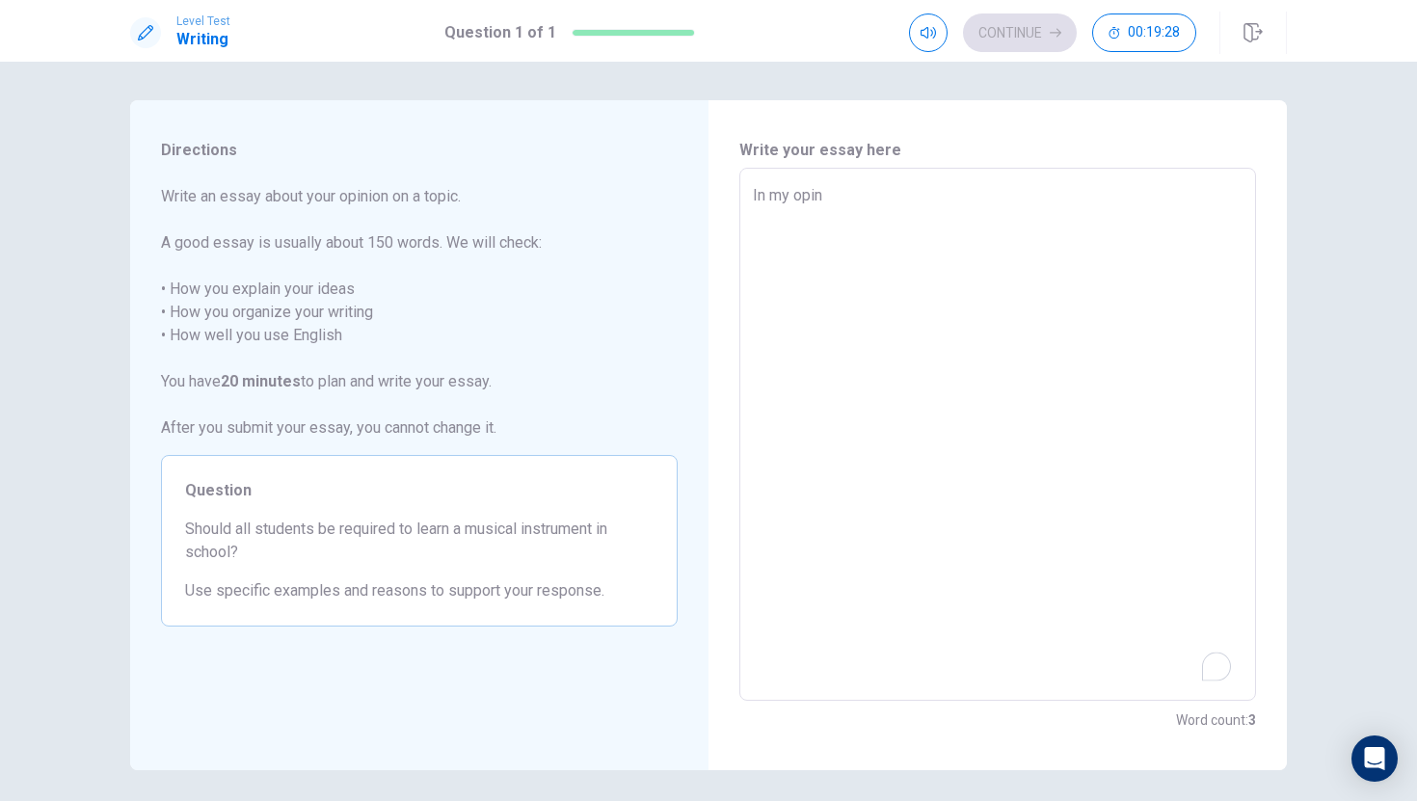
type textarea "x"
type textarea "In my opini"
type textarea "x"
type textarea "In my opinio"
type textarea "x"
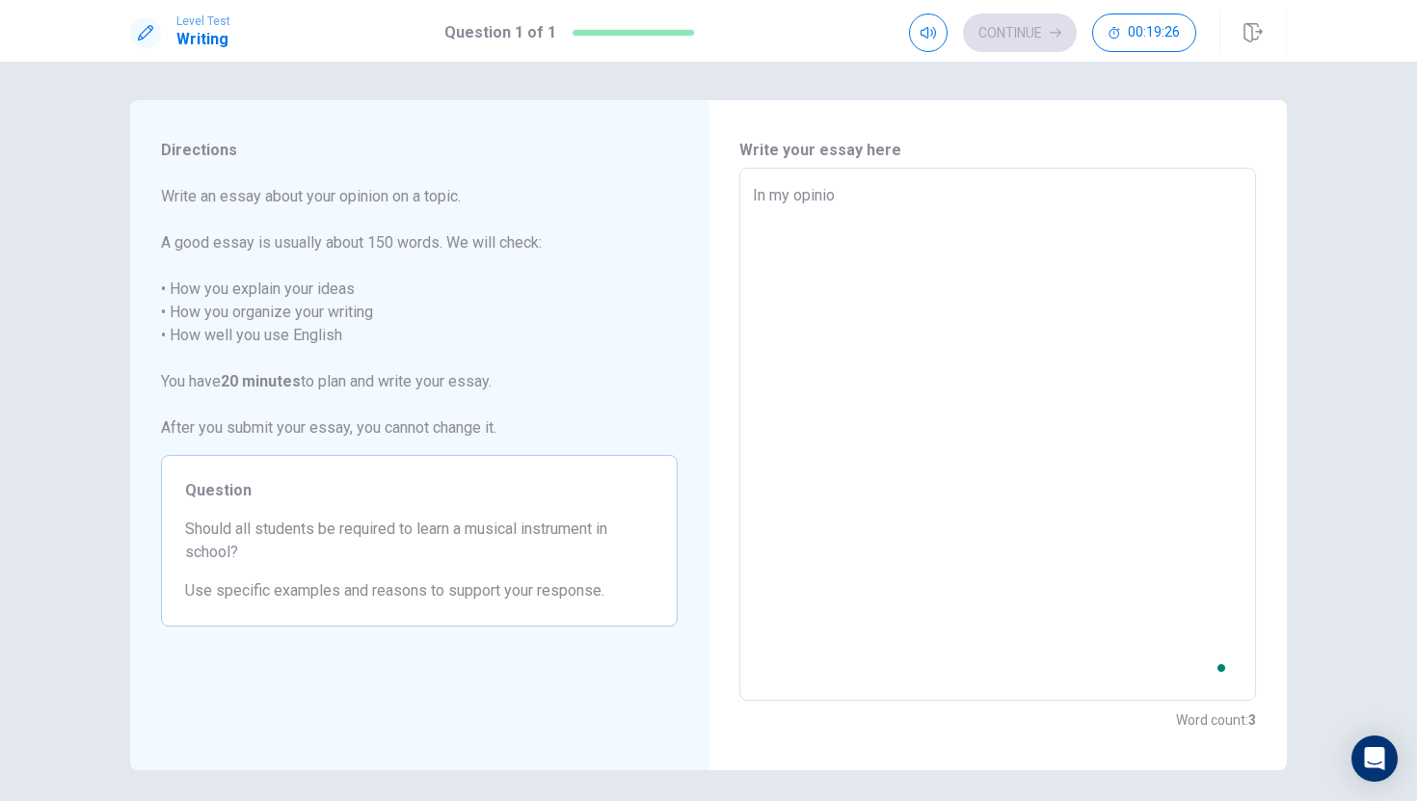
type textarea "In my opinion"
type textarea "x"
type textarea "In my opinion"
type textarea "x"
type textarea "In my opinion"
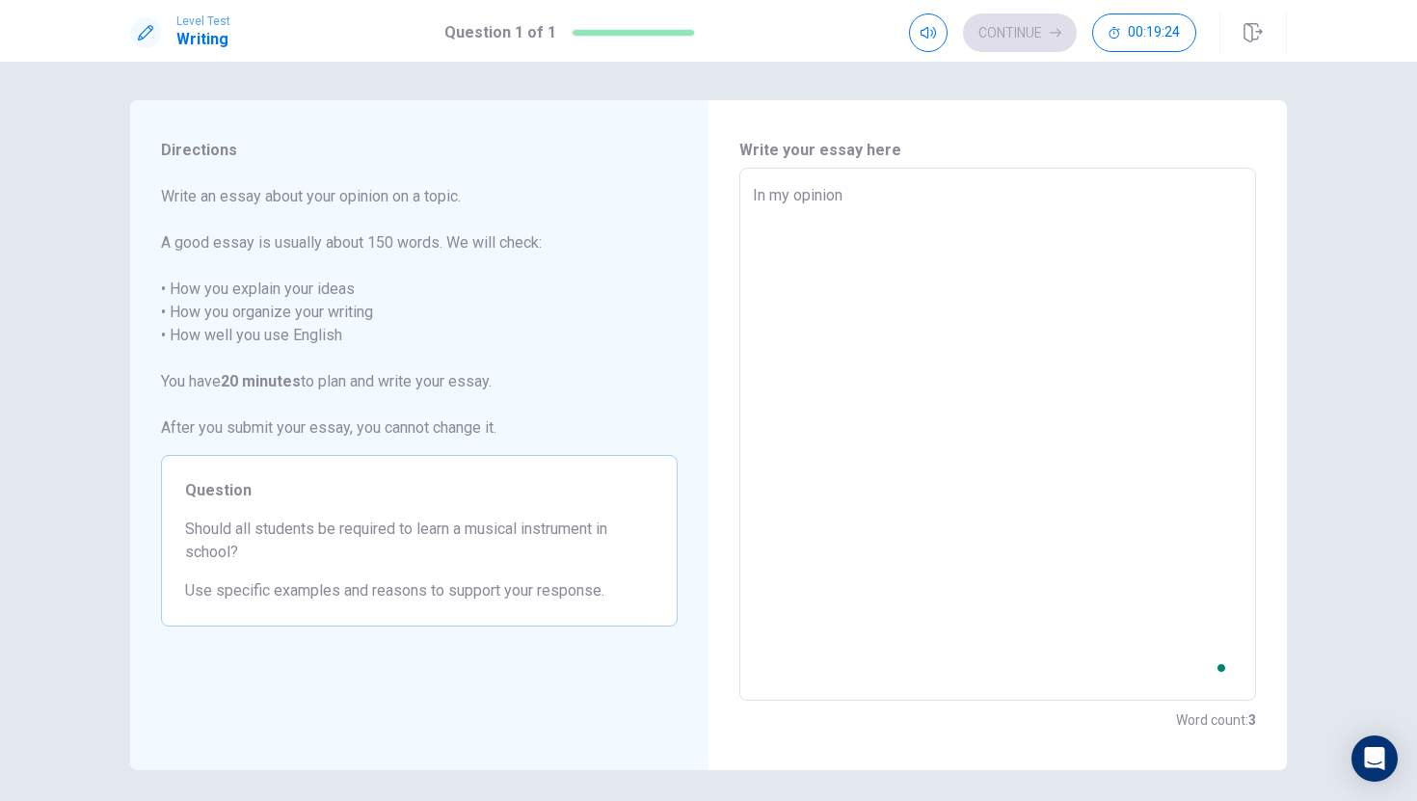
type textarea "x"
type textarea "In my opinion,"
type textarea "x"
type textarea "In my opinion,"
click at [753, 193] on textarea "In my opinion," at bounding box center [998, 434] width 490 height 501
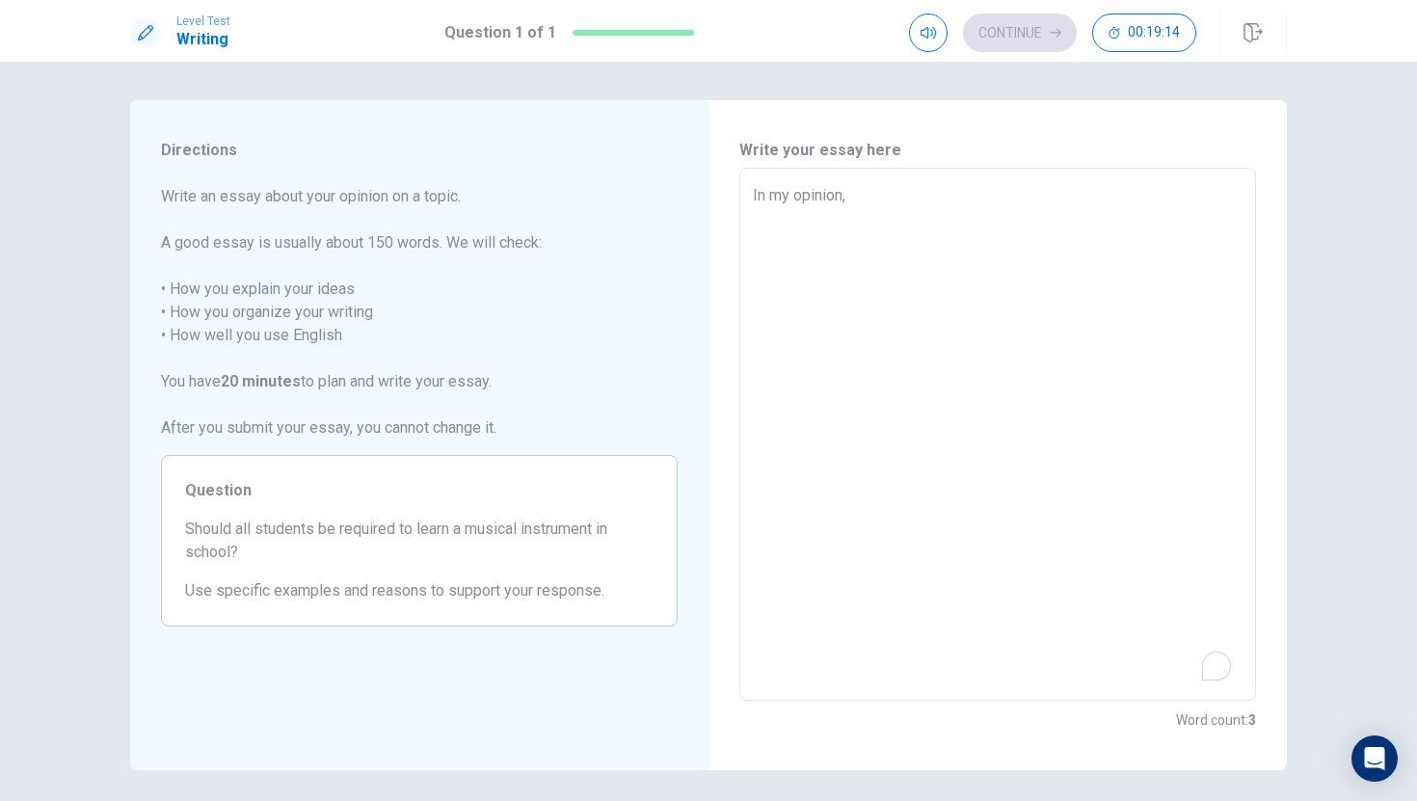
type textarea "x"
type textarea "n my opinion,"
type textarea "x"
type textarea "n my opinion,"
type textarea "x"
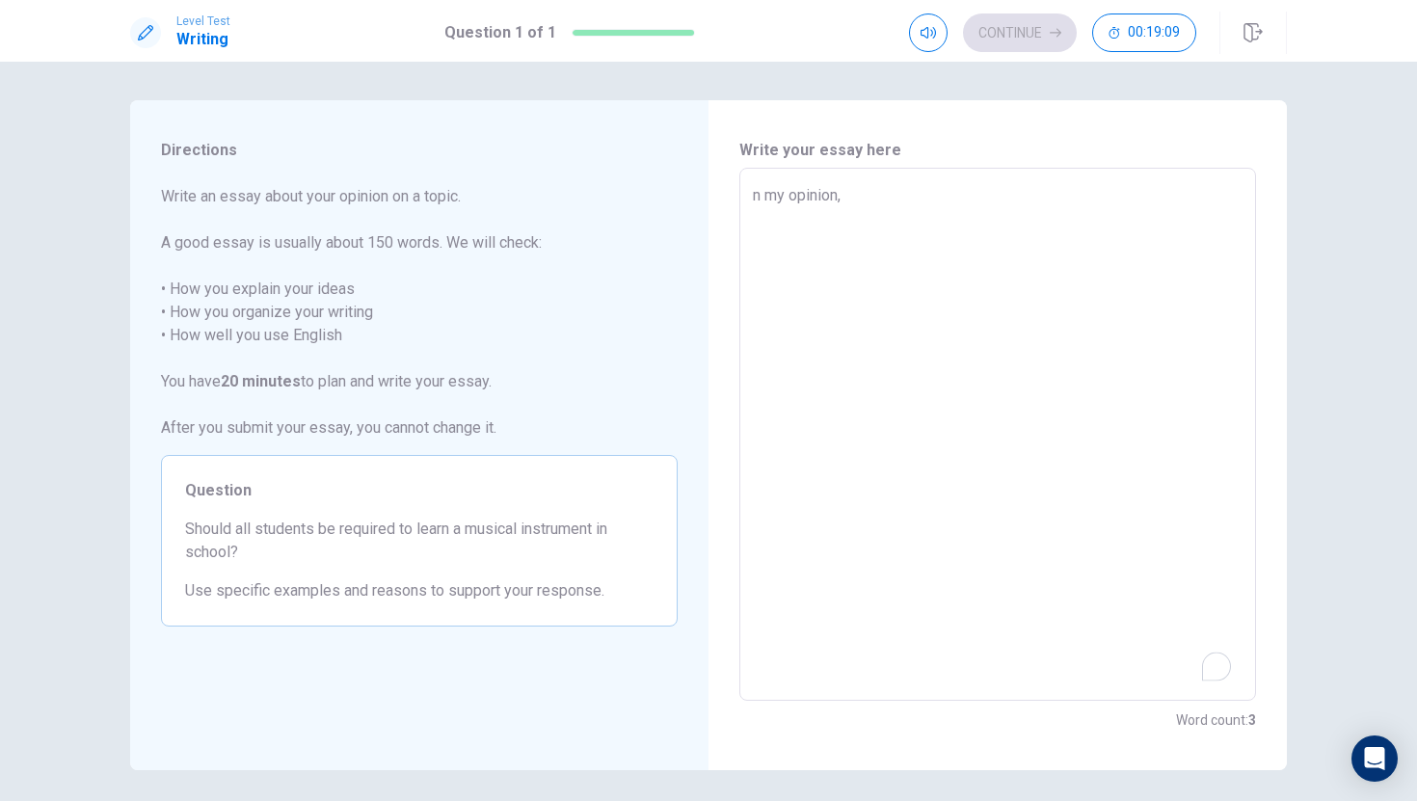
type textarea "Wn my opinion,"
type textarea "x"
type textarea "Wen my opinion,"
type textarea "x"
type textarea "Weln my opinion,"
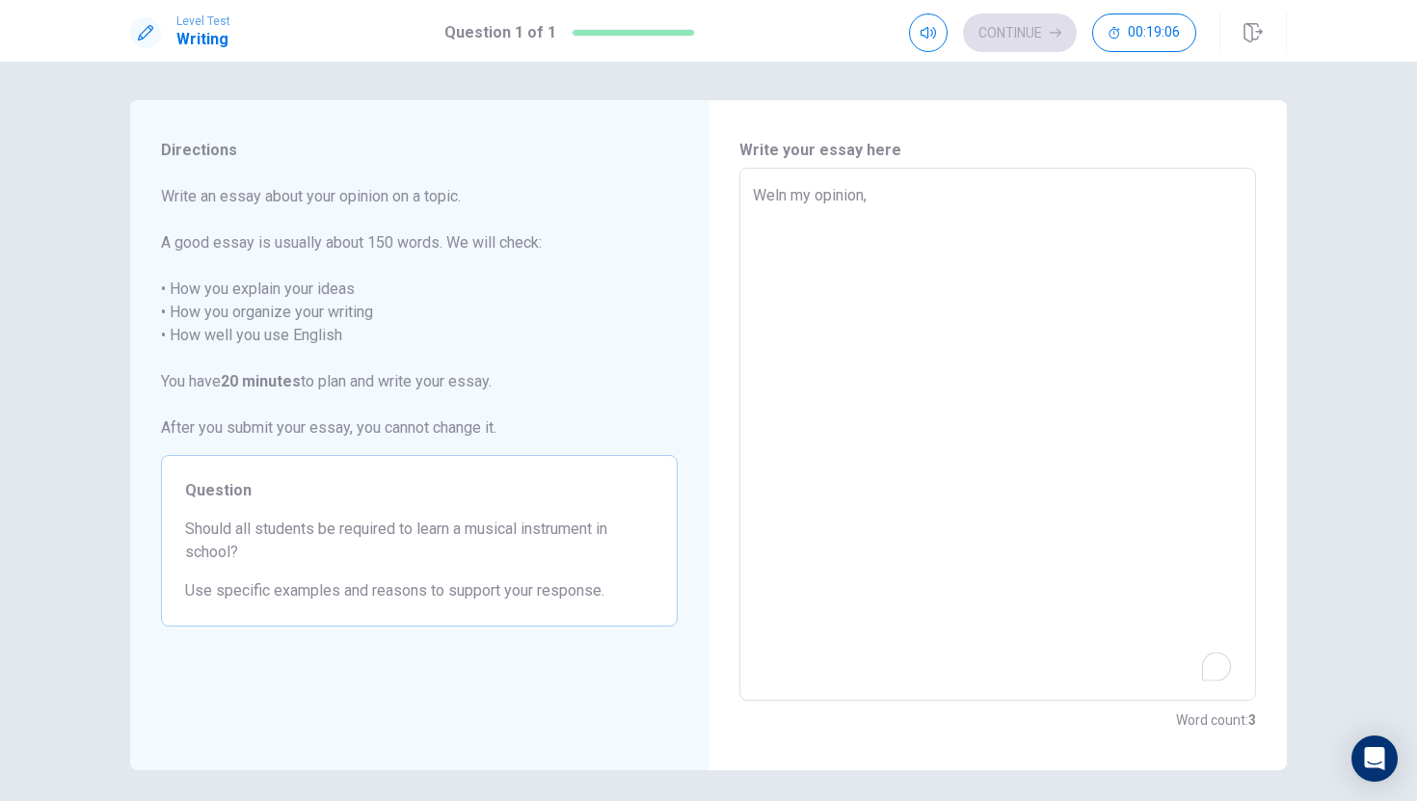
type textarea "x"
type textarea "Welln my opinion,"
type textarea "x"
type textarea "Well n my opinion,"
type textarea "x"
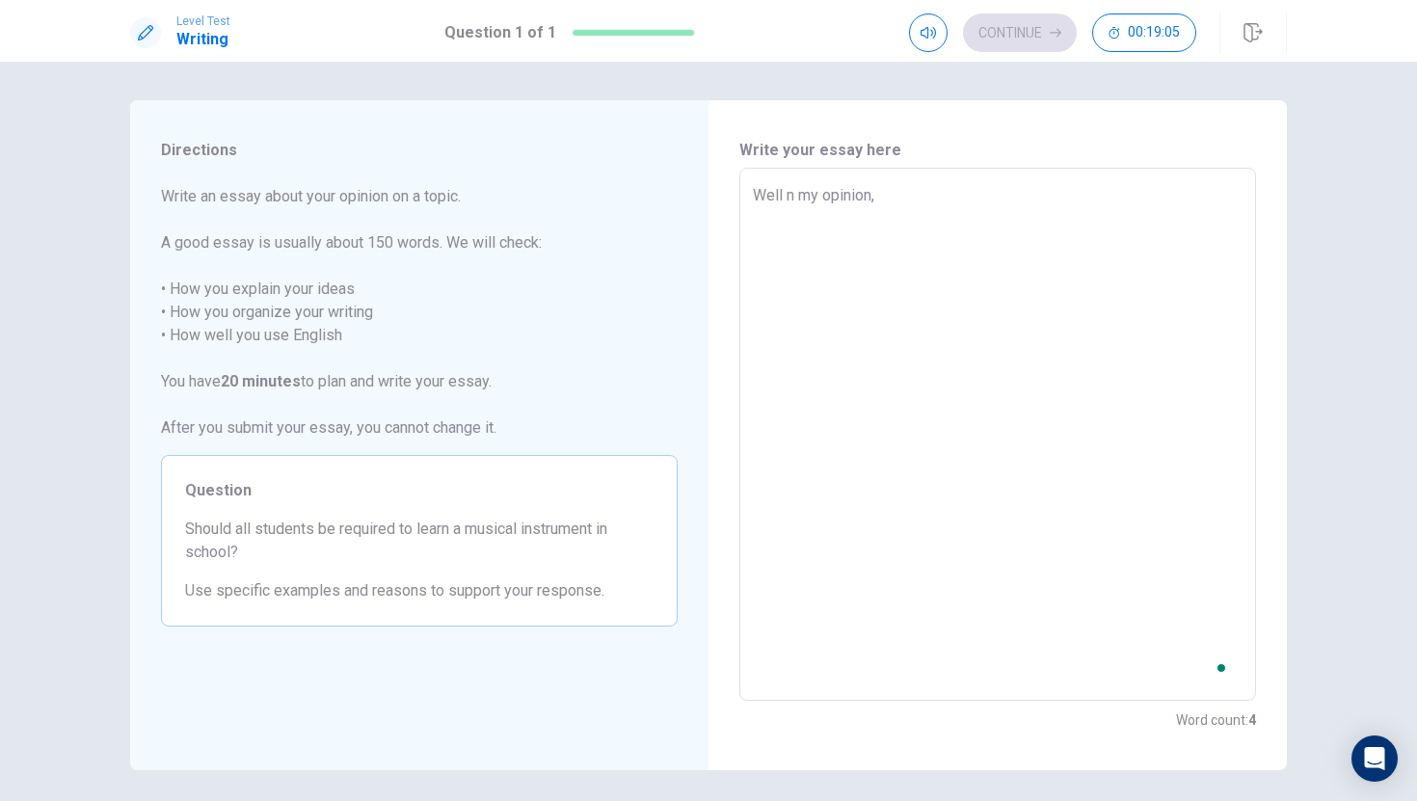
type textarea "Well in my opinion,"
click at [897, 188] on textarea "Well in my opinion," at bounding box center [998, 434] width 490 height 501
type textarea "x"
type textarea "Well in my opinion, i"
type textarea "x"
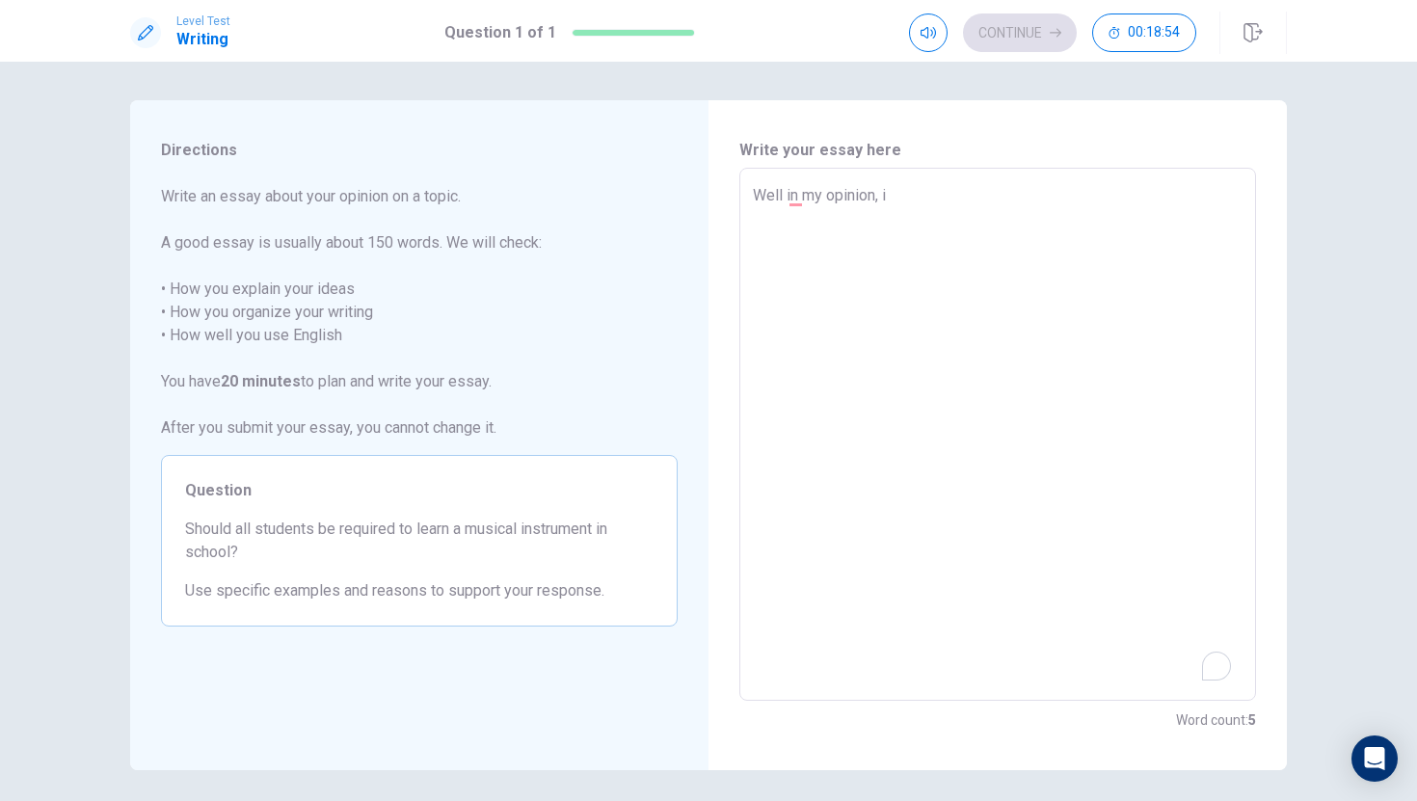
type textarea "Well in my opinion,"
type textarea "x"
type textarea "Well in my opinion,"
type textarea "x"
type textarea "Well in my opinion,"
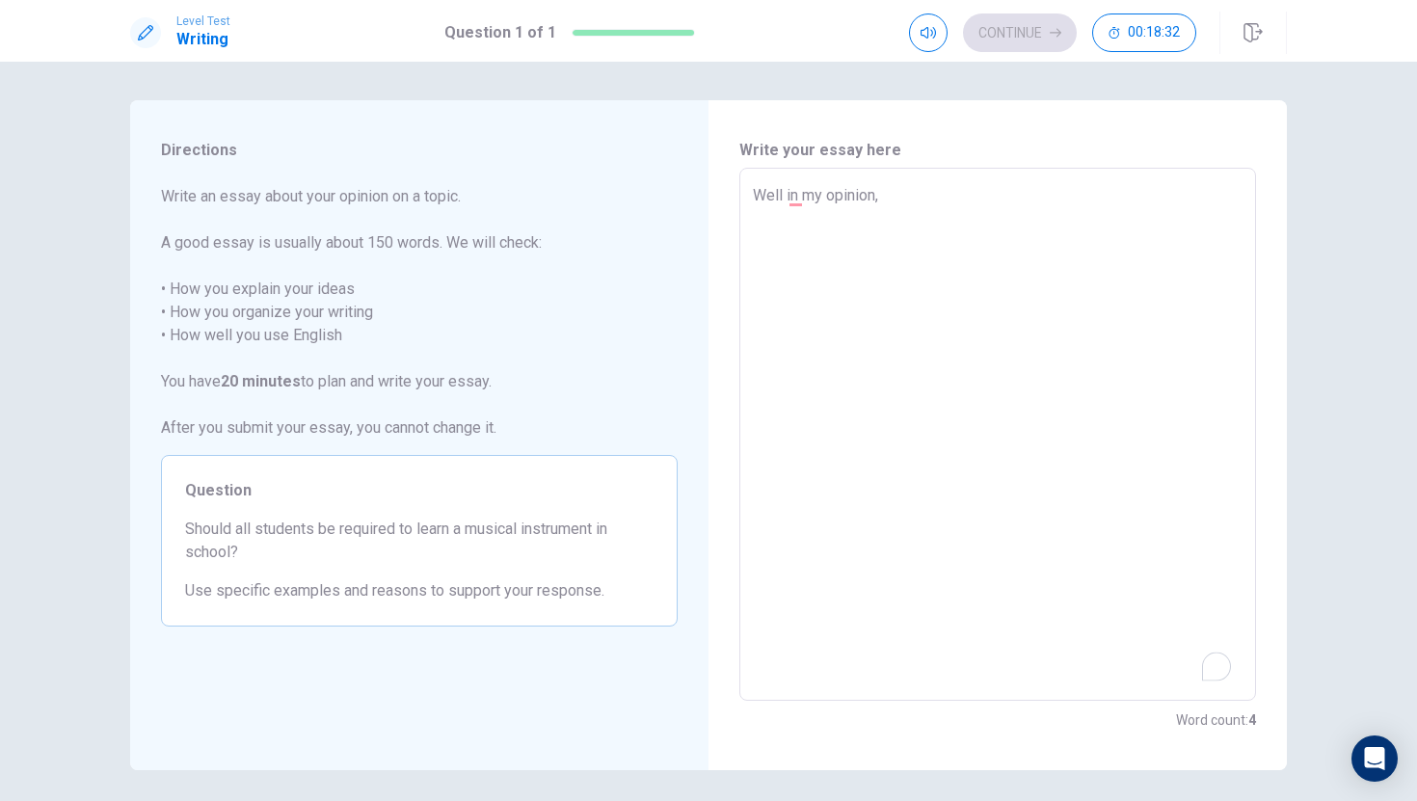
type textarea "x"
type textarea "Well in my opinion, I"
type textarea "x"
type textarea "Well in my opinion, I"
type textarea "x"
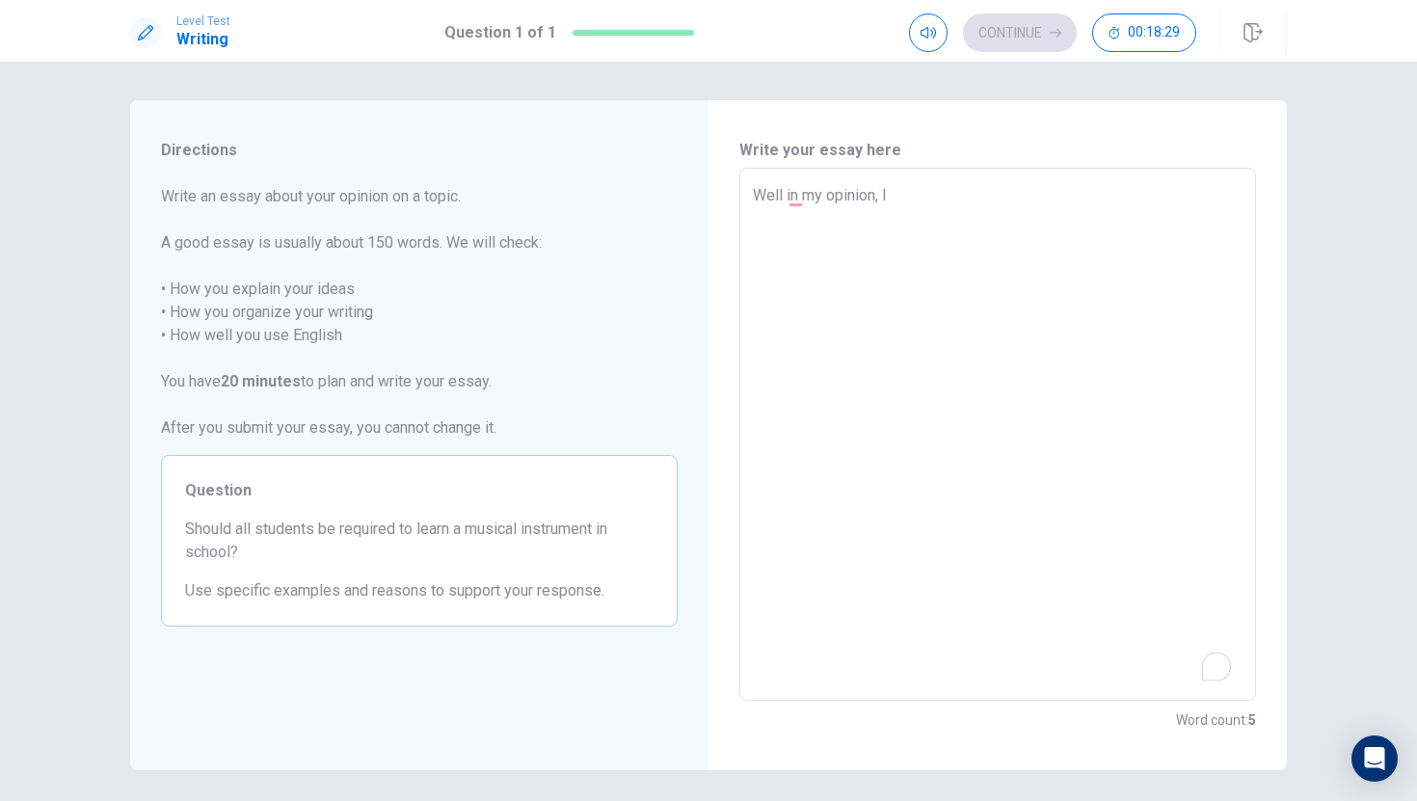
type textarea "Well in my opinion, I a"
type textarea "x"
type textarea "Well in my opinion, I ag"
type textarea "x"
type textarea "Well in my opinion, I agr"
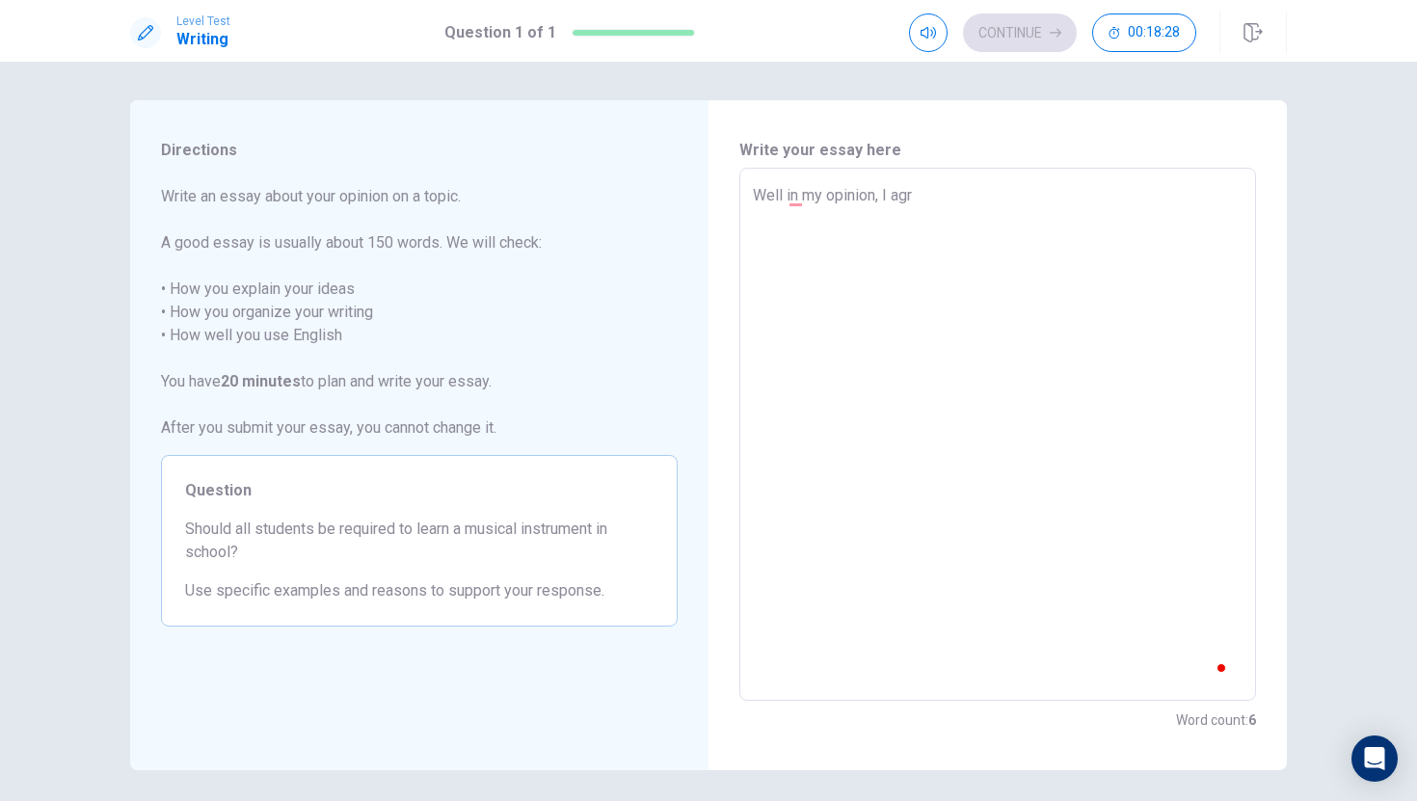
type textarea "x"
type textarea "Well in my opinion, I agre"
type textarea "x"
type textarea "Well in my opinion, I agree"
type textarea "x"
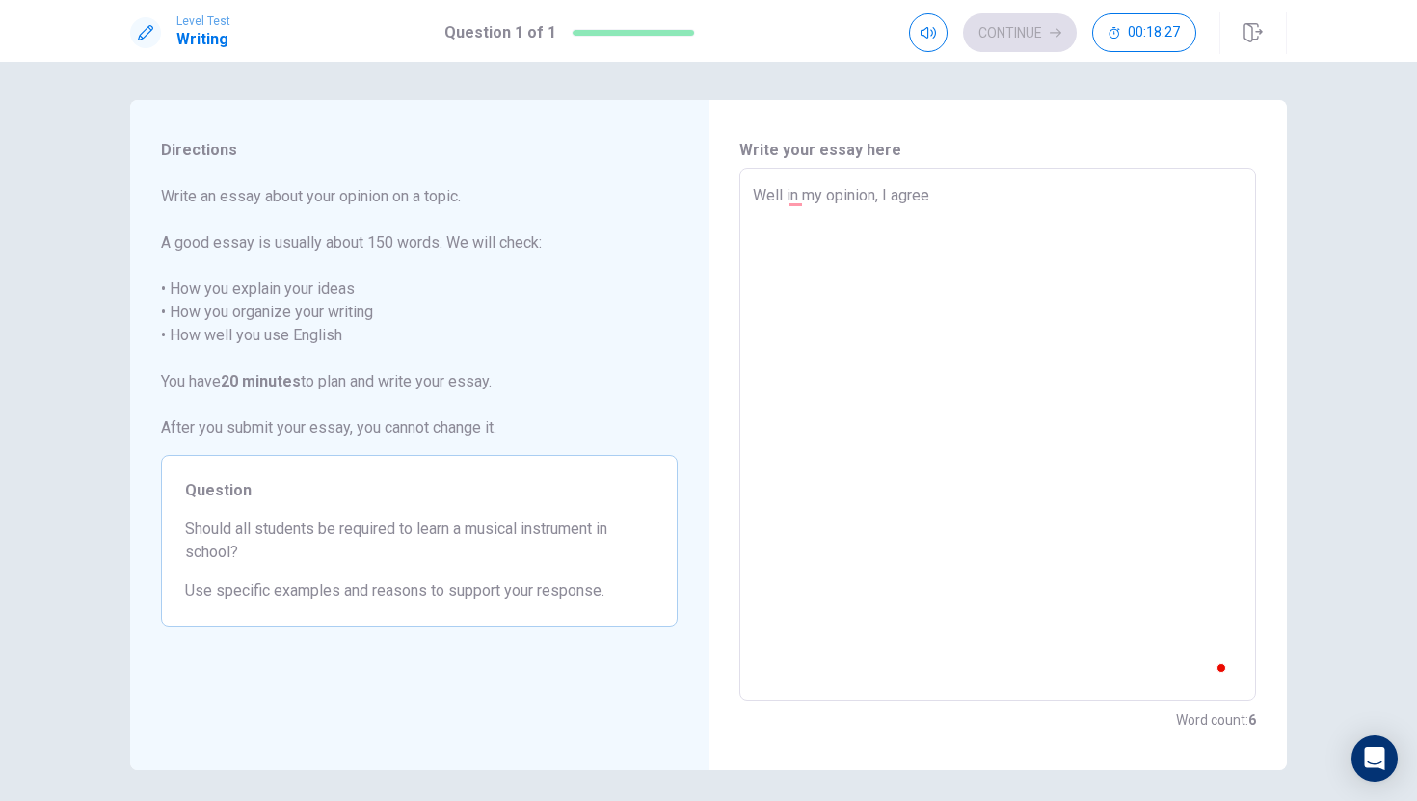
type textarea "Well in my opinion, I agree"
type textarea "x"
type textarea "Well in my opinion, I agree s"
type textarea "x"
type textarea "Well in my opinion, I agree st"
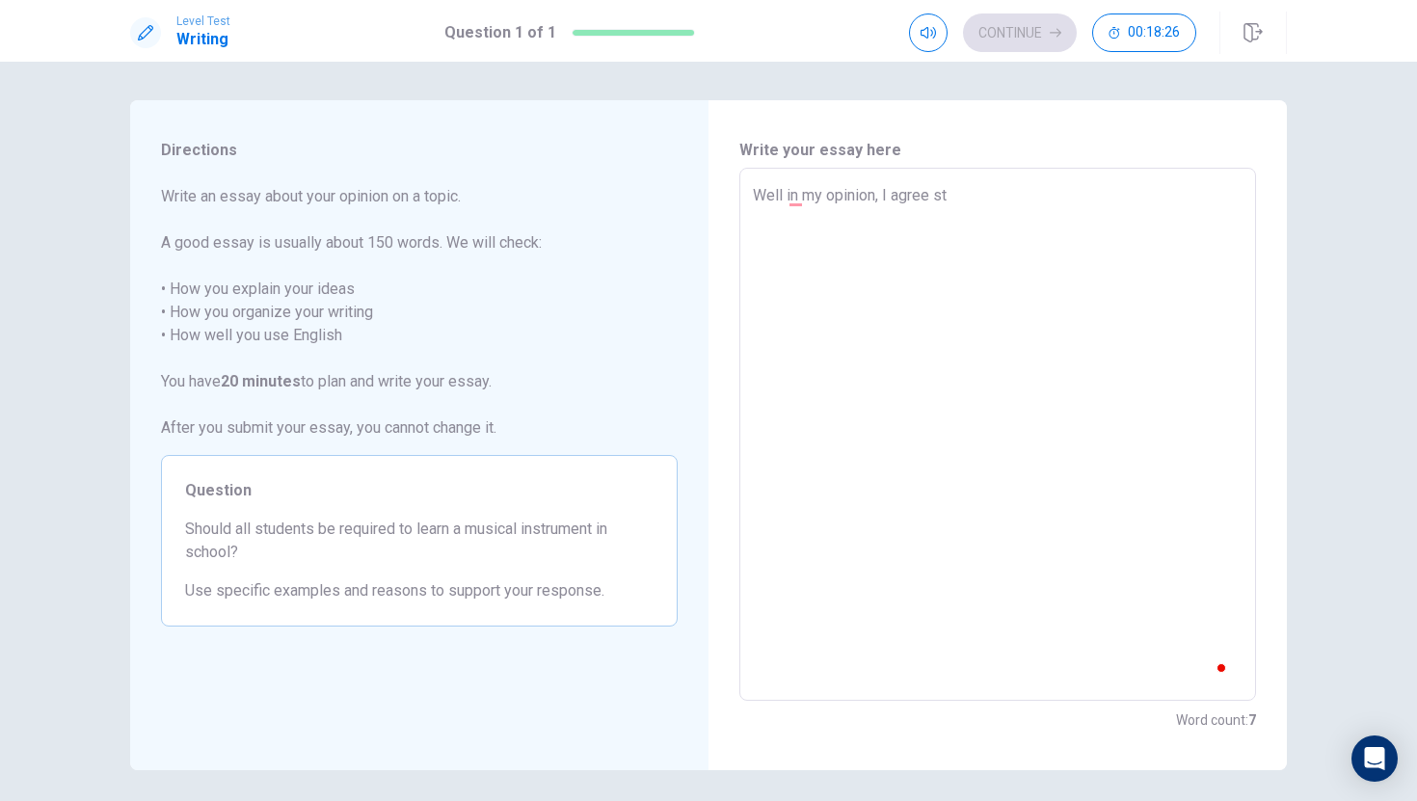
type textarea "x"
type textarea "Well in my opinion, I agree stu"
type textarea "x"
type textarea "Well in my opinion, I agree stud"
type textarea "x"
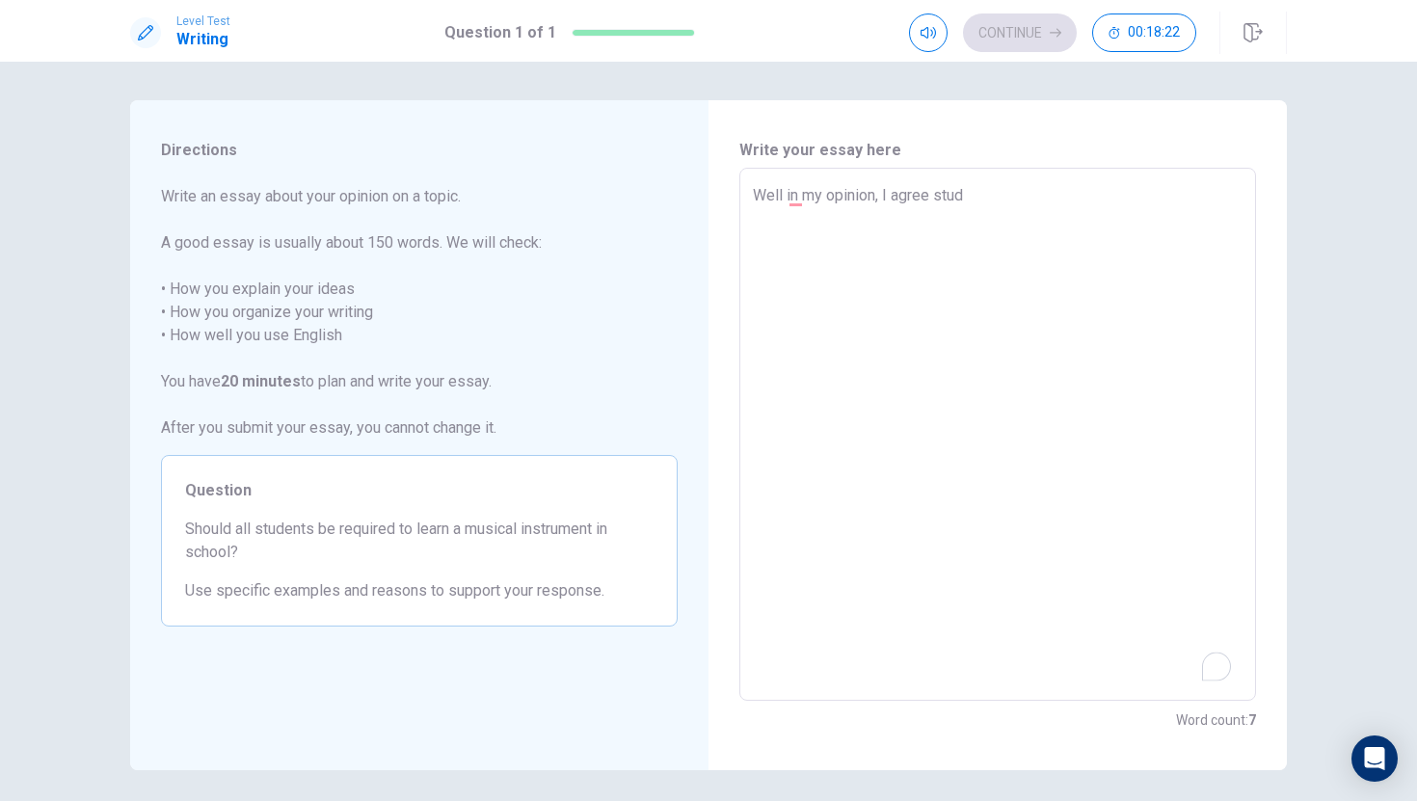
type textarea "Well in my opinion, I agree stude"
type textarea "x"
type textarea "Well in my opinion, I agree studen"
type textarea "x"
type textarea "Well in my opinion, I agree studenr"
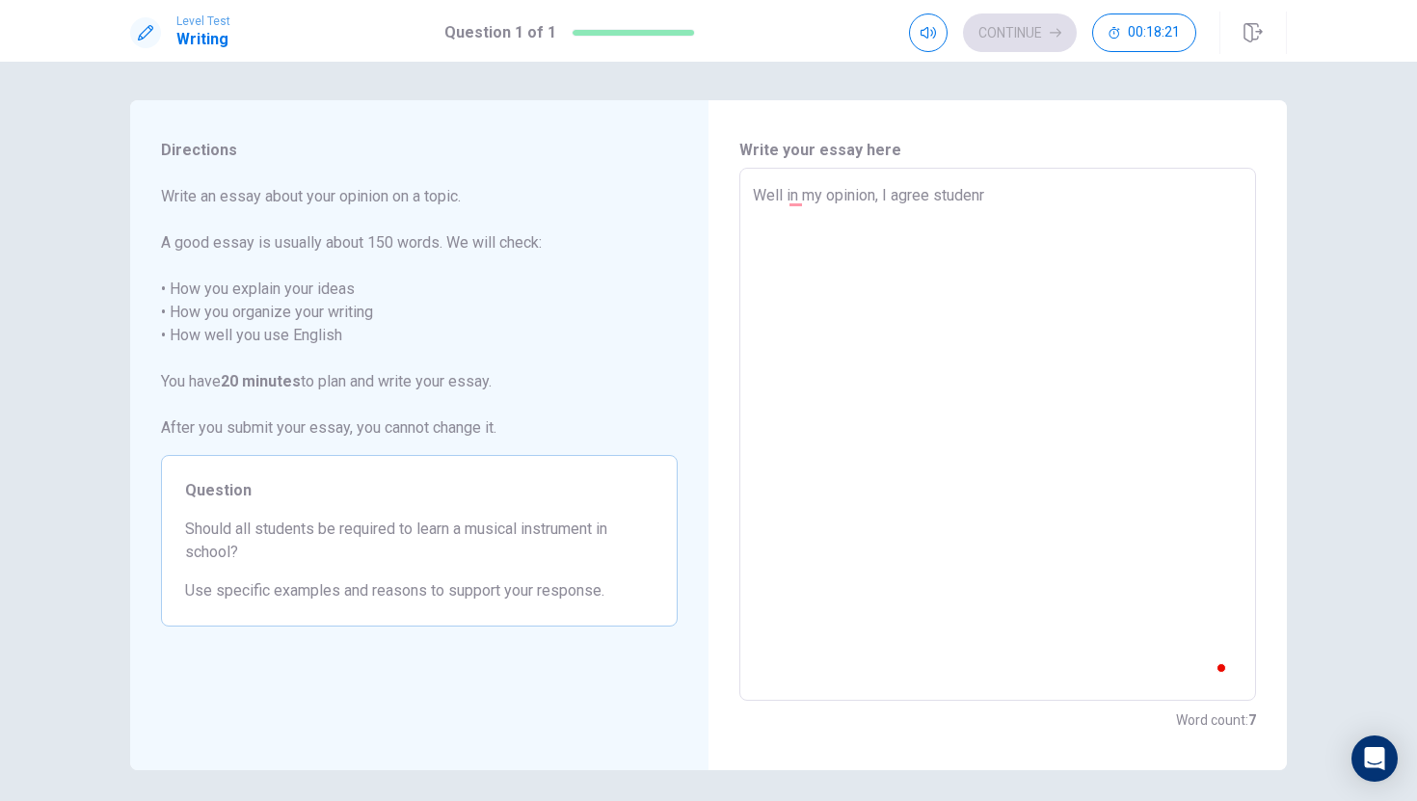
type textarea "x"
type textarea "Well in my opinion, I agree studen"
type textarea "x"
type textarea "Well in my opinion, I agree student"
type textarea "x"
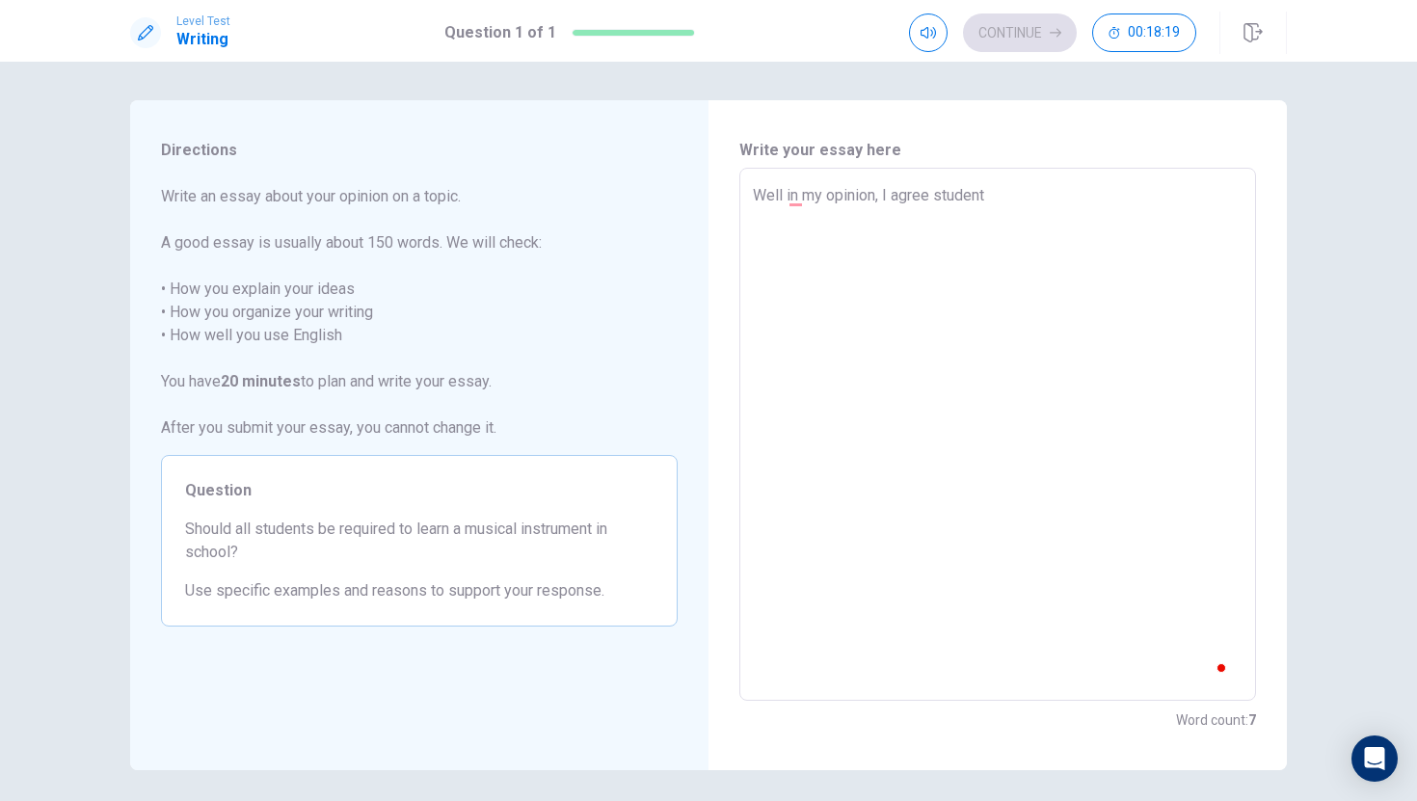
type textarea "Well in my opinion, I agree students"
type textarea "x"
type textarea "Well in my opinion, I agree students"
type textarea "x"
type textarea "Well in my opinion, I agree students t"
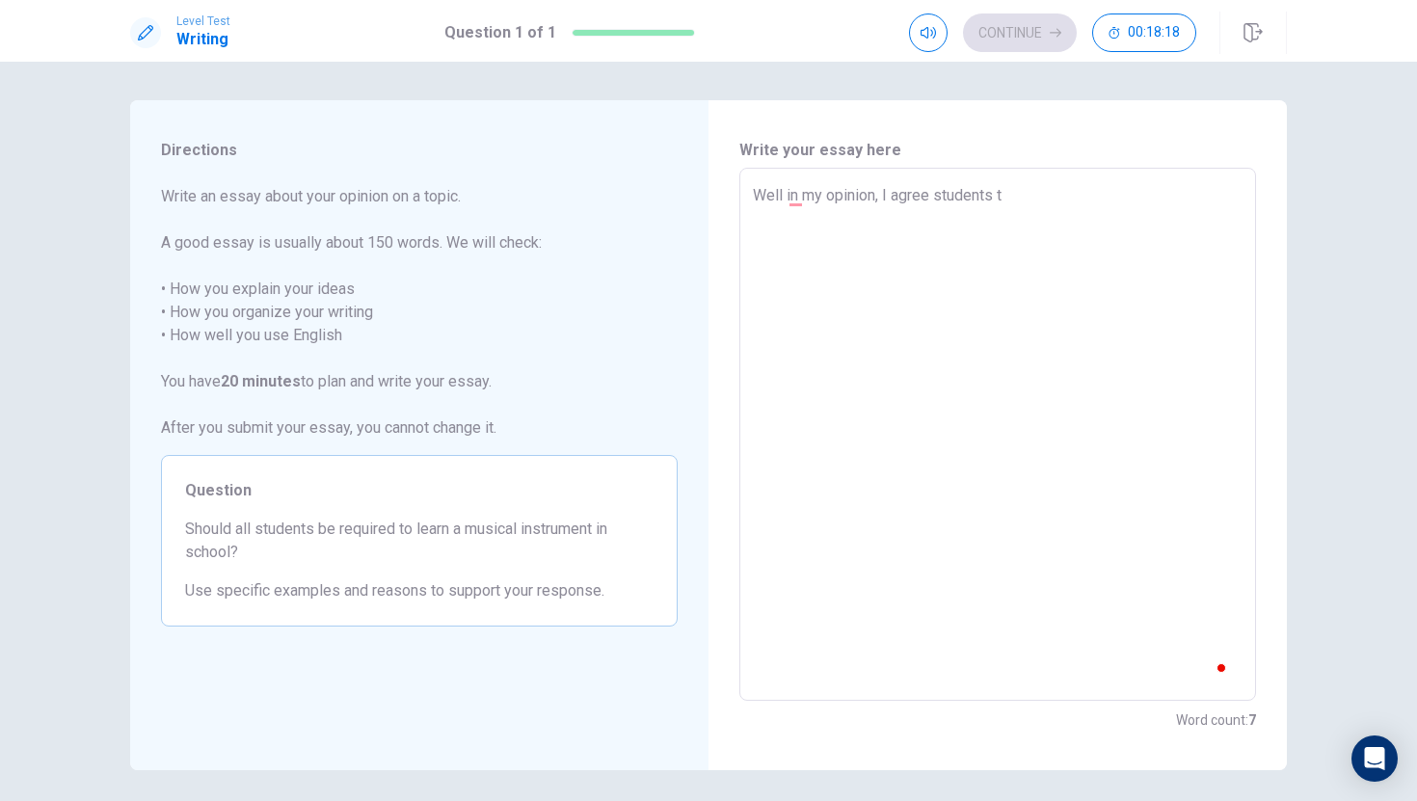
type textarea "x"
type textarea "Well in my opinion, I agree students to"
type textarea "x"
type textarea "Well in my opinion, I agree students to"
type textarea "x"
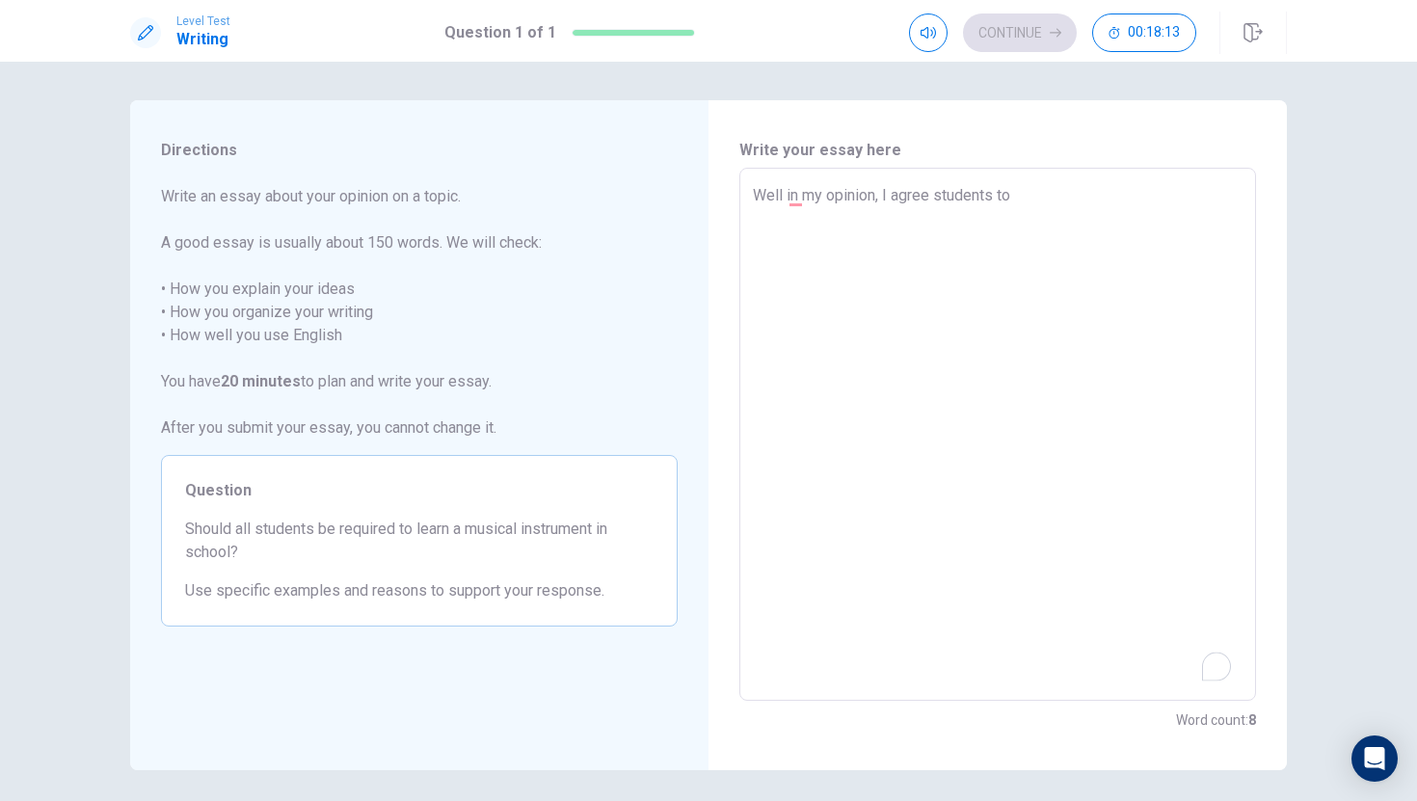
type textarea "Well in my opinion, I agree students to l"
type textarea "x"
type textarea "Well in my opinion, I agree students to le"
type textarea "x"
type textarea "Well in my opinion, I agree students to lea"
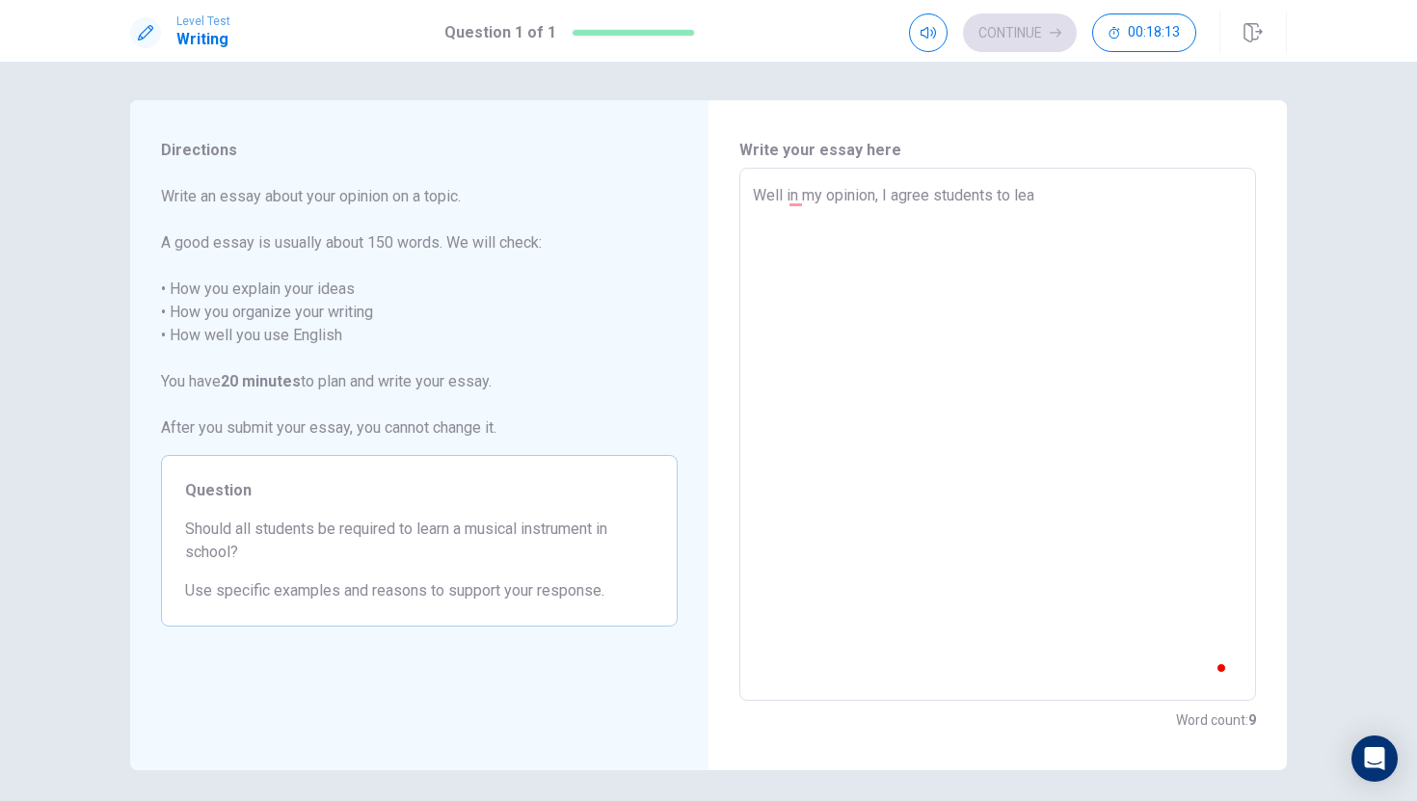
type textarea "x"
type textarea "Well in my opinion, I agree students to [PERSON_NAME]"
type textarea "x"
type textarea "Well in my opinion, I agree students to learn"
type textarea "x"
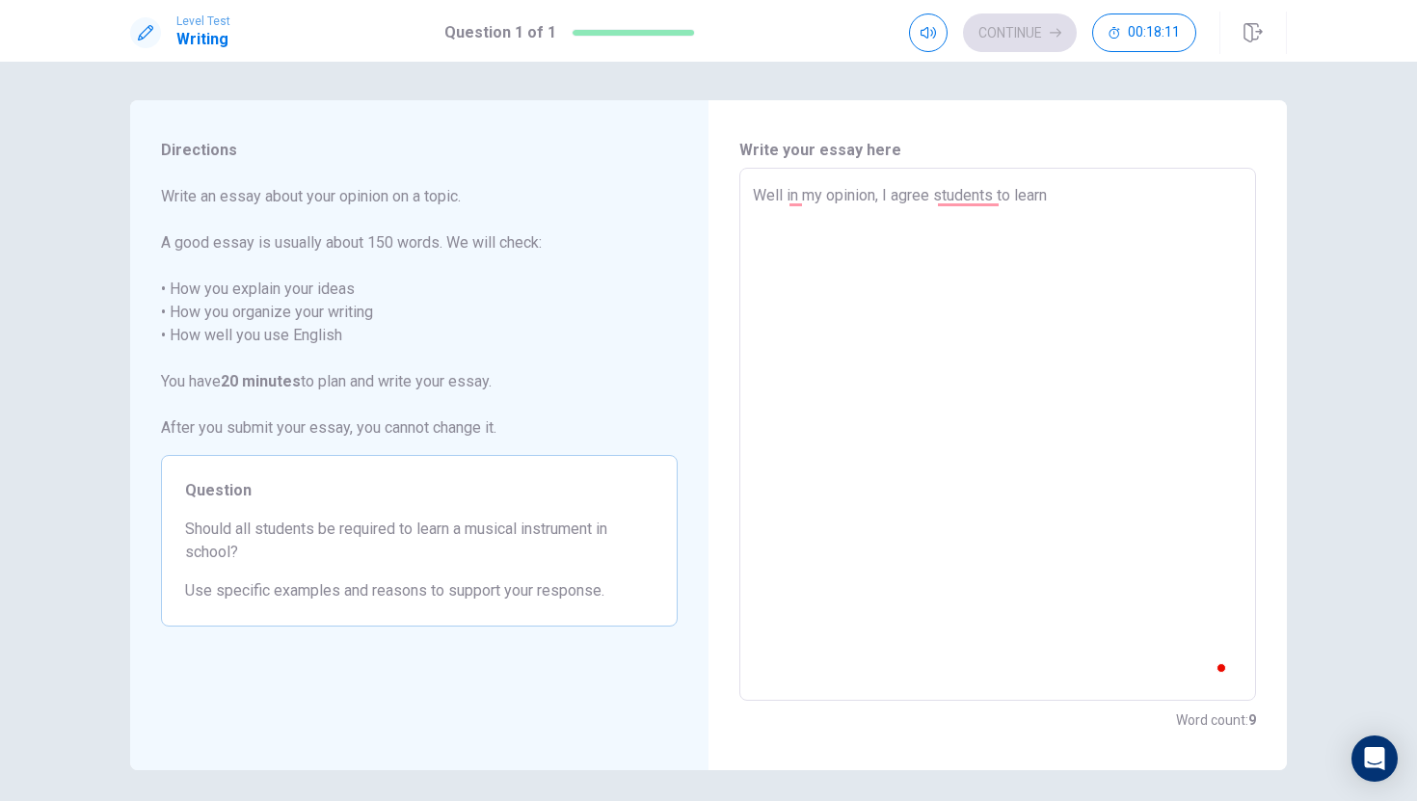
type textarea "Well in my opinion, I agree students to learn"
type textarea "x"
type textarea "Well in my opinion, I agree students to learn a"
type textarea "x"
type textarea "Well in my opinion, I agree students to learn a"
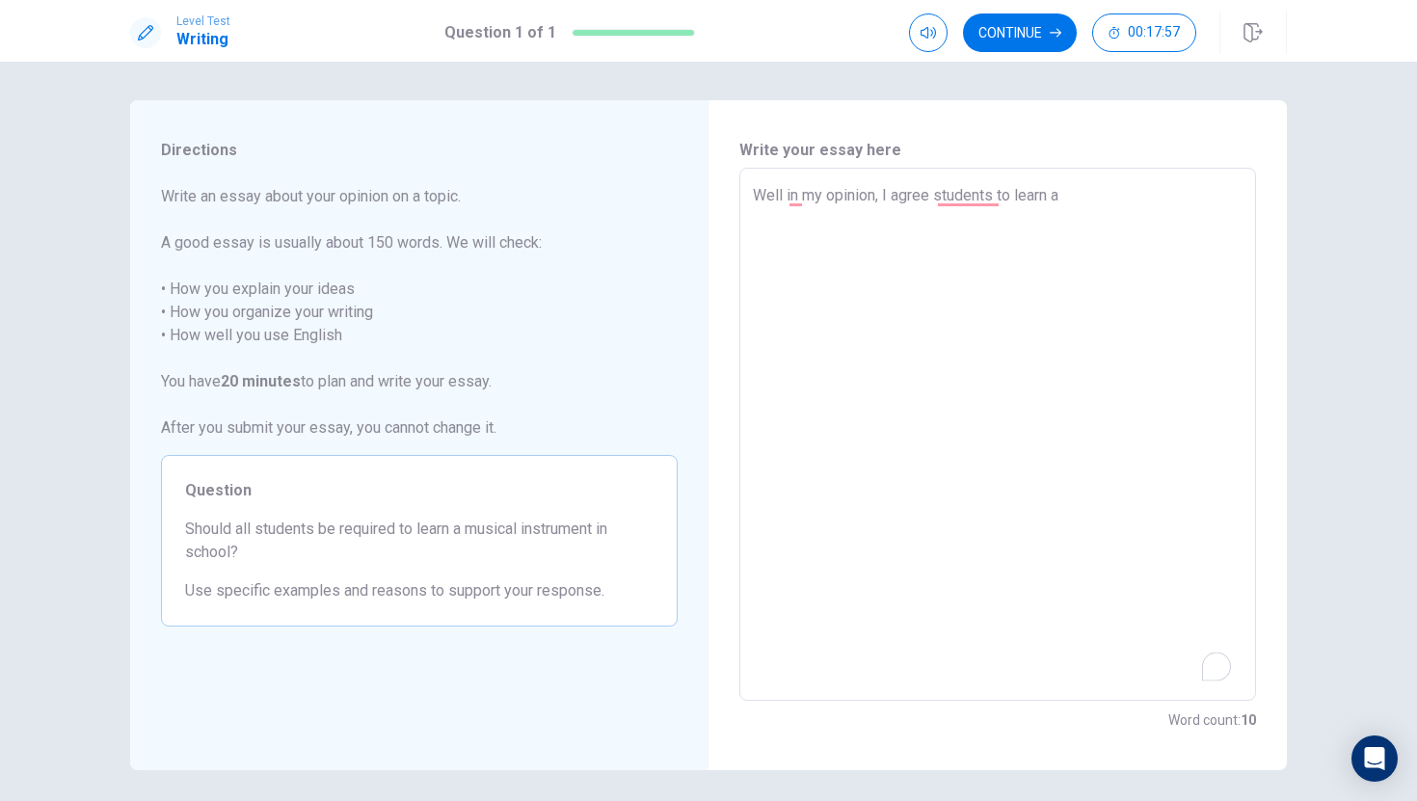
type textarea "x"
type textarea "Well in my opinion, I agree students to learn a m"
type textarea "x"
type textarea "Well in my opinion, I agree students to learn a mu"
type textarea "x"
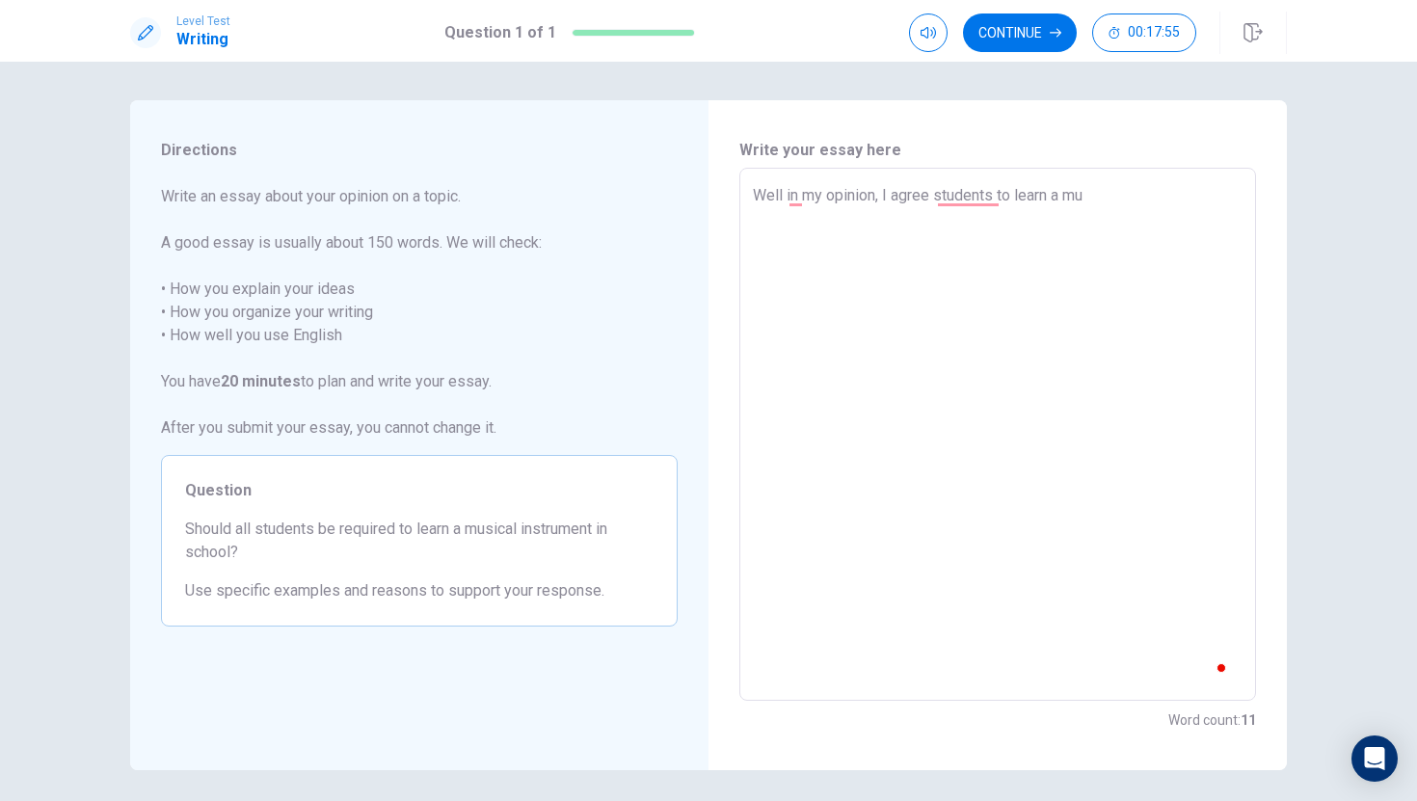
type textarea "Well in my opinion, I agree students to learn a mus"
type textarea "x"
type textarea "Well in my opinion, I agree students to learn a musi"
type textarea "x"
type textarea "Well in my opinion, I agree students to learn a music"
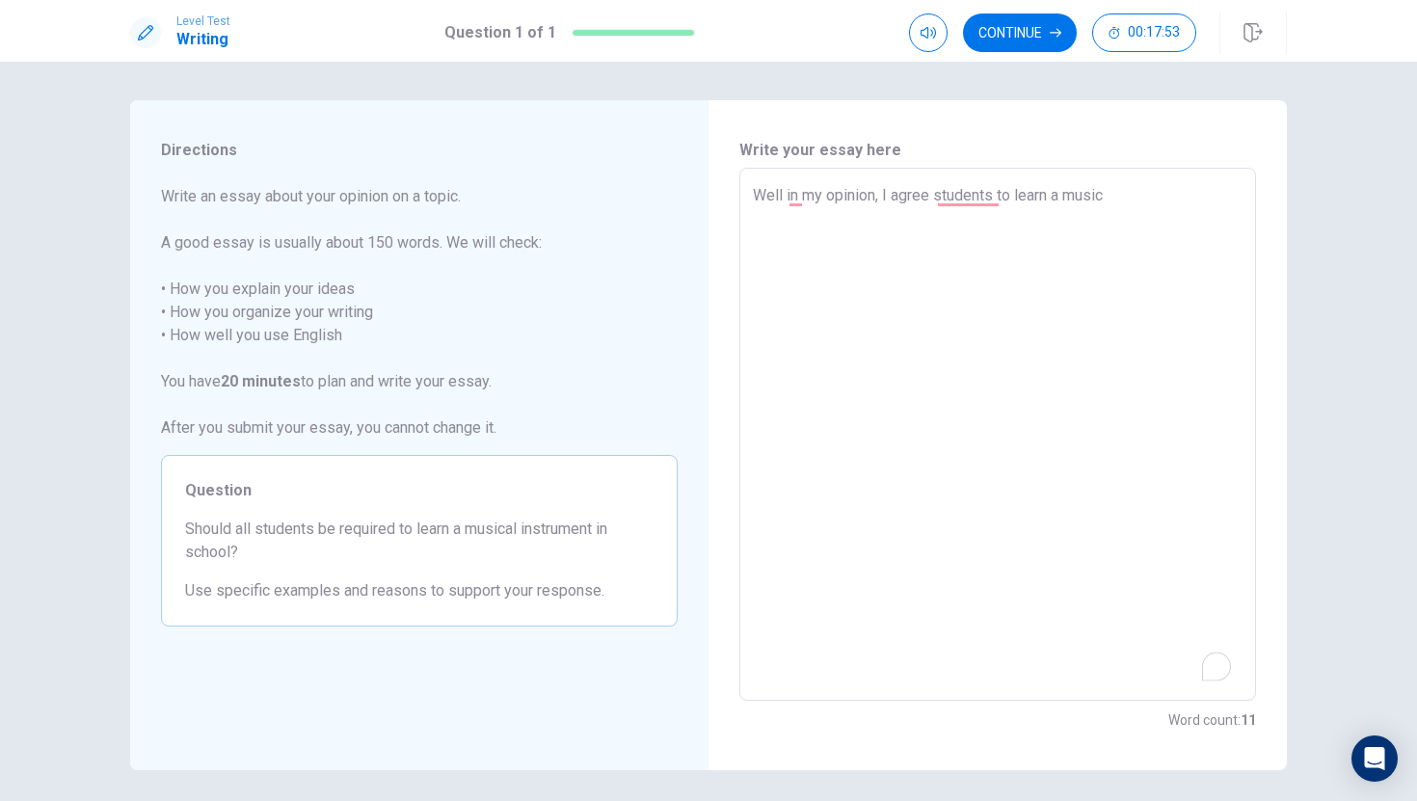
type textarea "x"
type textarea "Well in my opinion, I agree students to learn a musica"
type textarea "x"
type textarea "Well in my opinion, I agree students to learn a musical"
type textarea "x"
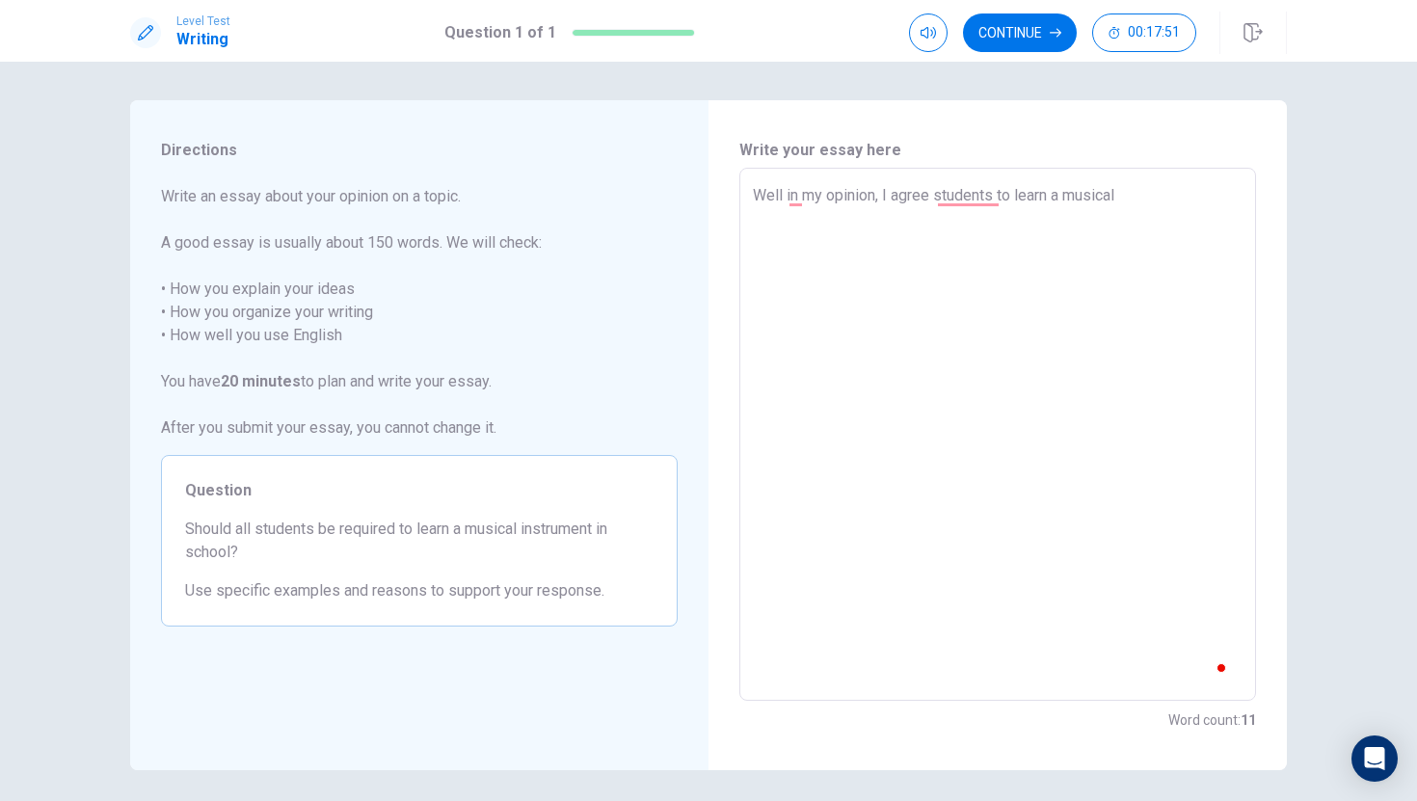
type textarea "Well in my opinion, I agree students to learn a musical"
type textarea "x"
type textarea "Well in my opinion, I agree students to learn a musical i"
type textarea "x"
type textarea "Well in my opinion, I agree students to learn a musical in"
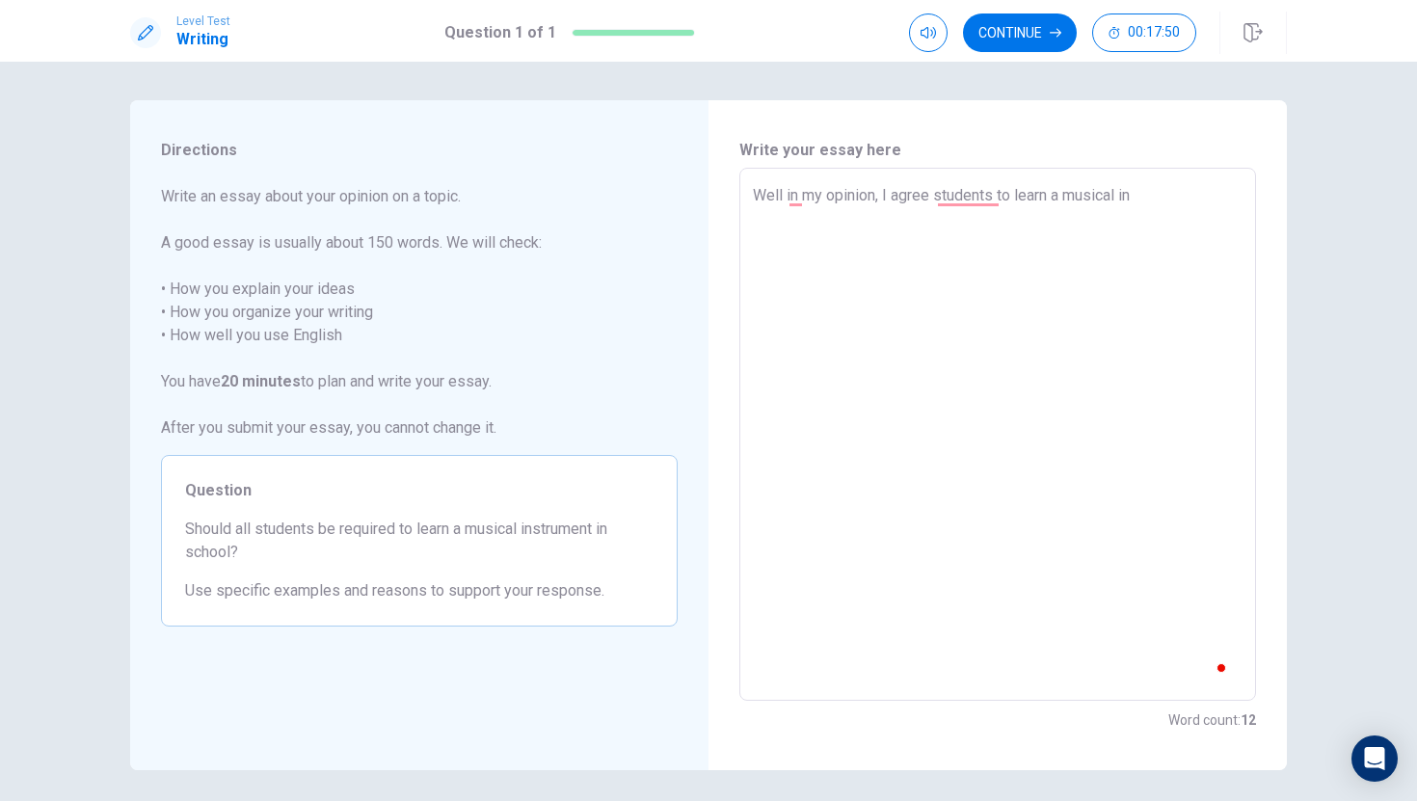
type textarea "x"
type textarea "Well in my opinion, I agree students to learn a musical int"
type textarea "x"
type textarea "Well in my opinion, I agree students to learn a musical intr"
type textarea "x"
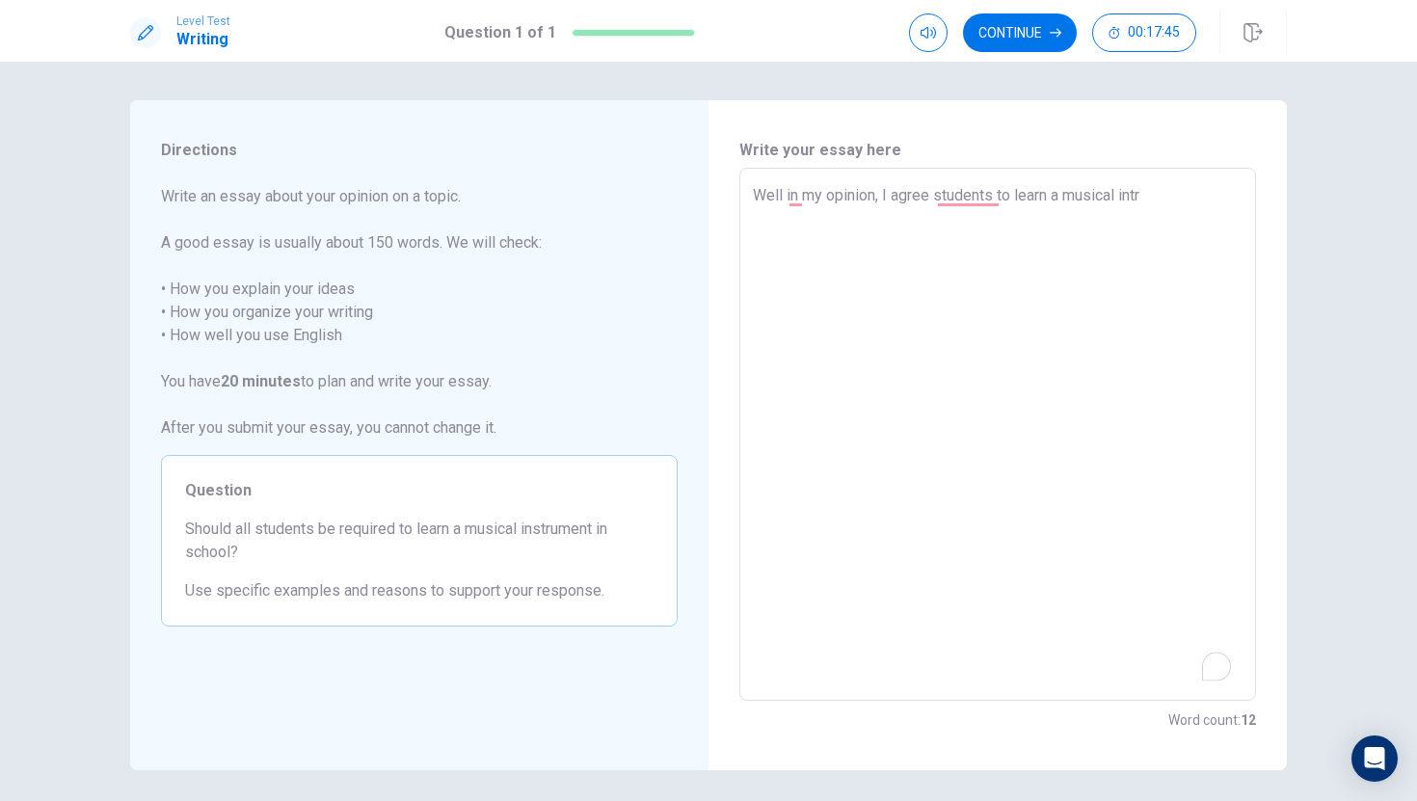
type textarea "Well in my opinion, I agree students to learn a musical intru"
type textarea "x"
type textarea "Well in my opinion, I agree students to learn a musical intrum"
type textarea "x"
type textarea "Well in my opinion, I agree students to learn a musical intrume"
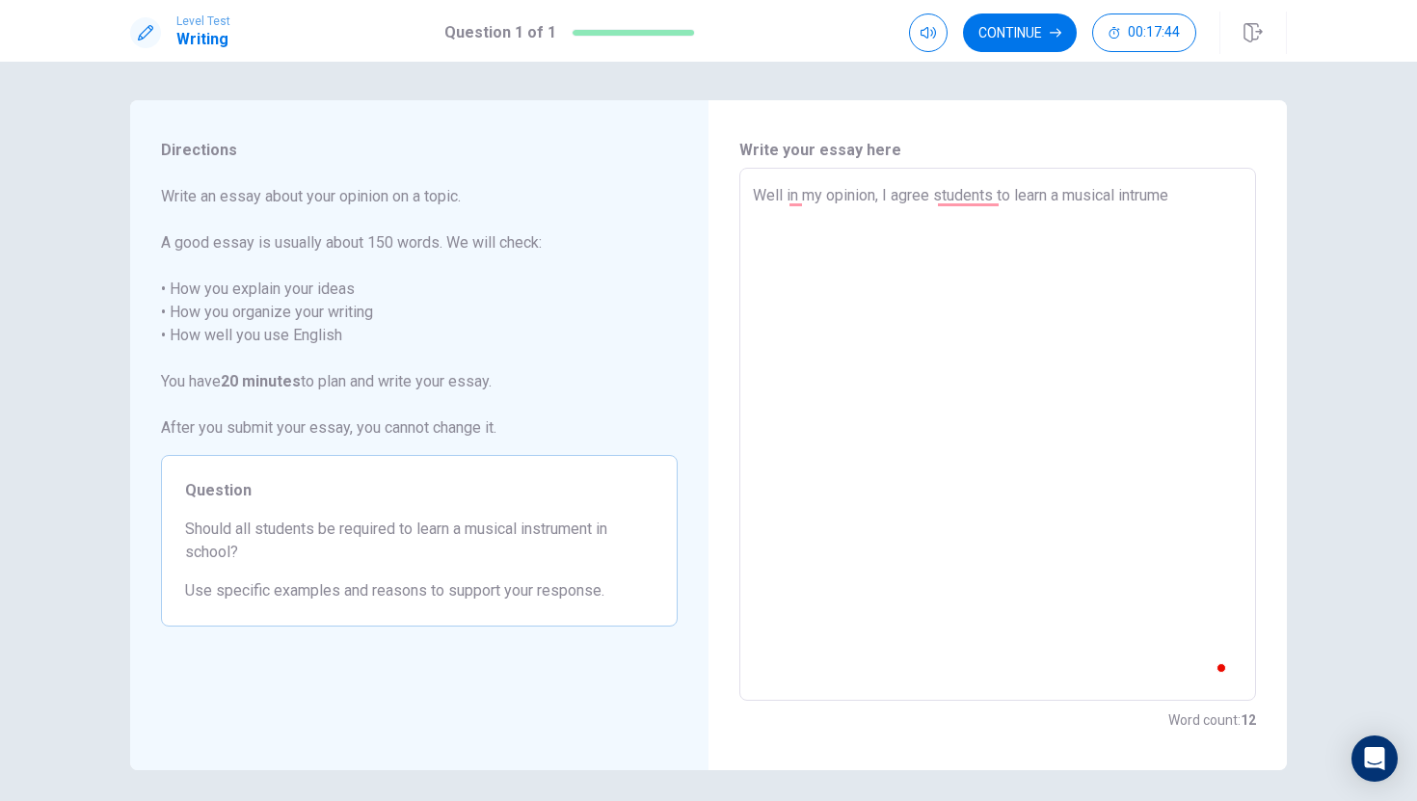
type textarea "x"
type textarea "Well in my opinion, I agree students to learn a musical intrumen"
type textarea "x"
type textarea "Well in my opinion, I agree students to learn a musical intrument"
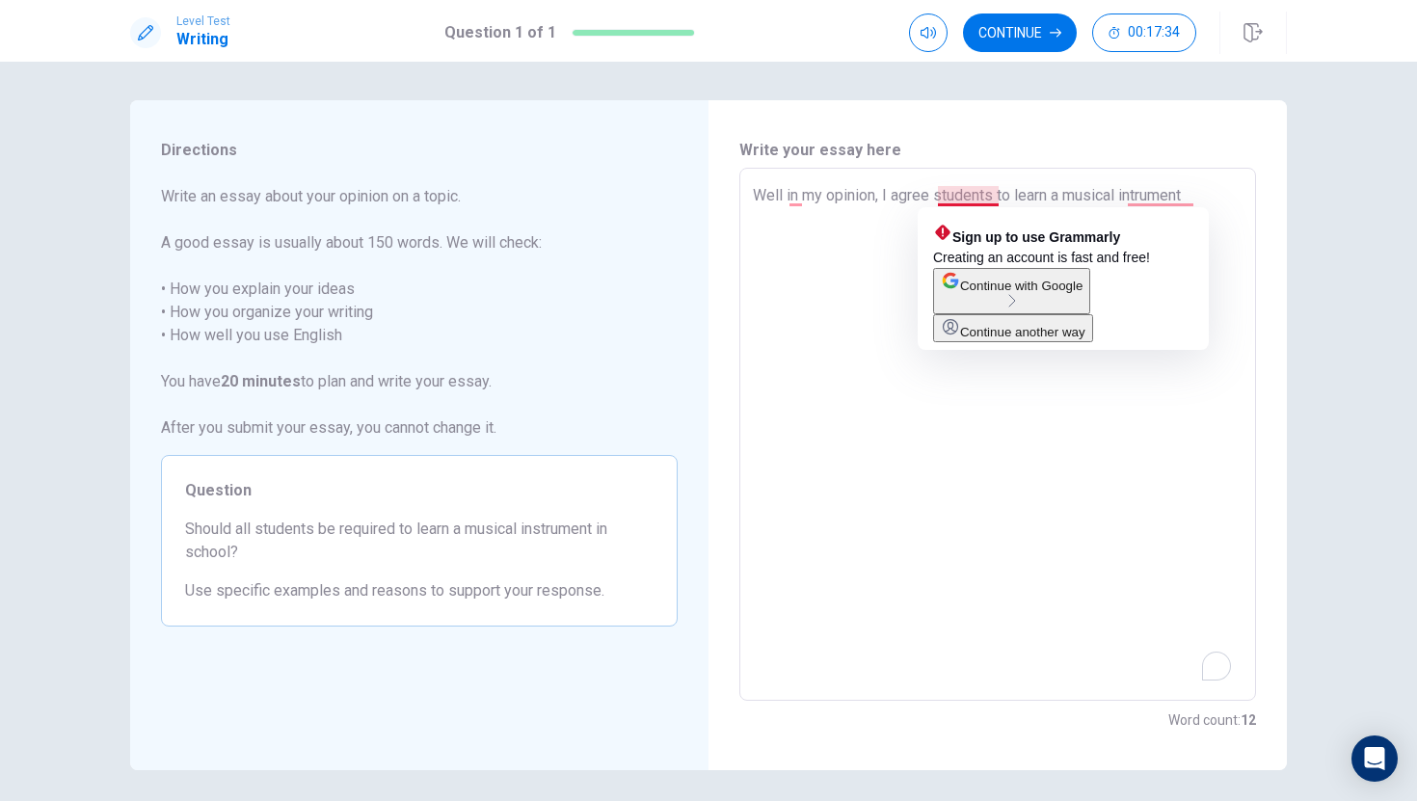
click at [936, 192] on textarea "Well in my opinion, I agree students to learn a musical intrument" at bounding box center [998, 434] width 490 height 501
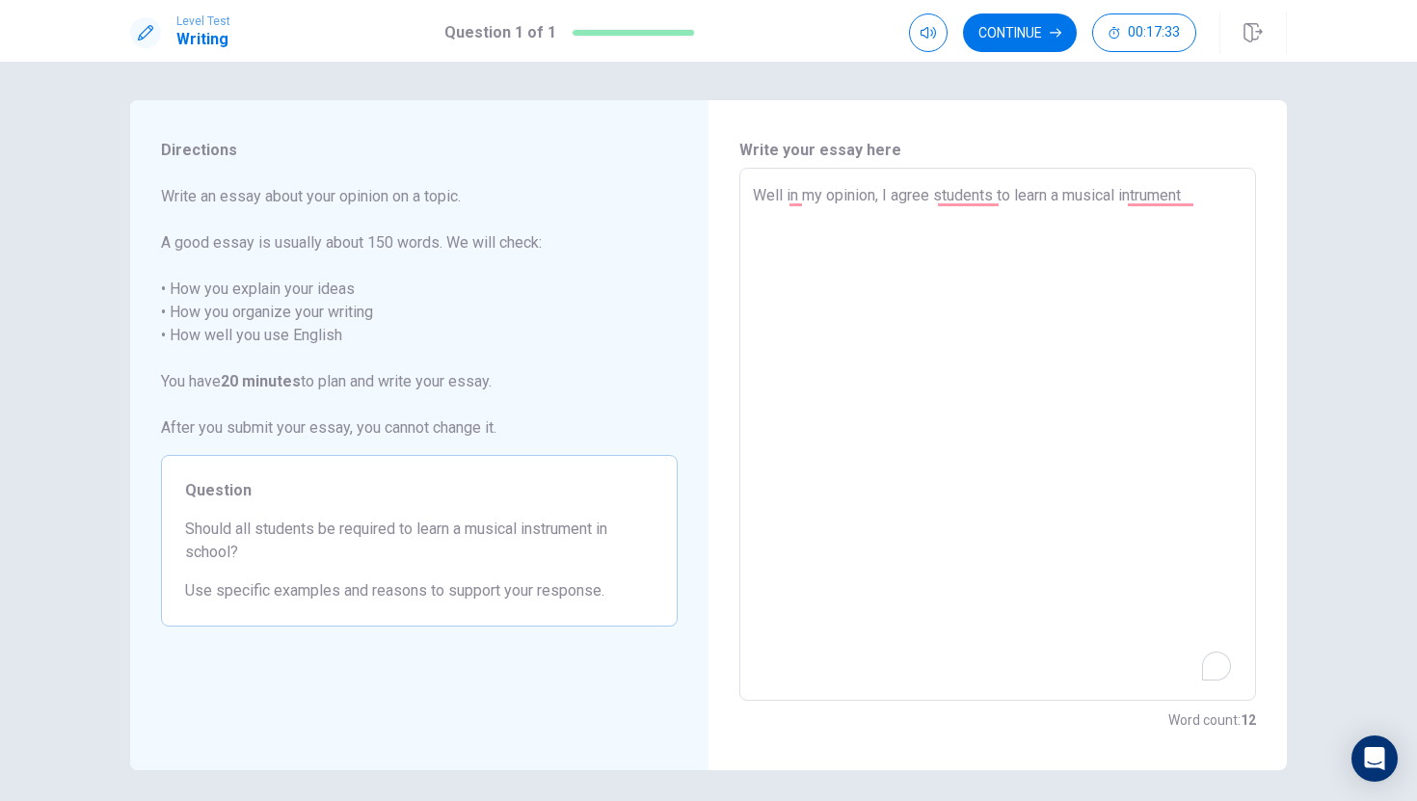
type textarea "x"
type textarea "Well in my opinion, I agree astudents to learn a musical intrument"
type textarea "x"
type textarea "Well in my opinion, I agree alstudents to learn a musical intrument"
type textarea "x"
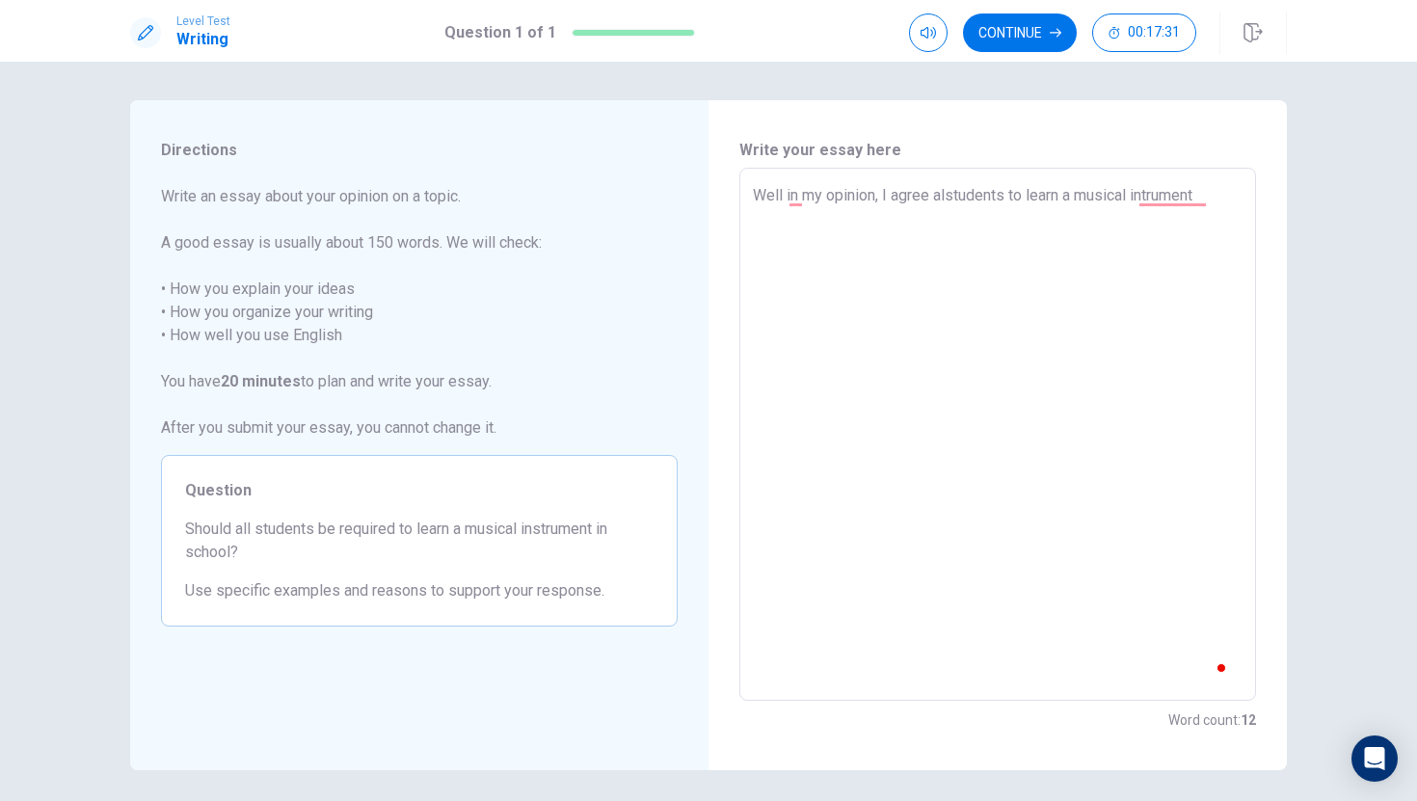
type textarea "Well in my opinion, I agree allstudents to learn a musical intrument"
type textarea "x"
type textarea "Well in my opinion, I agree all students to learn a musical intrument"
click at [1216, 199] on textarea "Well in my opinion, I agree all students to learn a musical intrument" at bounding box center [998, 434] width 490 height 501
type textarea "x"
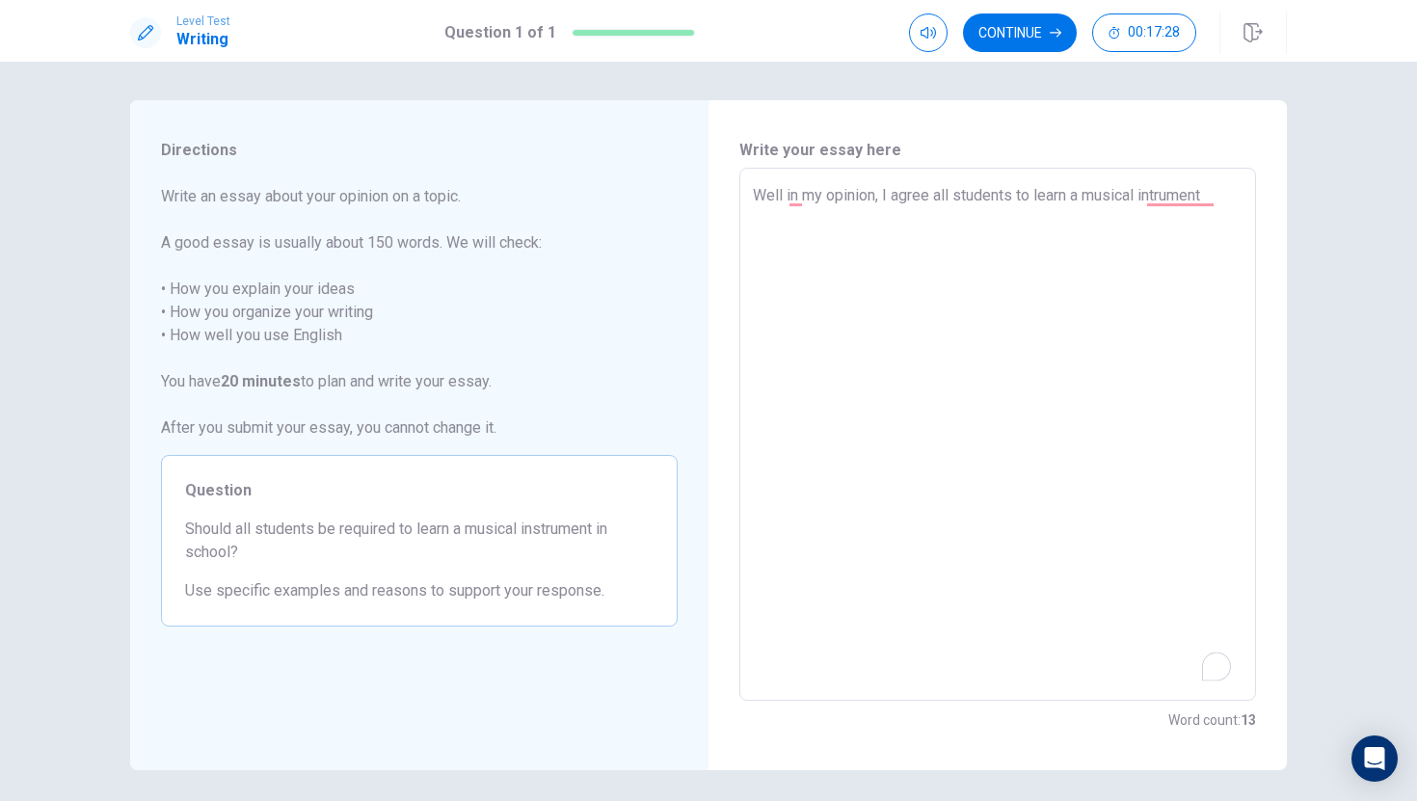
type textarea "Well in my opinion, I agree all students to learn a musical intrument."
type textarea "x"
type textarea "Well in my opinion, I agree all students to learn a musical intrument."
type textarea "x"
type textarea "Well in my opinion, I agree all students to learn a musical intrument. F"
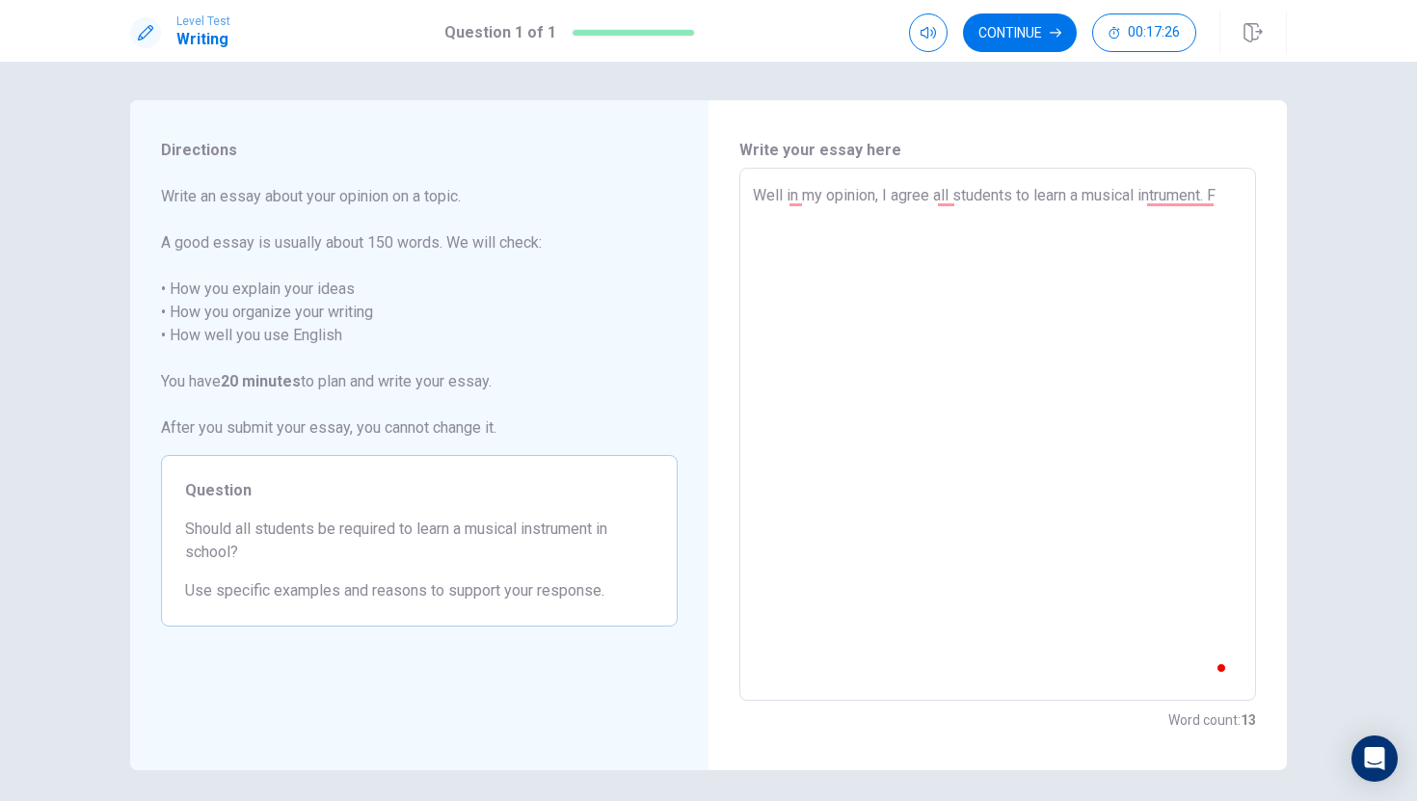
type textarea "x"
type textarea "Well in my opinion, I agree all students to learn a musical intrument. Fo"
type textarea "x"
type textarea "Well in my opinion, I agree all students to learn a musical intrument. For"
type textarea "x"
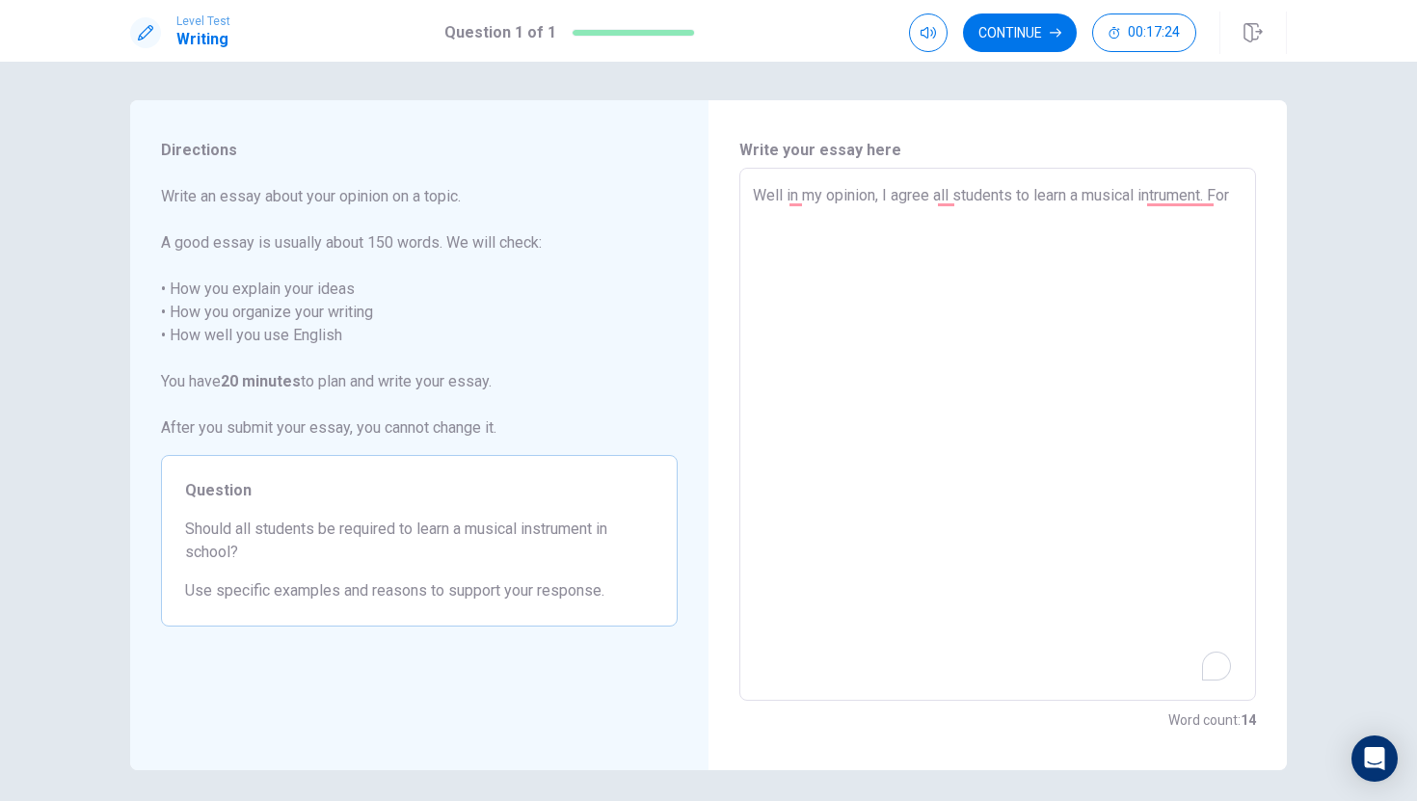
type textarea "Well in my opinion, I agree all students to learn a musical intrument. For"
type textarea "x"
type textarea "Well in my opinion, I agree all students to learn a musical intrument. For e"
type textarea "x"
type textarea "Well in my opinion, I agree all students to learn a musical intrument. For ex"
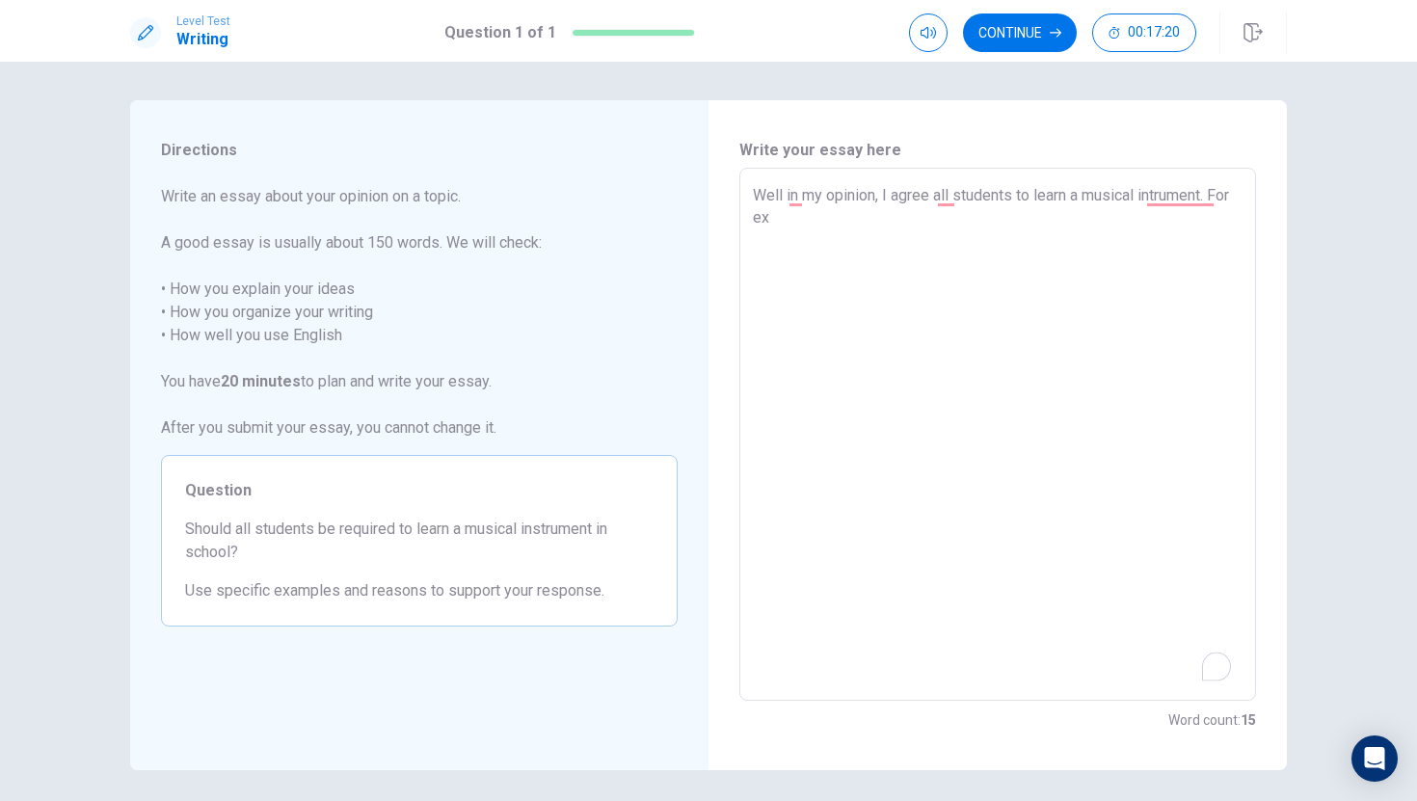
type textarea "x"
type textarea "Well in my opinion, I agree all students to learn a musical intrument. For exa"
type textarea "x"
type textarea "Well in my opinion, I agree all students to learn a musical intrument. For exan"
type textarea "x"
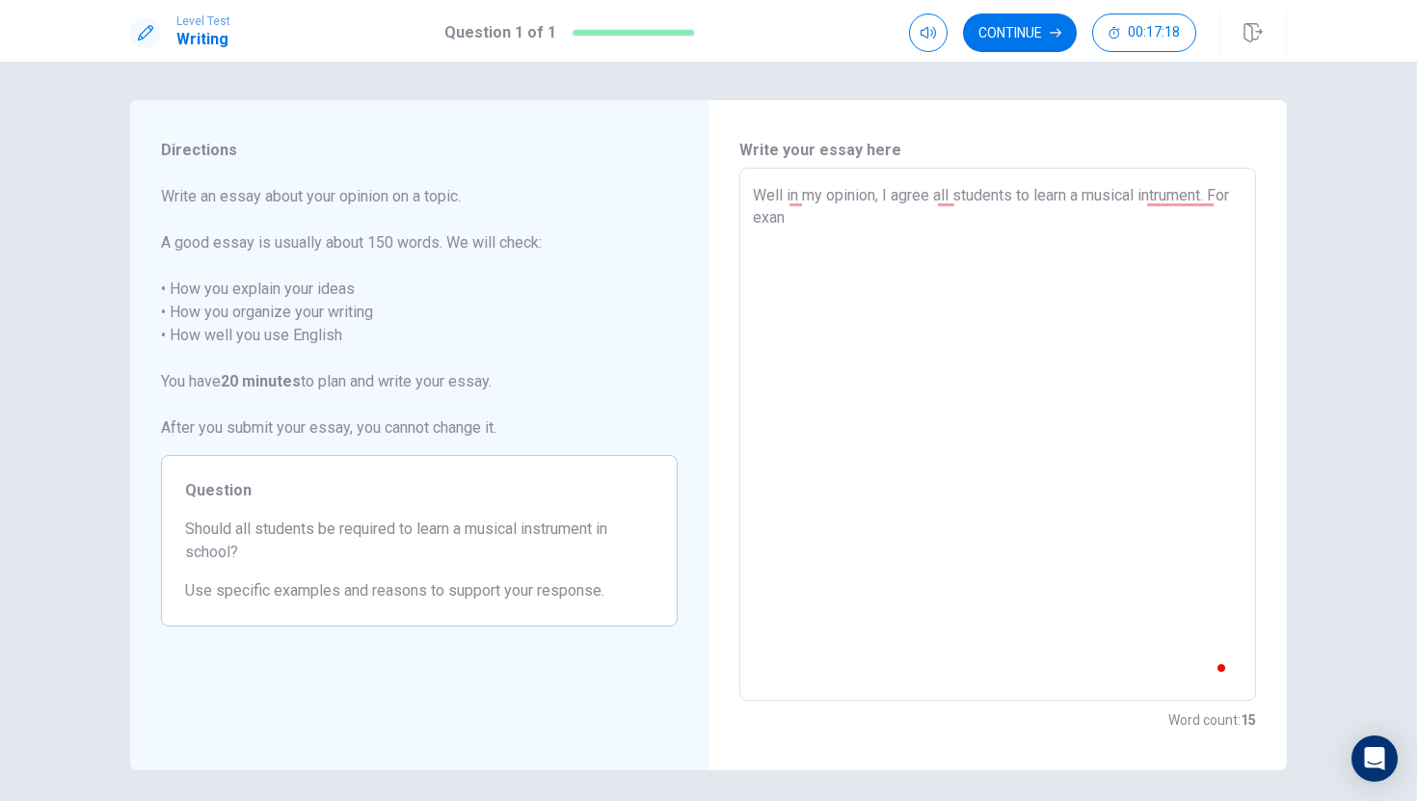
type textarea "Well in my opinion, I agree all students to learn a musical intrument. For exa"
type textarea "x"
type textarea "Well in my opinion, I agree all students to learn a musical intrument. For exam"
type textarea "x"
type textarea "Well in my opinion, I agree all students to learn a musical intrument. For examp"
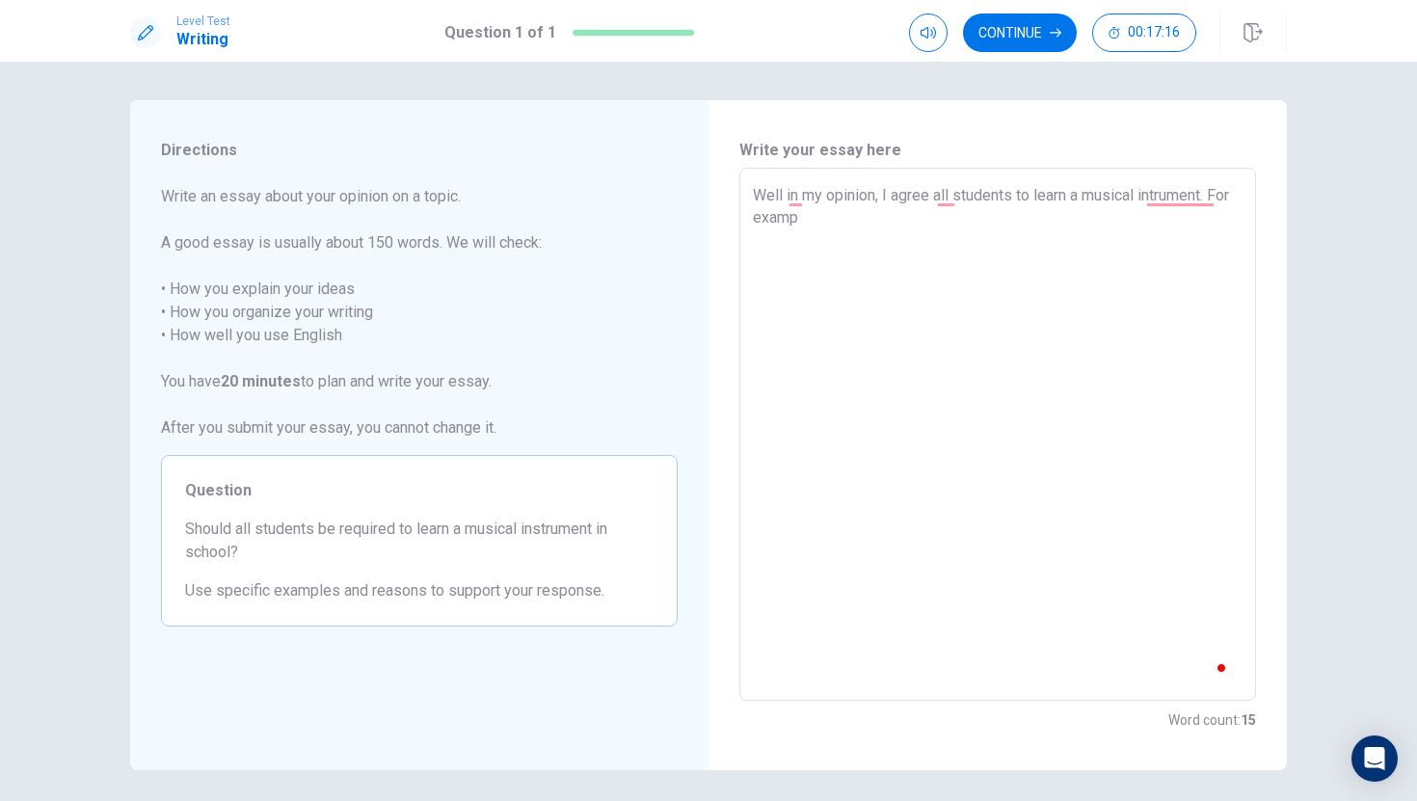
type textarea "x"
type textarea "Well in my opinion, I agree all students to learn a musical intrument. For exam…"
type textarea "x"
type textarea "Well in my opinion, I agree all students to learn a musical intrument. For examp"
type textarea "x"
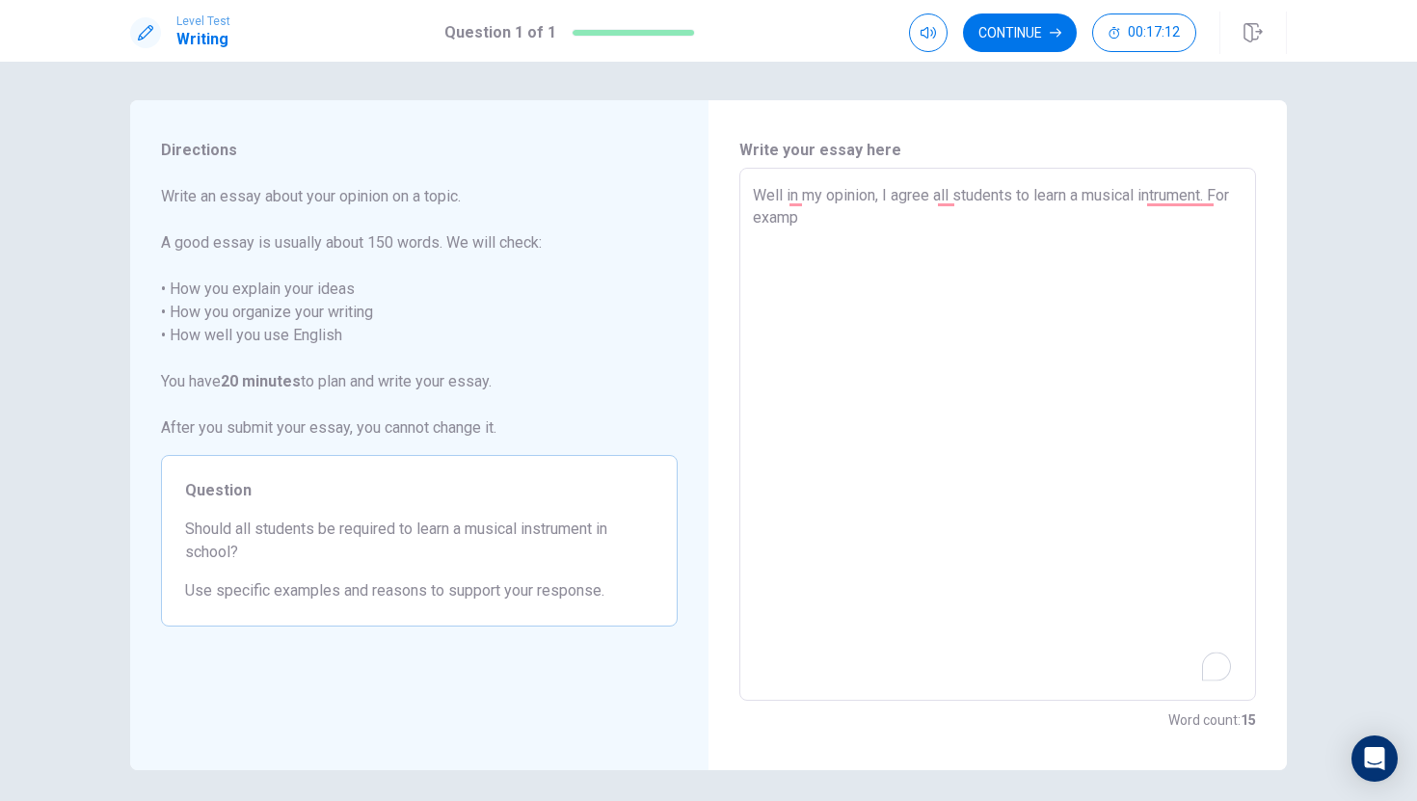
type textarea "Well in my opinion, I agree all students to learn a musical intrument. For exam"
type textarea "x"
type textarea "Well in my opinion, I agree all students to learn a musical intrument. For exa"
type textarea "x"
type textarea "Well in my opinion, I agree all students to learn a musical intrument. For ex"
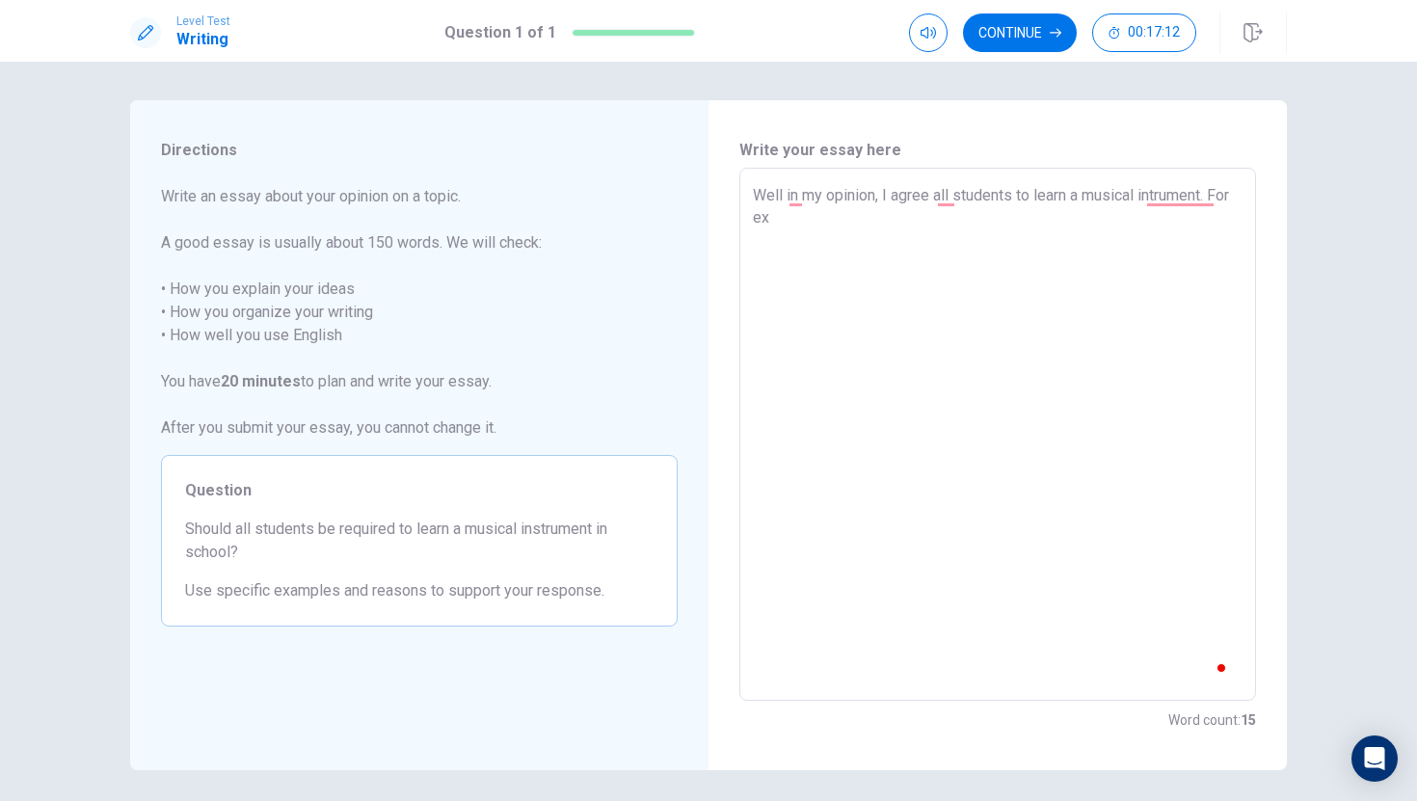
type textarea "x"
type textarea "Well in my opinion, I agree all students to learn a musical intrument. For e"
type textarea "x"
type textarea "Well in my opinion, I agree all students to learn a musical intrument. For"
type textarea "x"
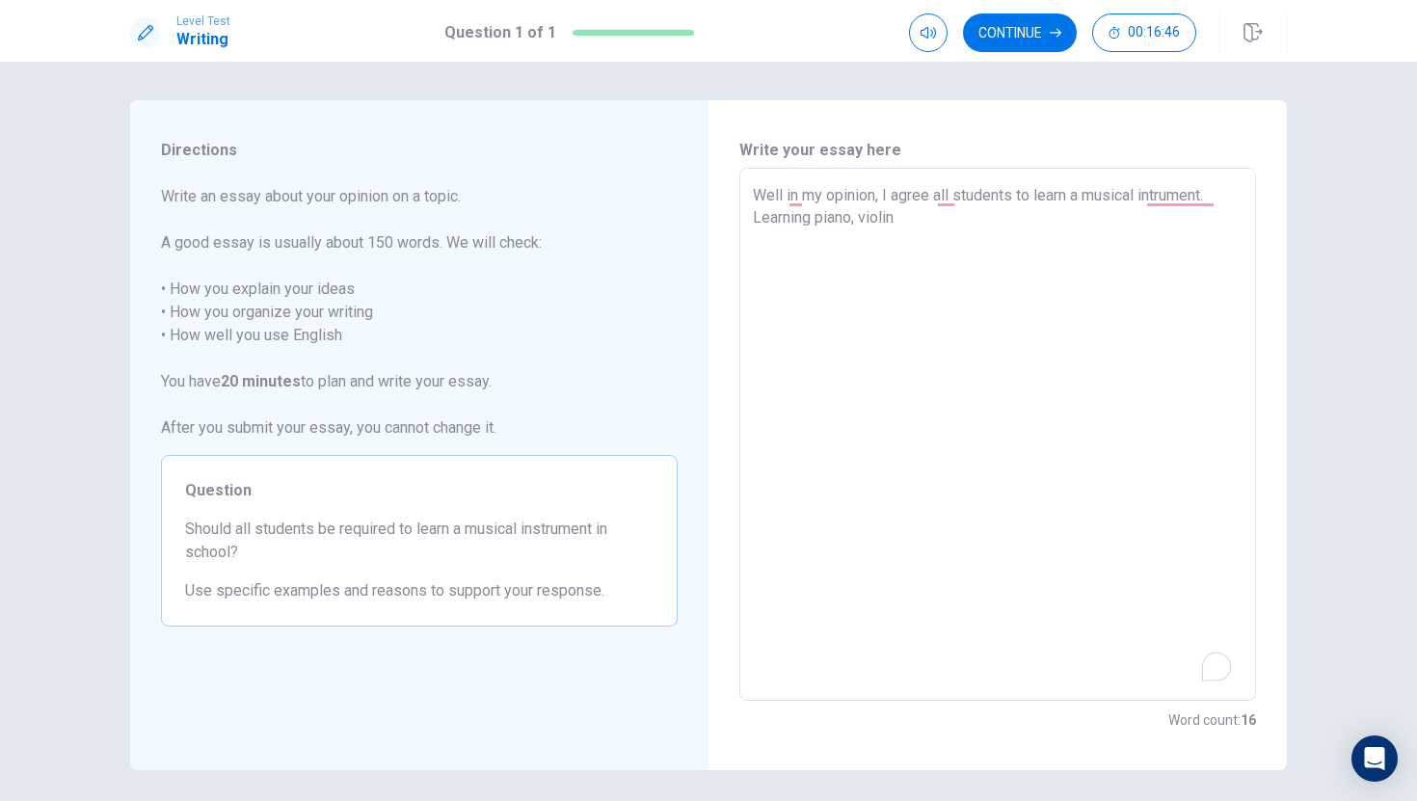
click at [855, 228] on textarea "Well in my opinion, I agree all students to learn a musical intrument. Learning…" at bounding box center [998, 434] width 490 height 501
click at [855, 222] on textarea "Well in my opinion, I agree all students to learn a musical intrument. Learning…" at bounding box center [998, 434] width 490 height 501
click at [932, 226] on textarea "Well in my opinion, I agree all students to learn a musical intrument. Learning…" at bounding box center [998, 434] width 490 height 501
click at [1176, 216] on textarea "Well in my opinion, I agree all students to learn a musical intrument. Learning…" at bounding box center [998, 434] width 490 height 501
click at [1222, 226] on textarea "Well in my opinion, I agree all students to learn a musical intrument. Learning…" at bounding box center [998, 434] width 490 height 501
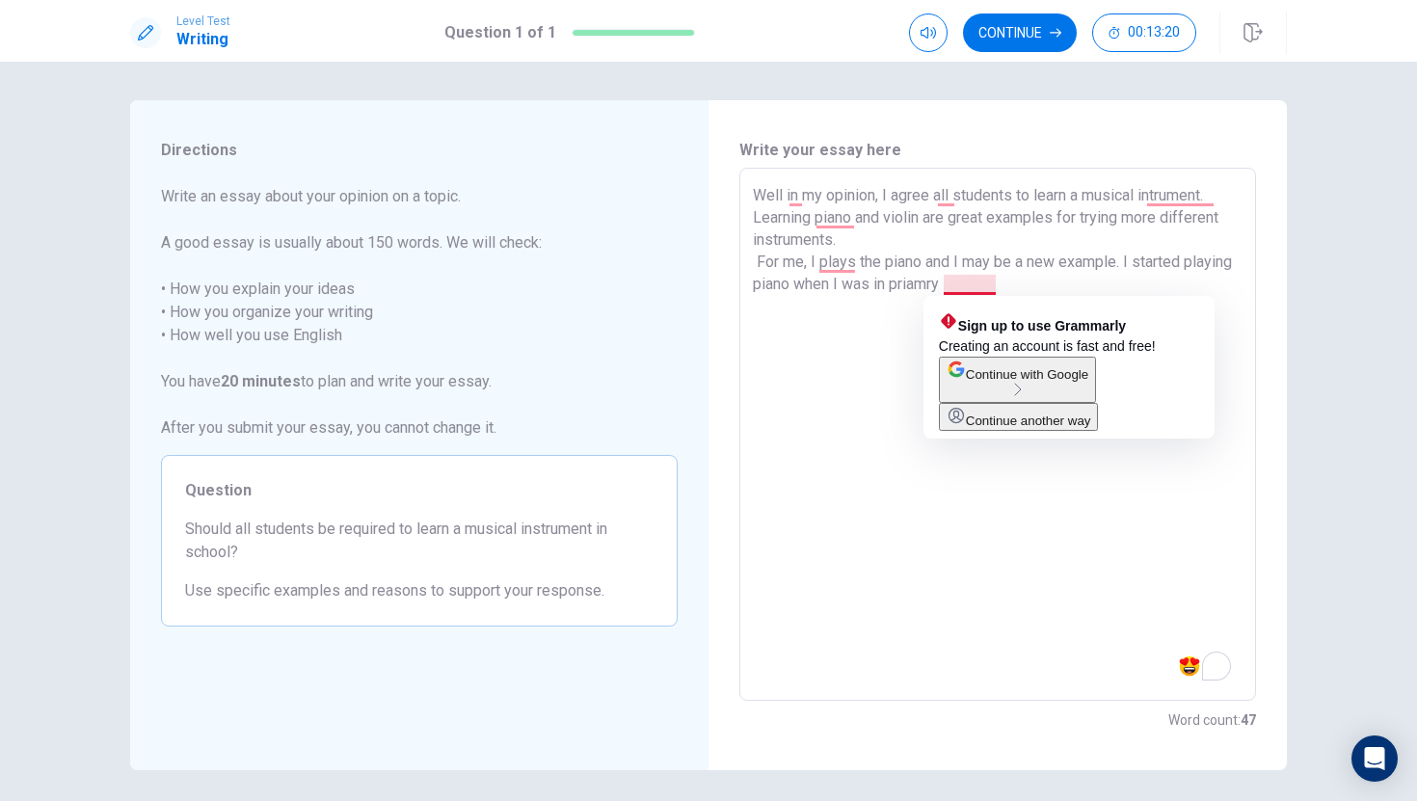
click at [980, 286] on textarea "Well in my opinion, I agree all students to learn a musical intrument. Learning…" at bounding box center [998, 434] width 490 height 501
click at [965, 288] on textarea "Well in my opinion, I agree all students to learn a musical intrument. Learning…" at bounding box center [998, 434] width 490 height 501
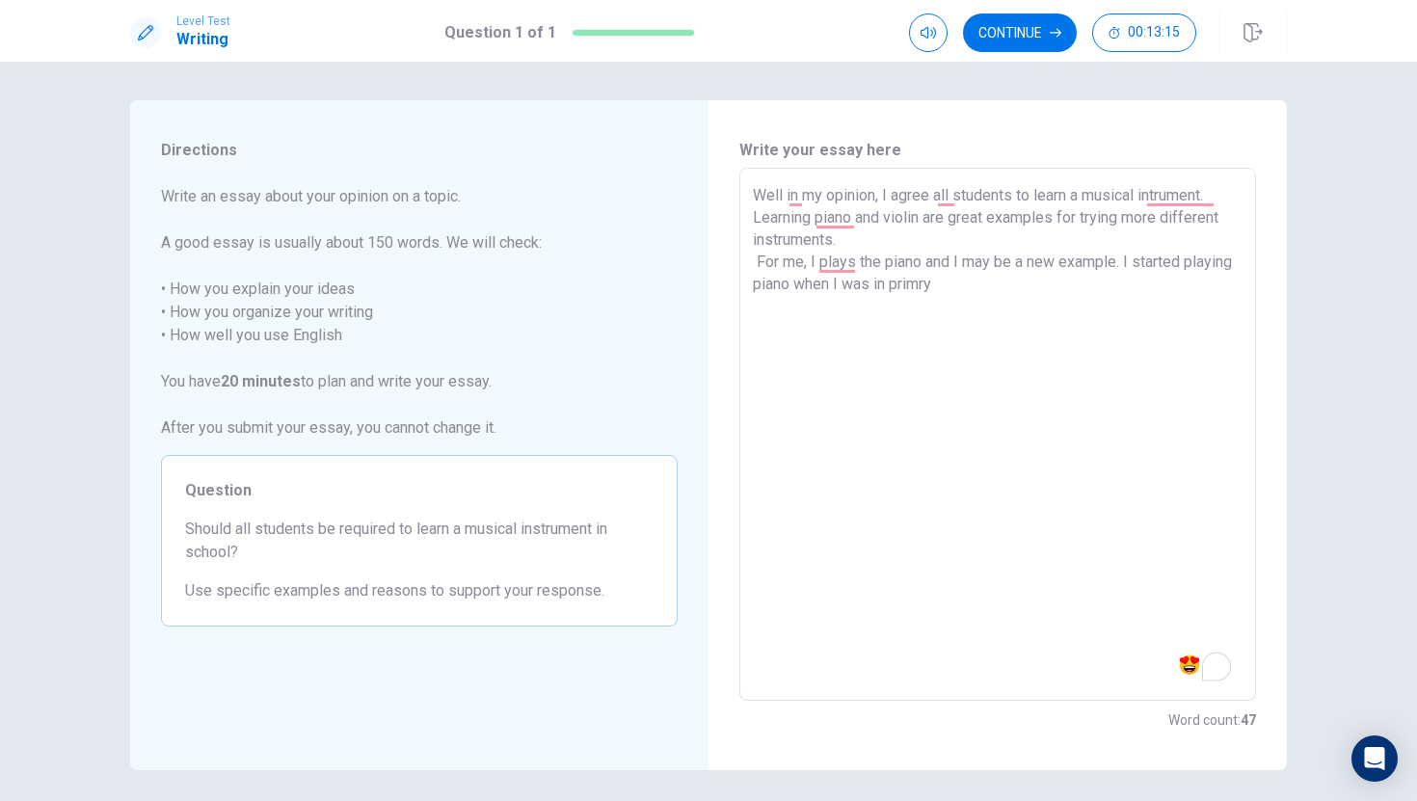
click at [967, 287] on textarea "Well in my opinion, I agree all students to learn a musical intrument. Learning…" at bounding box center [998, 434] width 490 height 501
click at [1007, 285] on textarea "Well in my opinion, I agree all students to learn a musical intrument. Learning…" at bounding box center [998, 434] width 490 height 501
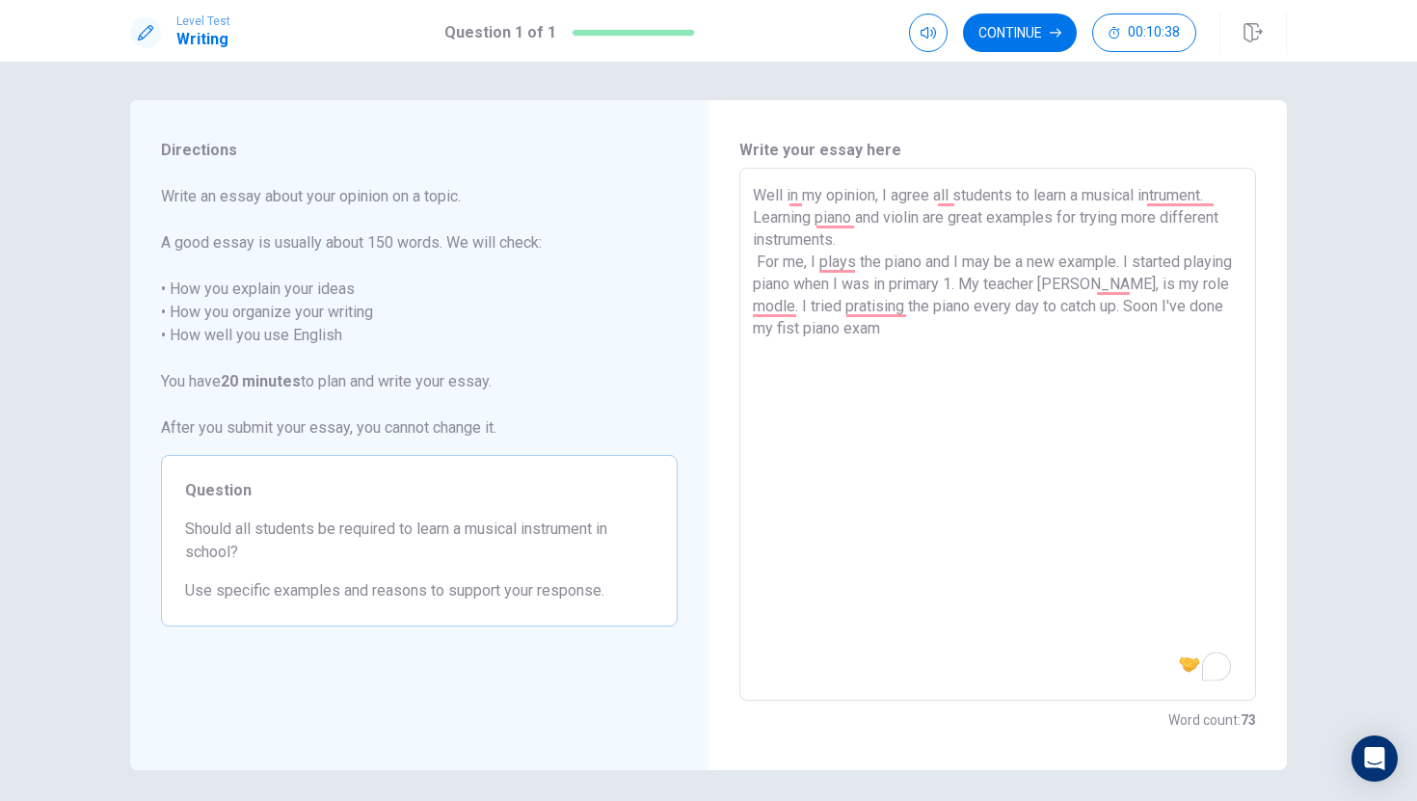
click at [1159, 306] on textarea "Well in my opinion, I agree all students to learn a musical intrument. Learning…" at bounding box center [998, 434] width 490 height 501
click at [913, 338] on textarea "Well in my opinion, I agree all students to learn a musical intrument. Learning…" at bounding box center [998, 434] width 490 height 501
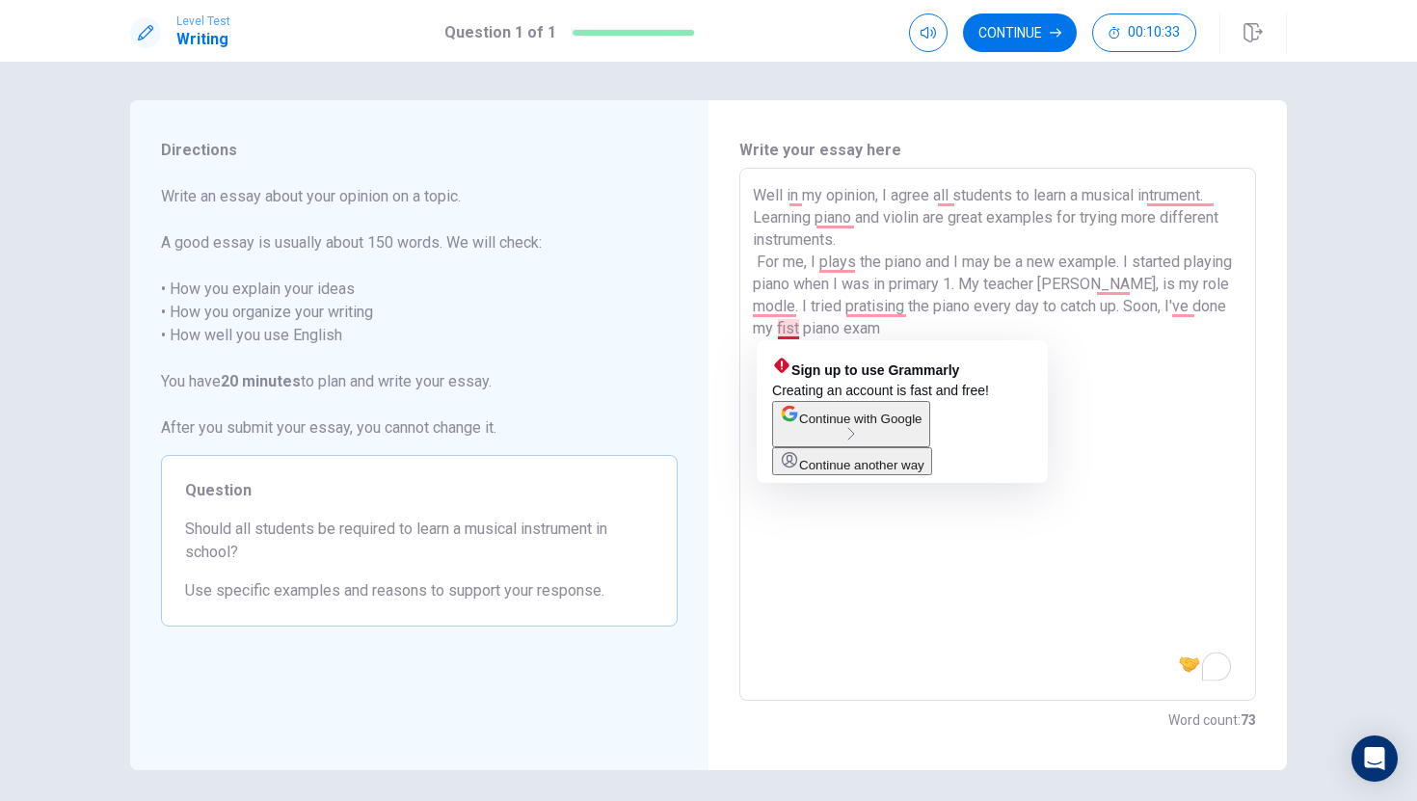
click at [784, 336] on textarea "Well in my opinion, I agree all students to learn a musical intrument. Learning…" at bounding box center [998, 434] width 490 height 501
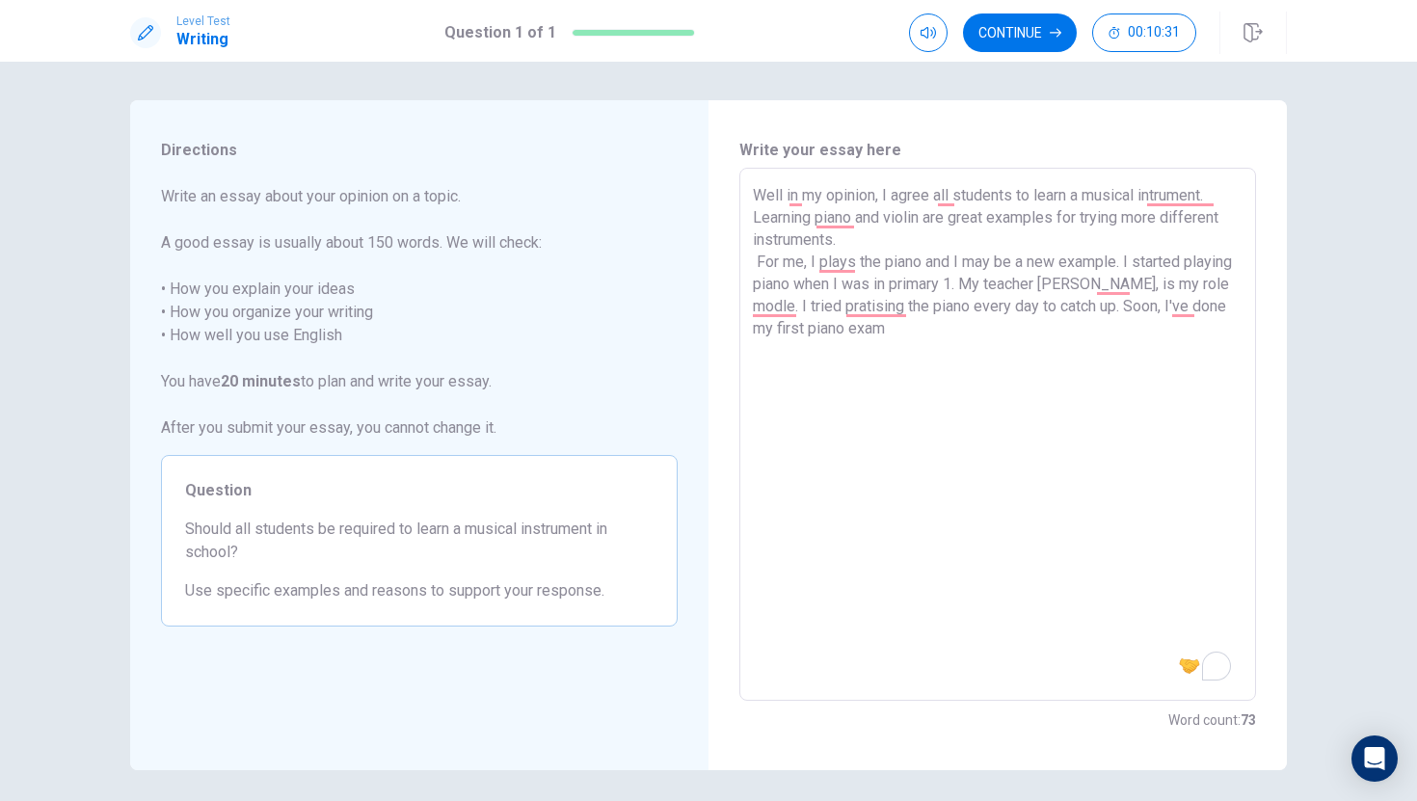
click at [892, 338] on textarea "Well in my opinion, I agree all students to learn a musical intrument. Learning…" at bounding box center [998, 434] width 490 height 501
click at [1021, 332] on textarea "Well in my opinion, I agree all students to learn a musical intrument. Learning…" at bounding box center [998, 434] width 490 height 501
click at [1073, 330] on textarea "Well in my opinion, I agree all students to learn a musical intrument. Learning…" at bounding box center [998, 434] width 490 height 501
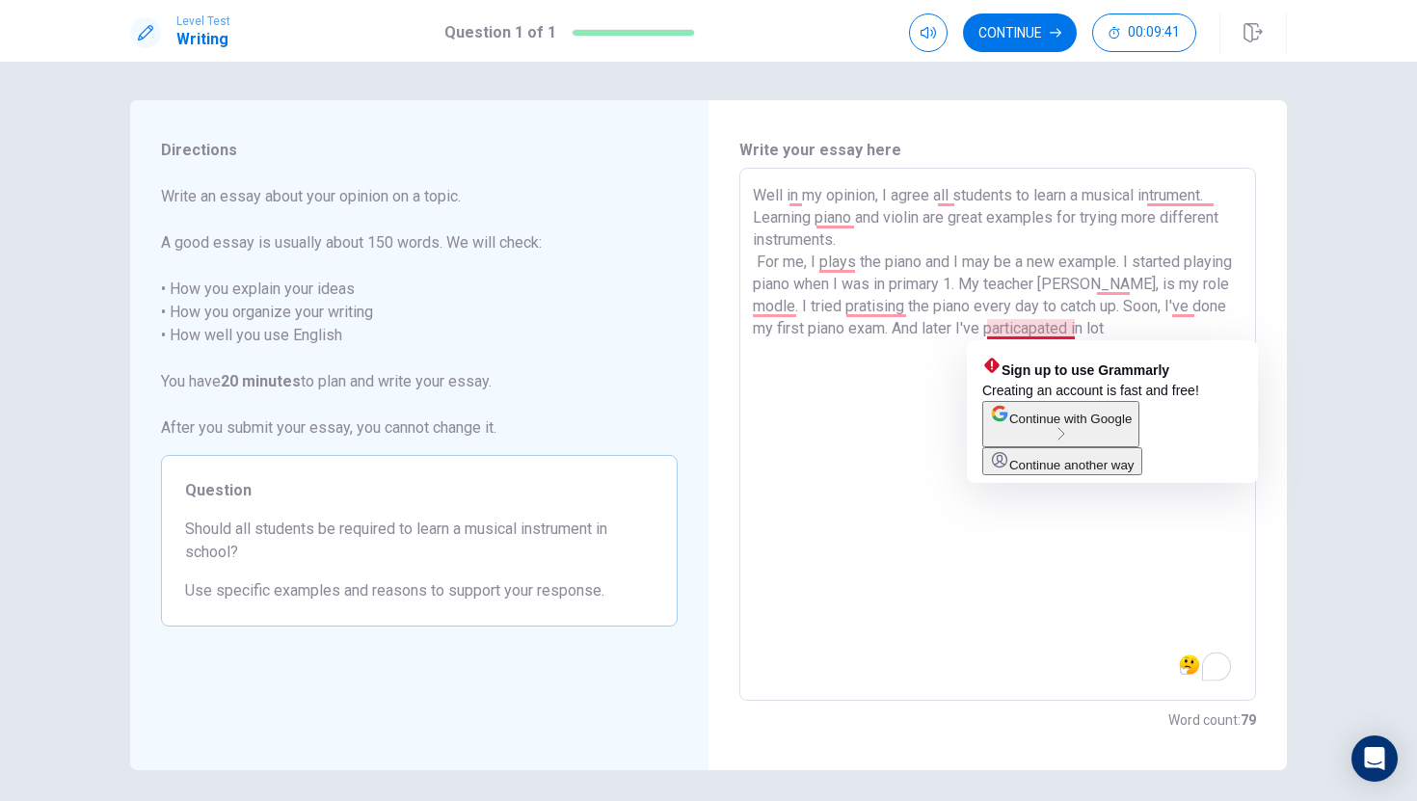
click at [1030, 336] on textarea "Well in my opinion, I agree all students to learn a musical intrument. Learning…" at bounding box center [998, 434] width 490 height 501
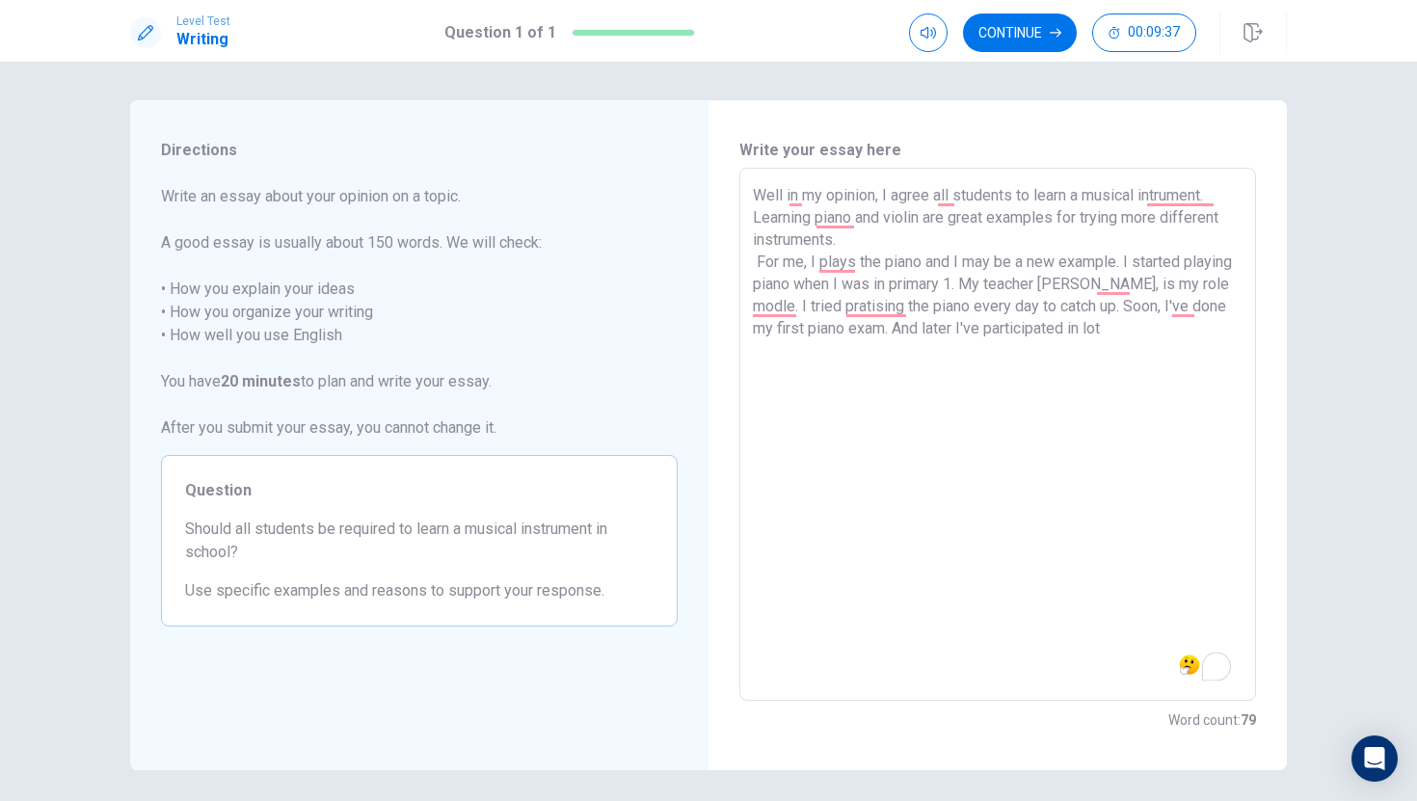
click at [1113, 344] on textarea "Well in my opinion, I agree all students to learn a musical intrument. Learning…" at bounding box center [998, 434] width 490 height 501
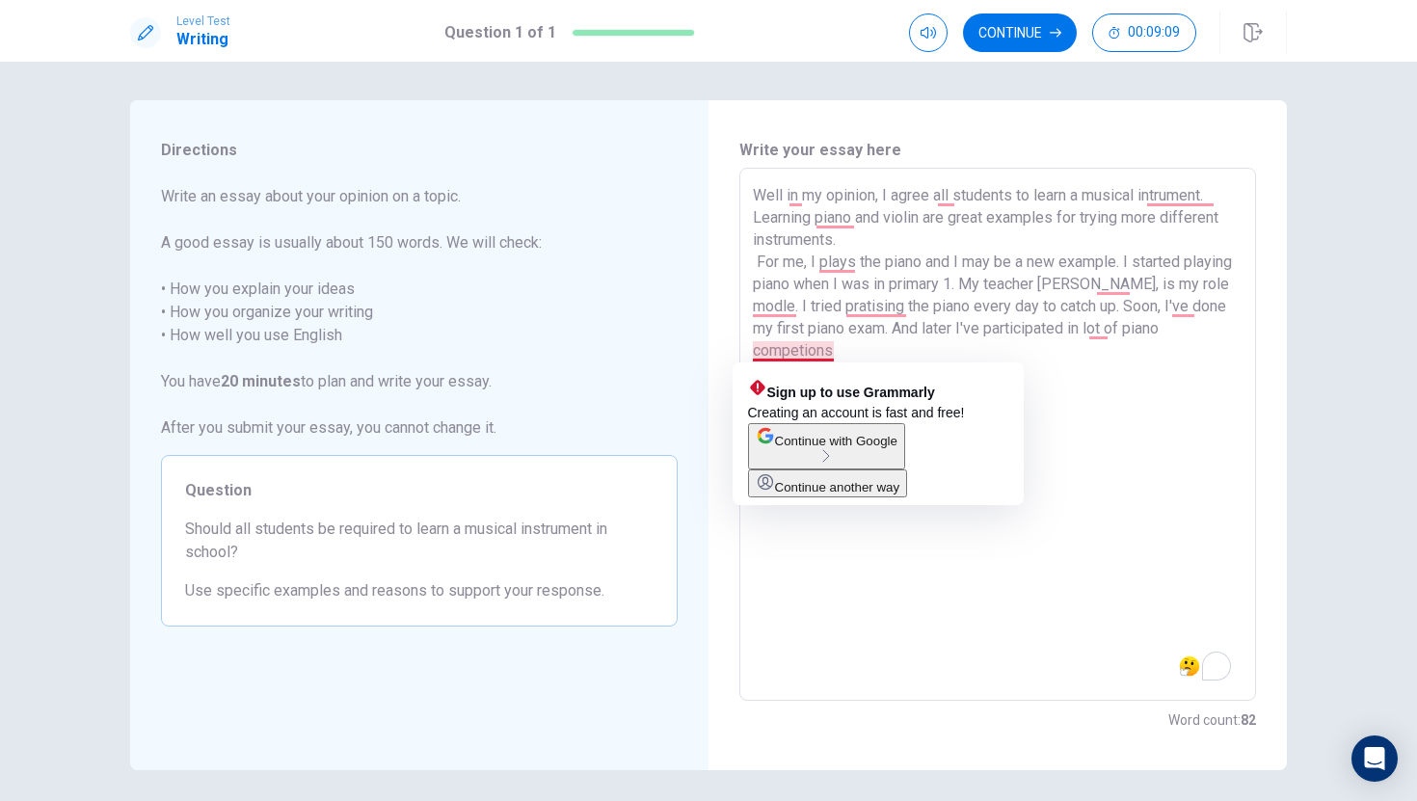
click at [795, 353] on textarea "Well in my opinion, I agree all students to learn a musical intrument. Learning…" at bounding box center [998, 434] width 490 height 501
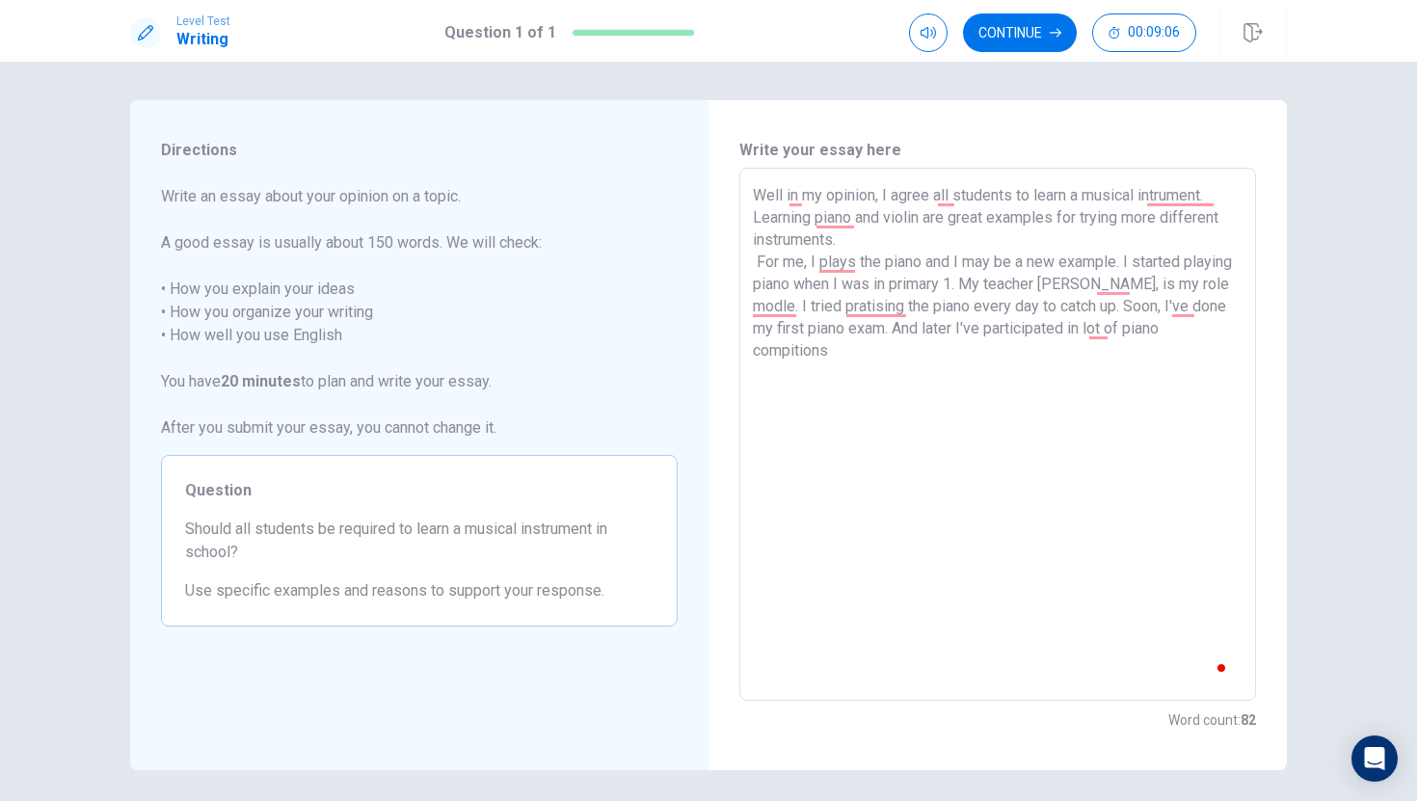
click at [845, 361] on textarea "Well in my opinion, I agree all students to learn a musical intrument. Learning…" at bounding box center [998, 434] width 490 height 501
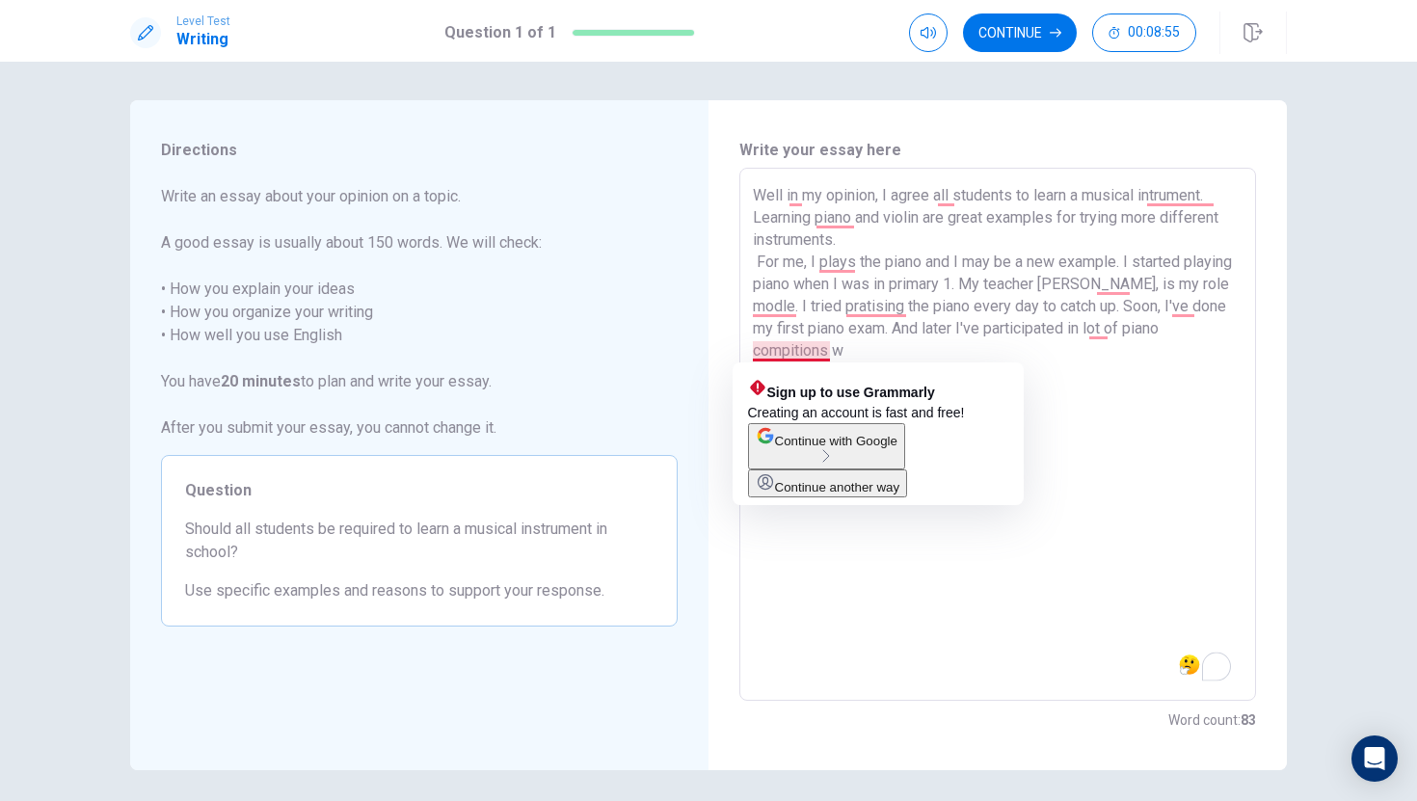
click at [792, 353] on textarea "Well in my opinion, I agree all students to learn a musical intrument. Learning…" at bounding box center [998, 434] width 490 height 501
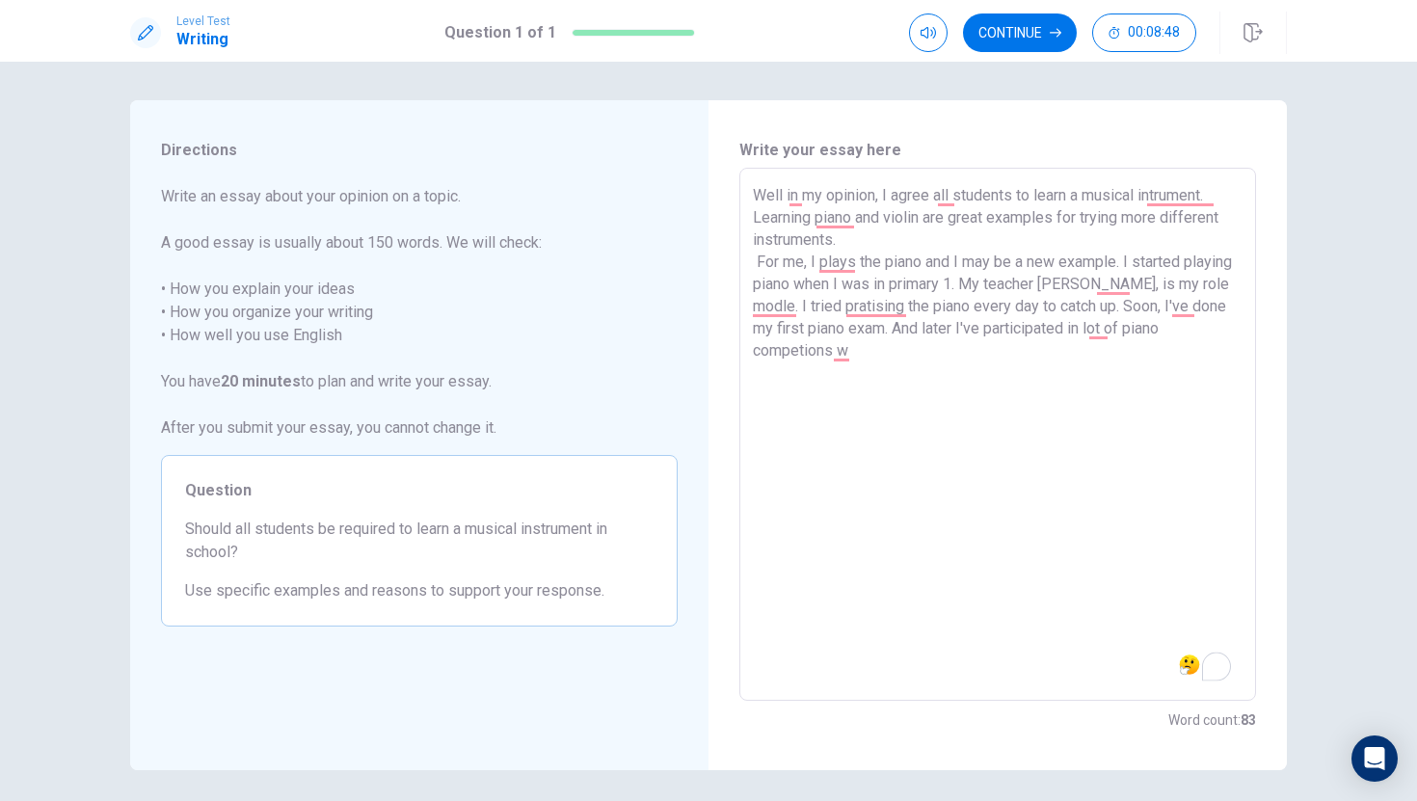
click at [796, 355] on textarea "Well in my opinion, I agree all students to learn a musical intrument. Learning…" at bounding box center [998, 434] width 490 height 501
click at [850, 358] on textarea "Well in my opinion, I agree all students to learn a musical intrument. Learning…" at bounding box center [998, 434] width 490 height 501
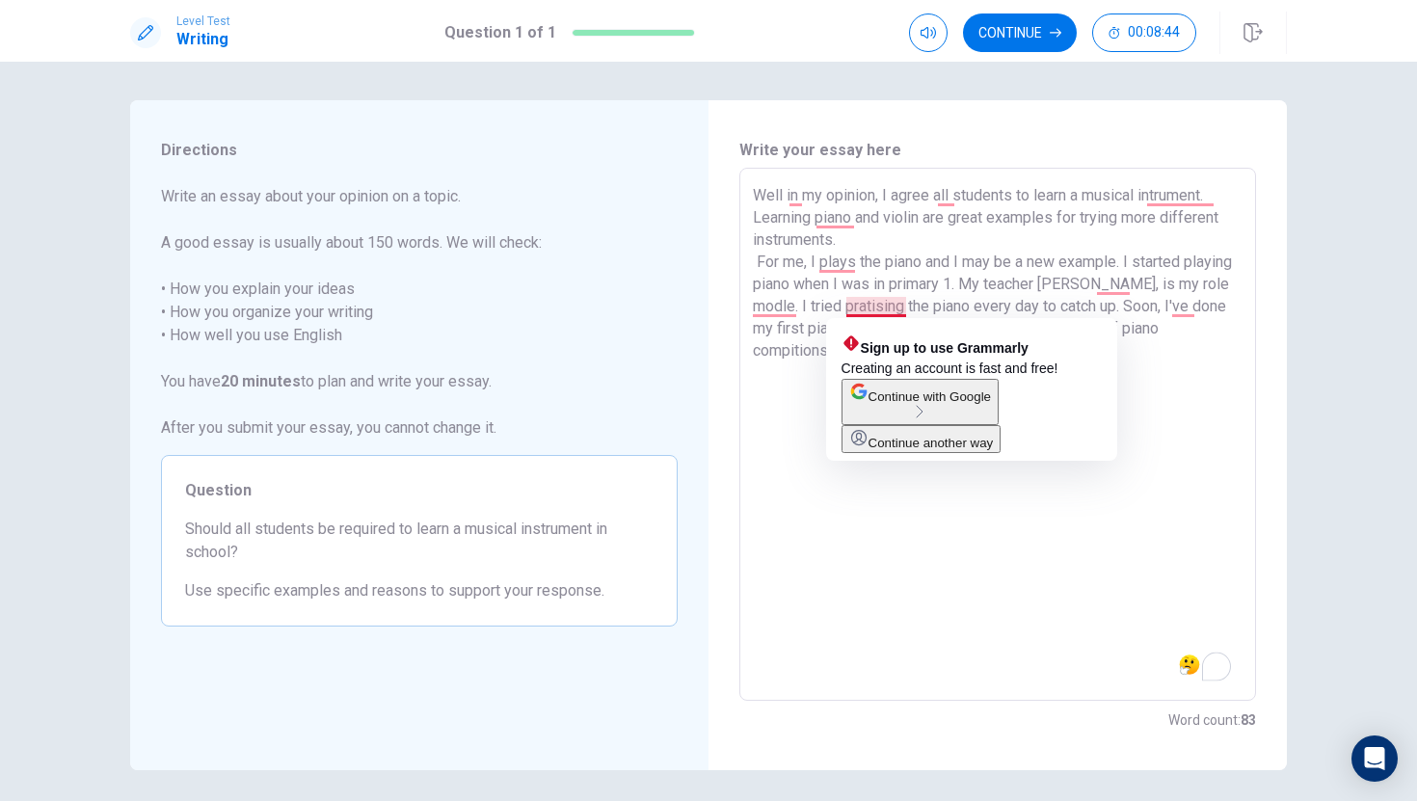
click at [880, 304] on textarea "Well in my opinion, I agree all students to learn a musical intrument. Learning…" at bounding box center [998, 434] width 490 height 501
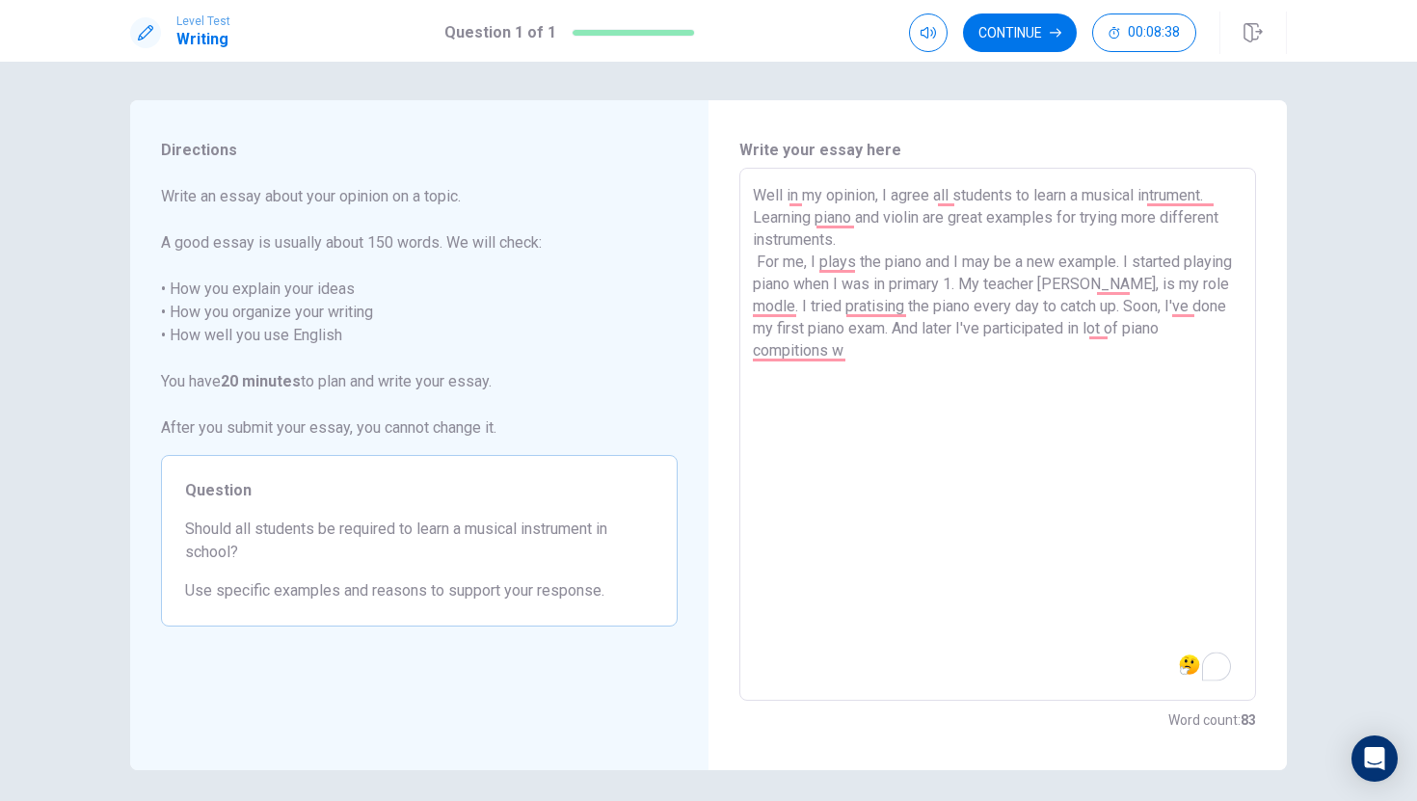
click at [851, 357] on textarea "Well in my opinion, I agree all students to learn a musical intrument. Learning…" at bounding box center [998, 434] width 490 height 501
click at [889, 351] on textarea "Well in my opinion, I agree all students to learn a musical intrument. Learning…" at bounding box center [998, 434] width 490 height 501
click at [926, 350] on textarea "Well in my opinion, I agree all students to learn a musical intrument. Learning…" at bounding box center [998, 434] width 490 height 501
click at [745, 372] on div "Well in my opinion, I agree all students to learn a musical intrument. Learning…" at bounding box center [997, 434] width 517 height 533
click at [744, 372] on div "Well in my opinion, I agree all students to learn a musical intrument. Learning…" at bounding box center [997, 434] width 517 height 533
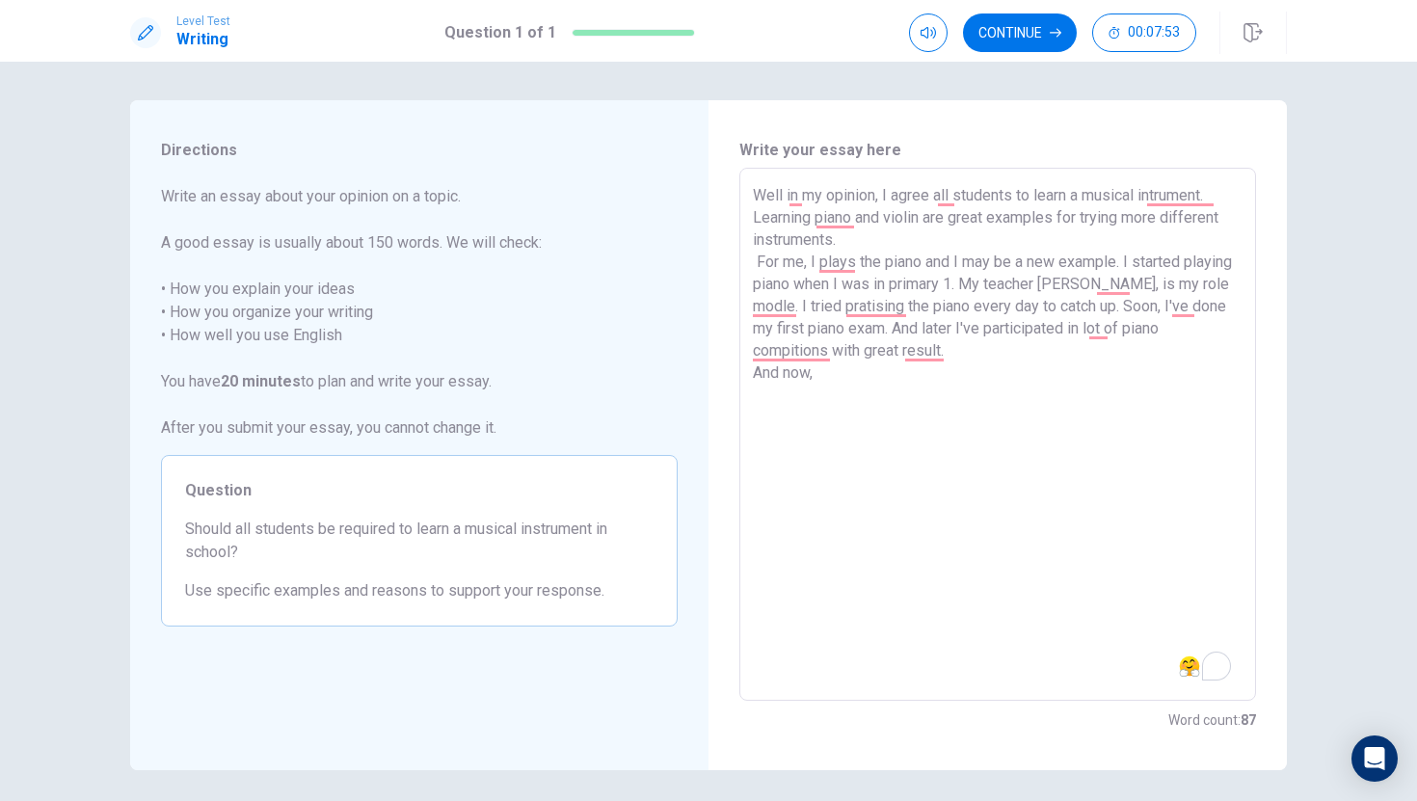
click at [753, 374] on textarea "Well in my opinion, I agree all students to learn a musical intrument. Learning…" at bounding box center [998, 434] width 490 height 501
click at [825, 374] on textarea "Well in my opinion, I agree all students to learn a musical intrument. Learning…" at bounding box center [998, 434] width 490 height 501
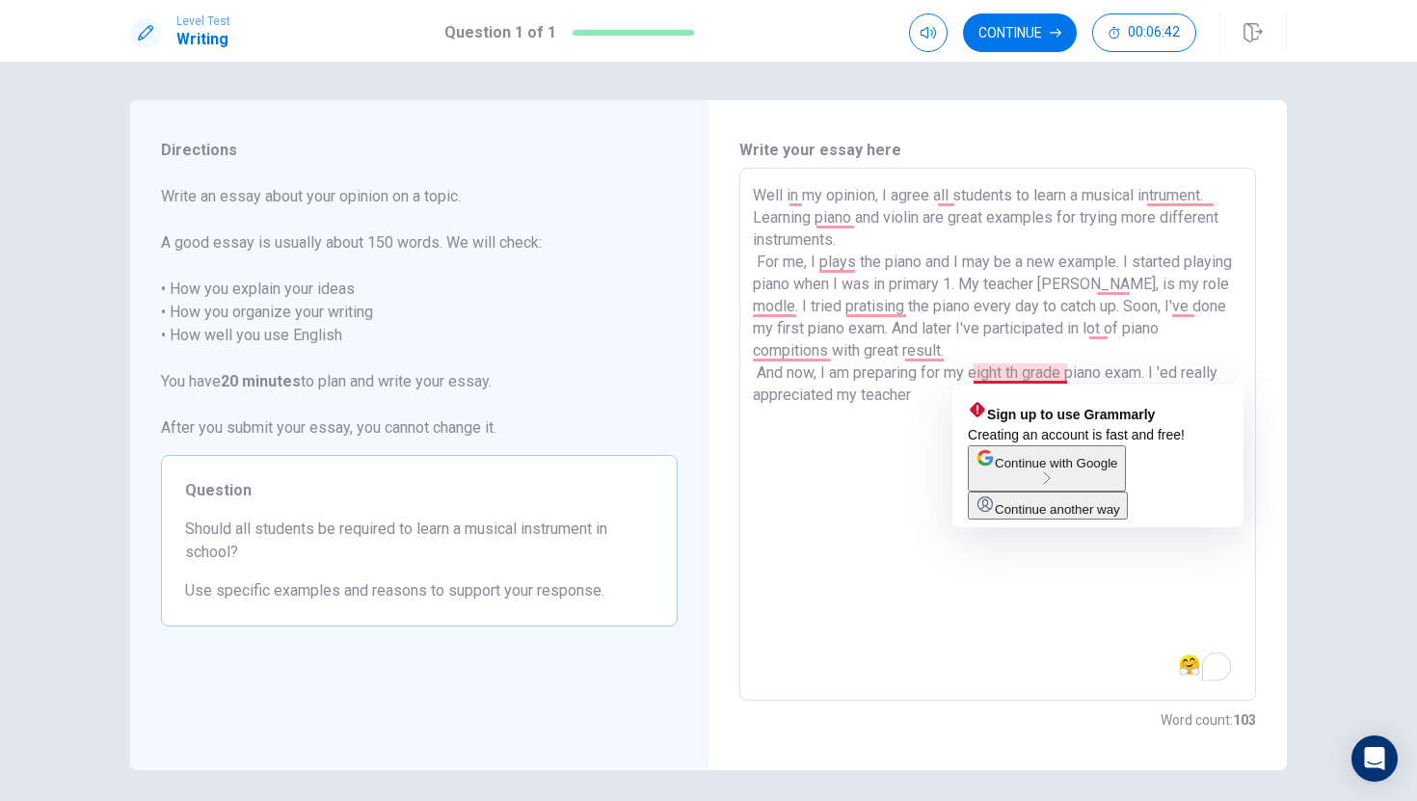
click at [1000, 372] on textarea "Well in my opinion, I agree all students to learn a musical intrument. Learning…" at bounding box center [998, 434] width 490 height 501
click at [971, 376] on textarea "Well in my opinion, I agree all students to learn a musical intrument. Learning…" at bounding box center [998, 434] width 490 height 501
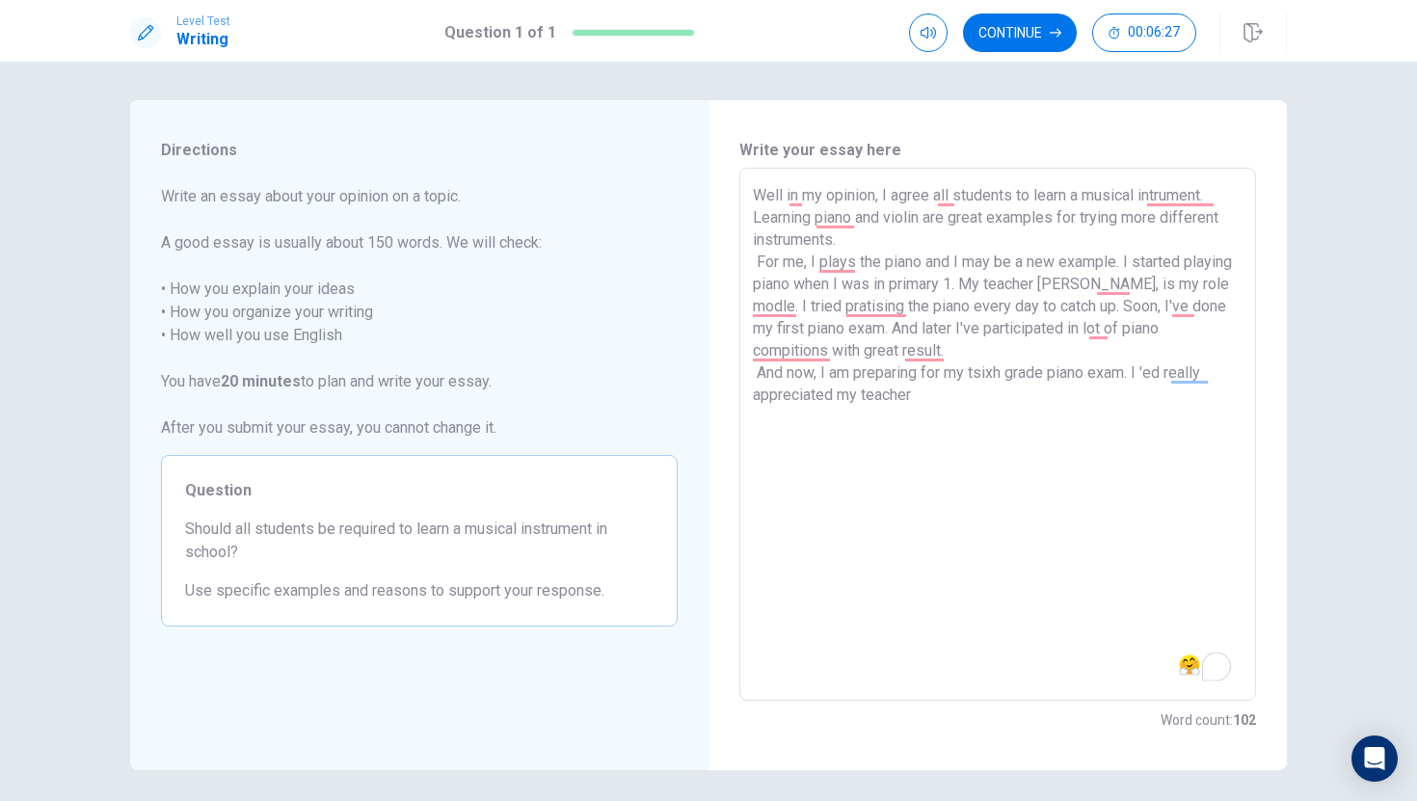
click at [976, 375] on textarea "Well in my opinion, I agree all students to learn a musical intrument. Learning…" at bounding box center [998, 434] width 490 height 501
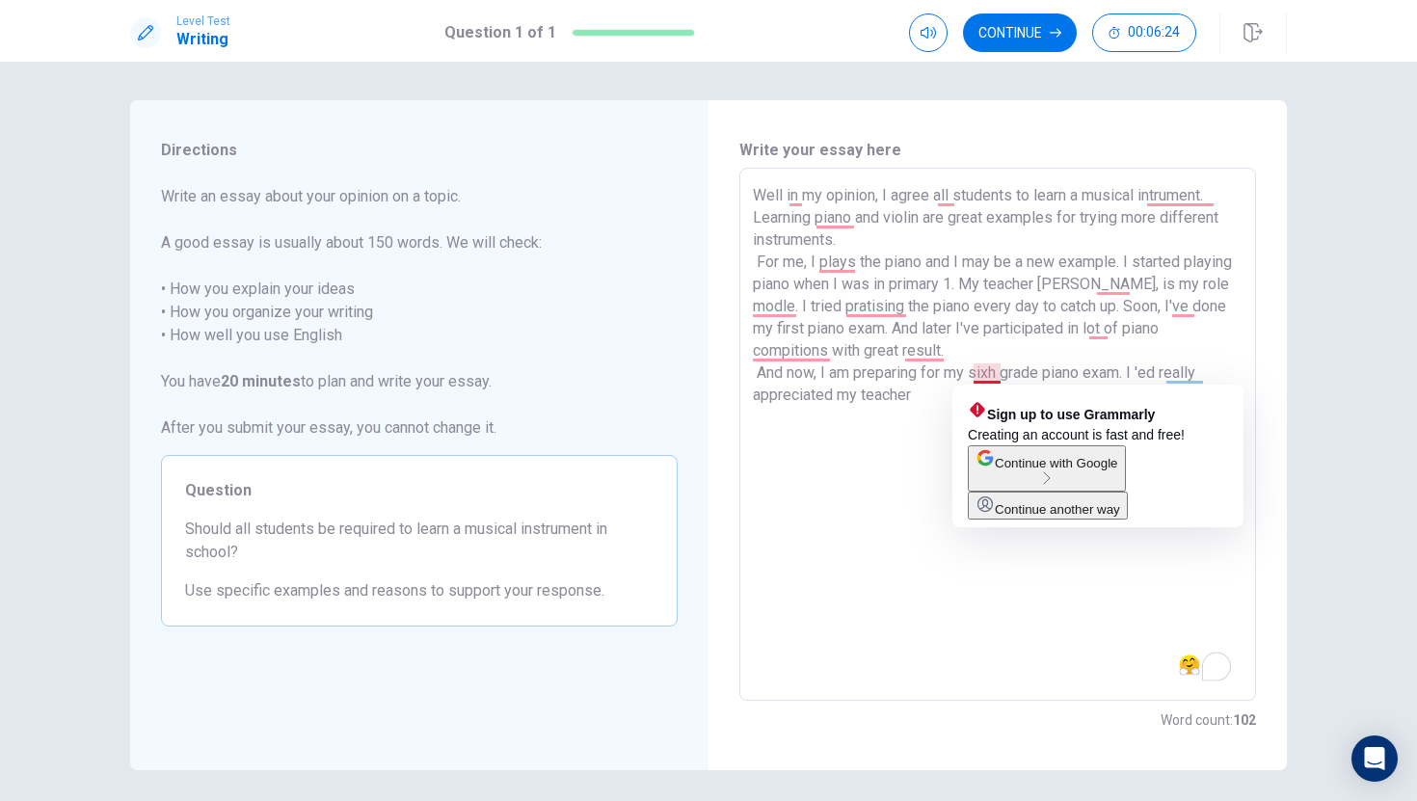
click at [983, 375] on textarea "Well in my opinion, I agree all students to learn a musical intrument. Learning…" at bounding box center [998, 434] width 490 height 501
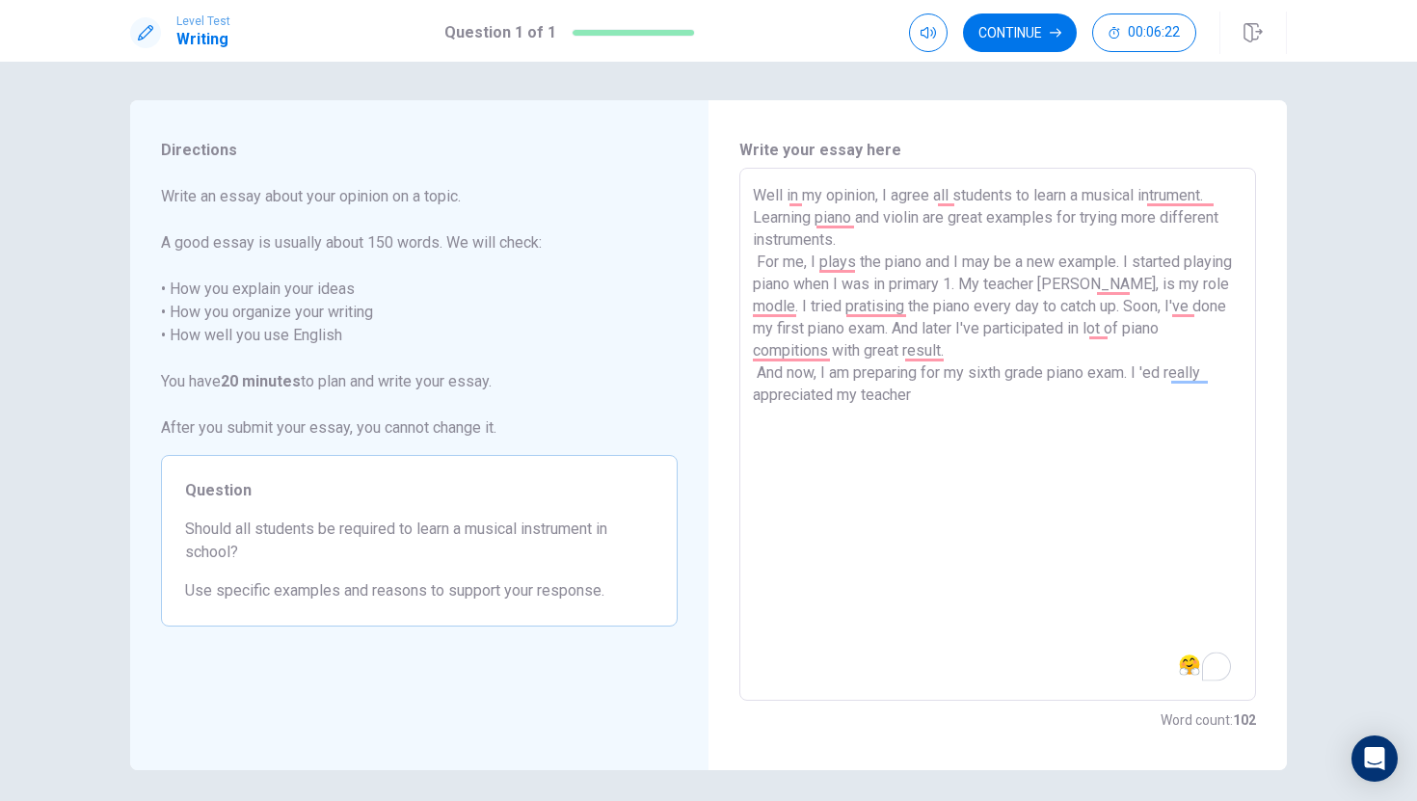
click at [937, 402] on textarea "Well in my opinion, I agree all students to learn a musical intrument. Learning…" at bounding box center [998, 434] width 490 height 501
click at [755, 418] on textarea "Well in my opinion, I agree all students to learn a musical intrument. Learning…" at bounding box center [998, 434] width 490 height 501
click at [784, 421] on textarea "Well in my opinion, I agree all students to learn a musical intrument. Learning…" at bounding box center [998, 434] width 490 height 501
click at [875, 421] on textarea "Well in my opinion, I agree all students to learn a musical intrument. Learning…" at bounding box center [998, 434] width 490 height 501
click at [855, 418] on textarea "Well in my opinion, I agree all students to learn a musical intrument. Learning…" at bounding box center [998, 434] width 490 height 501
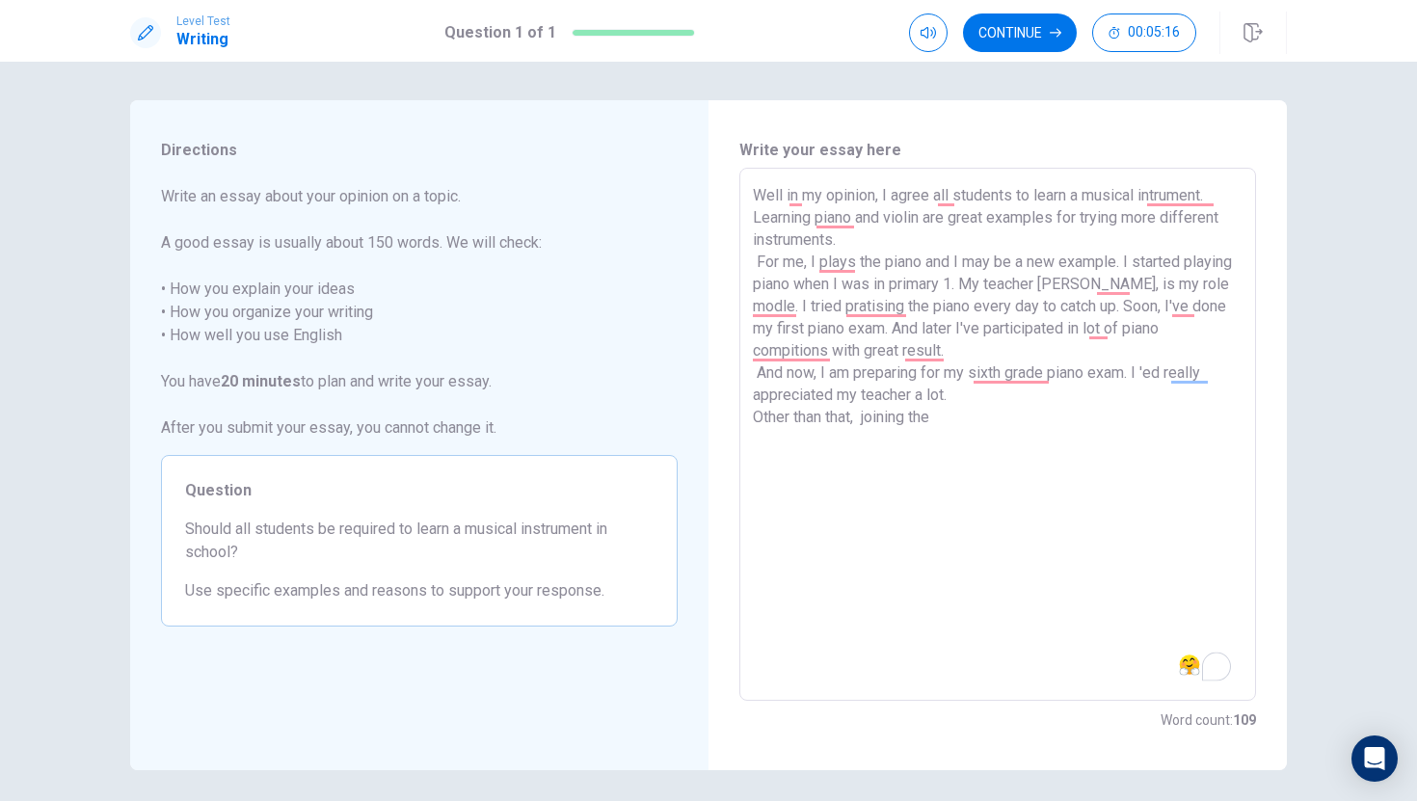
click at [936, 424] on textarea "Well in my opinion, I agree all students to learn a musical intrument. Learning…" at bounding box center [998, 434] width 490 height 501
click at [1088, 415] on textarea "Well in my opinion, I agree all students to learn a musical intrument. Learning…" at bounding box center [998, 434] width 490 height 501
click at [1112, 419] on textarea "Well in my opinion, I agree all students to learn a musical intrument. Learning…" at bounding box center [998, 434] width 490 height 501
click at [1179, 419] on textarea "Well in my opinion, I agree all students to learn a musical intrument. Learning…" at bounding box center [998, 434] width 490 height 501
click at [854, 448] on textarea "Well in my opinion, I agree all students to learn a musical intrument. Learning…" at bounding box center [998, 434] width 490 height 501
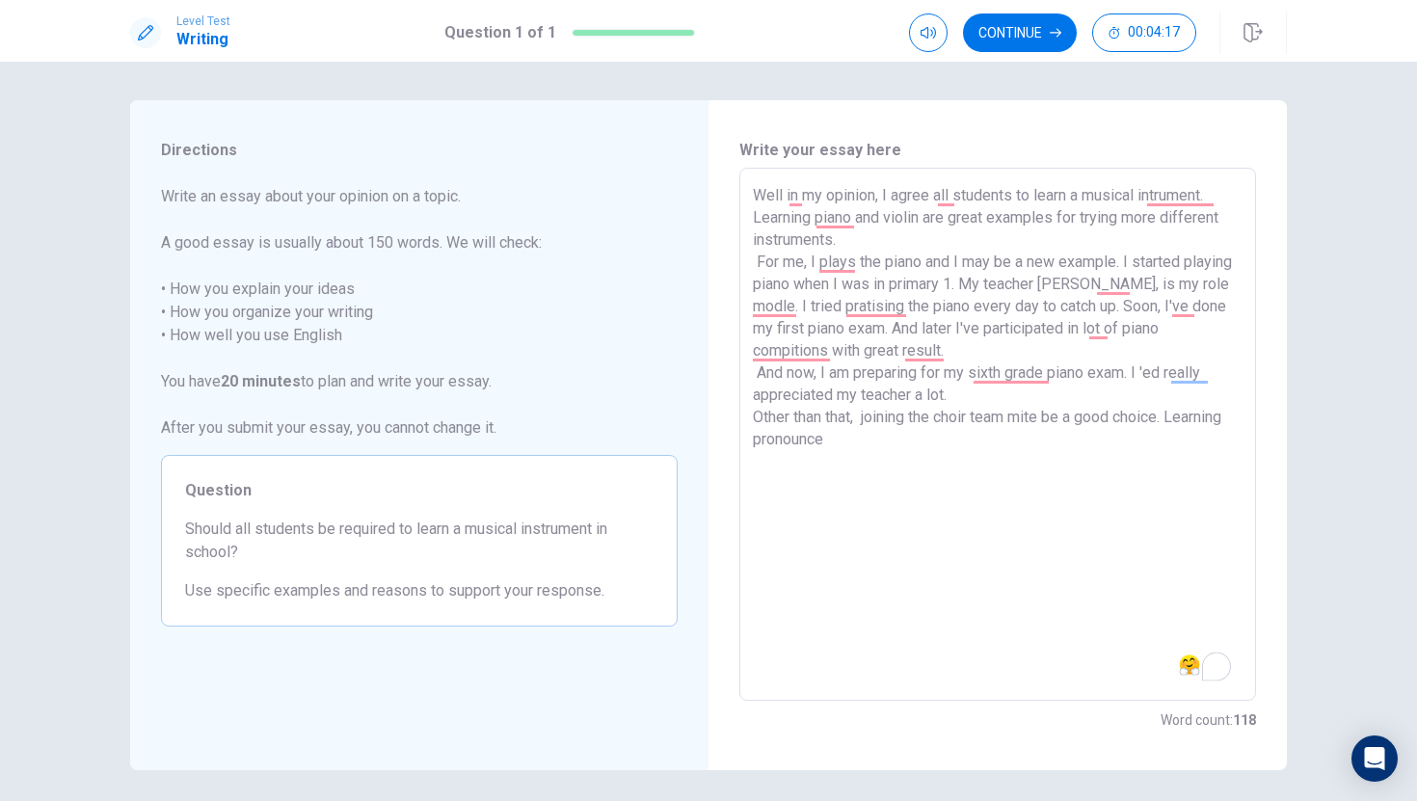
click at [811, 443] on textarea "Well in my opinion, I agree all students to learn a musical intrument. Learning…" at bounding box center [998, 434] width 490 height 501
click at [922, 442] on textarea "Well in my opinion, I agree all students to learn a musical intrument. Learning…" at bounding box center [998, 434] width 490 height 501
click at [832, 459] on textarea "Well in my opinion, I agree all students to learn a musical intrument. Learning…" at bounding box center [998, 434] width 490 height 501
click at [1028, 472] on textarea "Well in my opinion, I agree all students to learn a musical intrument. Learning…" at bounding box center [998, 434] width 490 height 501
click at [1120, 465] on textarea "Well in my opinion, I agree all students to learn a musical intrument. Learning…" at bounding box center [998, 434] width 490 height 501
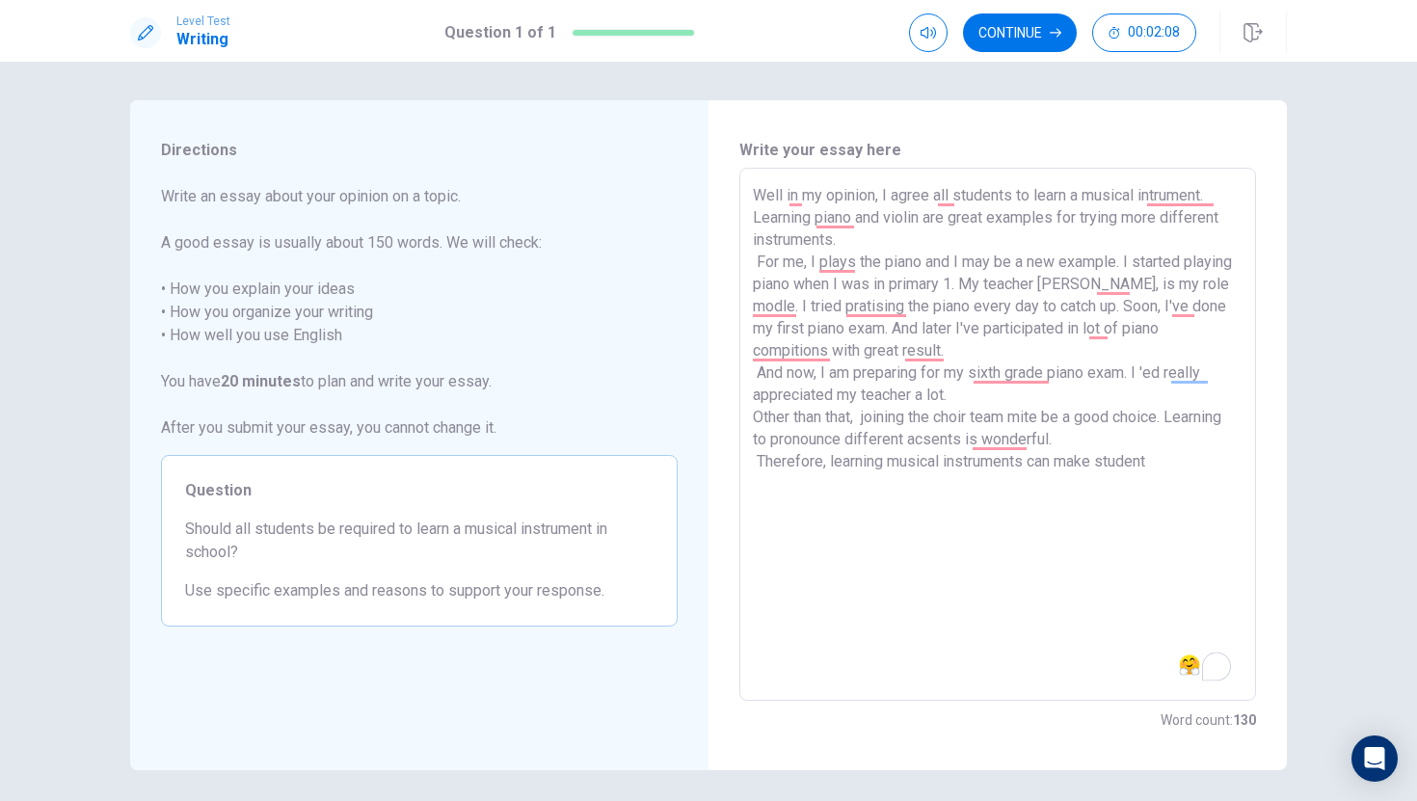
click at [1167, 468] on textarea "Well in my opinion, I agree all students to learn a musical intrument. Learning…" at bounding box center [998, 434] width 490 height 501
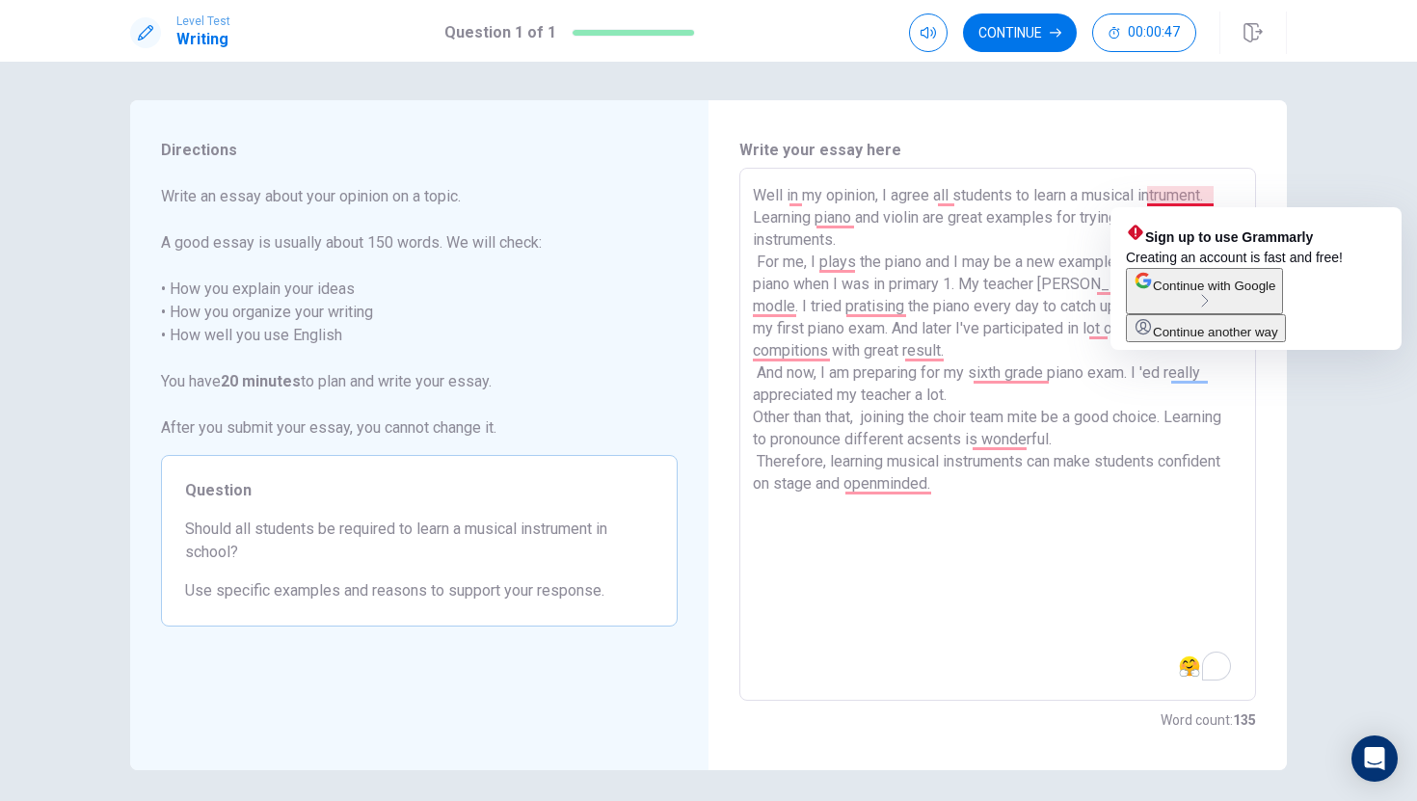
click at [1155, 196] on textarea "Well in my opinion, I agree all students to learn a musical intrument. Learning…" at bounding box center [998, 434] width 490 height 501
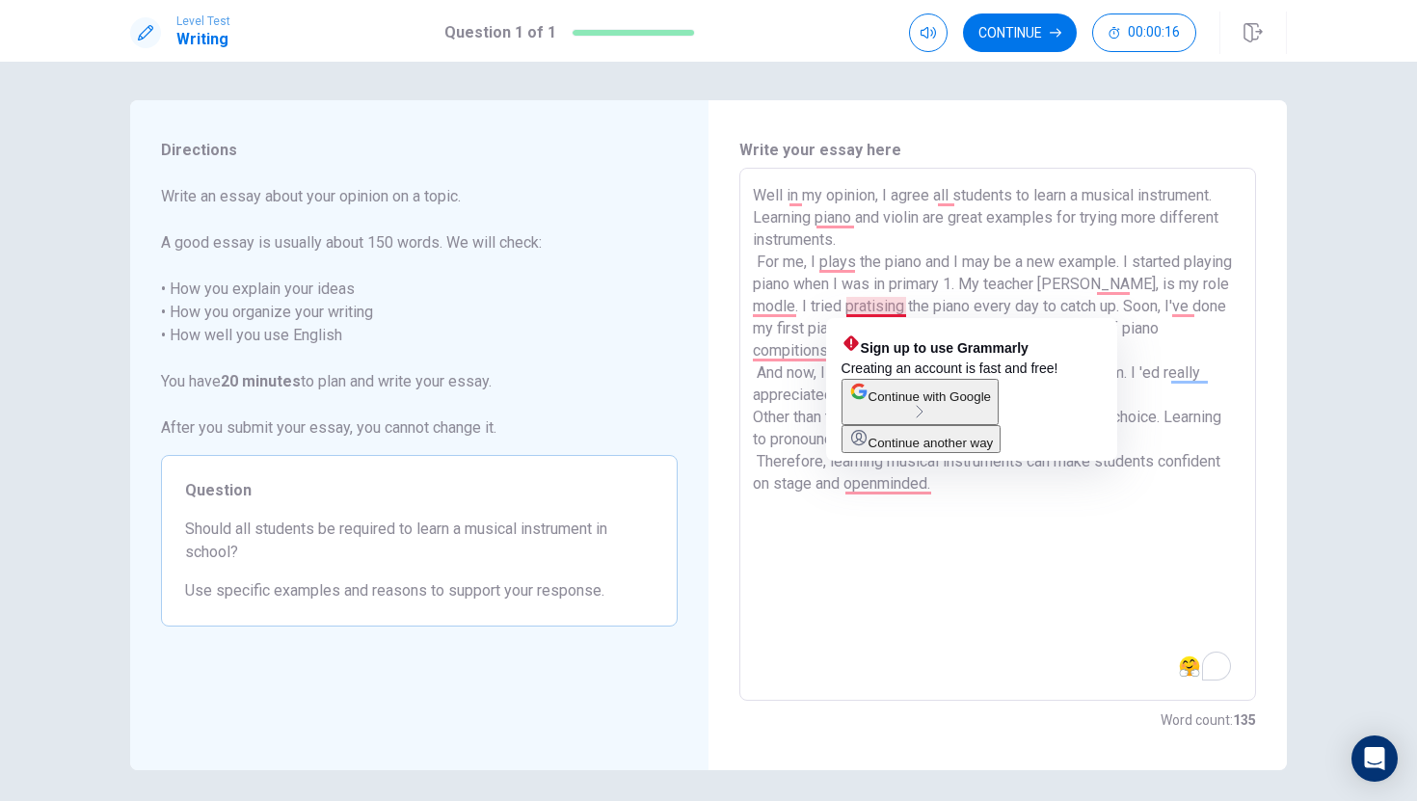
click at [871, 309] on textarea "Well in my opinion, I agree all students to learn a musical instrument. Learnin…" at bounding box center [998, 434] width 490 height 501
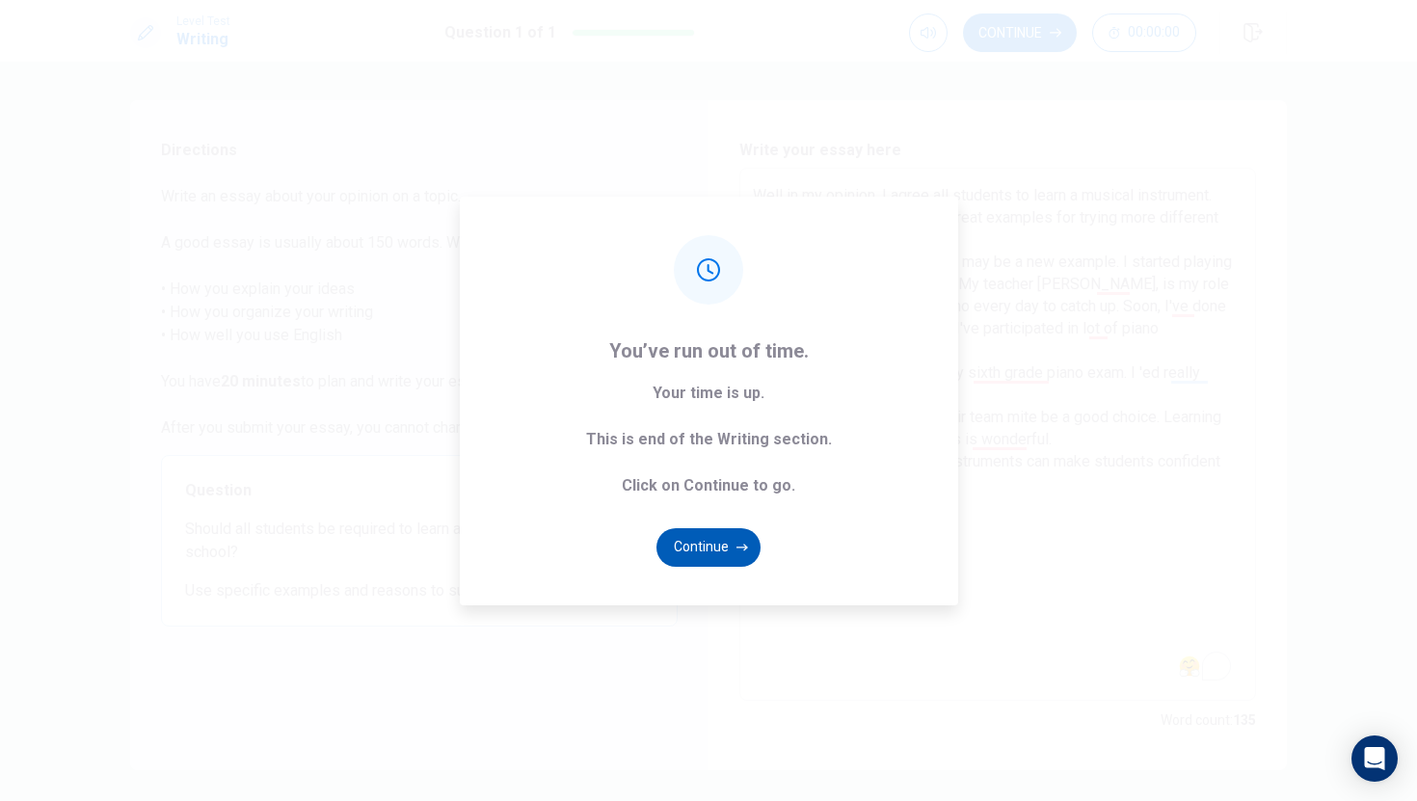
click at [711, 550] on button "Continue" at bounding box center [709, 547] width 104 height 39
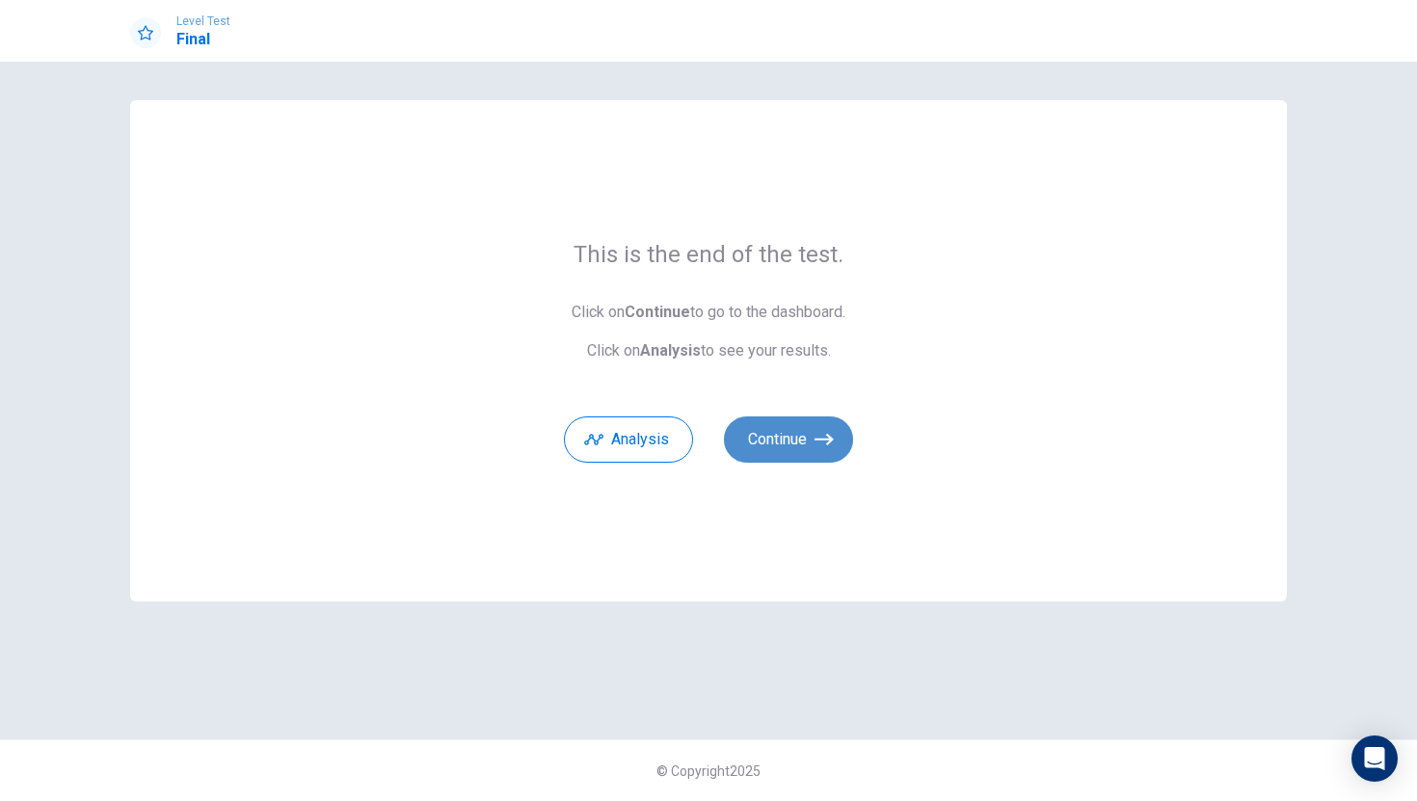
click at [775, 442] on button "Continue" at bounding box center [788, 439] width 129 height 46
